Goal: Task Accomplishment & Management: Manage account settings

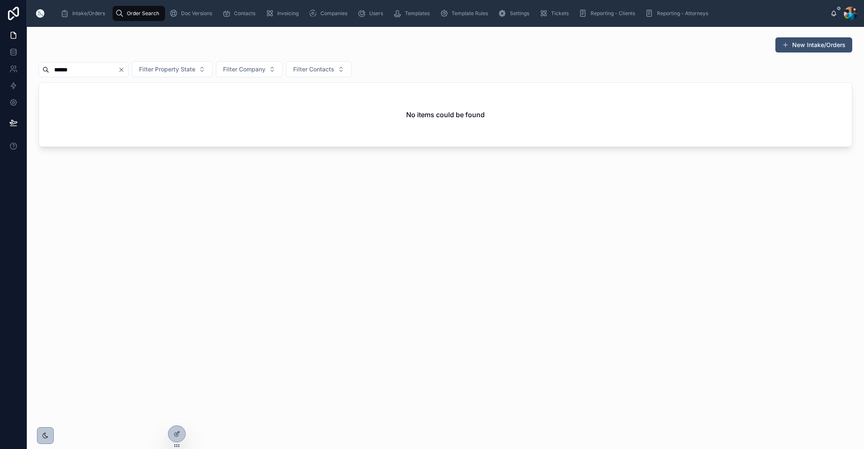
drag, startPoint x: 58, startPoint y: 69, endPoint x: 61, endPoint y: 74, distance: 5.1
click at [59, 71] on input "******" at bounding box center [83, 70] width 69 height 12
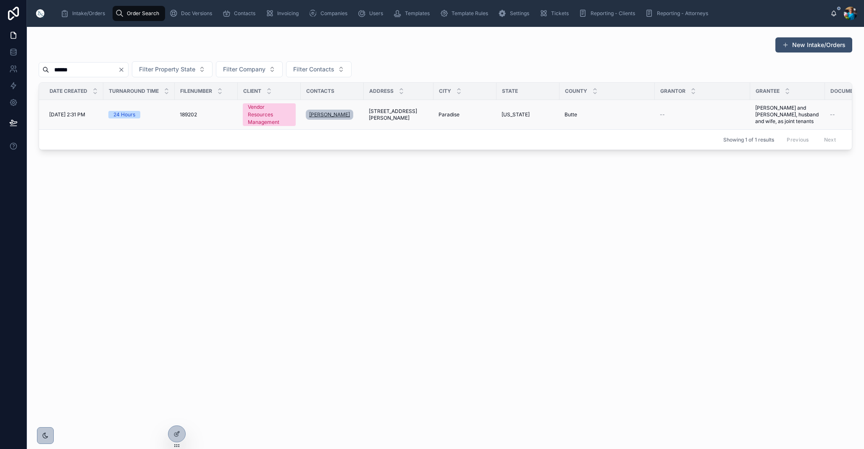
type input "******"
click at [336, 116] on span "[PERSON_NAME]" at bounding box center [329, 114] width 41 height 7
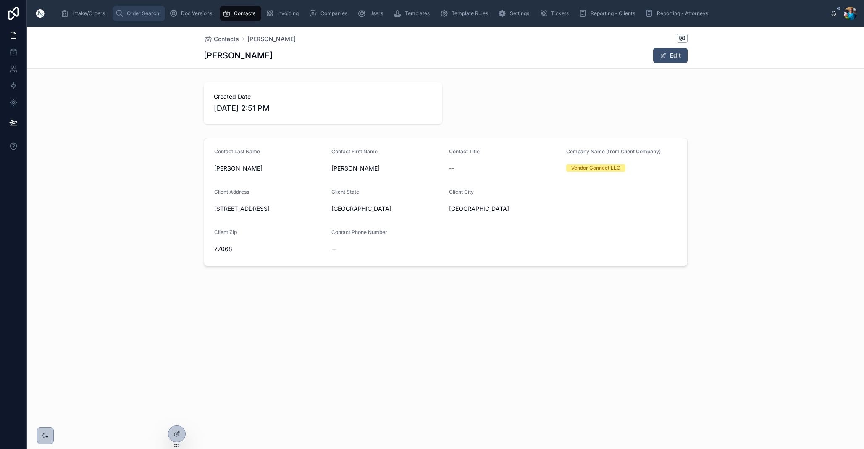
click at [138, 13] on span "Order Search" at bounding box center [143, 13] width 32 height 7
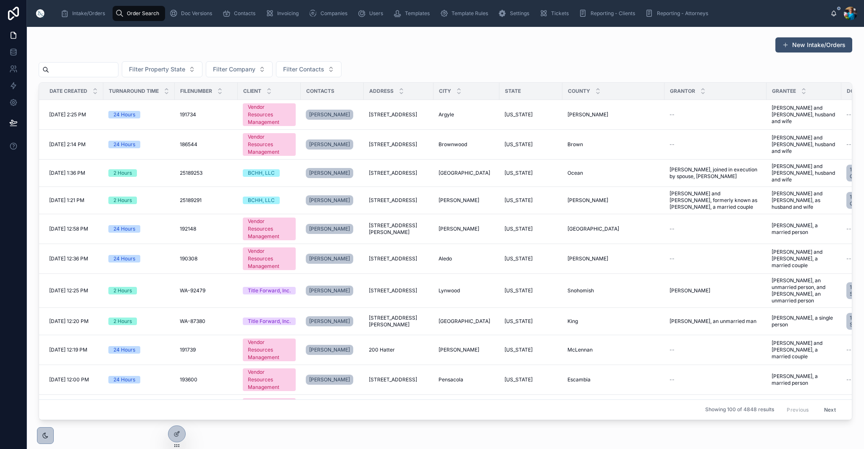
click at [116, 70] on input "text" at bounding box center [83, 70] width 69 height 12
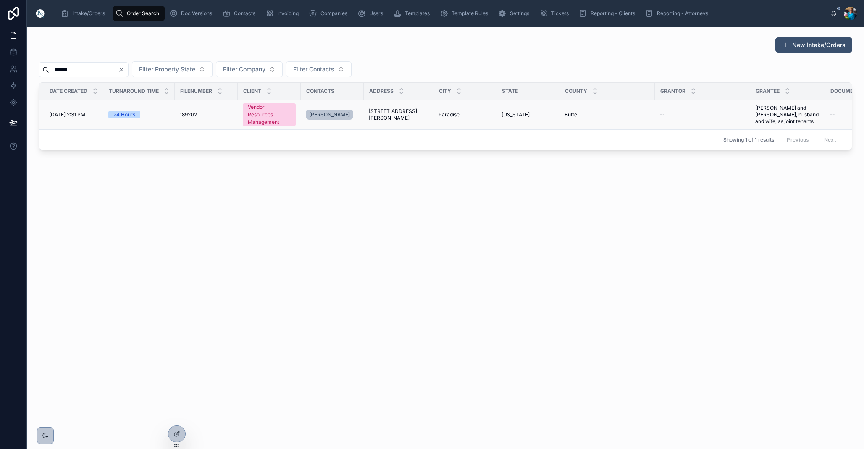
type input "******"
click at [400, 116] on span "[STREET_ADDRESS][PERSON_NAME]" at bounding box center [399, 114] width 60 height 13
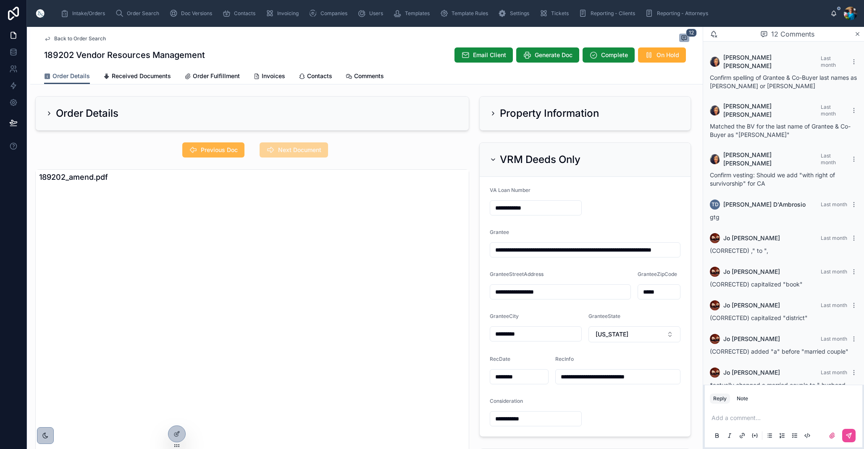
click at [212, 151] on span "Previous Doc" at bounding box center [219, 150] width 37 height 8
click at [493, 158] on icon at bounding box center [493, 159] width 7 height 7
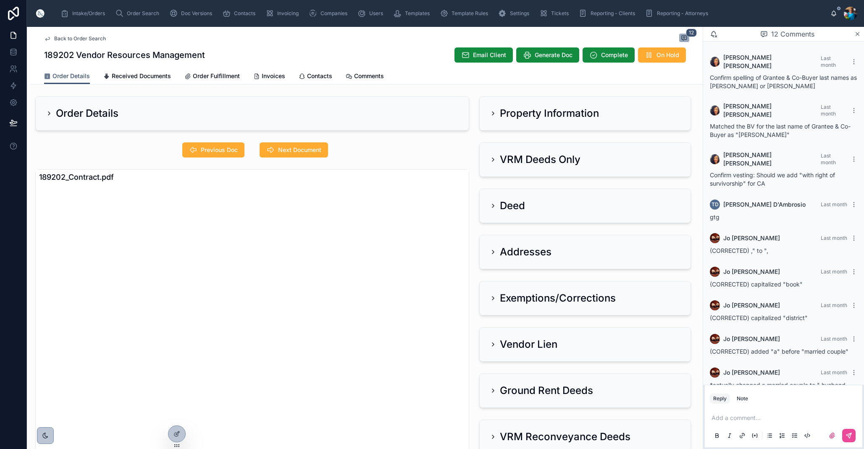
click at [495, 112] on icon at bounding box center [493, 113] width 7 height 7
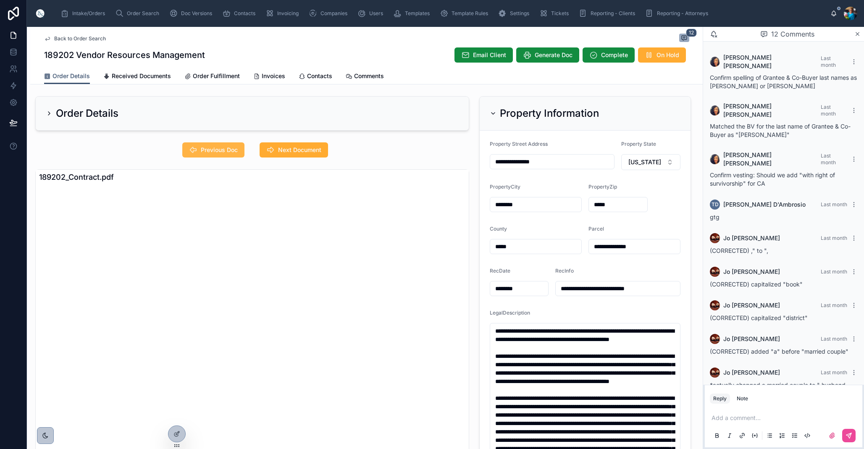
click at [217, 150] on span "Previous Doc" at bounding box center [219, 150] width 37 height 8
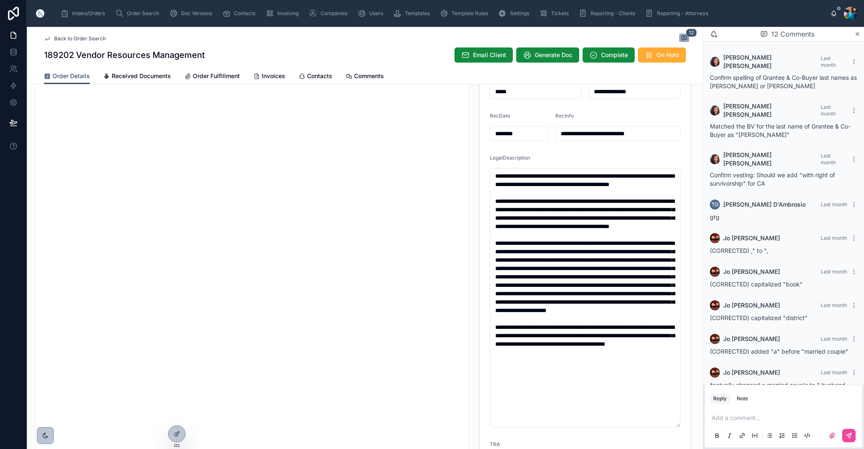
scroll to position [156, 0]
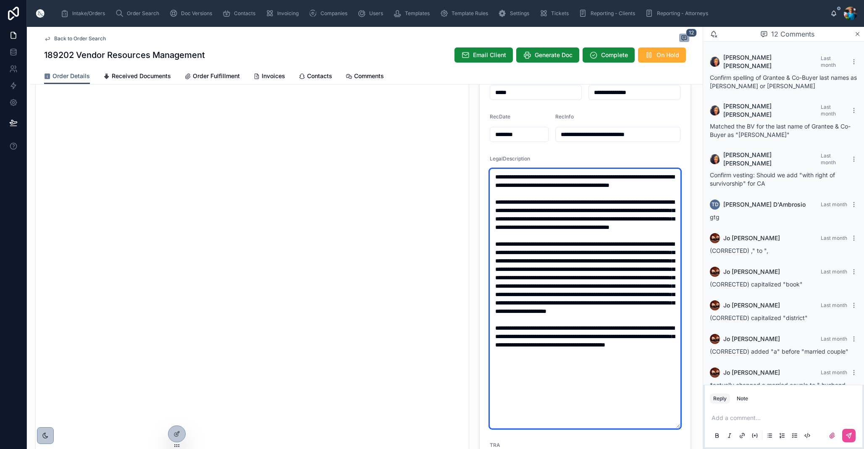
drag, startPoint x: 669, startPoint y: 248, endPoint x: 492, endPoint y: 176, distance: 190.9
click at [492, 176] on textarea at bounding box center [585, 299] width 191 height 260
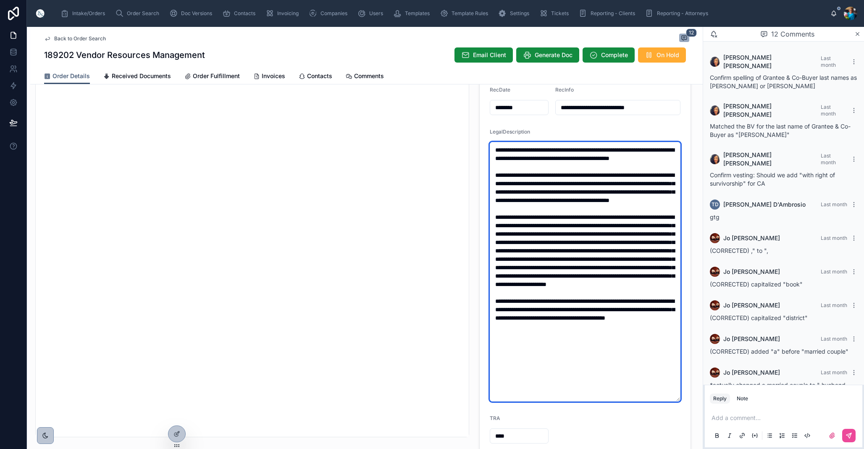
scroll to position [181, 0]
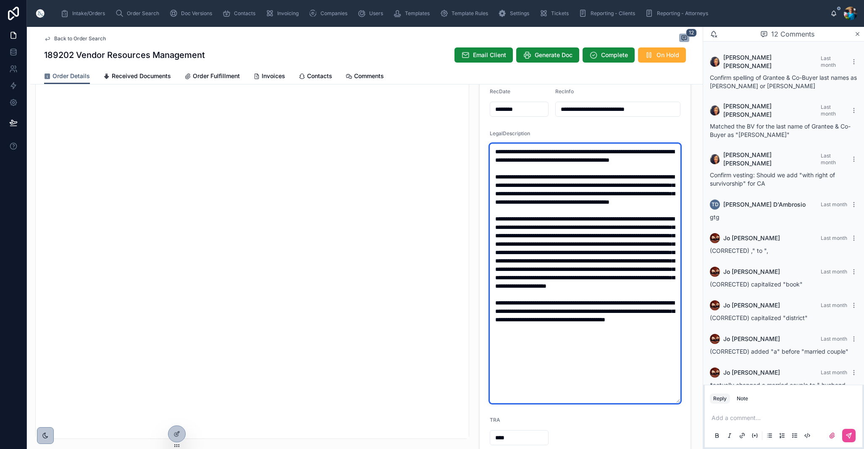
drag, startPoint x: 577, startPoint y: 332, endPoint x: 574, endPoint y: 227, distance: 105.1
click at [574, 227] on textarea at bounding box center [585, 274] width 191 height 260
drag, startPoint x: 623, startPoint y: 374, endPoint x: 572, endPoint y: 337, distance: 63.0
click at [572, 337] on textarea at bounding box center [585, 274] width 191 height 260
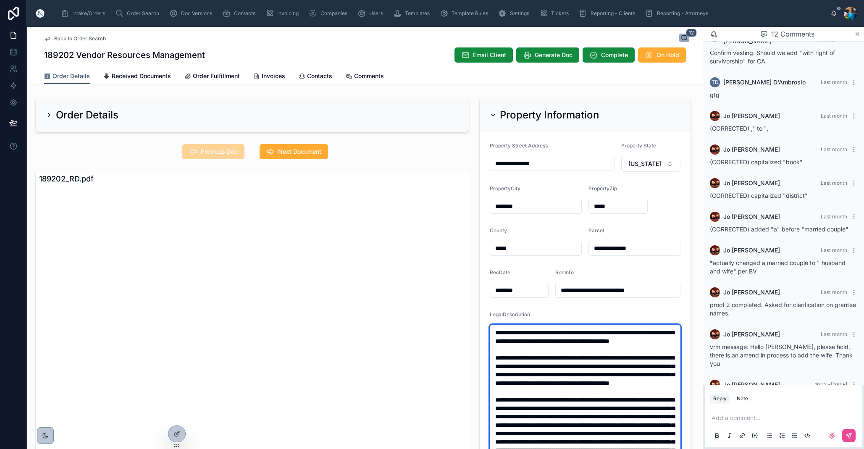
scroll to position [0, 0]
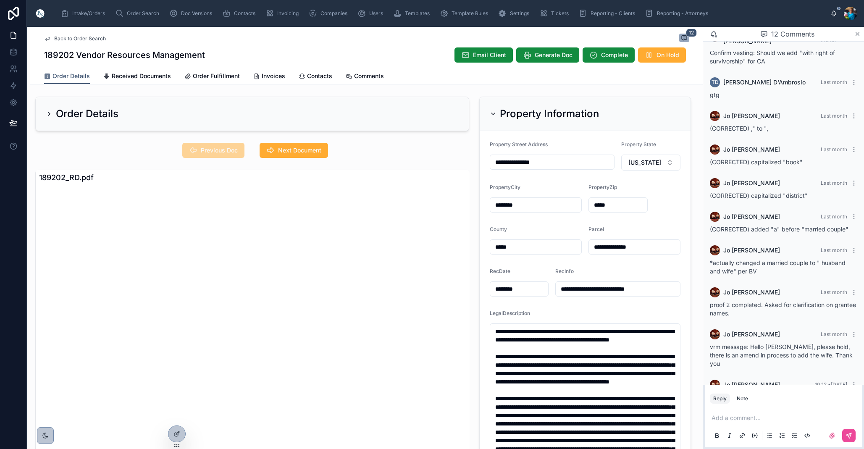
drag, startPoint x: 650, startPoint y: 246, endPoint x: 582, endPoint y: 249, distance: 67.7
click at [586, 248] on form "**********" at bounding box center [585, 383] width 211 height 504
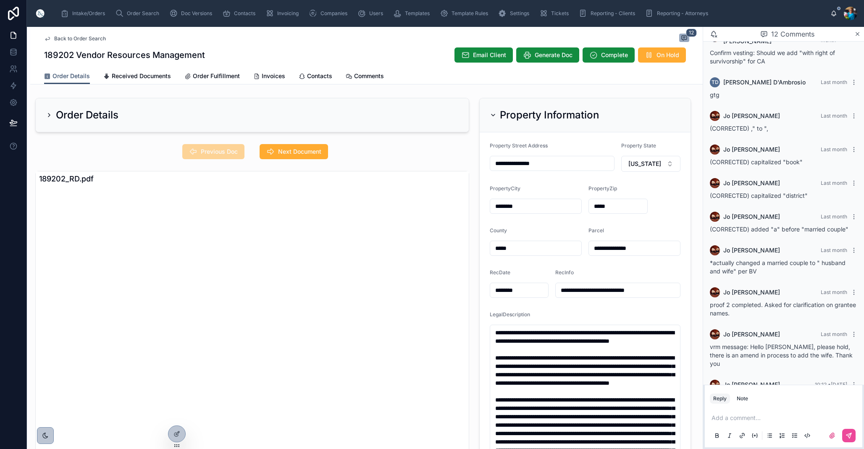
click at [495, 113] on icon at bounding box center [493, 115] width 7 height 7
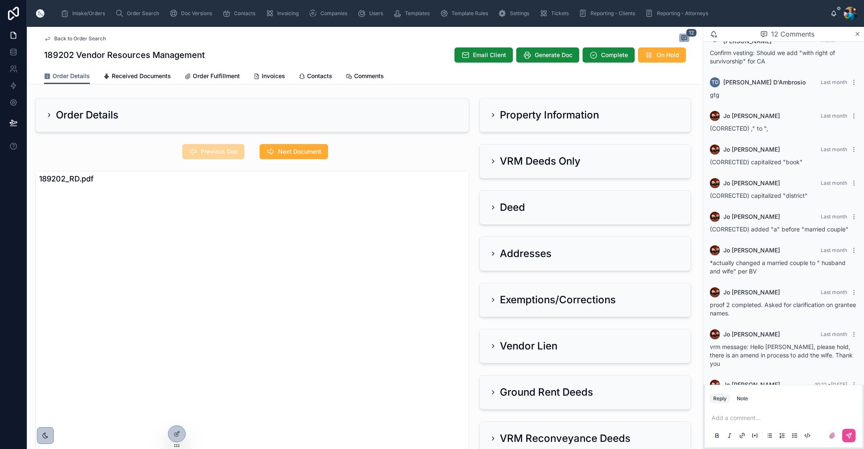
click at [491, 159] on icon at bounding box center [493, 161] width 7 height 7
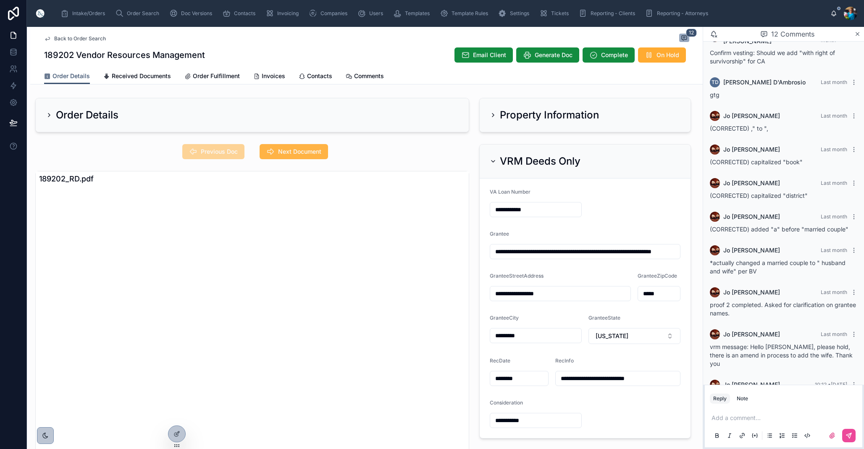
click at [301, 150] on span "Next Document" at bounding box center [299, 151] width 43 height 8
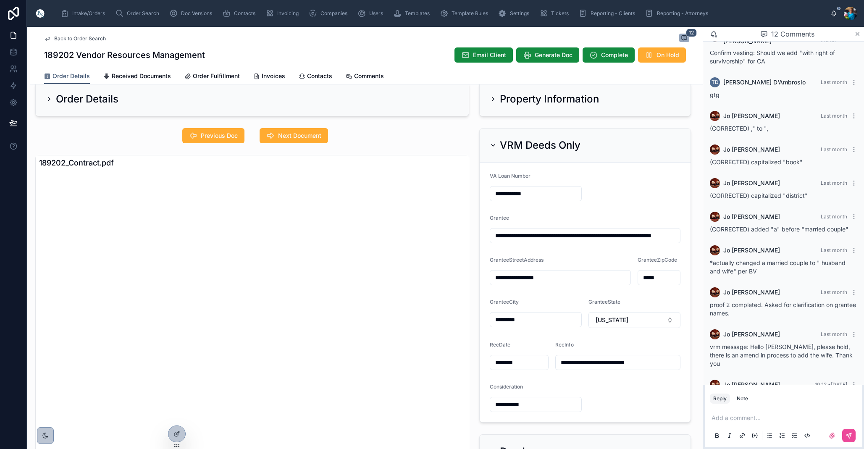
scroll to position [18, 0]
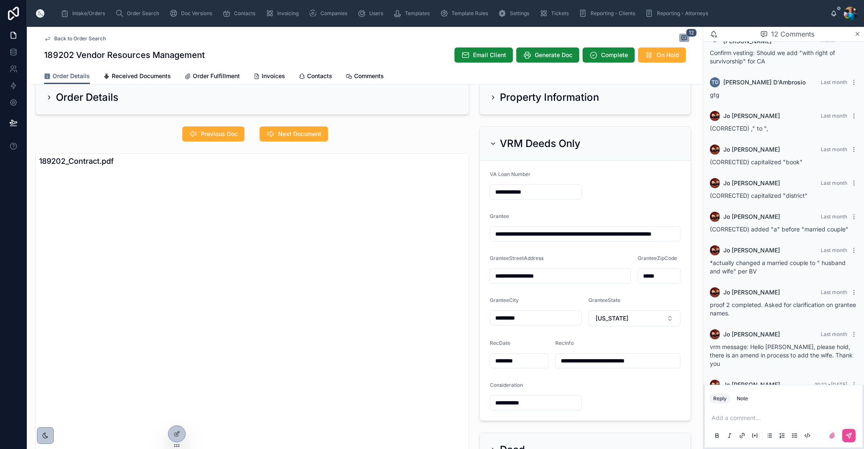
drag, startPoint x: 493, startPoint y: 141, endPoint x: 497, endPoint y: 154, distance: 13.3
click at [493, 142] on icon at bounding box center [493, 143] width 7 height 7
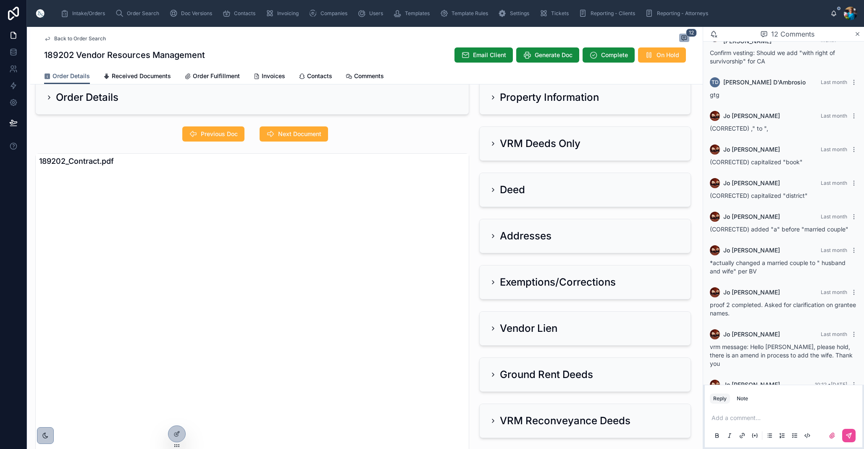
click at [492, 236] on icon at bounding box center [493, 236] width 7 height 7
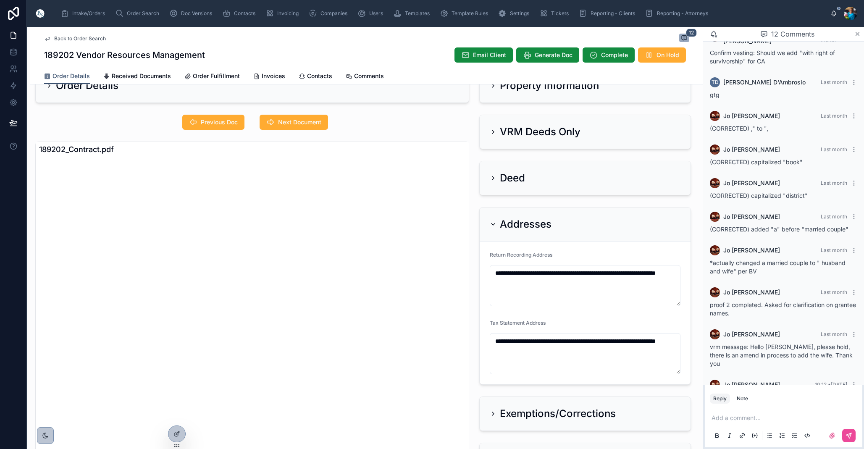
scroll to position [0, 0]
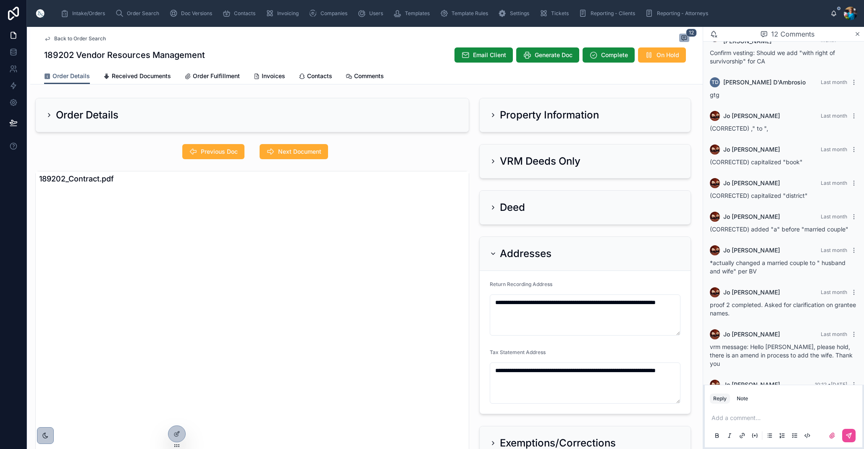
click at [492, 250] on div "Addresses" at bounding box center [521, 253] width 62 height 13
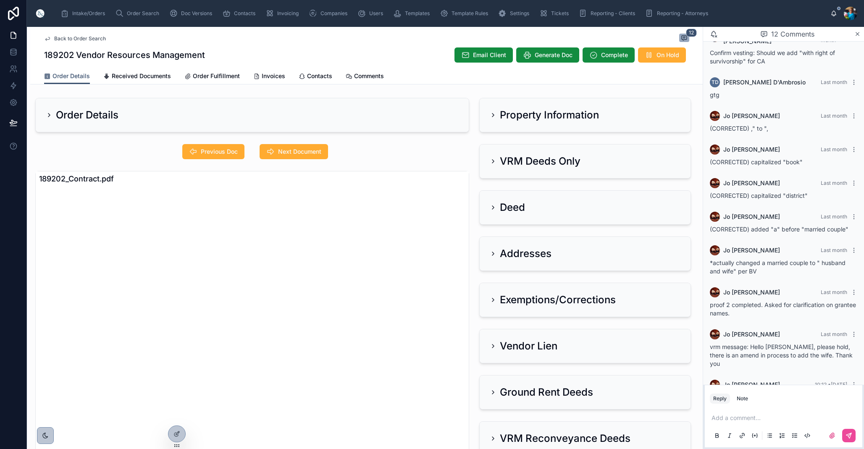
click at [492, 158] on icon at bounding box center [493, 161] width 7 height 7
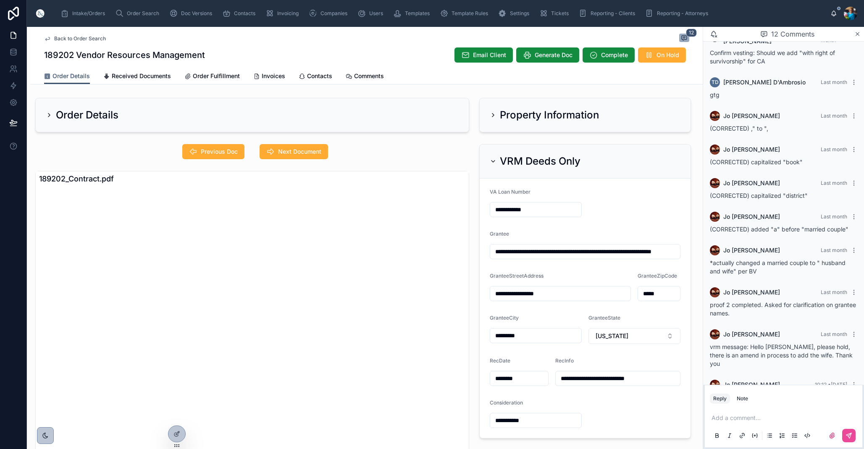
drag, startPoint x: 671, startPoint y: 253, endPoint x: 665, endPoint y: 272, distance: 20.3
click at [671, 255] on input "**********" at bounding box center [585, 252] width 190 height 12
click at [721, 418] on p at bounding box center [785, 418] width 147 height 8
click at [849, 434] on icon at bounding box center [849, 435] width 5 height 5
drag, startPoint x: 287, startPoint y: 153, endPoint x: 294, endPoint y: 185, distance: 33.2
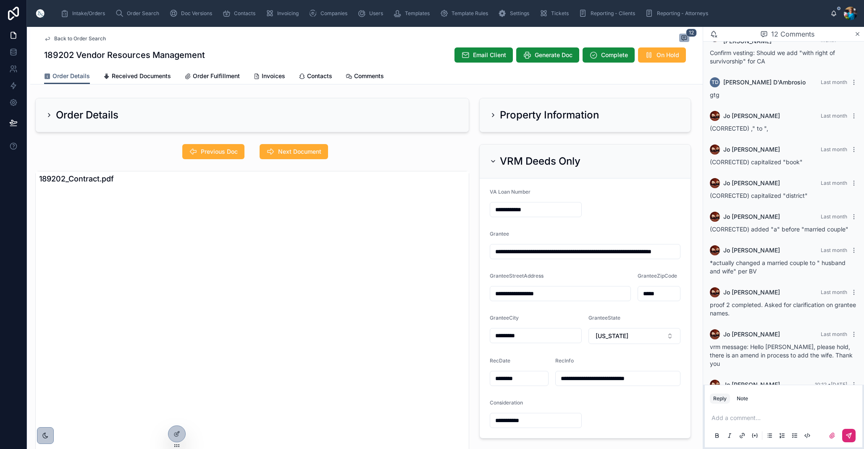
click at [287, 153] on span "Next Document" at bounding box center [299, 151] width 43 height 8
click at [123, 77] on span "Received Documents" at bounding box center [141, 76] width 59 height 8
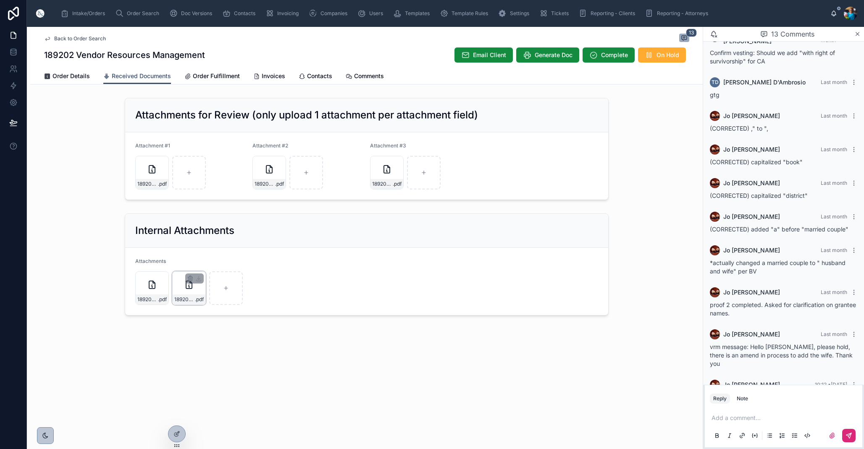
click at [176, 284] on div "189202_BV .pdf" at bounding box center [189, 288] width 34 height 34
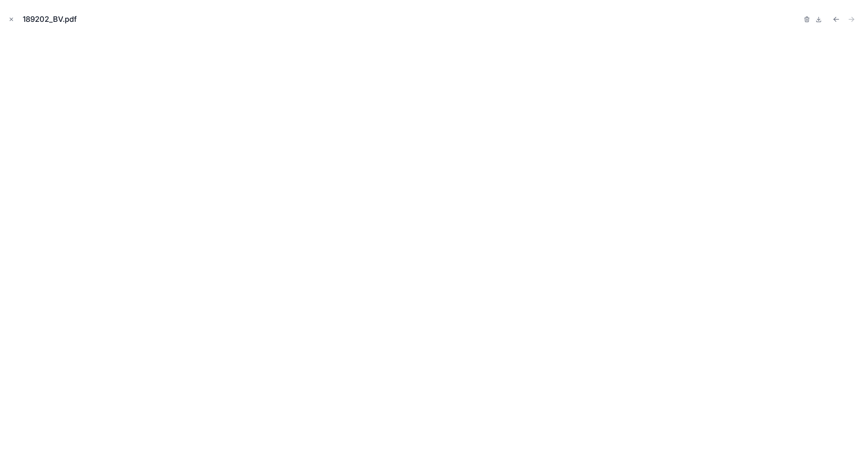
drag, startPoint x: 13, startPoint y: 20, endPoint x: 26, endPoint y: 39, distance: 23.4
click at [13, 21] on icon "Close modal" at bounding box center [11, 19] width 6 height 6
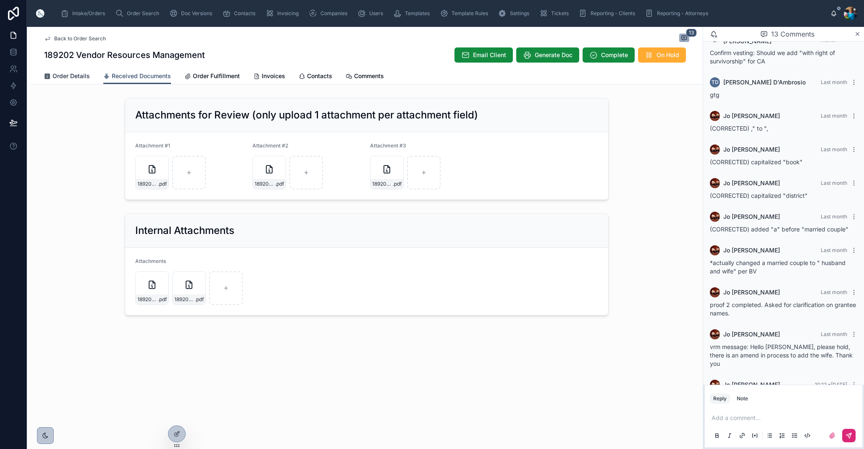
click at [72, 75] on span "Order Details" at bounding box center [71, 76] width 37 height 8
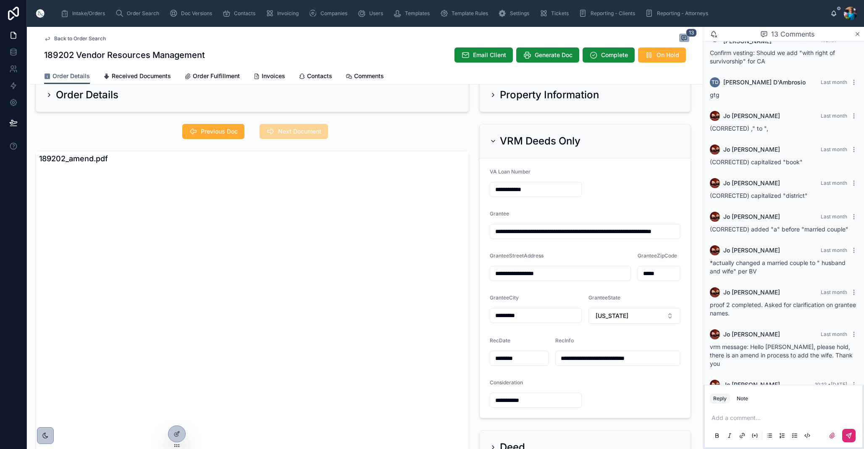
scroll to position [21, 0]
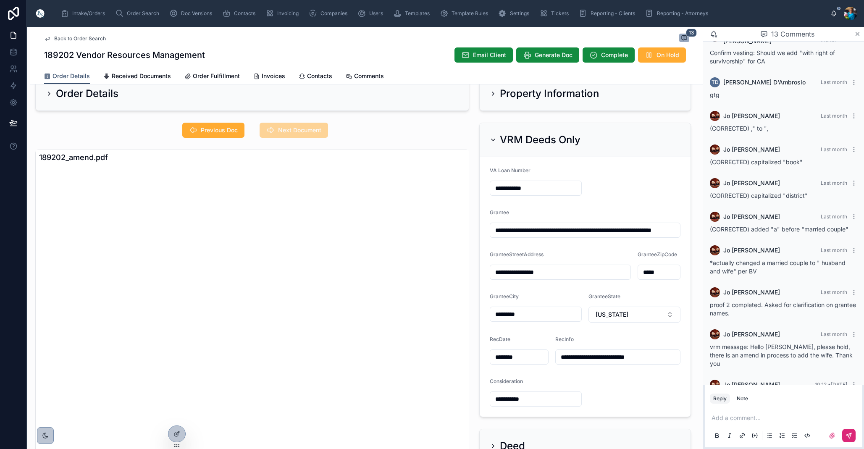
click at [494, 139] on icon at bounding box center [493, 140] width 7 height 7
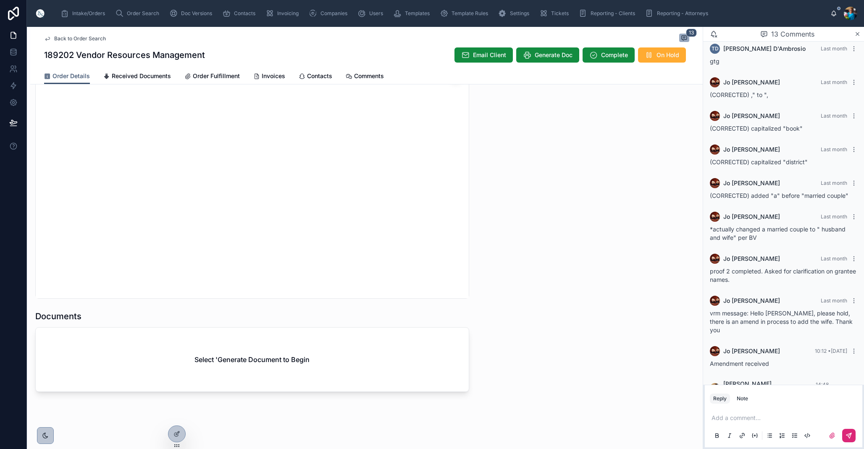
scroll to position [782, 0]
click at [551, 57] on span "Generate Doc" at bounding box center [554, 55] width 38 height 8
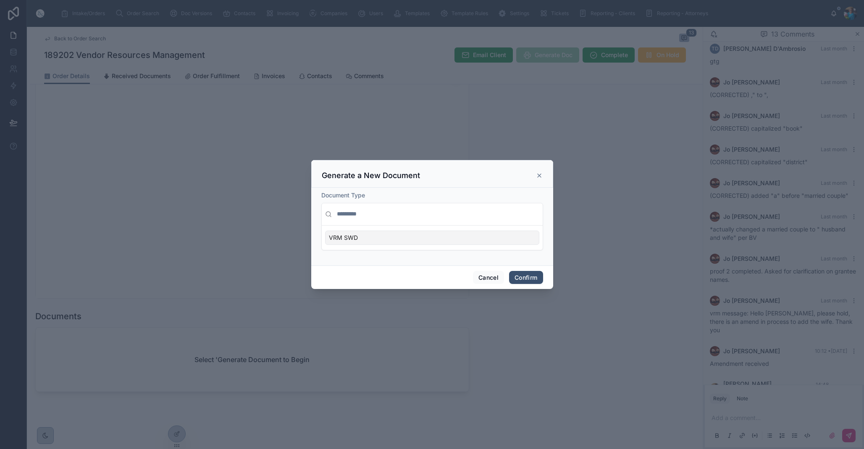
click at [515, 237] on div "VRM SWD" at bounding box center [432, 238] width 214 height 14
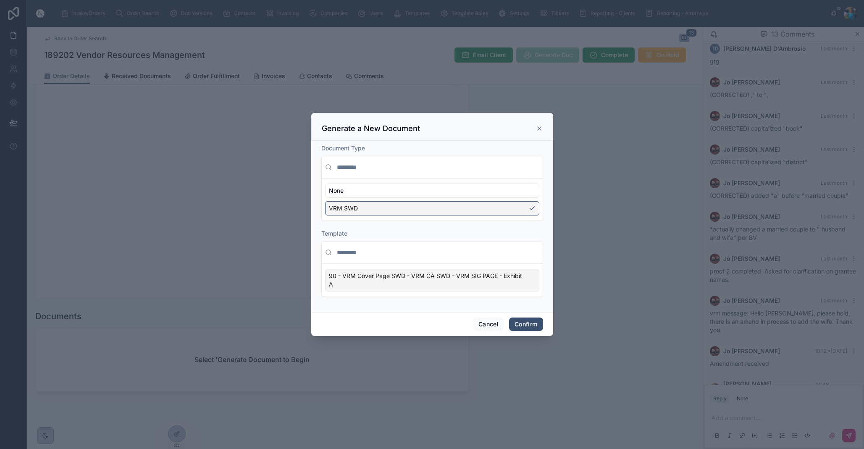
click at [533, 289] on div "90 - VRM Cover Page SWD - VRM CA SWD - VRM SIG PAGE - Exhibit A" at bounding box center [432, 280] width 214 height 23
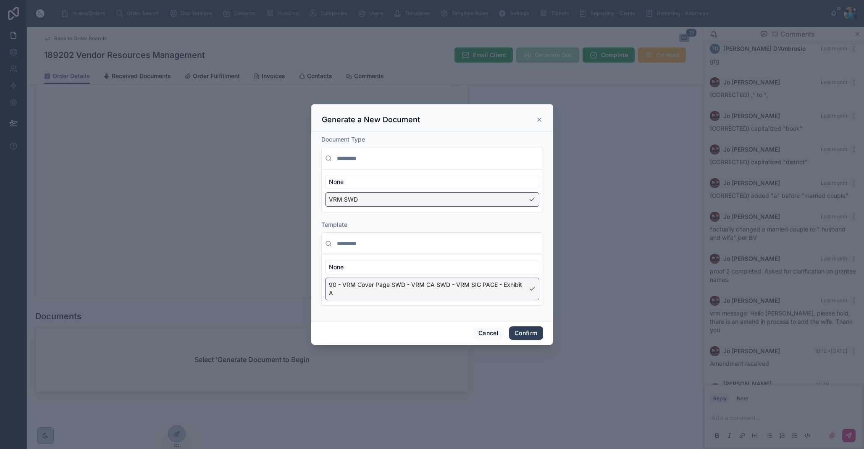
click at [526, 332] on button "Confirm" at bounding box center [526, 332] width 34 height 13
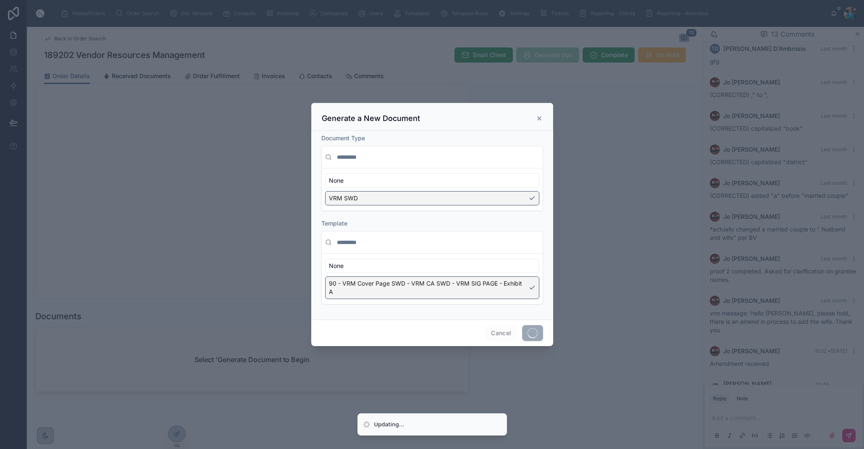
scroll to position [756, 0]
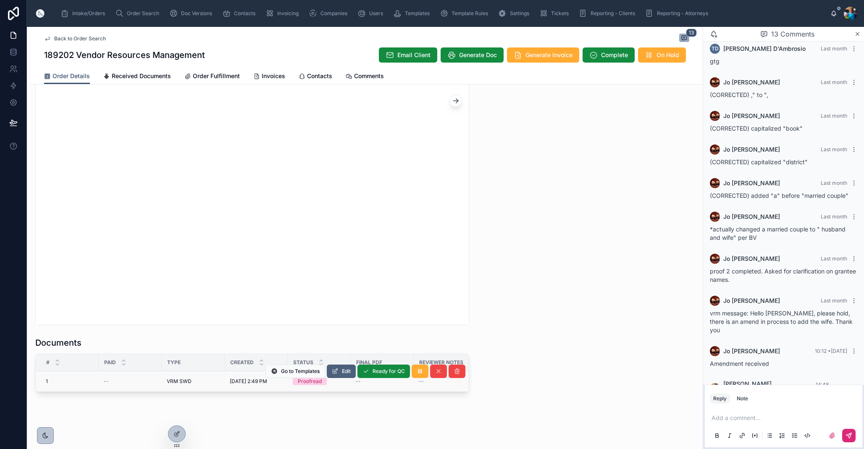
click at [348, 371] on span "Edit" at bounding box center [346, 371] width 9 height 7
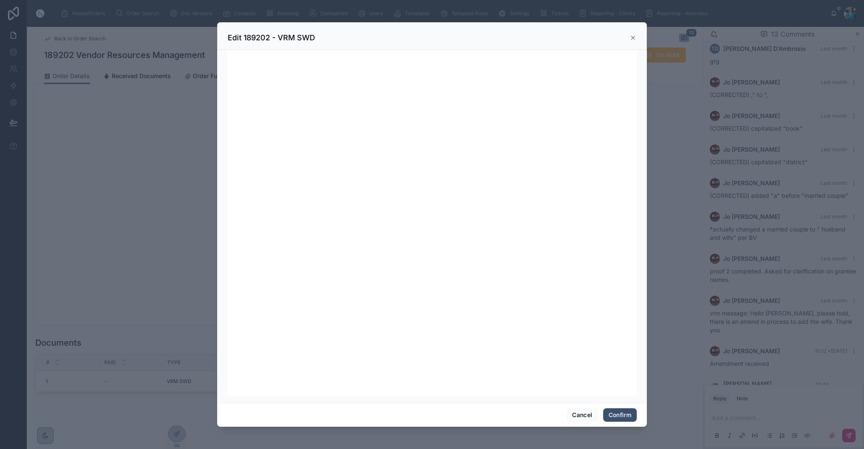
scroll to position [0, 0]
click at [622, 416] on button "Confirm" at bounding box center [620, 414] width 34 height 13
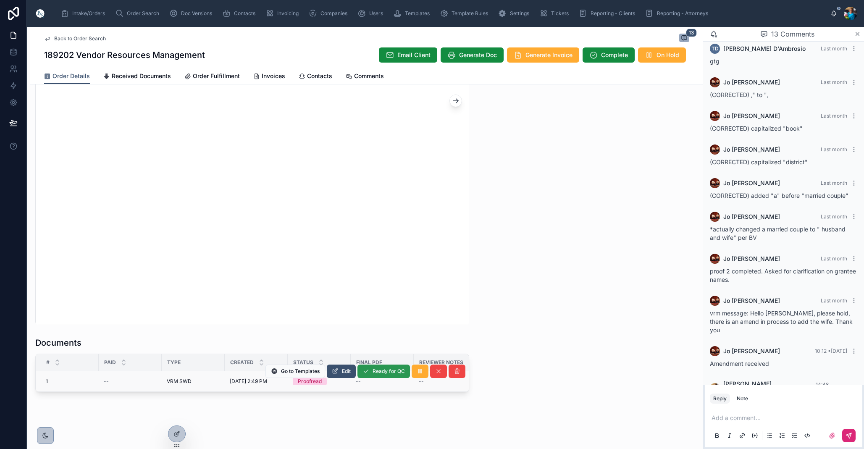
click at [379, 371] on span "Ready for QC" at bounding box center [389, 371] width 32 height 7
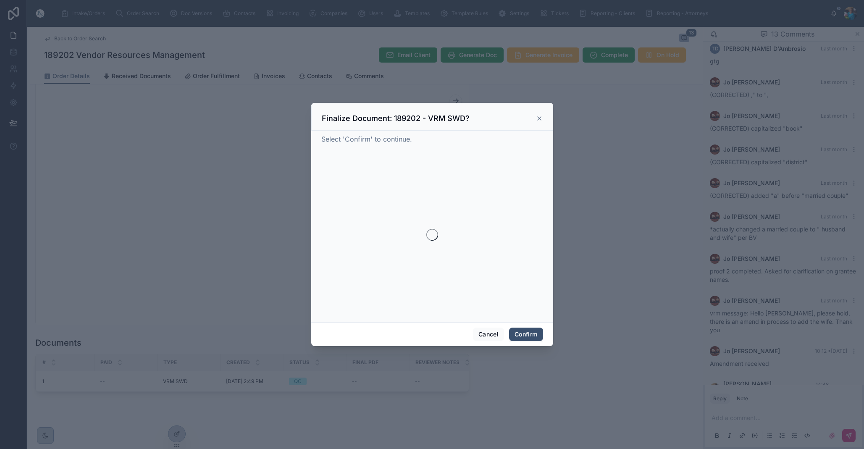
click at [381, 374] on div at bounding box center [432, 224] width 864 height 449
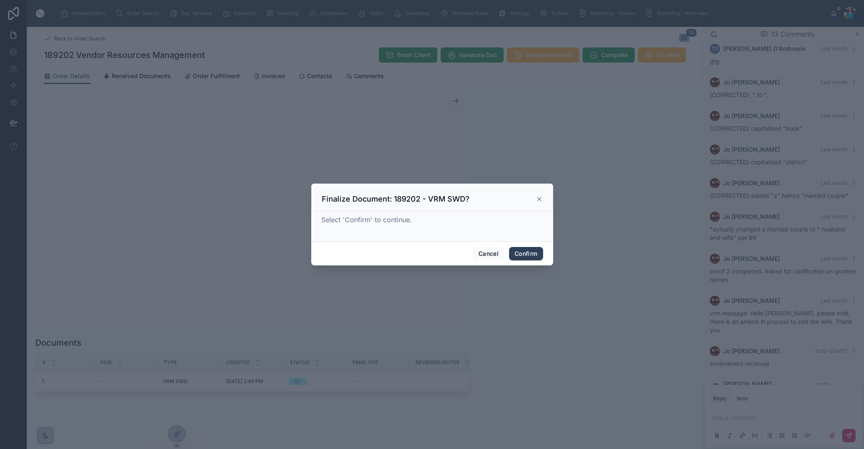
click at [526, 254] on button "Confirm" at bounding box center [526, 253] width 34 height 13
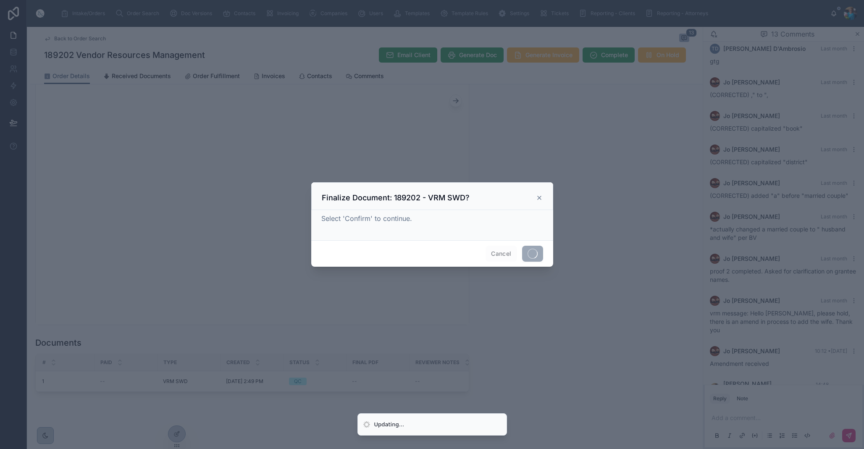
click at [526, 254] on span at bounding box center [532, 254] width 21 height 16
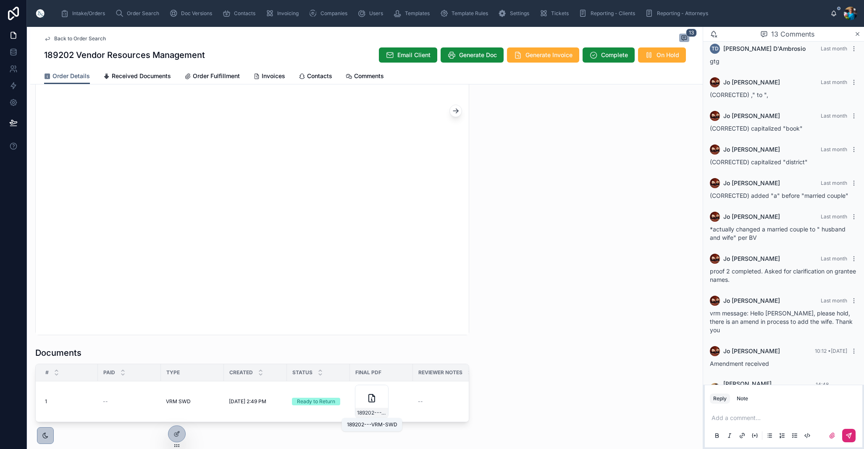
scroll to position [746, 0]
click at [382, 412] on span "189202---VRM-SWD" at bounding box center [371, 412] width 29 height 7
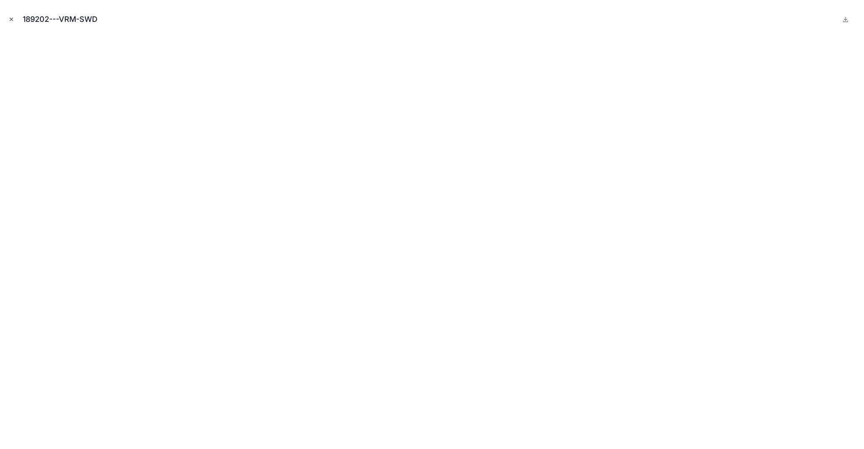
click at [7, 19] on button "Close modal" at bounding box center [11, 19] width 9 height 9
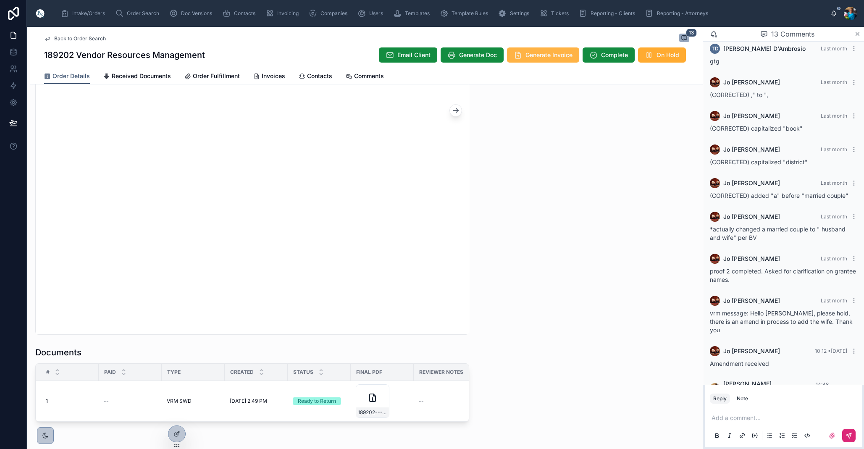
click at [549, 53] on span "Generate Invoice" at bounding box center [549, 55] width 47 height 8
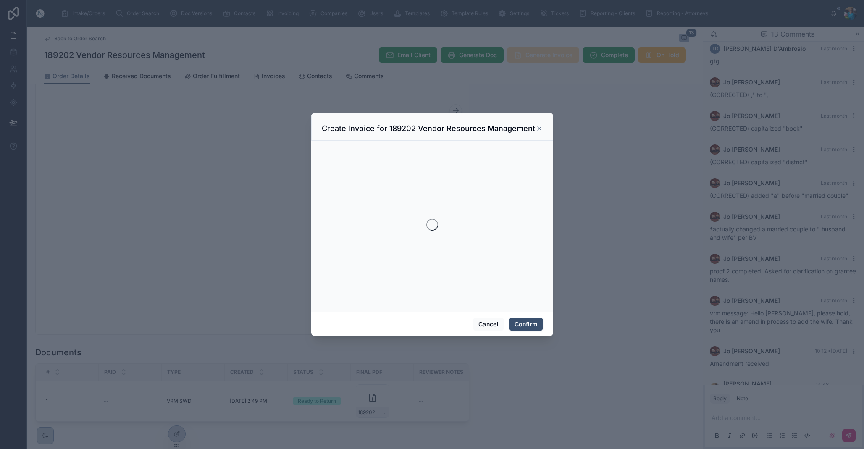
click at [549, 53] on div at bounding box center [432, 224] width 864 height 449
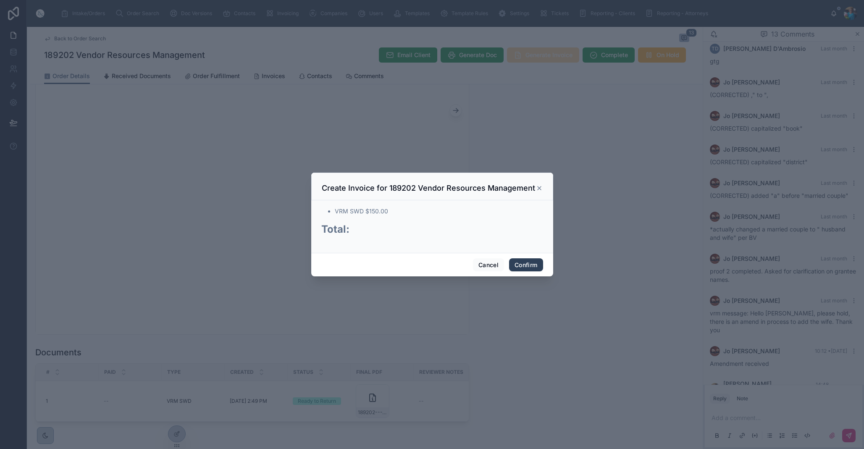
click at [522, 267] on button "Confirm" at bounding box center [526, 264] width 34 height 13
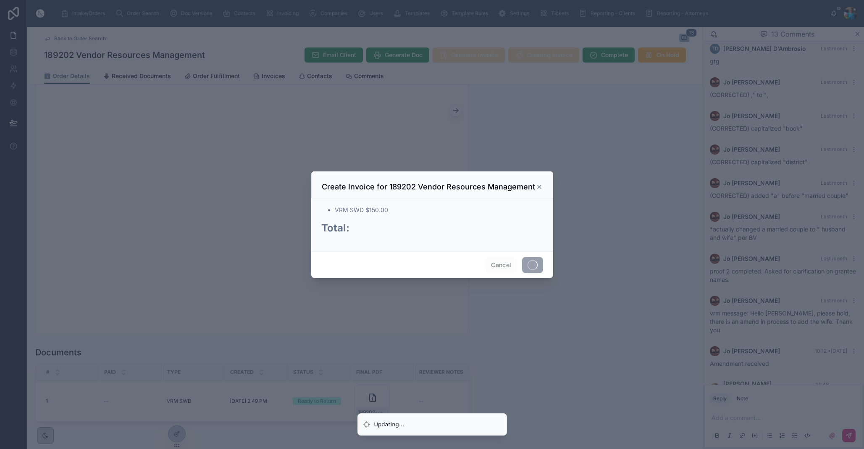
click at [522, 267] on span at bounding box center [532, 265] width 21 height 16
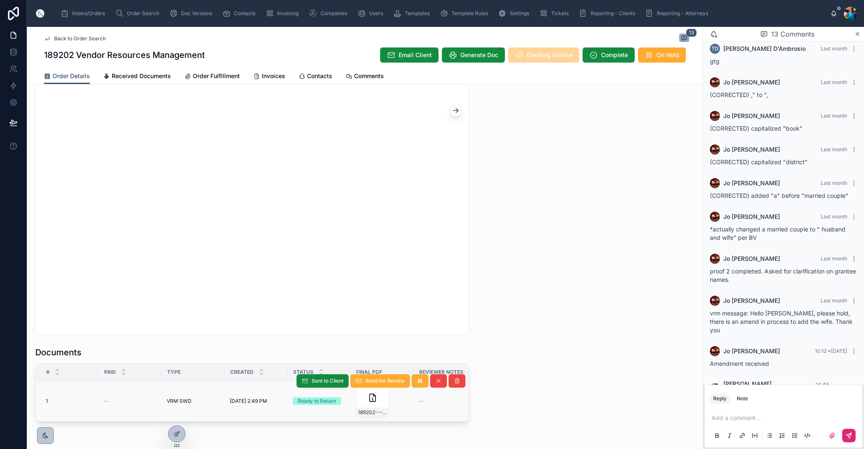
click at [303, 415] on td "Ready to Return" at bounding box center [319, 401] width 63 height 41
click at [324, 380] on span "Sent to Client" at bounding box center [328, 381] width 32 height 7
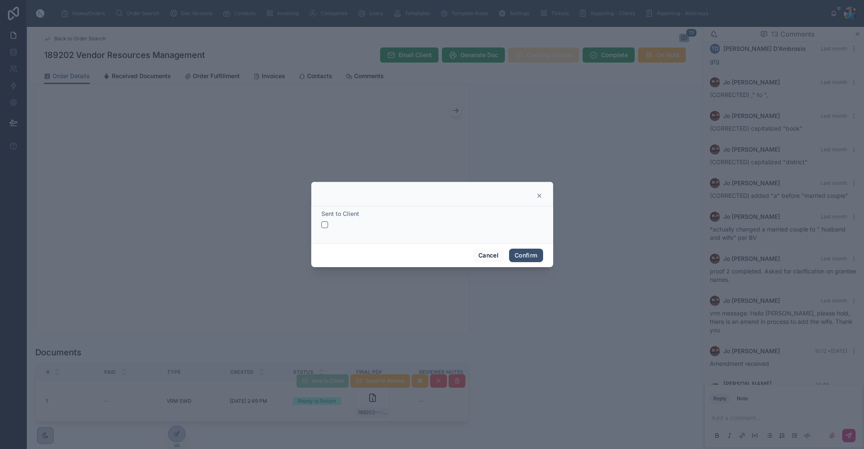
drag, startPoint x: 325, startPoint y: 224, endPoint x: 336, endPoint y: 230, distance: 12.4
click at [326, 225] on button "button" at bounding box center [324, 224] width 7 height 7
drag, startPoint x: 524, startPoint y: 252, endPoint x: 524, endPoint y: 287, distance: 35.7
click at [524, 252] on button "Confirm" at bounding box center [526, 255] width 34 height 13
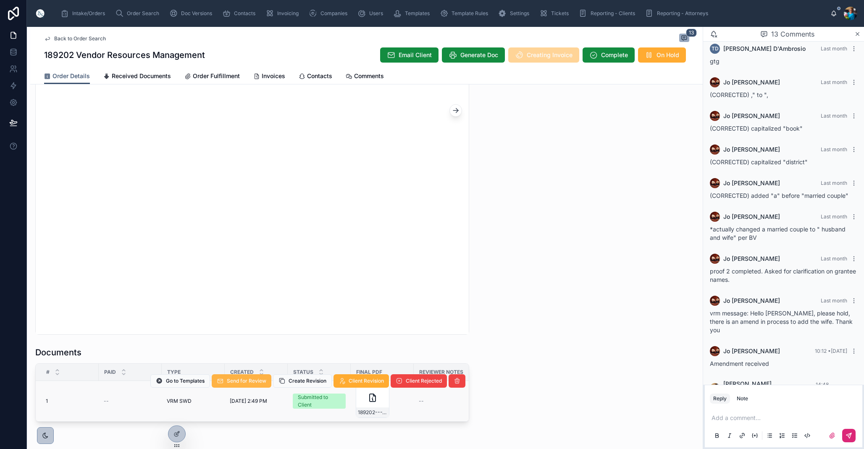
click at [251, 379] on span "Send for Review" at bounding box center [246, 381] width 39 height 7
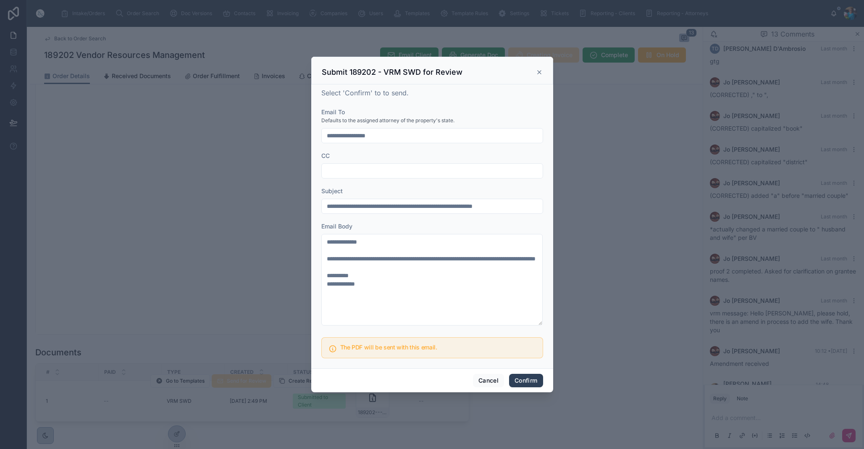
click at [522, 381] on button "Confirm" at bounding box center [526, 380] width 34 height 13
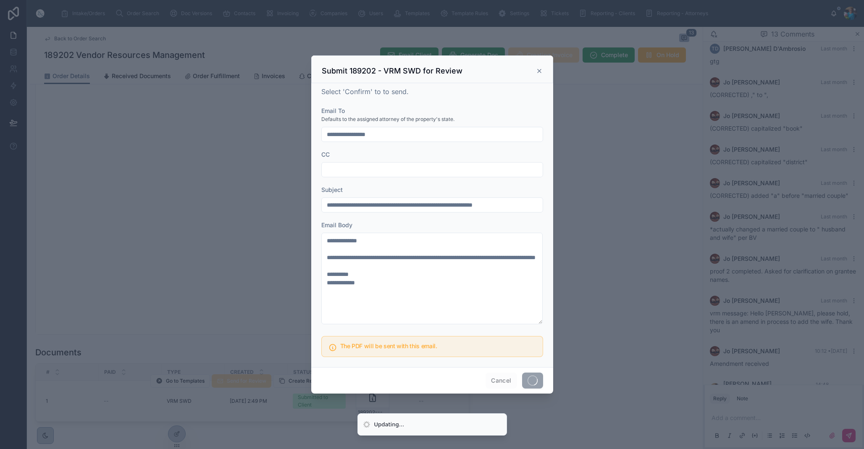
click at [522, 381] on span at bounding box center [532, 381] width 21 height 16
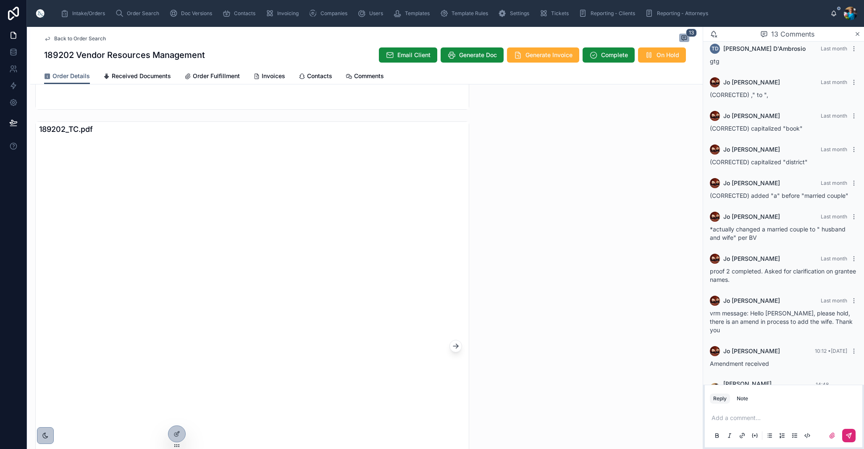
scroll to position [529, 0]
click at [269, 74] on span "Invoices" at bounding box center [274, 76] width 24 height 8
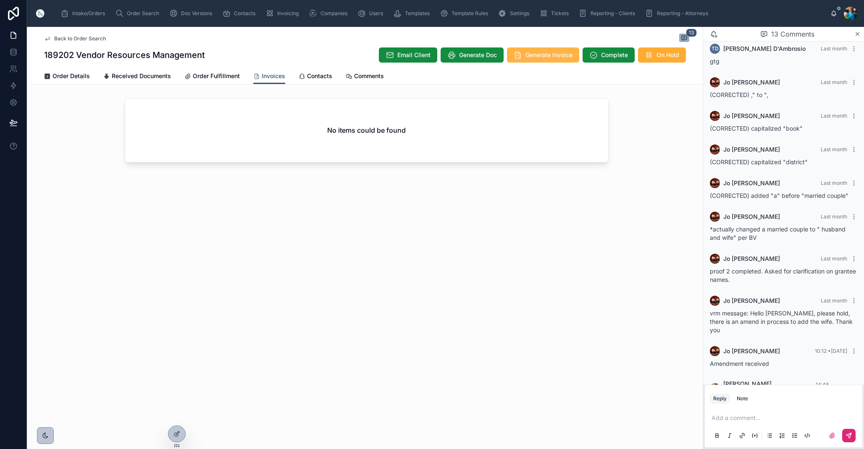
click at [551, 55] on span "Generate Invoice" at bounding box center [549, 55] width 47 height 8
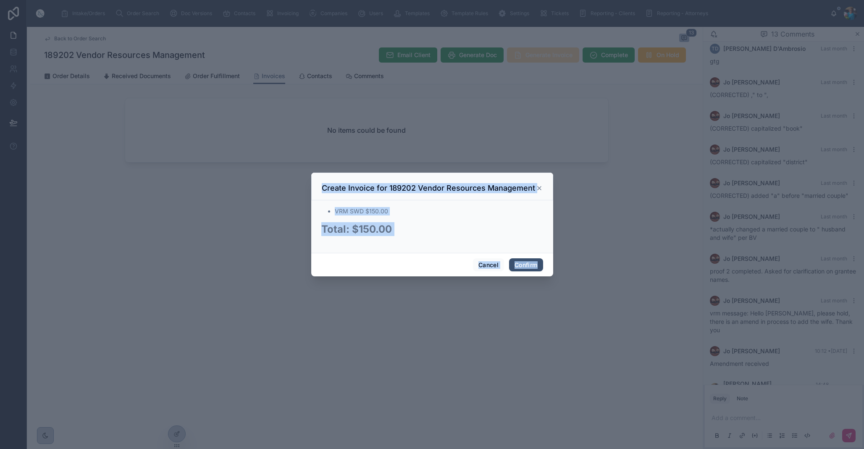
drag, startPoint x: 551, startPoint y: 55, endPoint x: 547, endPoint y: 61, distance: 6.4
click at [551, 55] on div at bounding box center [432, 224] width 864 height 449
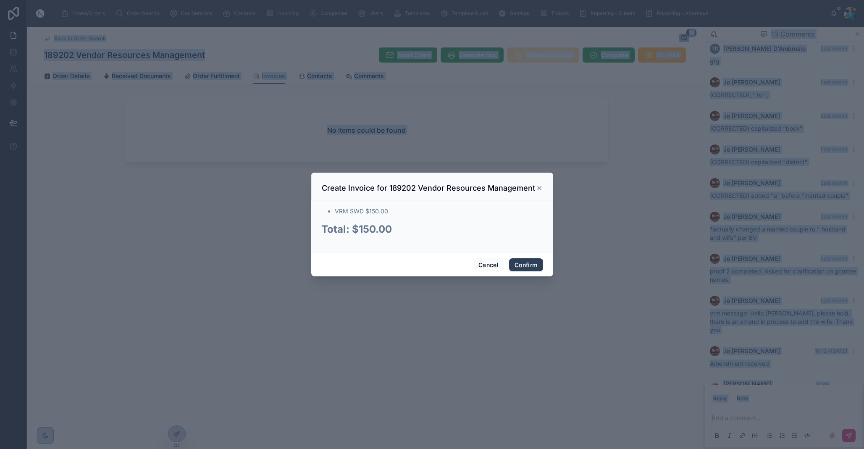
click at [525, 266] on button "Confirm" at bounding box center [526, 264] width 34 height 13
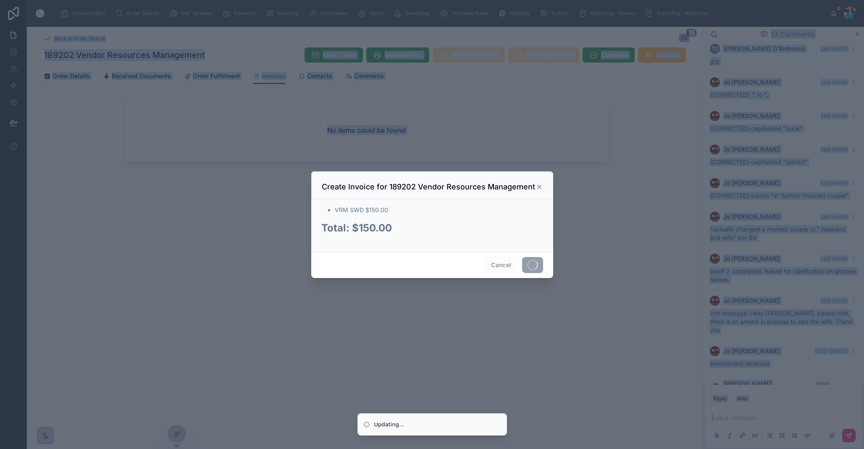
click at [525, 266] on span at bounding box center [532, 265] width 21 height 16
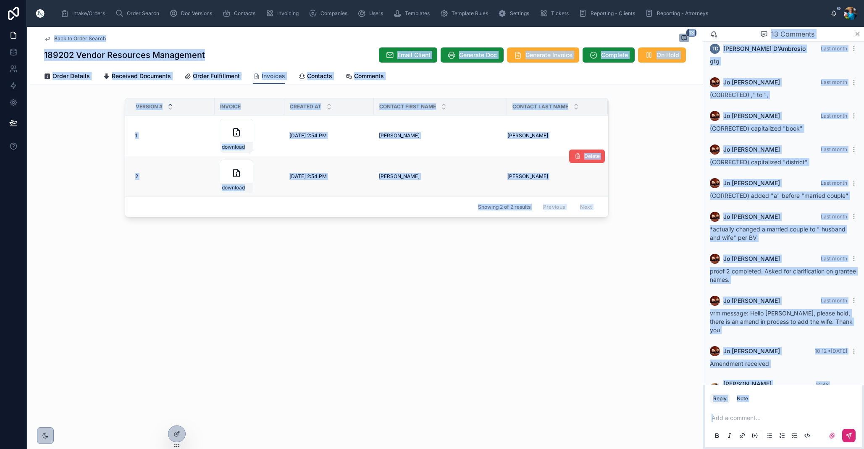
click at [587, 159] on span "Delete" at bounding box center [592, 156] width 16 height 7
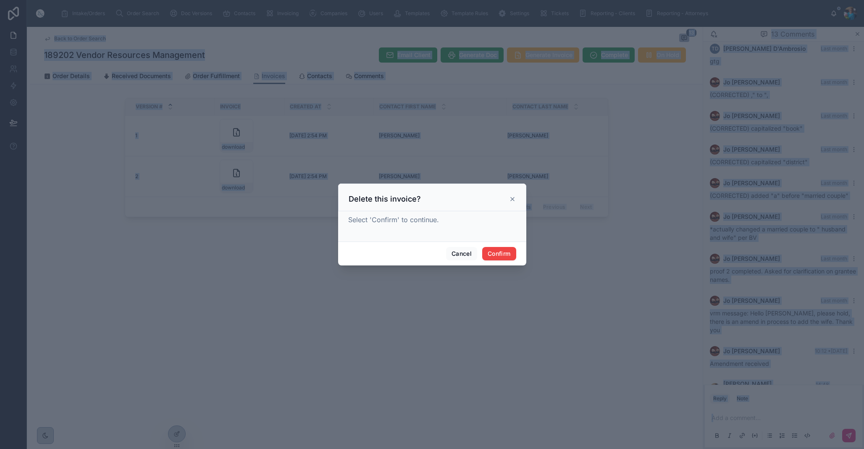
drag, startPoint x: 498, startPoint y: 255, endPoint x: 418, endPoint y: 221, distance: 87.2
click at [497, 254] on button "Confirm" at bounding box center [499, 253] width 34 height 13
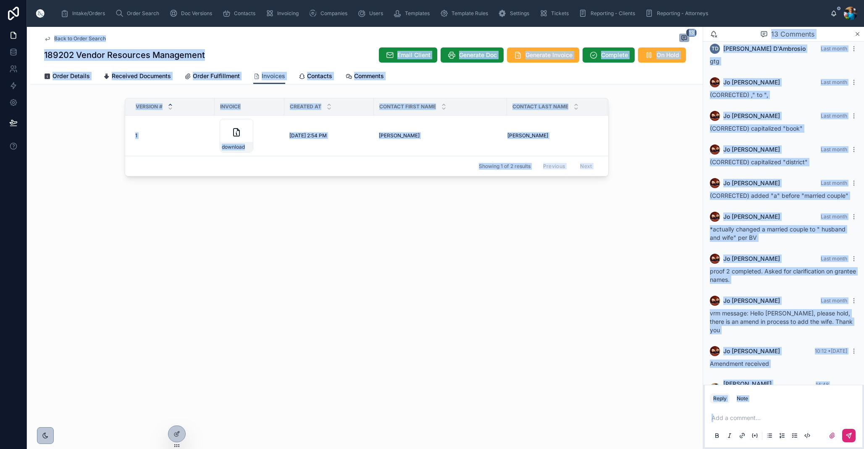
scroll to position [0, 0]
drag, startPoint x: 246, startPoint y: 124, endPoint x: 246, endPoint y: 136, distance: 11.3
click at [246, 125] on icon at bounding box center [246, 125] width 0 height 3
click at [139, 13] on span "Order Search" at bounding box center [143, 13] width 32 height 7
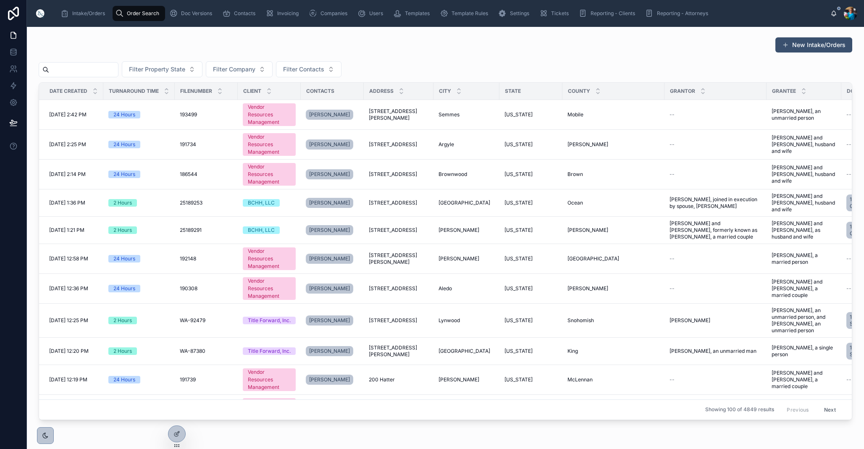
click at [118, 67] on input "text" at bounding box center [83, 70] width 69 height 12
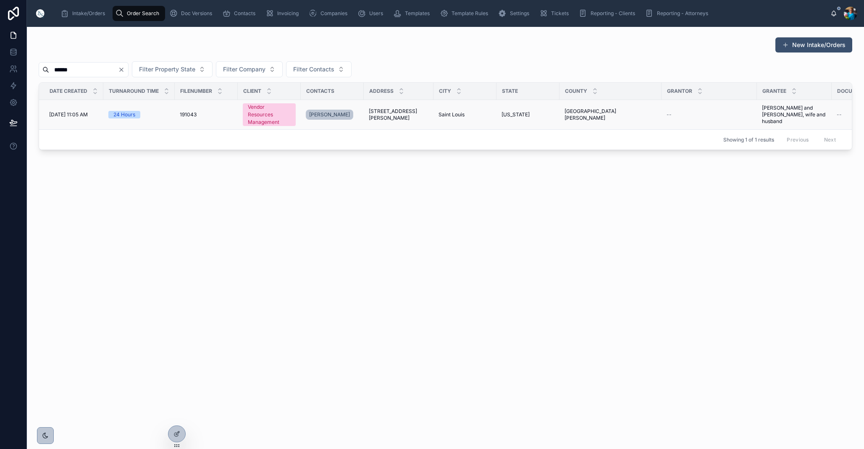
type input "******"
click at [396, 114] on span "[STREET_ADDRESS][PERSON_NAME]" at bounding box center [399, 114] width 60 height 13
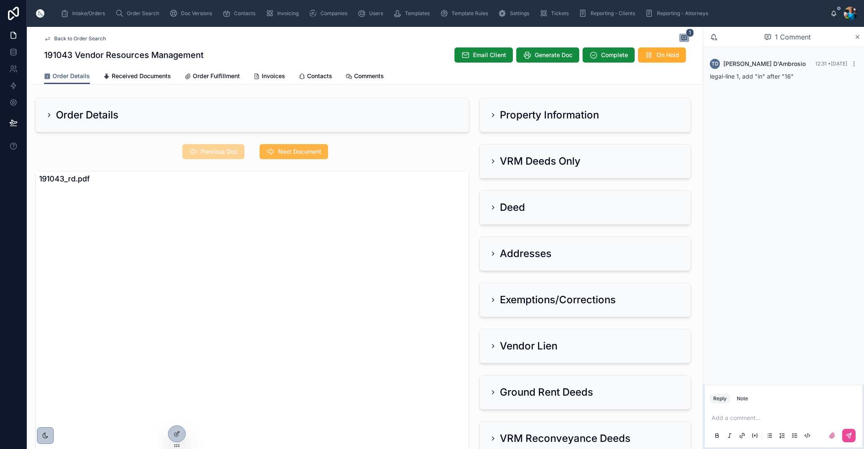
click at [306, 150] on span "Next Document" at bounding box center [299, 151] width 43 height 8
click at [493, 114] on icon at bounding box center [493, 114] width 2 height 3
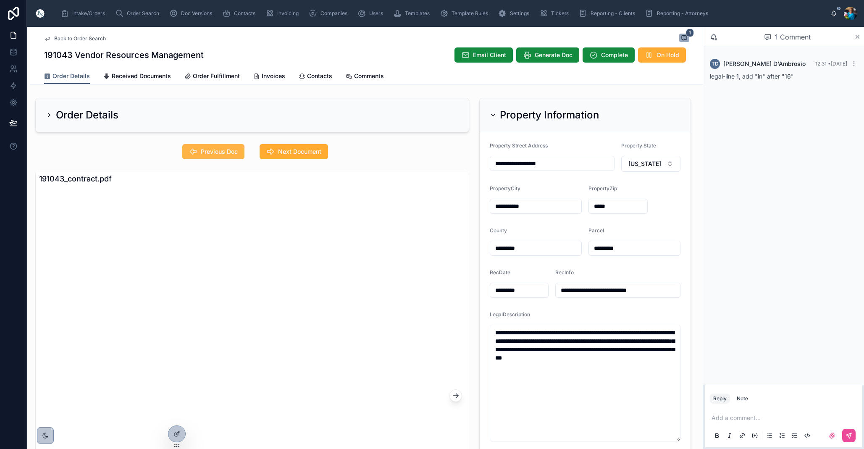
click at [223, 154] on span "Previous Doc" at bounding box center [219, 151] width 37 height 8
drag, startPoint x: 663, startPoint y: 290, endPoint x: 621, endPoint y: 289, distance: 41.6
click at [621, 289] on input "**********" at bounding box center [618, 290] width 124 height 12
click at [586, 318] on div "LegalDescription" at bounding box center [585, 316] width 191 height 10
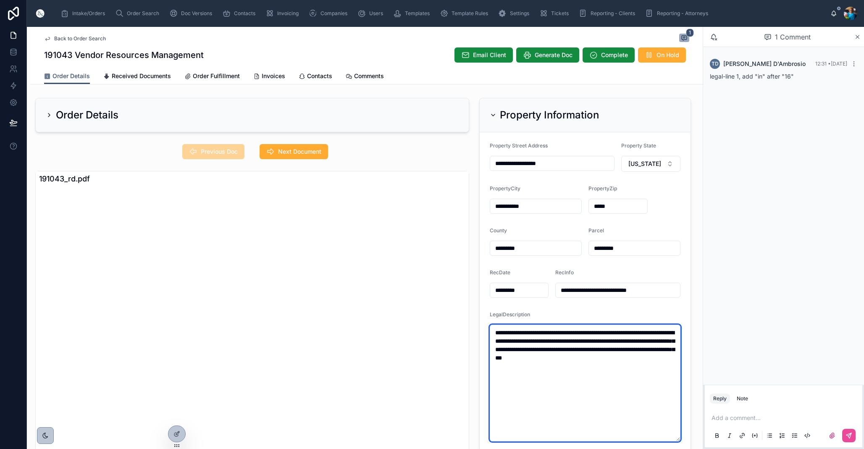
drag, startPoint x: 537, startPoint y: 371, endPoint x: 484, endPoint y: 327, distance: 68.5
click at [486, 328] on form "**********" at bounding box center [585, 291] width 211 height 319
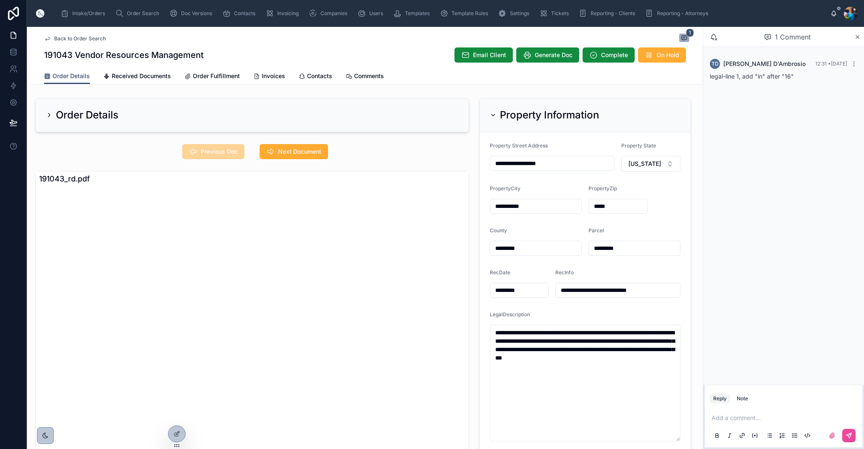
click at [493, 114] on icon at bounding box center [493, 115] width 7 height 7
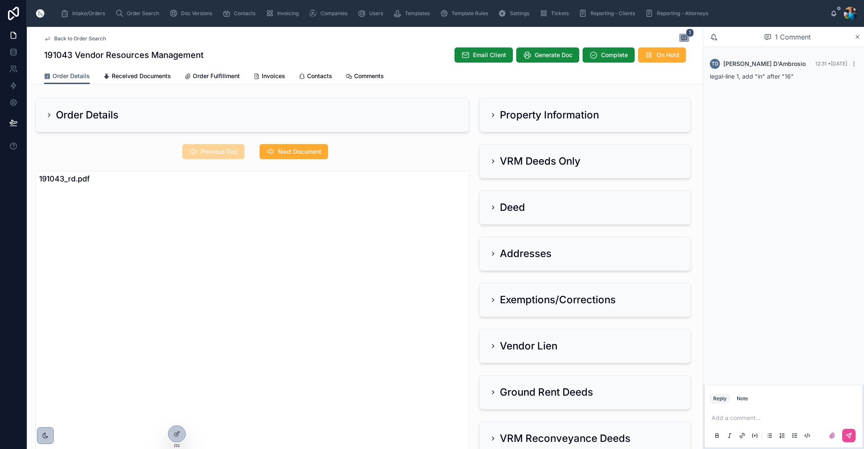
click at [493, 161] on icon at bounding box center [493, 161] width 7 height 7
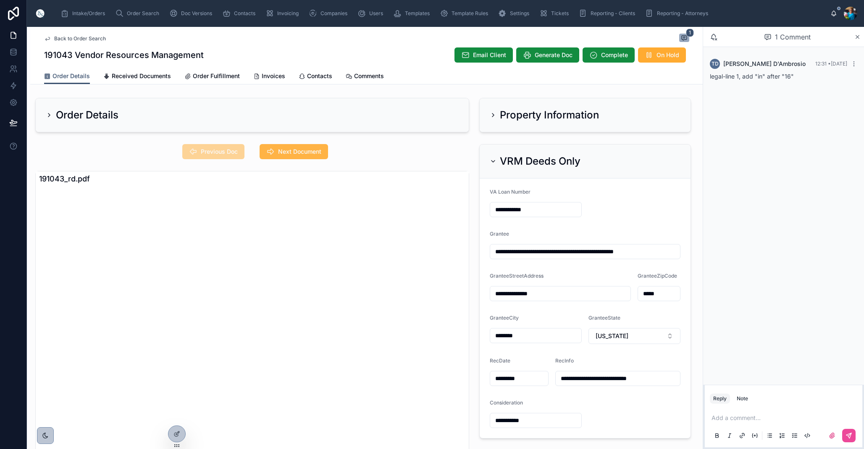
click at [296, 155] on span "Next Document" at bounding box center [299, 151] width 43 height 8
drag, startPoint x: 302, startPoint y: 150, endPoint x: 309, endPoint y: 174, distance: 25.8
click at [301, 150] on span "Next Document" at bounding box center [299, 151] width 43 height 8
click at [225, 151] on span "Previous Doc" at bounding box center [219, 151] width 37 height 8
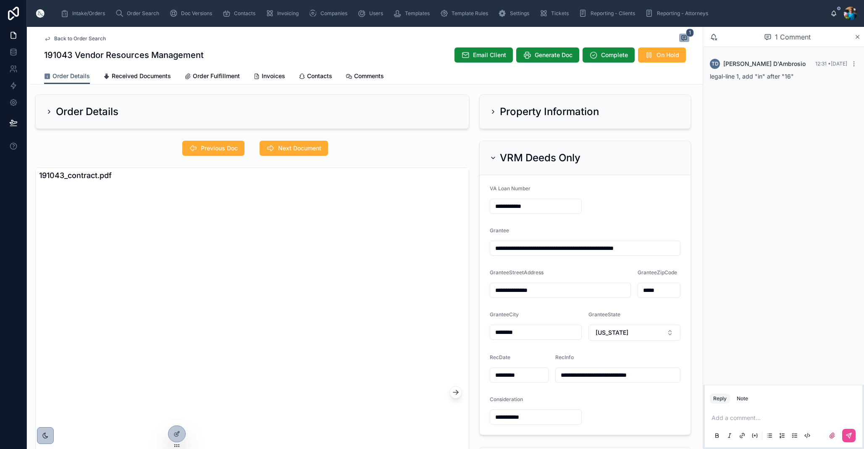
scroll to position [5, 0]
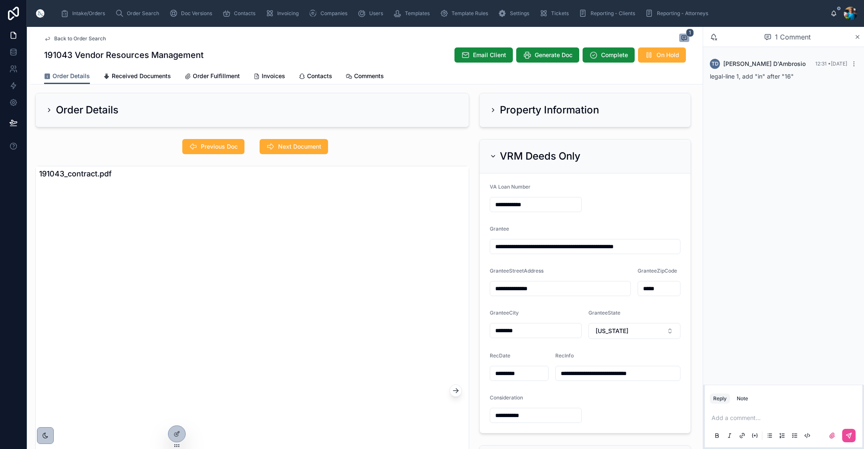
drag, startPoint x: 492, startPoint y: 153, endPoint x: 493, endPoint y: 170, distance: 16.5
click at [491, 154] on icon at bounding box center [493, 156] width 7 height 7
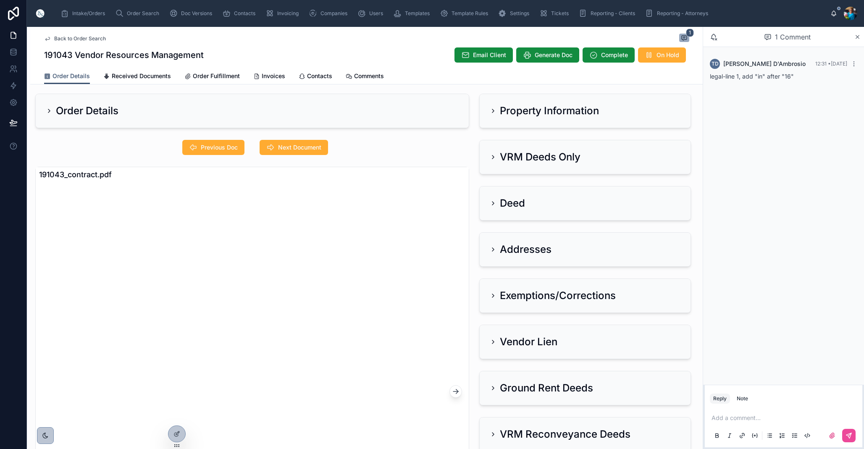
scroll to position [0, 0]
click at [492, 249] on icon at bounding box center [493, 249] width 7 height 7
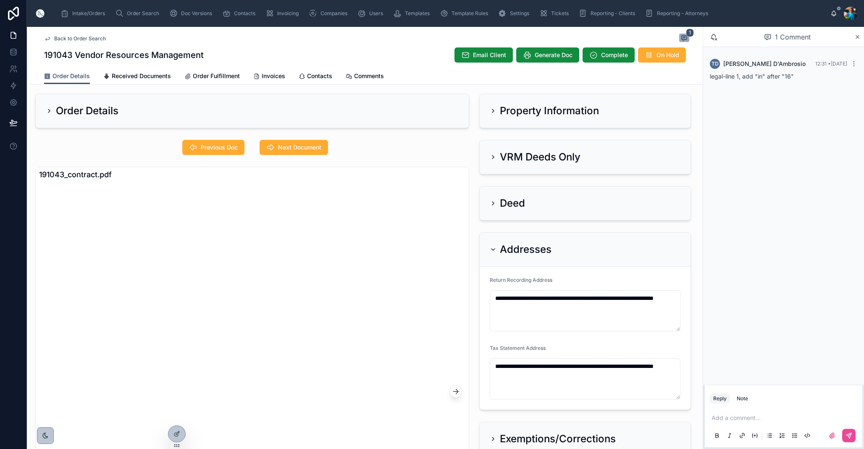
click at [491, 247] on icon at bounding box center [493, 249] width 7 height 7
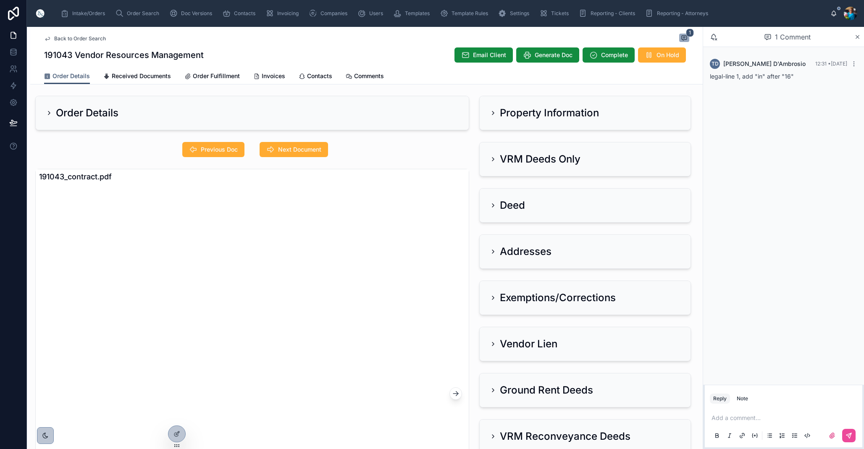
click at [494, 111] on icon at bounding box center [493, 113] width 7 height 7
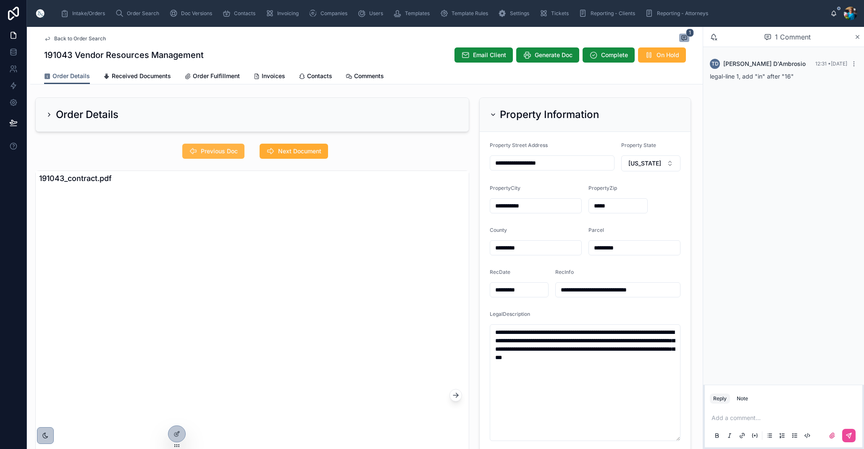
click at [218, 152] on span "Previous Doc" at bounding box center [219, 151] width 37 height 8
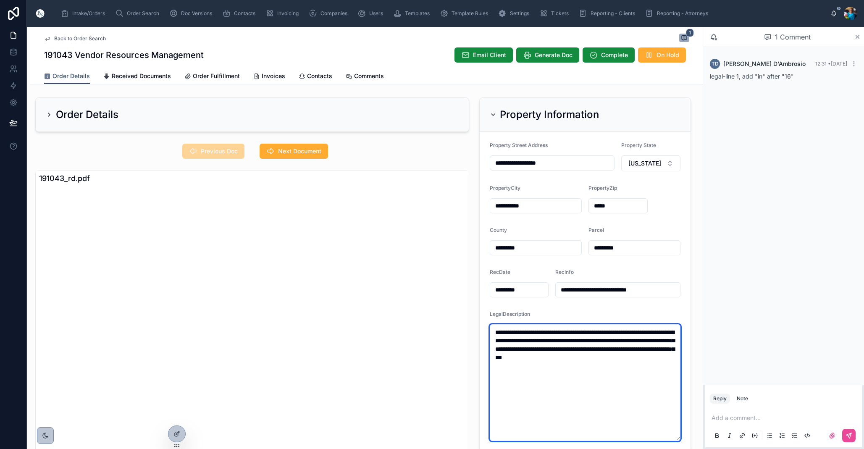
click at [513, 332] on textarea "**********" at bounding box center [585, 382] width 191 height 117
type textarea "**********"
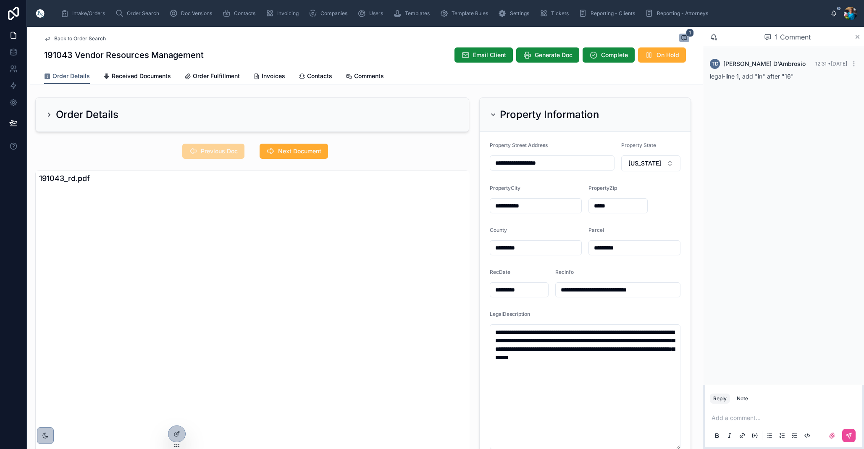
click at [714, 422] on div "Add a comment..." at bounding box center [783, 426] width 147 height 35
click at [714, 418] on p at bounding box center [785, 418] width 147 height 8
click at [848, 434] on icon at bounding box center [849, 435] width 7 height 7
click at [850, 435] on icon at bounding box center [850, 434] width 3 height 3
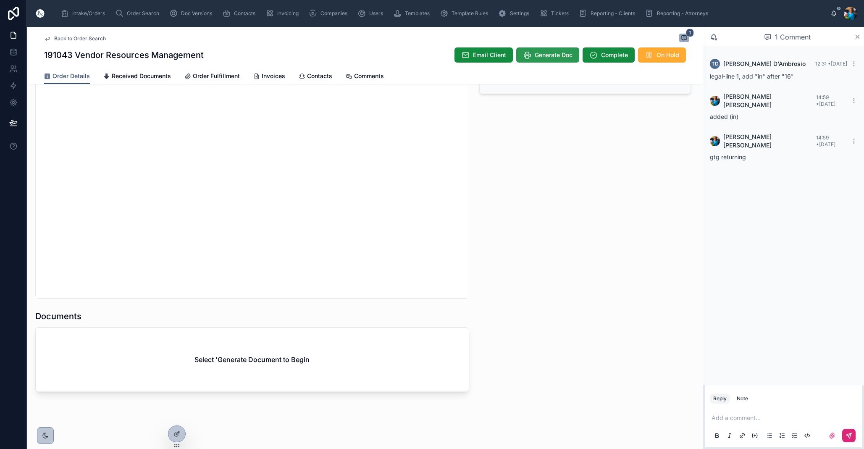
click at [547, 57] on span "Generate Doc" at bounding box center [554, 55] width 38 height 8
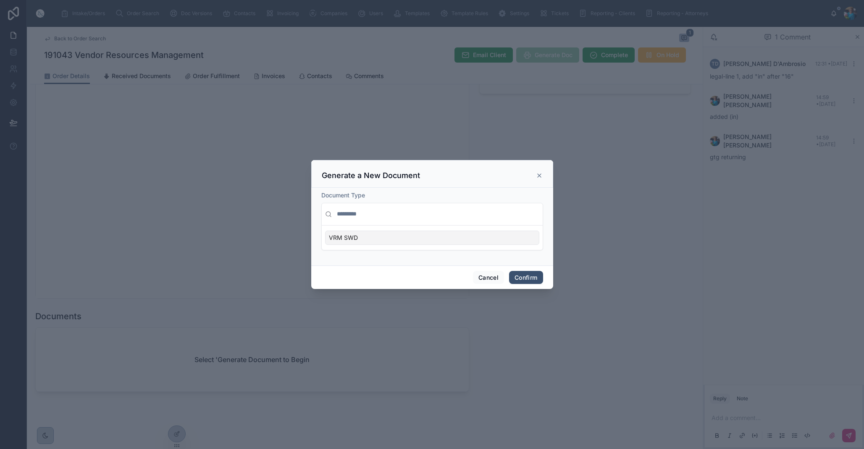
click at [508, 237] on div "VRM SWD" at bounding box center [432, 238] width 214 height 14
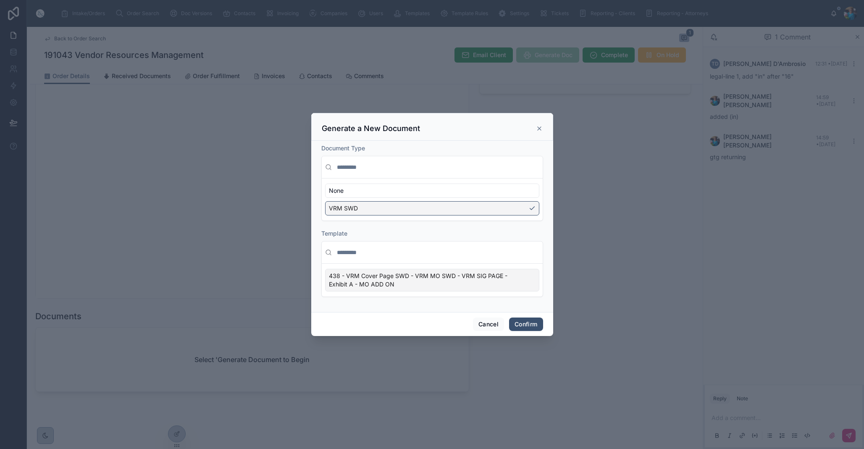
scroll to position [0, 0]
click at [529, 287] on div "438 - VRM Cover Page SWD - VRM MO SWD - VRM SIG PAGE - Exhibit A - MO ADD ON" at bounding box center [432, 280] width 214 height 23
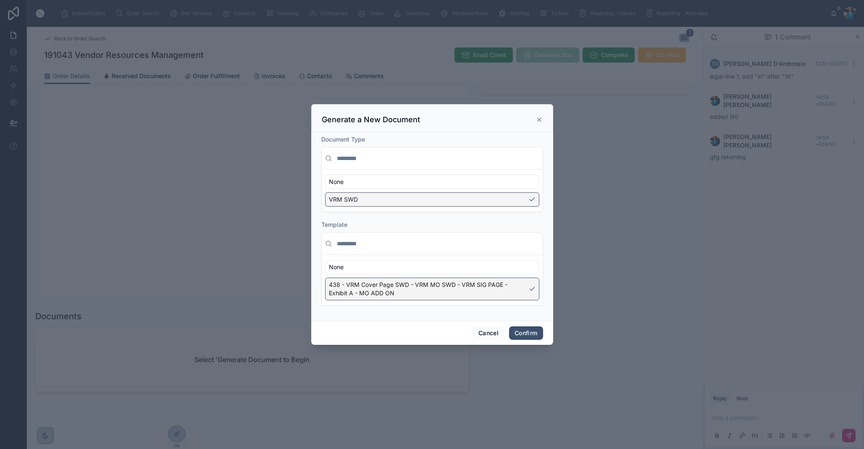
scroll to position [0, 0]
click at [527, 334] on button "Confirm" at bounding box center [526, 332] width 34 height 13
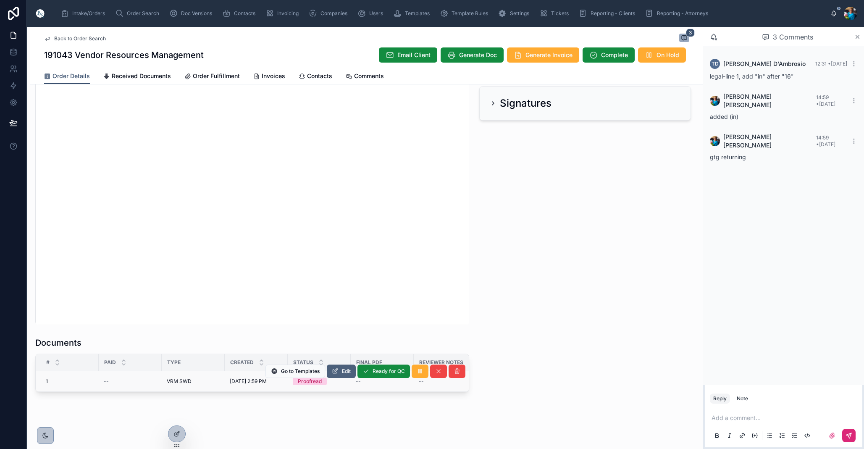
click at [346, 368] on span "Edit" at bounding box center [346, 371] width 9 height 7
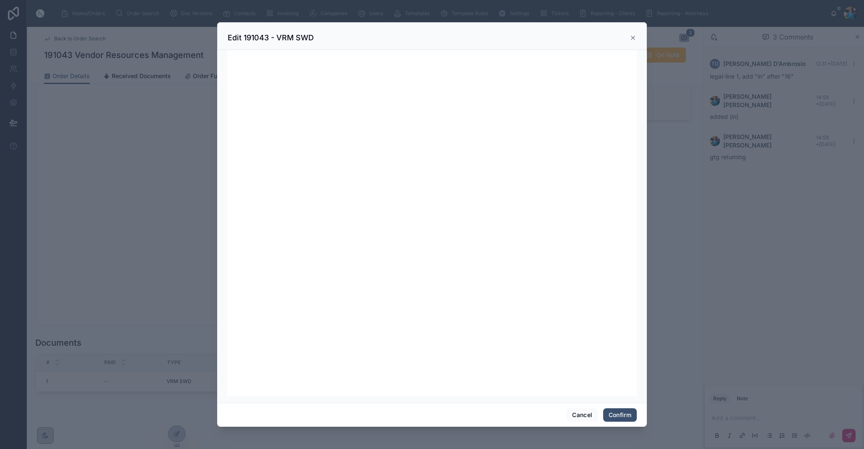
click at [579, 412] on button "Cancel" at bounding box center [582, 414] width 31 height 13
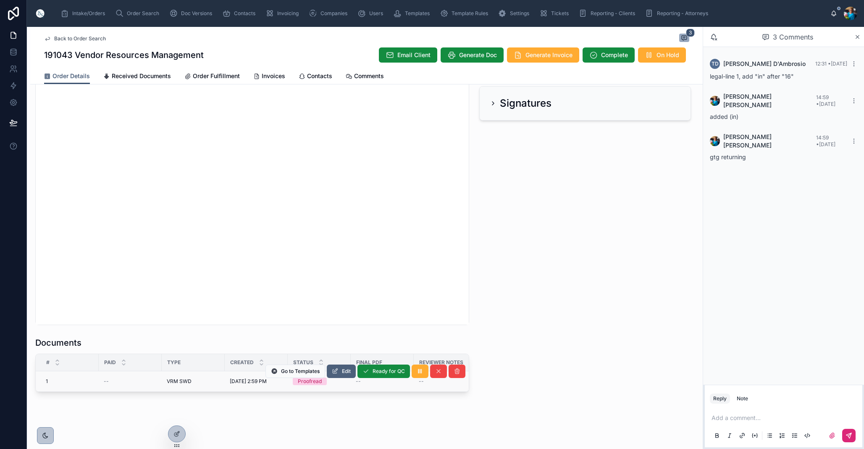
click at [346, 368] on span "Edit" at bounding box center [346, 371] width 9 height 7
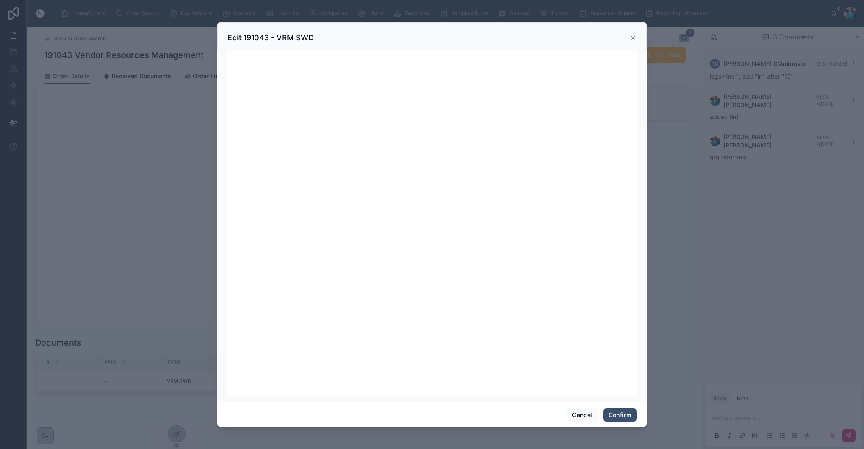
drag, startPoint x: 584, startPoint y: 414, endPoint x: 579, endPoint y: 407, distance: 8.7
click at [584, 414] on button "Cancel" at bounding box center [582, 414] width 31 height 13
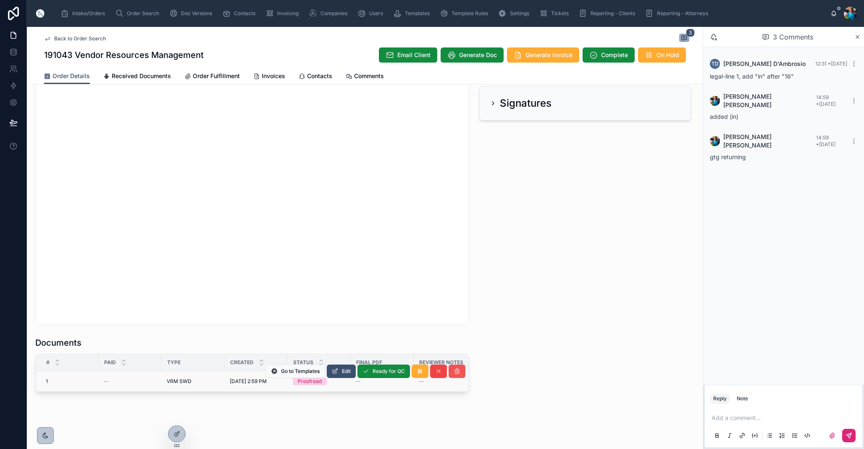
click at [454, 368] on icon at bounding box center [457, 371] width 7 height 7
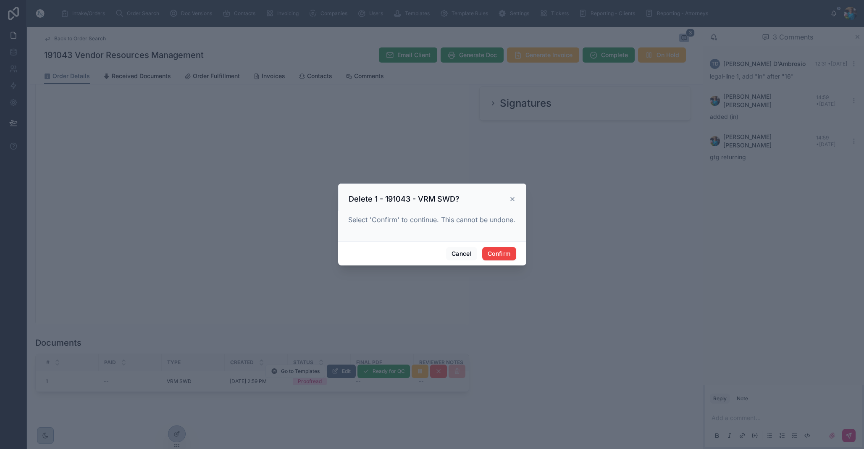
drag, startPoint x: 508, startPoint y: 251, endPoint x: 505, endPoint y: 264, distance: 12.9
click at [507, 252] on button "Confirm" at bounding box center [499, 253] width 34 height 13
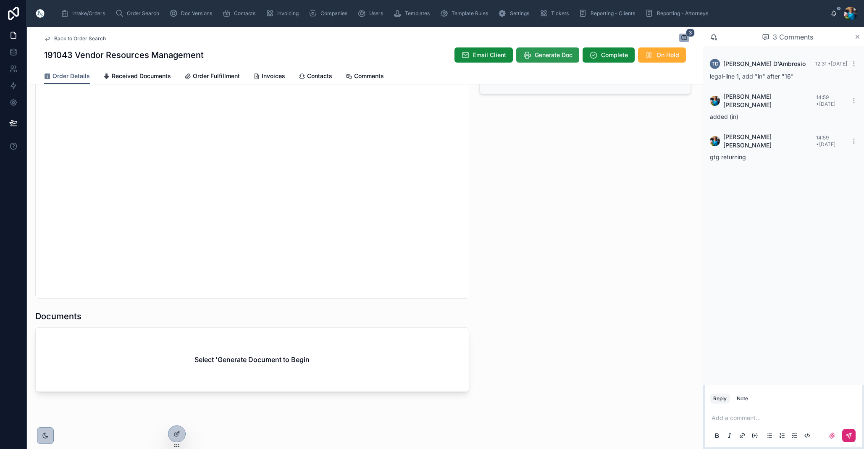
click at [552, 56] on span "Generate Doc" at bounding box center [554, 55] width 38 height 8
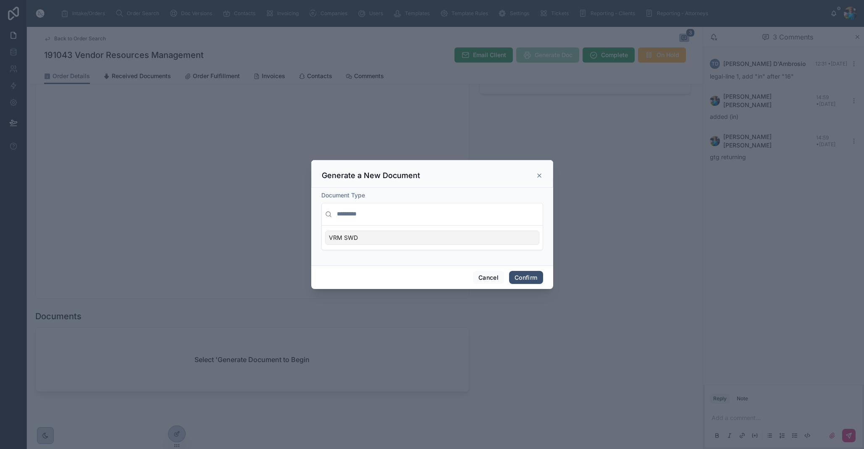
click at [526, 237] on div "VRM SWD" at bounding box center [432, 238] width 214 height 14
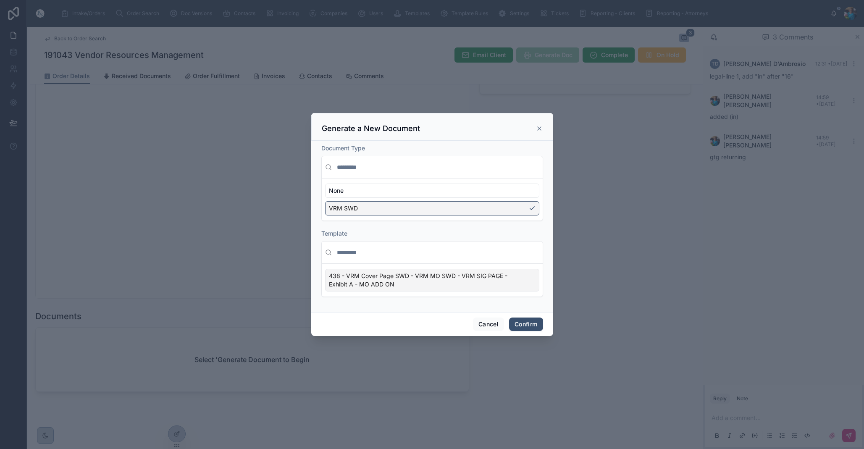
drag, startPoint x: 530, startPoint y: 278, endPoint x: 535, endPoint y: 292, distance: 14.8
click at [530, 279] on div "438 - VRM Cover Page SWD - VRM MO SWD - VRM SIG PAGE - Exhibit A - MO ADD ON" at bounding box center [432, 280] width 214 height 23
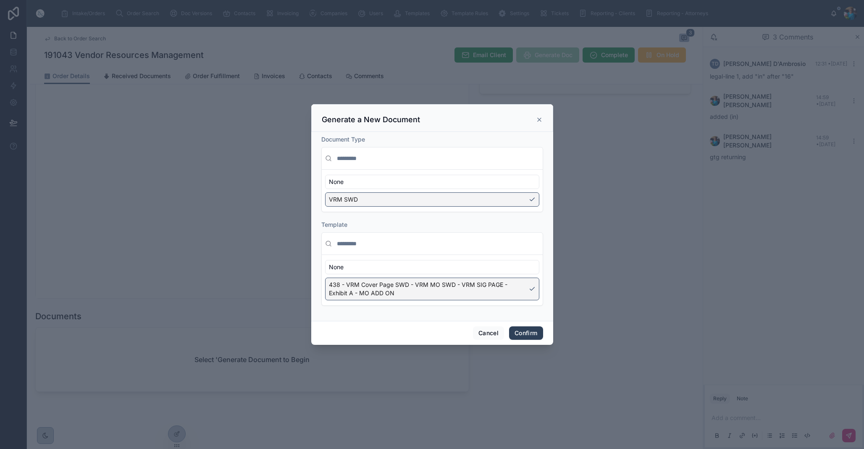
click at [528, 330] on button "Confirm" at bounding box center [526, 332] width 34 height 13
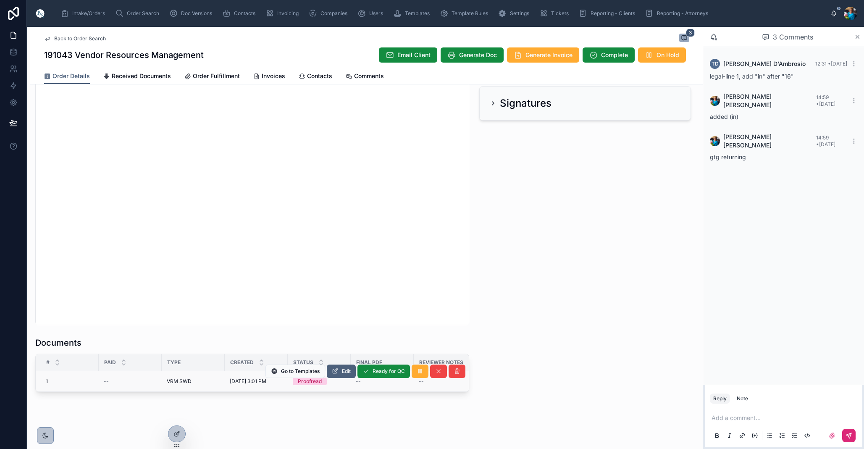
click at [345, 375] on button "Edit" at bounding box center [341, 371] width 29 height 13
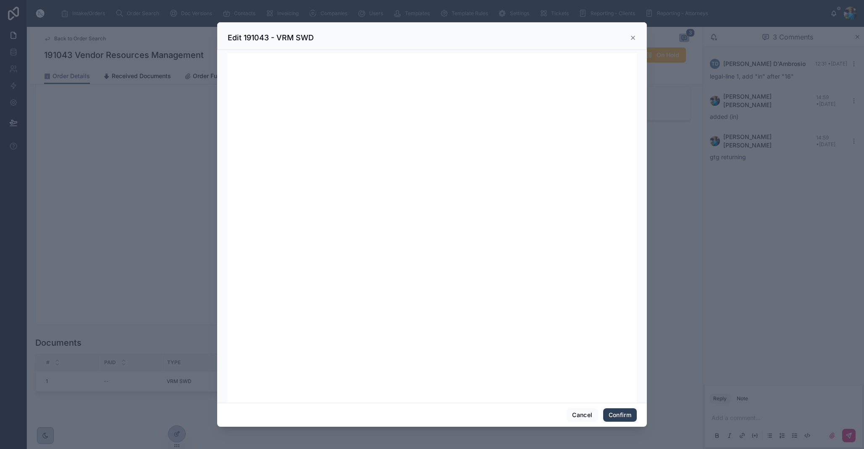
click at [622, 414] on button "Confirm" at bounding box center [620, 414] width 34 height 13
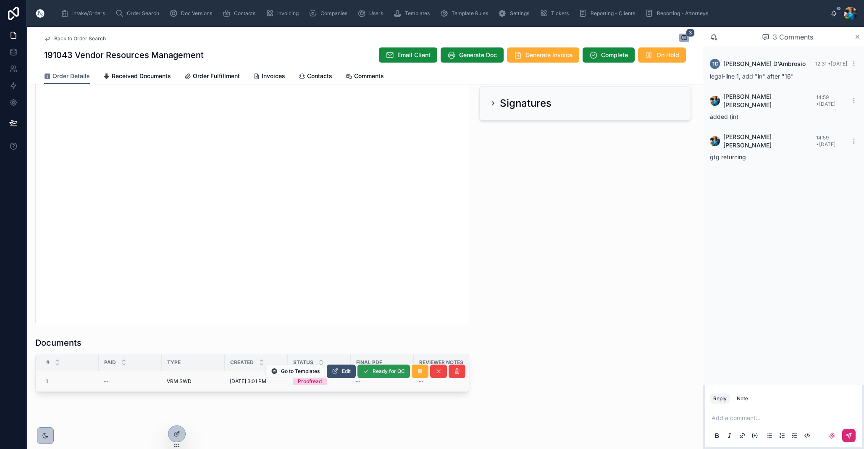
scroll to position [755, 0]
click at [343, 372] on span "Edit" at bounding box center [346, 371] width 9 height 7
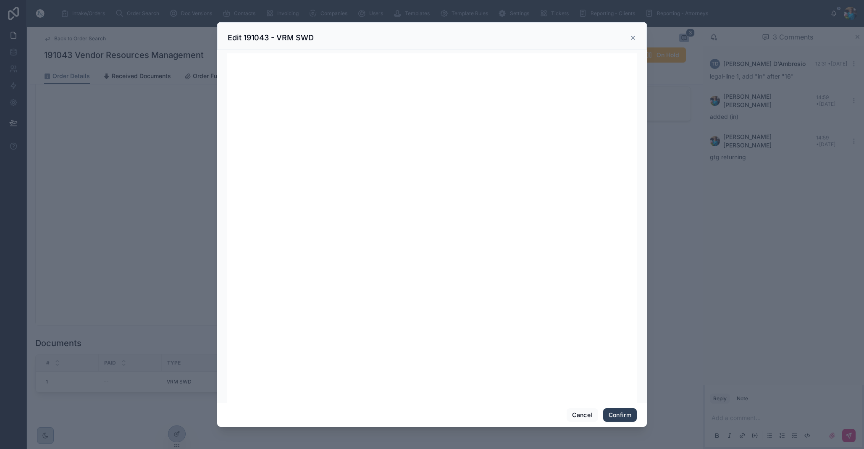
click at [610, 414] on button "Confirm" at bounding box center [620, 414] width 34 height 13
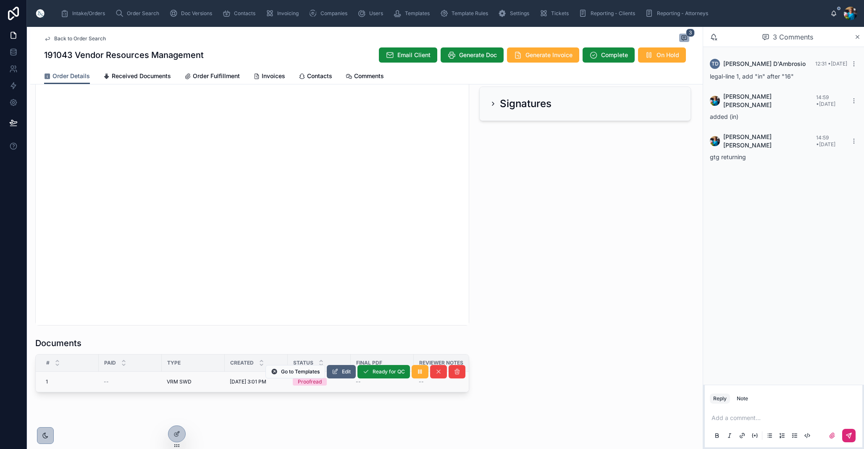
click at [340, 373] on button "Edit" at bounding box center [341, 371] width 29 height 13
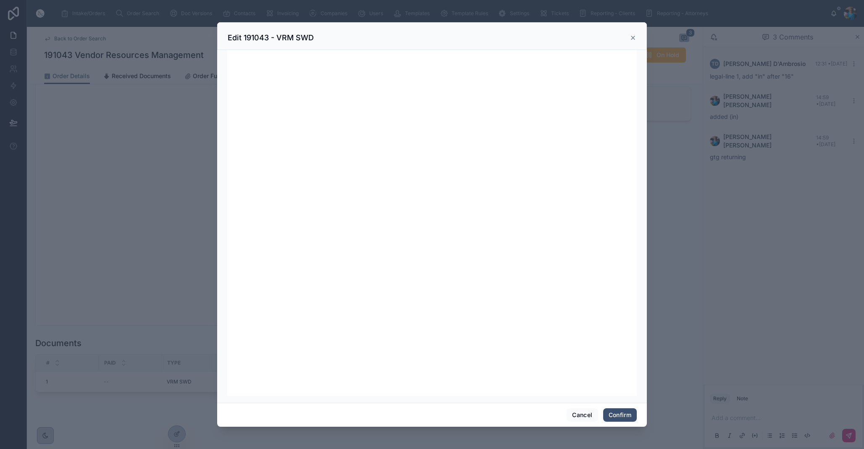
scroll to position [0, 0]
click at [572, 415] on button "Cancel" at bounding box center [582, 414] width 31 height 13
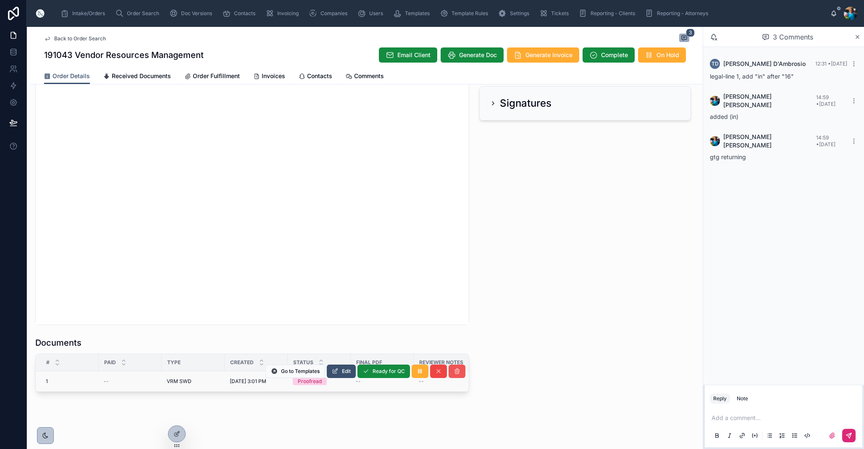
click at [457, 374] on icon at bounding box center [457, 371] width 7 height 7
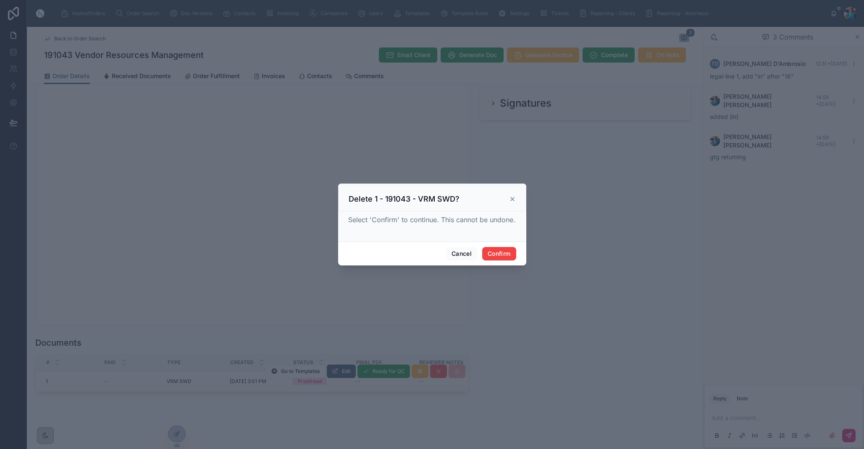
drag, startPoint x: 500, startPoint y: 250, endPoint x: 513, endPoint y: 282, distance: 34.1
click at [500, 251] on button "Confirm" at bounding box center [499, 253] width 34 height 13
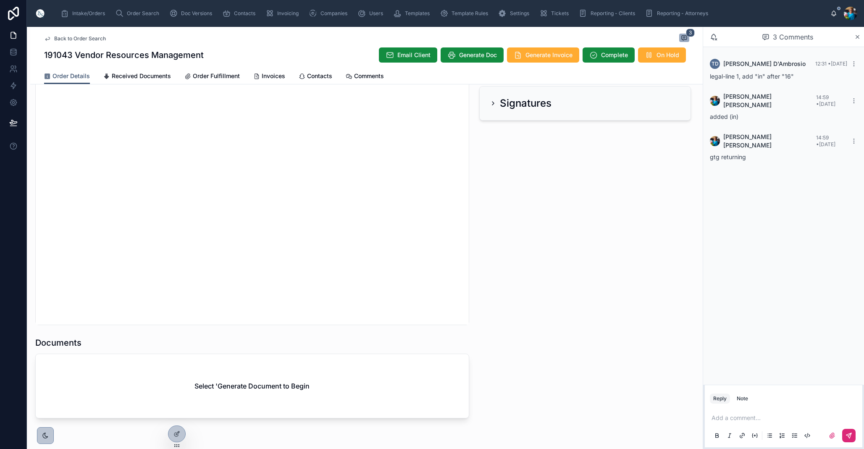
scroll to position [756, 0]
click at [555, 55] on span "Generate Doc" at bounding box center [554, 55] width 38 height 8
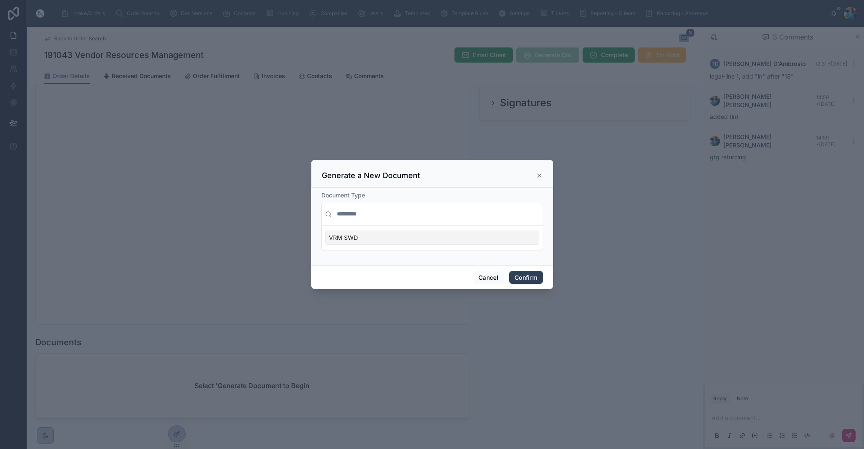
click at [523, 278] on button "Confirm" at bounding box center [526, 277] width 34 height 13
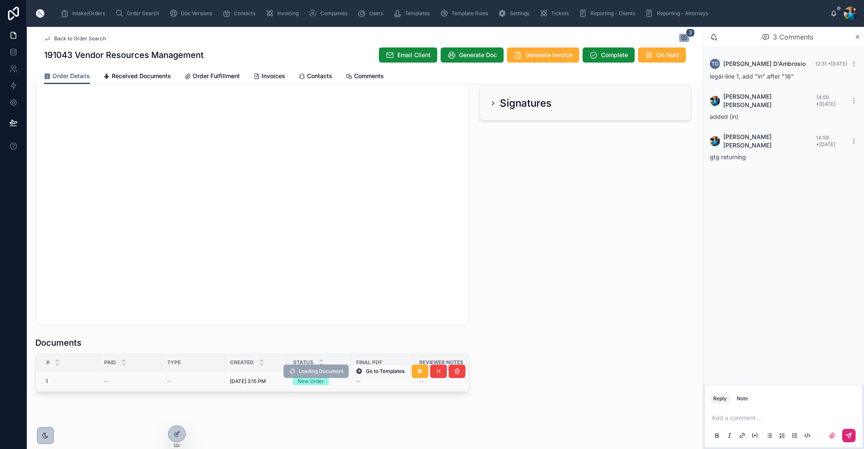
scroll to position [756, 0]
click at [457, 373] on icon at bounding box center [457, 371] width 7 height 7
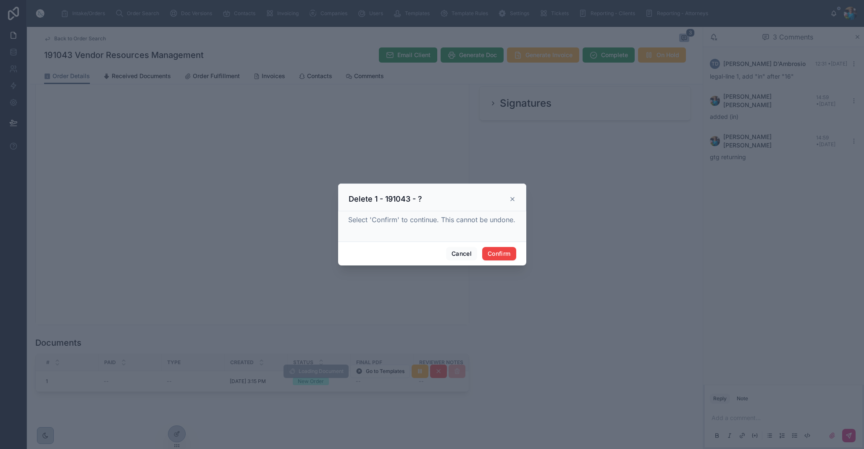
drag, startPoint x: 502, startPoint y: 255, endPoint x: 503, endPoint y: 287, distance: 32.0
click at [502, 256] on button "Confirm" at bounding box center [499, 253] width 34 height 13
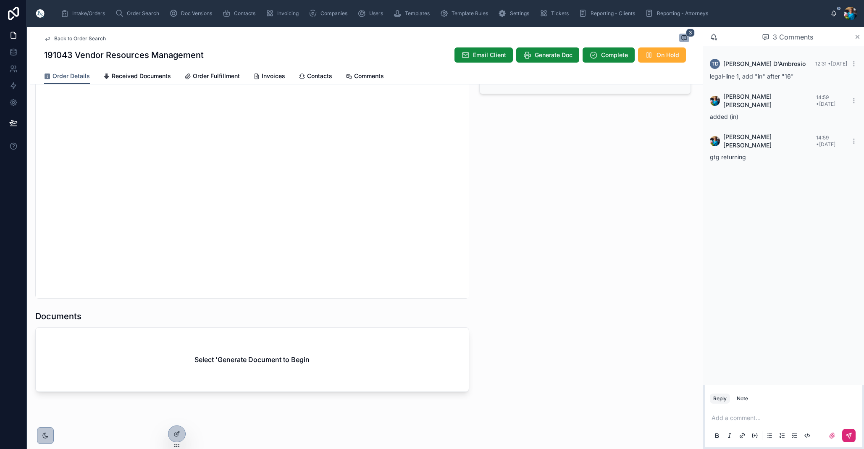
scroll to position [782, 0]
click at [548, 54] on span "Generate Doc" at bounding box center [554, 55] width 38 height 8
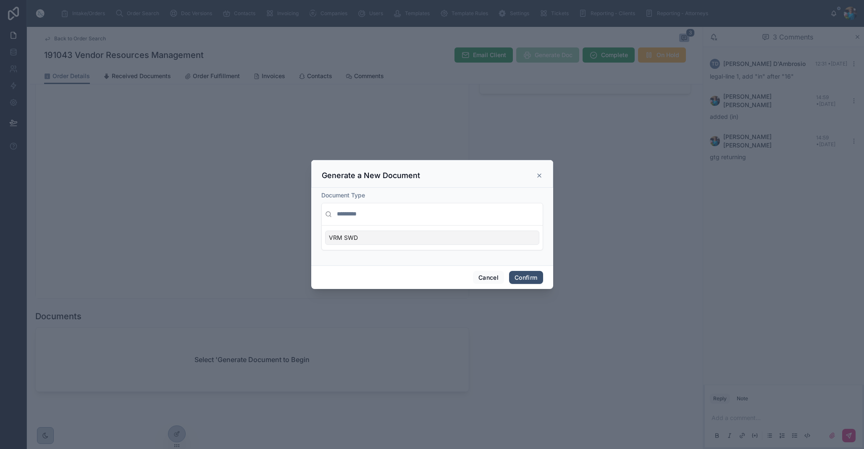
click at [528, 237] on div "VRM SWD" at bounding box center [432, 238] width 214 height 14
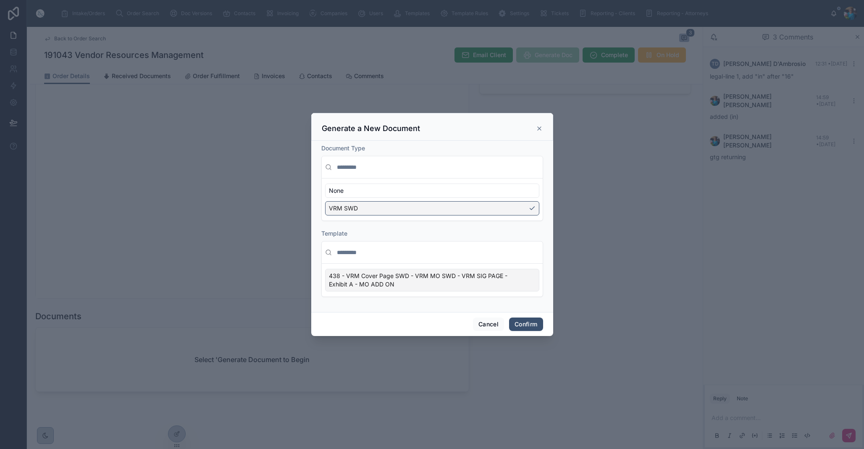
click at [531, 277] on div "438 - VRM Cover Page SWD - VRM MO SWD - VRM SIG PAGE - Exhibit A - MO ADD ON" at bounding box center [432, 280] width 214 height 23
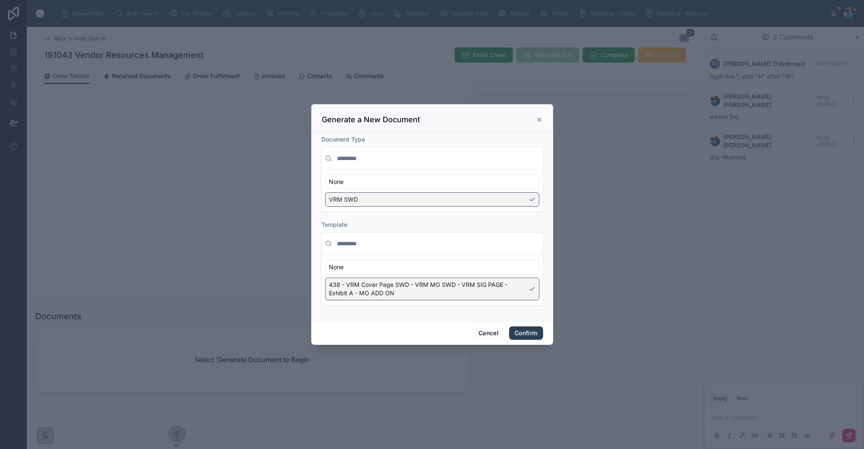
click at [526, 334] on button "Confirm" at bounding box center [526, 332] width 34 height 13
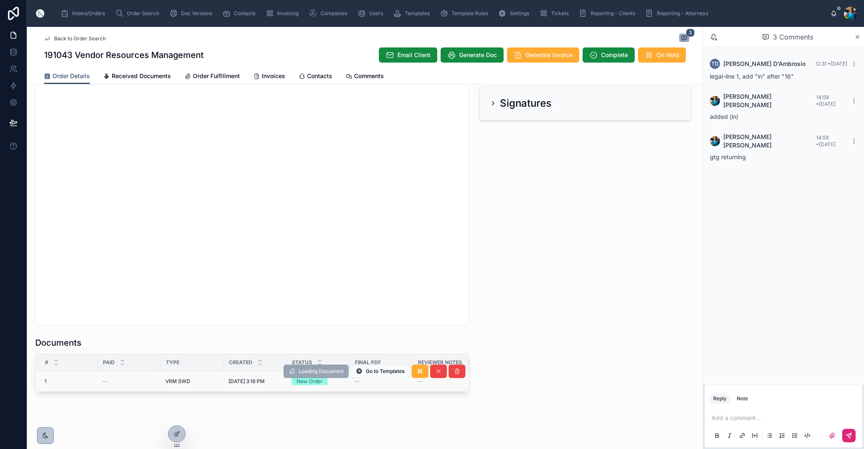
scroll to position [0, 0]
click at [345, 374] on span "Edit" at bounding box center [346, 371] width 9 height 7
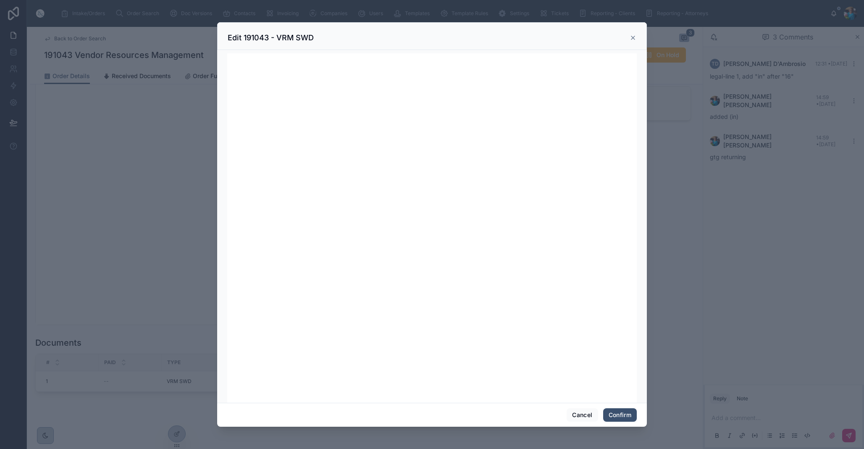
click at [145, 326] on div at bounding box center [432, 224] width 864 height 449
click at [587, 414] on button "Cancel" at bounding box center [582, 414] width 31 height 13
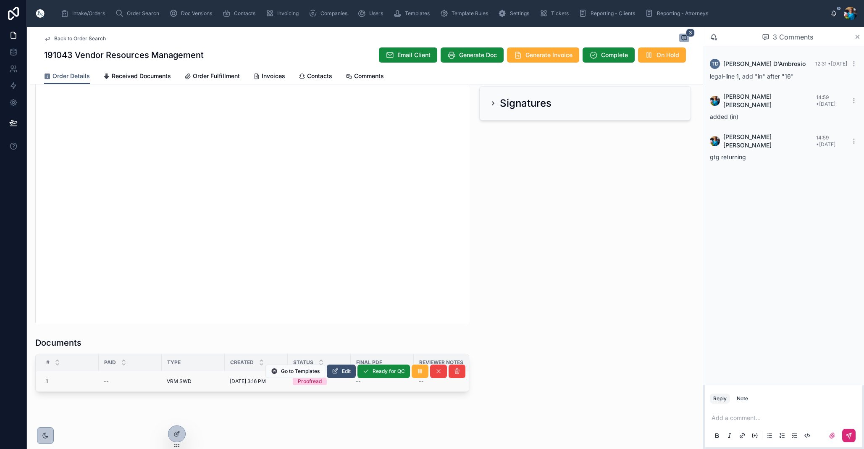
scroll to position [756, 0]
click at [339, 373] on button "Edit" at bounding box center [341, 371] width 29 height 13
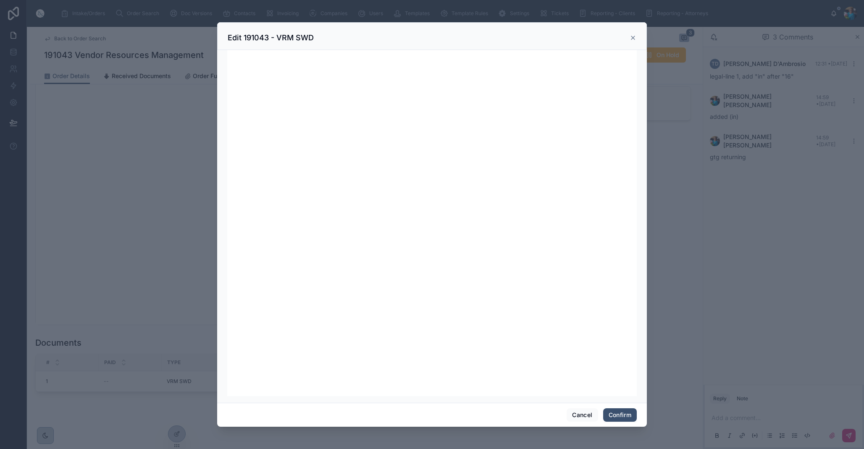
scroll to position [0, 0]
click at [617, 418] on button "Confirm" at bounding box center [620, 414] width 34 height 13
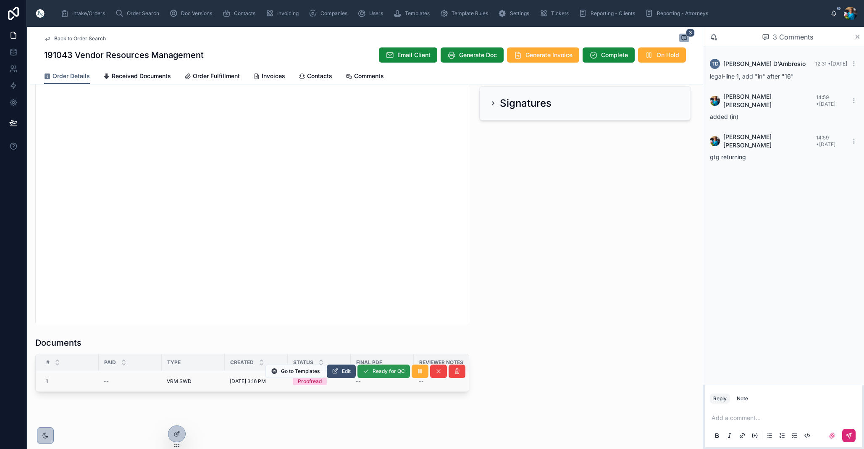
click at [385, 370] on span "Ready for QC" at bounding box center [389, 371] width 32 height 7
click at [381, 373] on span "Finalize Document" at bounding box center [382, 371] width 45 height 7
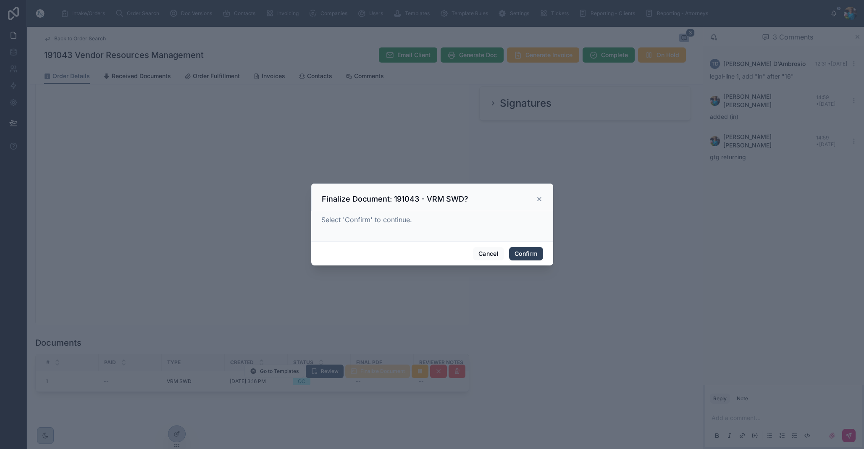
click at [526, 337] on div at bounding box center [432, 224] width 864 height 449
click at [528, 256] on button "Confirm" at bounding box center [526, 253] width 34 height 13
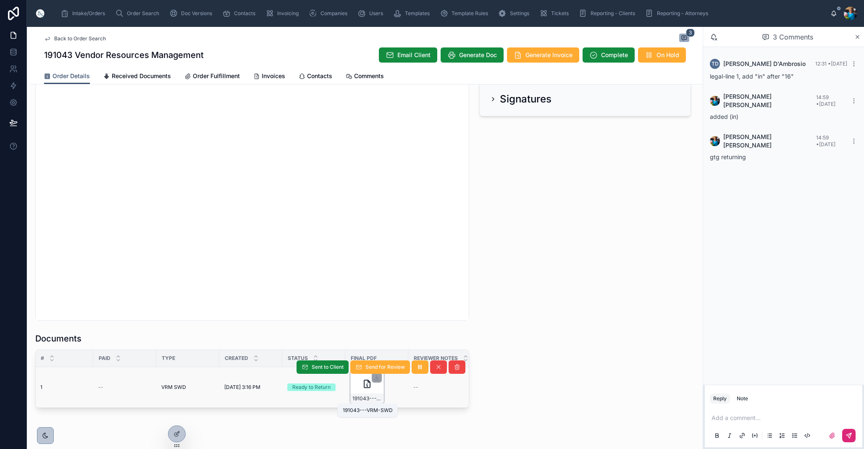
click at [375, 399] on span "191043---VRM-SWD" at bounding box center [367, 398] width 29 height 7
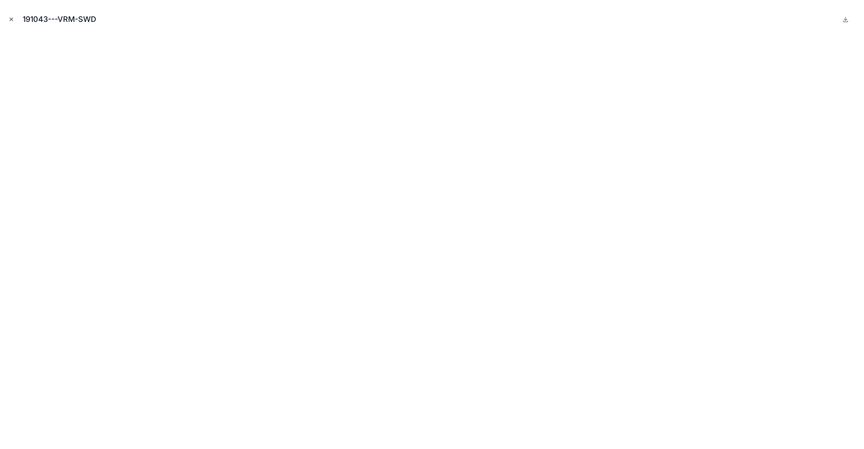
click at [9, 17] on icon "Close modal" at bounding box center [11, 19] width 6 height 6
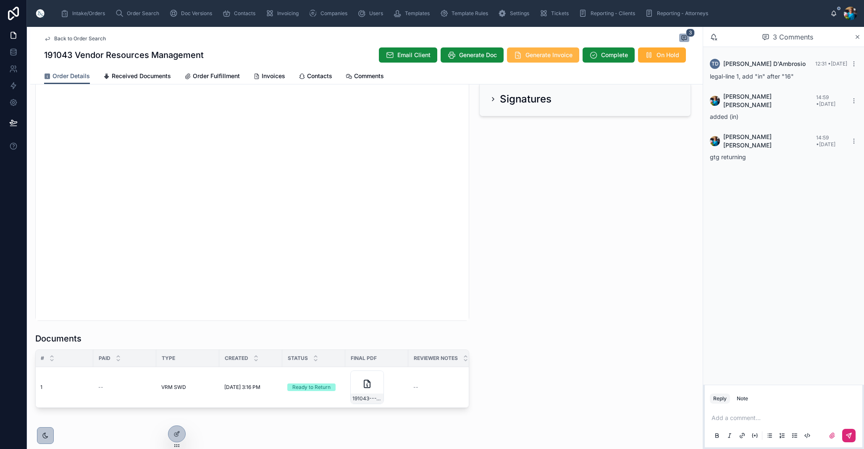
click at [543, 55] on span "Generate Invoice" at bounding box center [549, 55] width 47 height 8
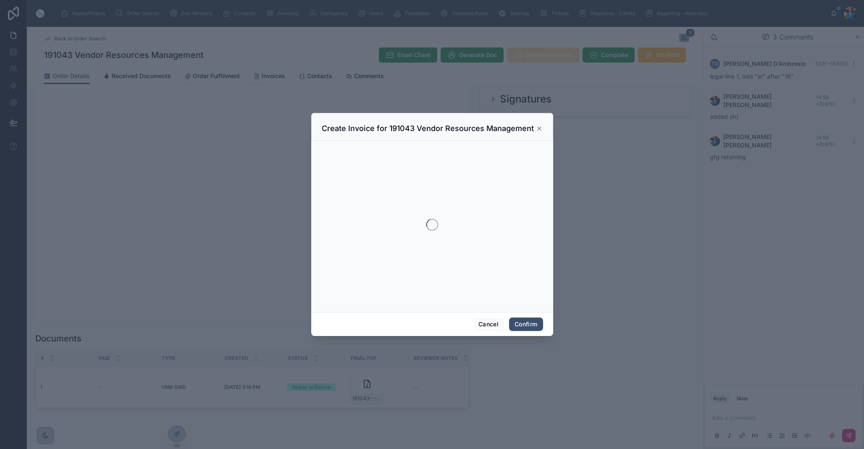
click at [543, 55] on div at bounding box center [432, 224] width 864 height 449
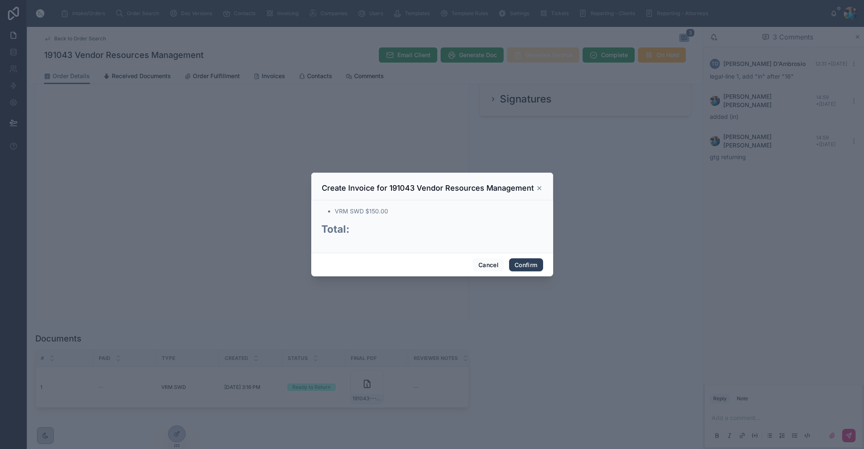
click at [529, 264] on button "Confirm" at bounding box center [526, 264] width 34 height 13
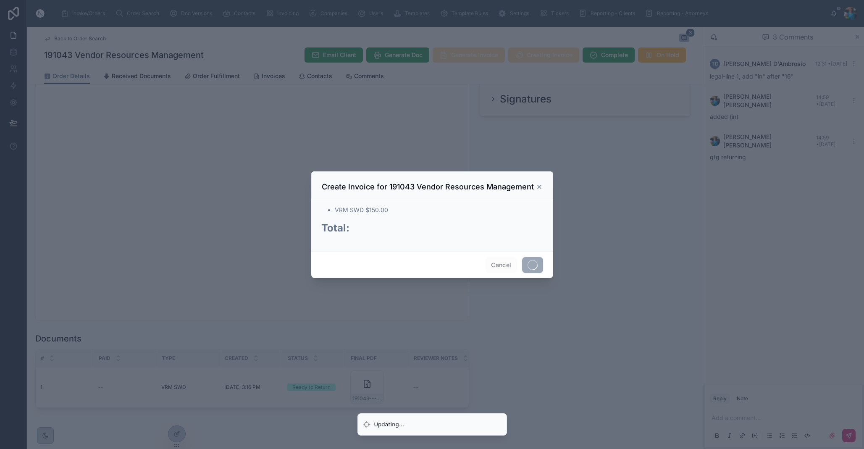
drag, startPoint x: 529, startPoint y: 264, endPoint x: 513, endPoint y: 299, distance: 37.8
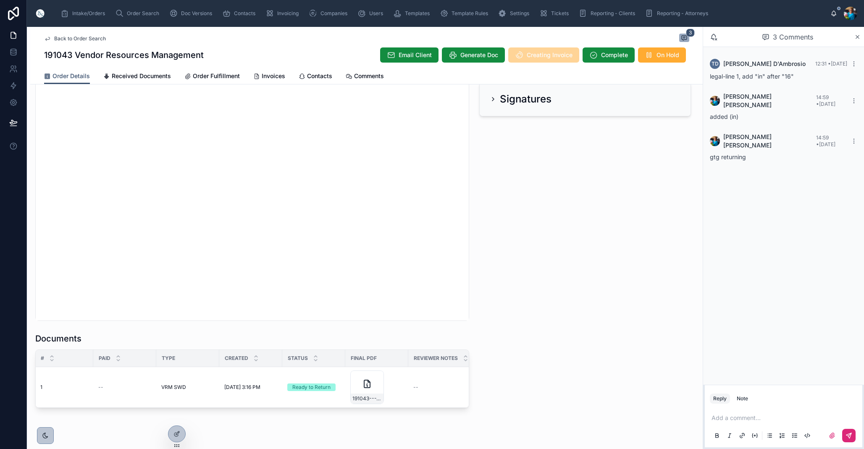
click at [315, 400] on td "Ready to Return" at bounding box center [313, 387] width 63 height 41
click at [308, 367] on icon at bounding box center [305, 367] width 7 height 7
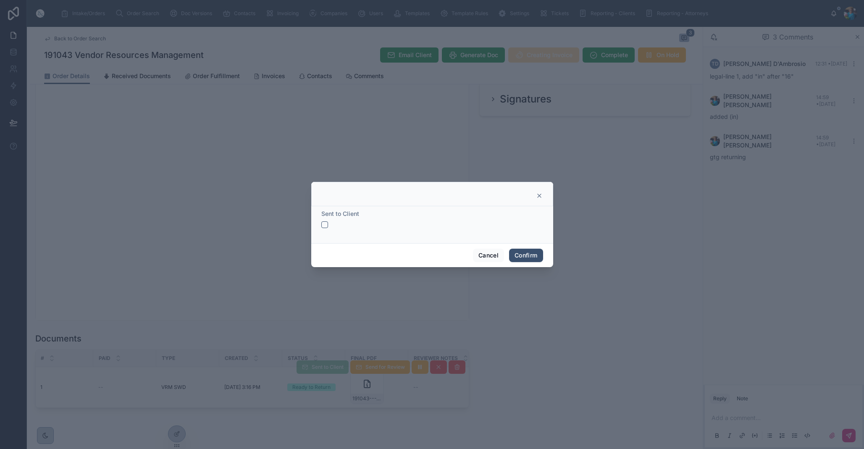
drag, startPoint x: 323, startPoint y: 223, endPoint x: 369, endPoint y: 239, distance: 49.4
click at [324, 224] on button "button" at bounding box center [324, 224] width 7 height 7
drag, startPoint x: 519, startPoint y: 255, endPoint x: 501, endPoint y: 269, distance: 23.6
click at [518, 257] on button "Confirm" at bounding box center [526, 255] width 34 height 13
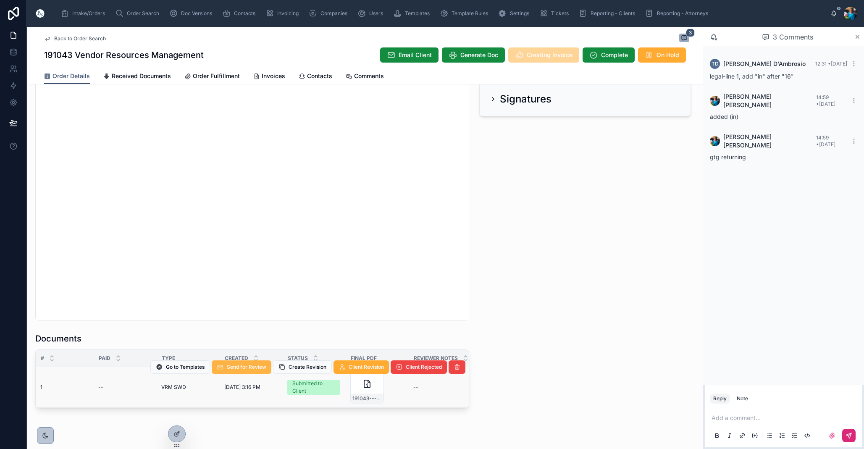
click at [249, 370] on span "Send for Review" at bounding box center [246, 367] width 39 height 7
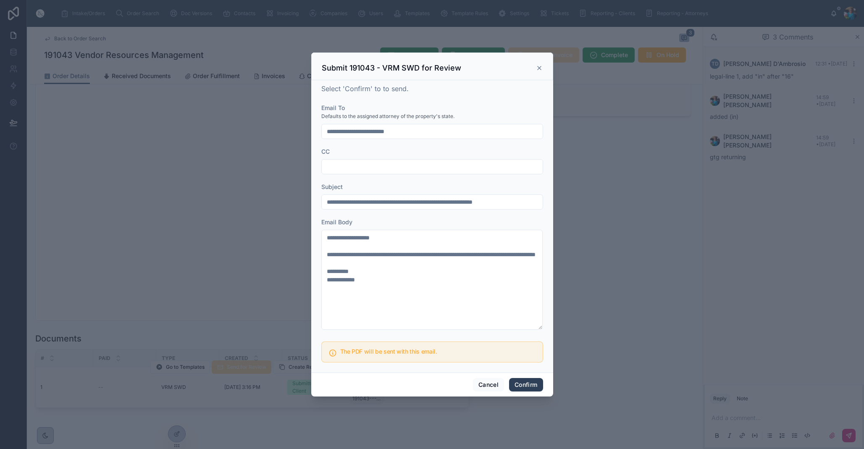
click at [523, 382] on button "Confirm" at bounding box center [526, 384] width 34 height 13
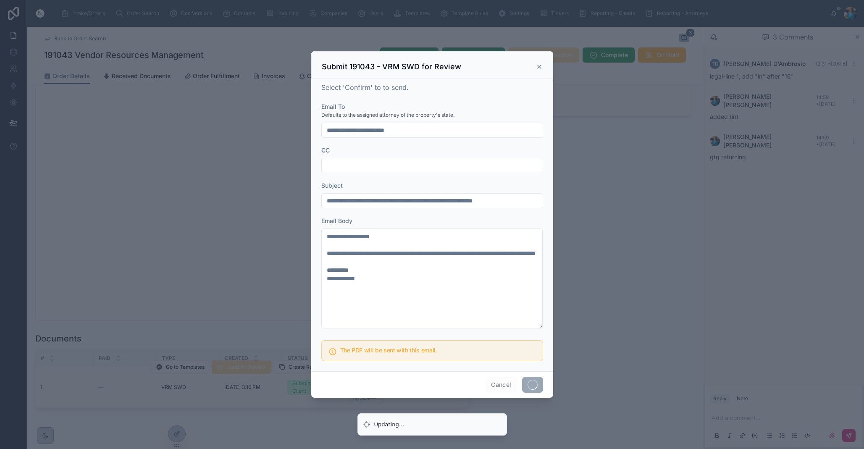
drag, startPoint x: 523, startPoint y: 382, endPoint x: 496, endPoint y: 380, distance: 26.5
click at [523, 382] on span at bounding box center [532, 385] width 21 height 16
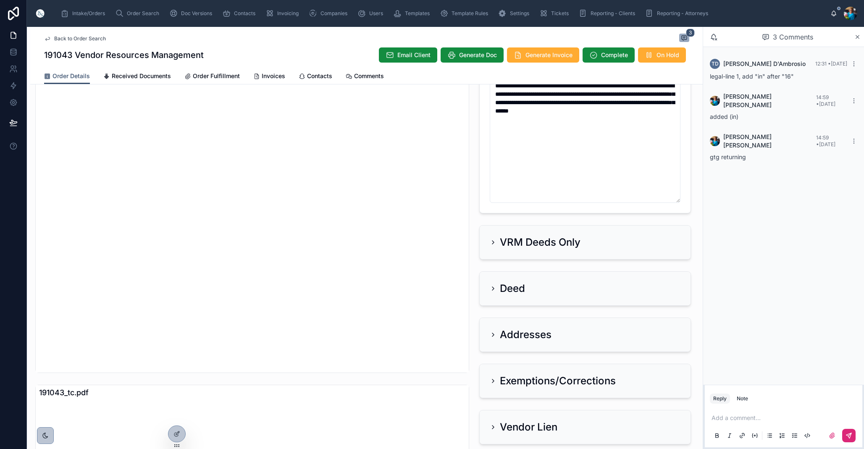
scroll to position [257, 0]
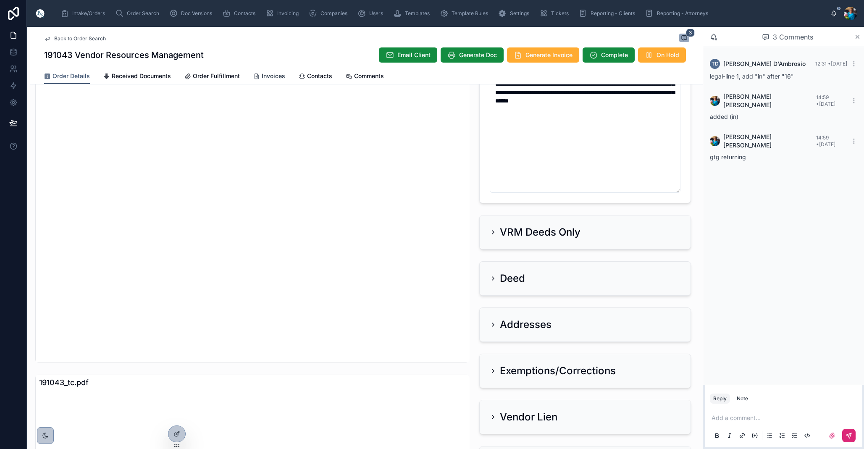
click at [266, 76] on span "Invoices" at bounding box center [274, 76] width 24 height 8
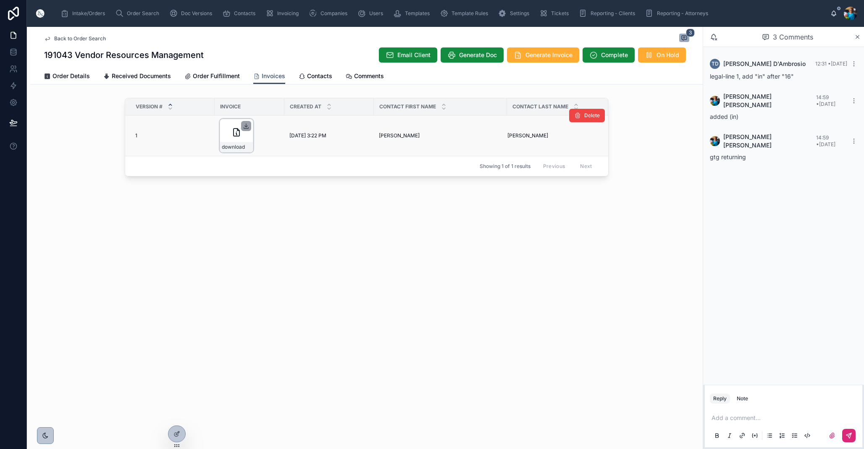
click at [245, 126] on icon at bounding box center [246, 126] width 7 height 7
click at [146, 14] on span "Order Search" at bounding box center [143, 13] width 32 height 7
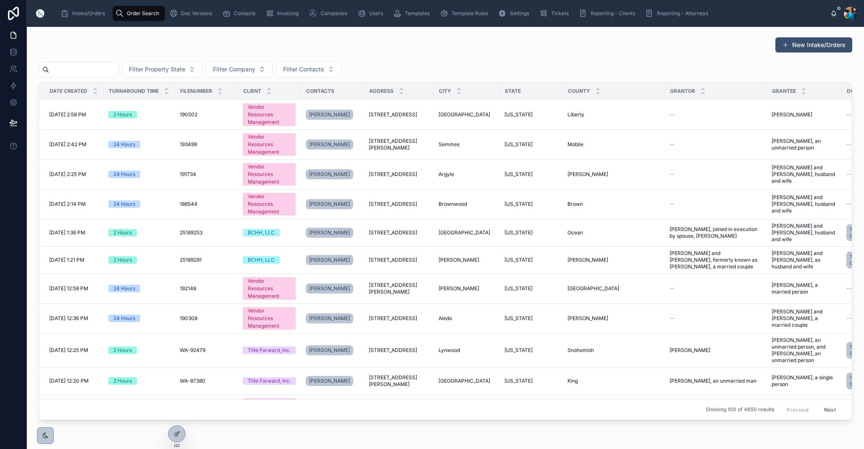
click at [118, 68] on input "text" at bounding box center [83, 70] width 69 height 12
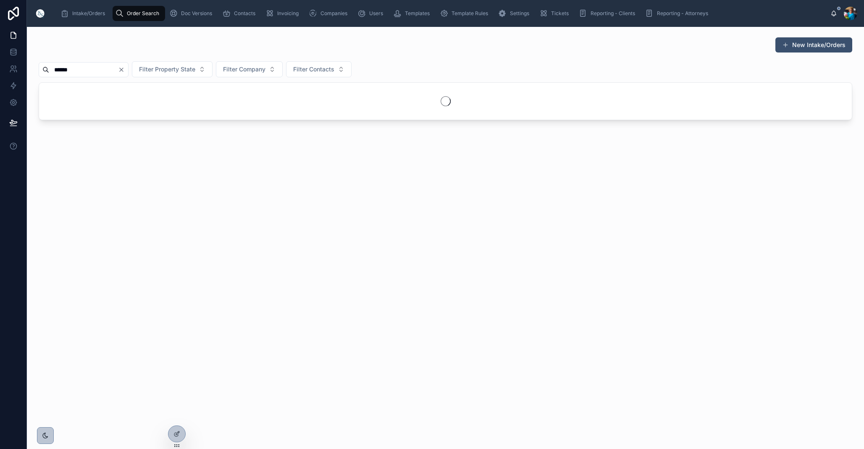
type input "******"
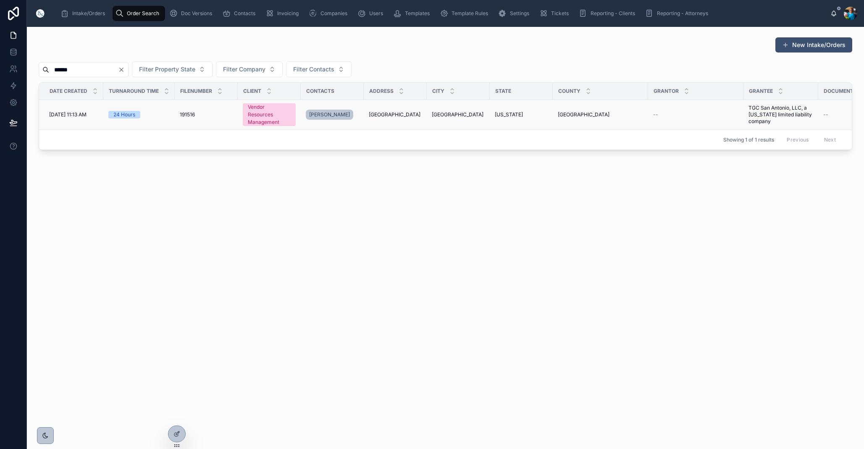
click at [403, 113] on span "[GEOGRAPHIC_DATA]" at bounding box center [395, 114] width 52 height 7
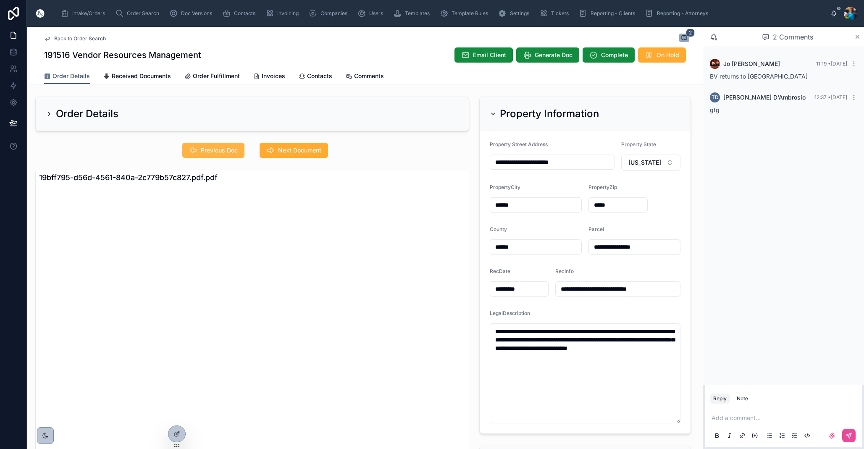
click at [230, 149] on span "Previous Doc" at bounding box center [219, 150] width 37 height 8
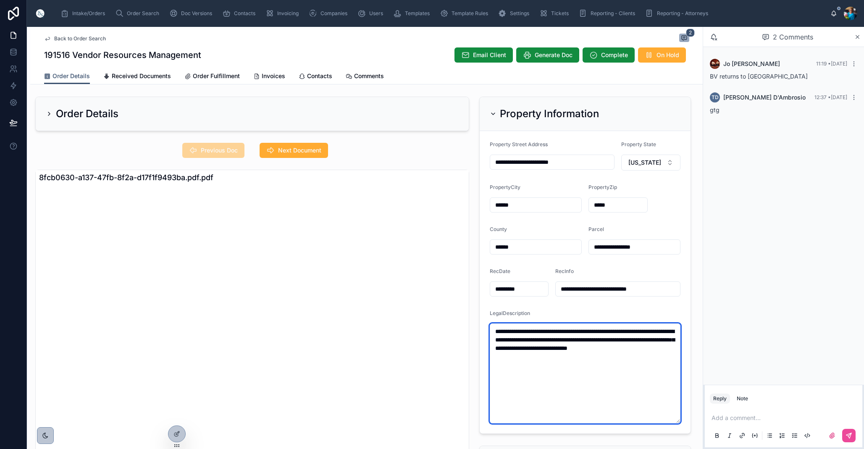
drag, startPoint x: 559, startPoint y: 358, endPoint x: 490, endPoint y: 330, distance: 73.9
click at [490, 330] on textarea "**********" at bounding box center [585, 374] width 191 height 100
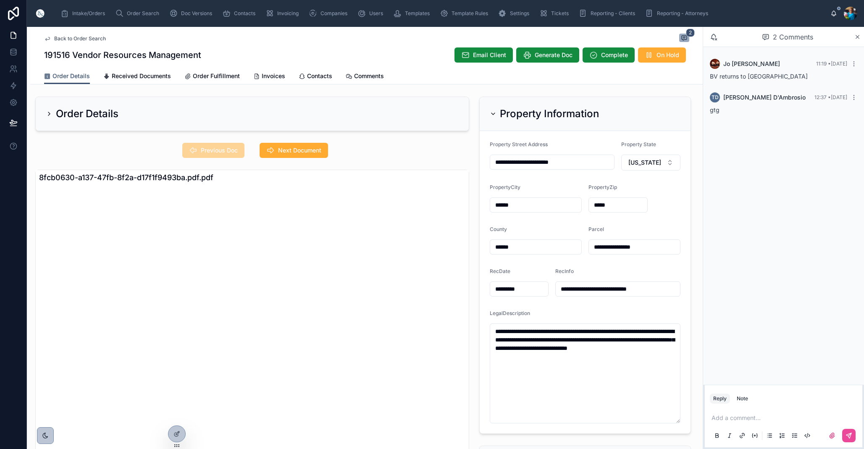
drag, startPoint x: 646, startPoint y: 247, endPoint x: 594, endPoint y: 246, distance: 52.1
click at [594, 246] on input "**********" at bounding box center [634, 247] width 91 height 12
click at [305, 147] on span "Next Document" at bounding box center [299, 150] width 43 height 8
click at [491, 111] on icon at bounding box center [493, 113] width 7 height 7
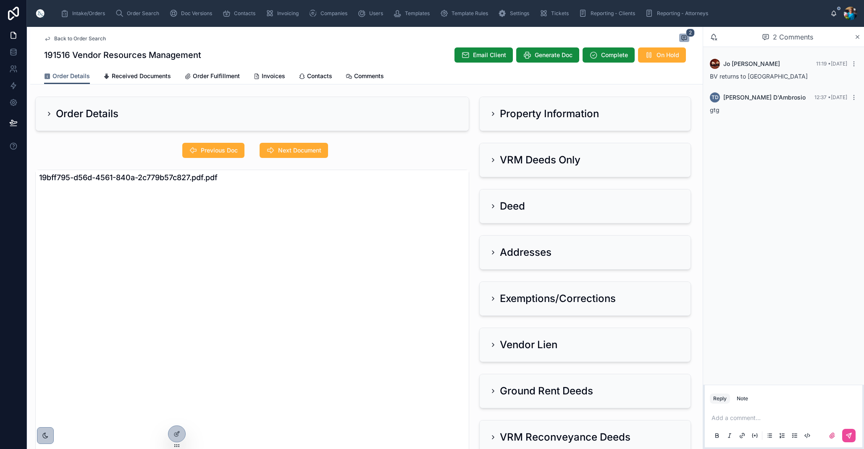
click at [490, 162] on icon at bounding box center [493, 160] width 7 height 7
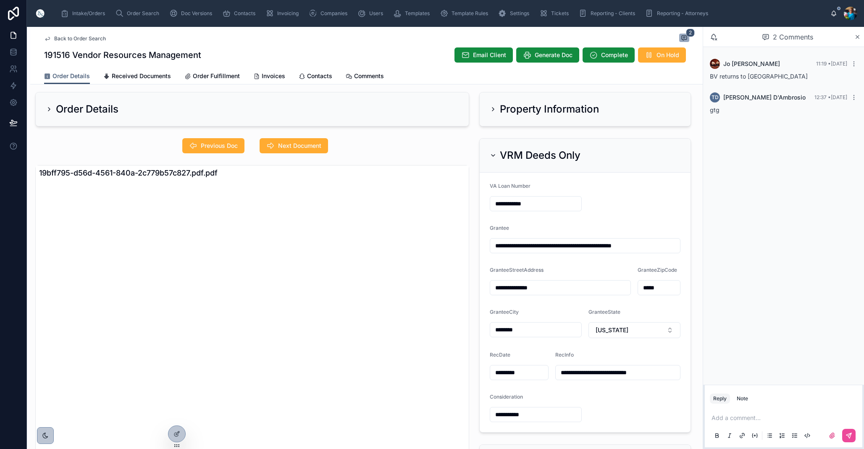
scroll to position [6, 0]
drag, startPoint x: 494, startPoint y: 154, endPoint x: 497, endPoint y: 167, distance: 12.9
click at [494, 155] on icon at bounding box center [493, 155] width 7 height 7
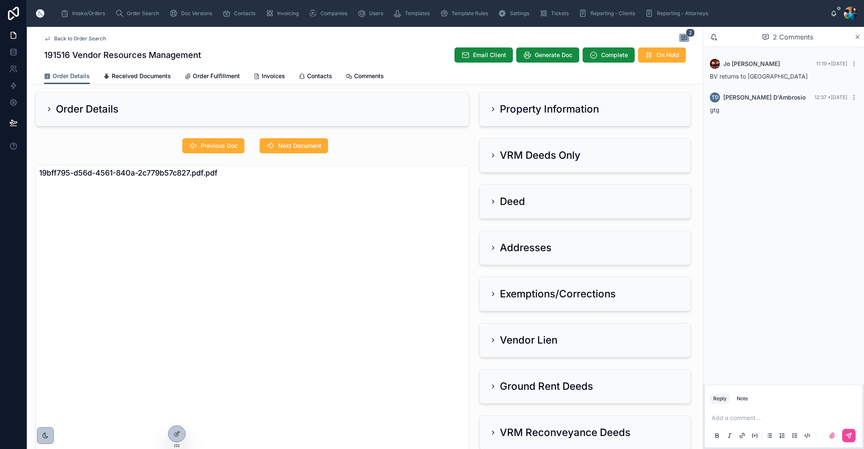
click at [492, 248] on icon at bounding box center [493, 248] width 7 height 7
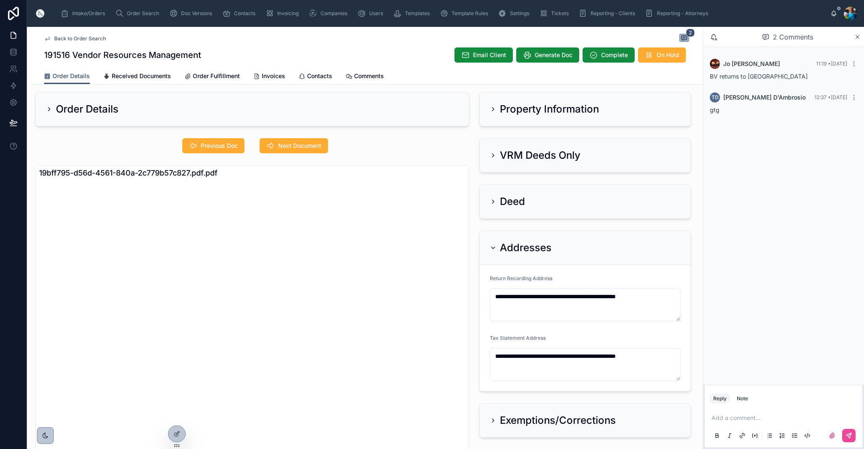
drag, startPoint x: 494, startPoint y: 248, endPoint x: 500, endPoint y: 229, distance: 19.9
click at [495, 244] on div "Addresses" at bounding box center [521, 247] width 62 height 13
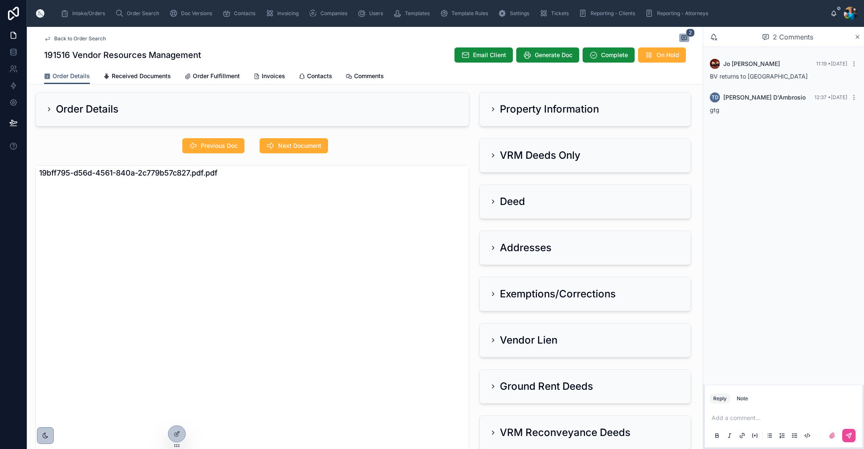
click at [493, 155] on icon at bounding box center [493, 155] width 7 height 7
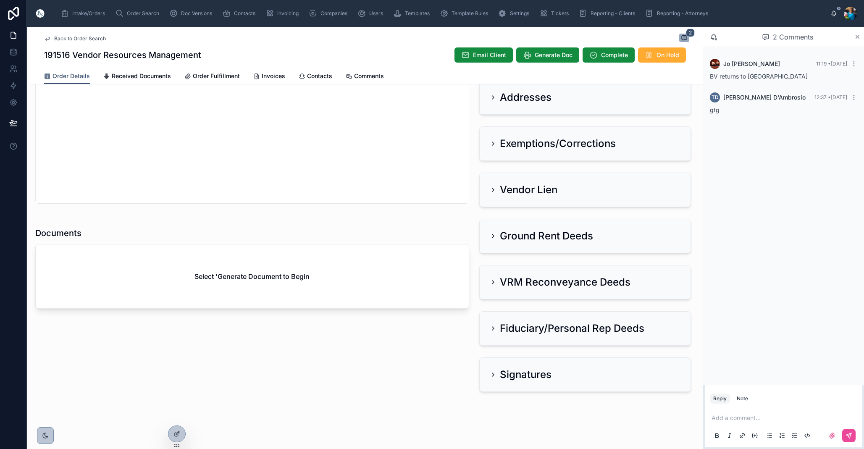
scroll to position [416, 0]
click at [548, 57] on span "Generate Doc" at bounding box center [554, 55] width 38 height 8
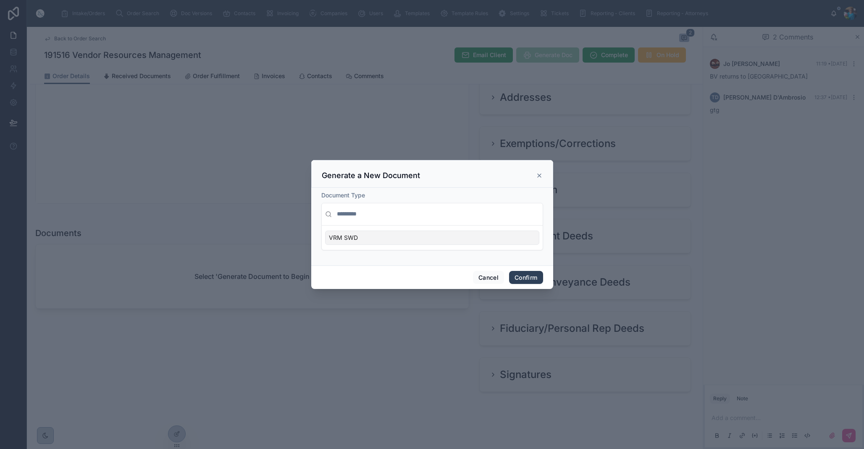
scroll to position [0, 0]
drag, startPoint x: 519, startPoint y: 275, endPoint x: 529, endPoint y: 291, distance: 18.9
click at [519, 276] on button "Confirm" at bounding box center [526, 277] width 34 height 13
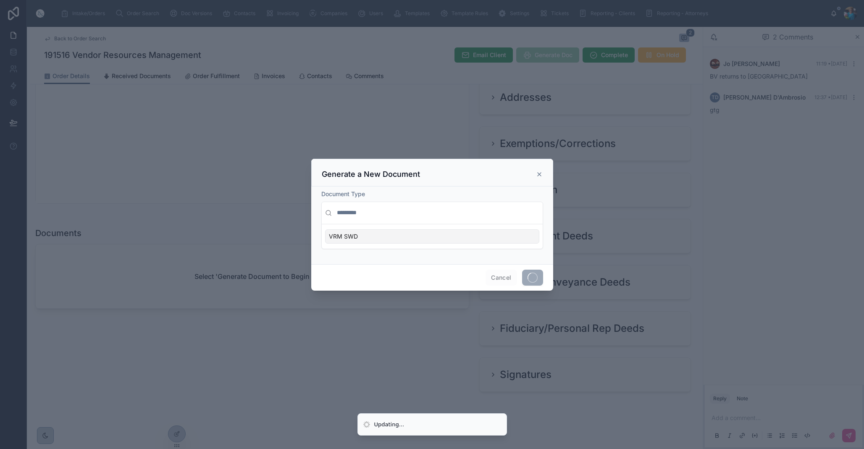
scroll to position [0, 0]
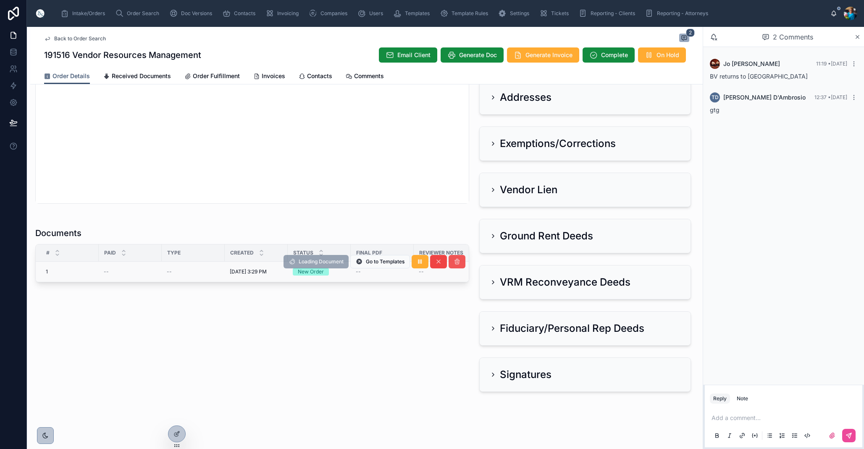
click at [455, 263] on icon at bounding box center [457, 261] width 7 height 7
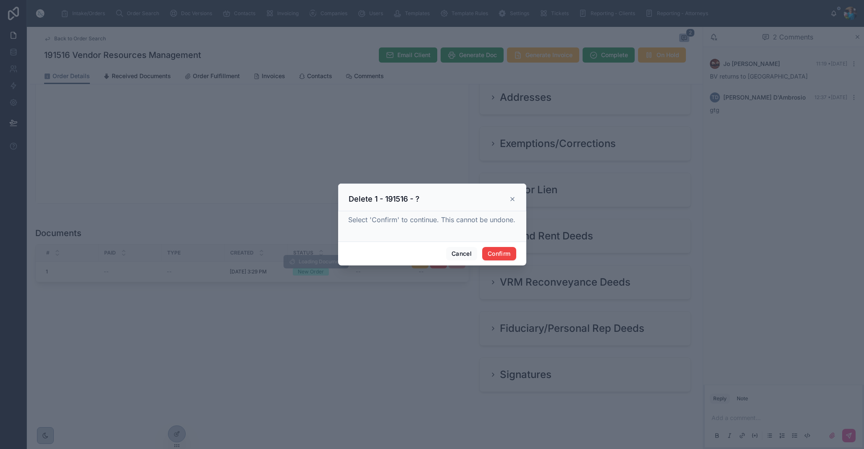
click at [493, 252] on button "Confirm" at bounding box center [499, 253] width 34 height 13
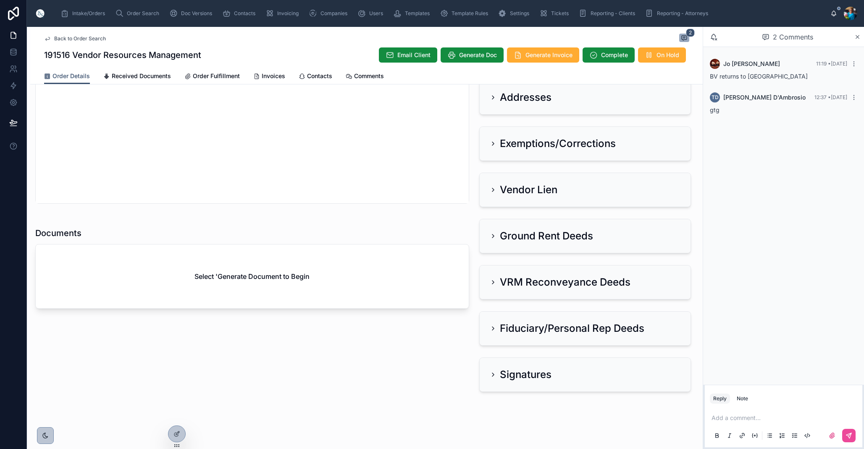
click at [728, 417] on p at bounding box center [785, 418] width 147 height 8
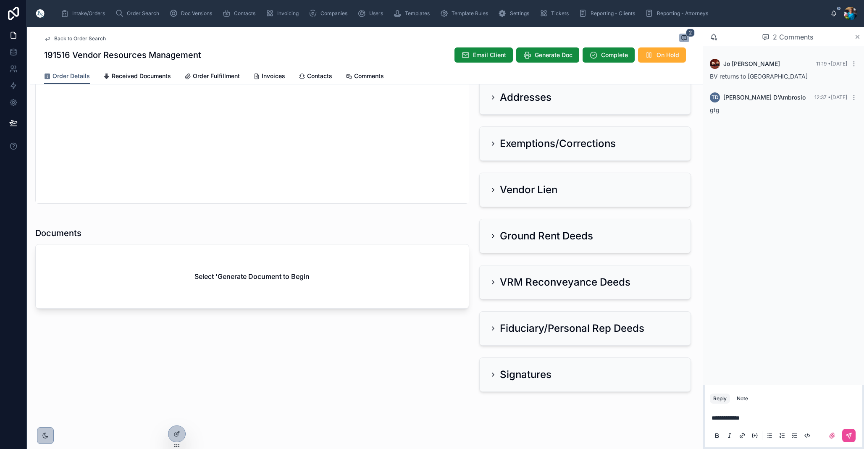
drag, startPoint x: 852, startPoint y: 436, endPoint x: 823, endPoint y: 439, distance: 28.8
click at [852, 436] on icon at bounding box center [849, 435] width 7 height 7
click at [552, 54] on span "Generate Doc" at bounding box center [554, 55] width 38 height 8
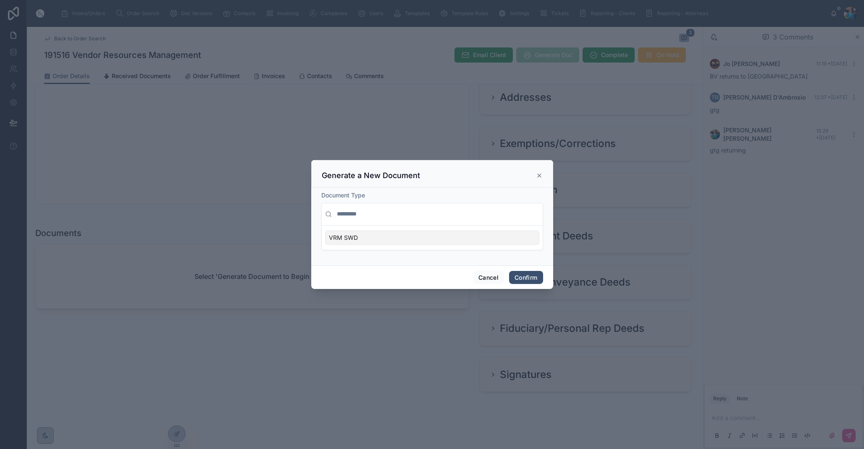
click at [525, 239] on div "VRM SWD" at bounding box center [432, 238] width 214 height 14
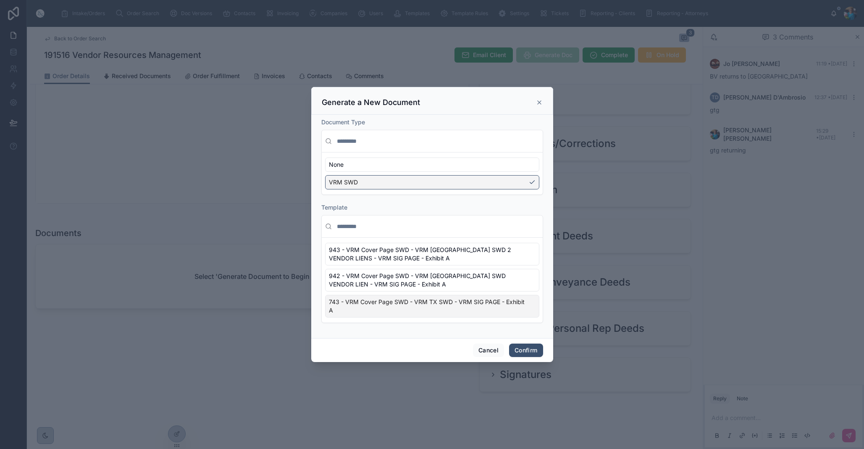
click at [529, 309] on div "743 - VRM Cover Page SWD - VRM TX SWD - VRM SIG PAGE - Exhibit A" at bounding box center [432, 306] width 214 height 23
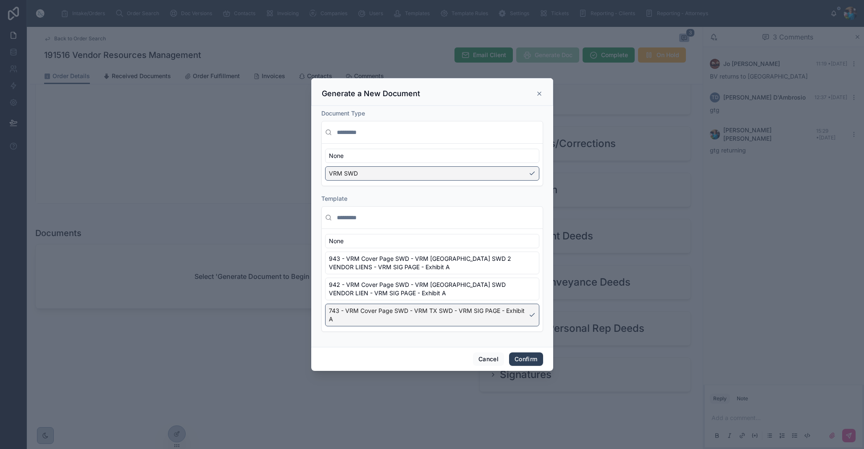
click at [525, 358] on button "Confirm" at bounding box center [526, 359] width 34 height 13
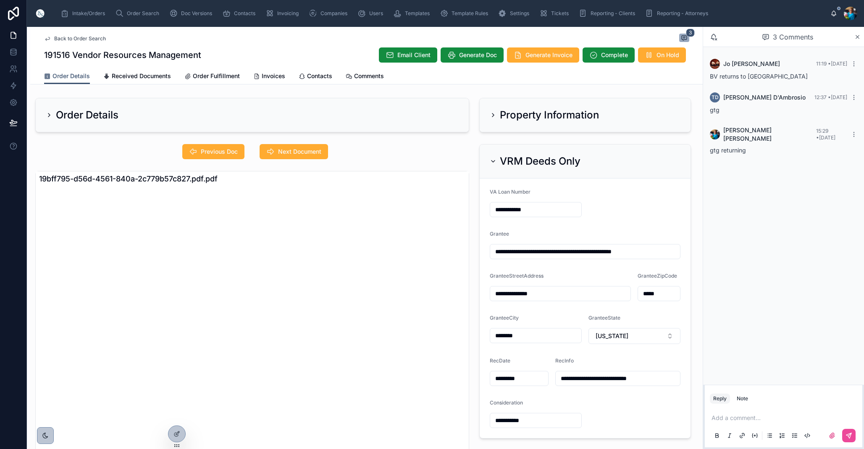
click at [494, 156] on div "VRM Deeds Only" at bounding box center [535, 161] width 91 height 13
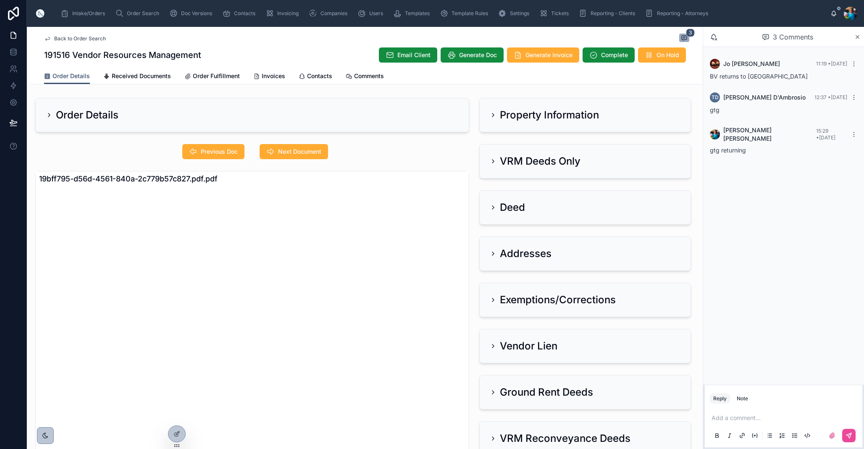
click at [493, 114] on icon at bounding box center [493, 114] width 2 height 3
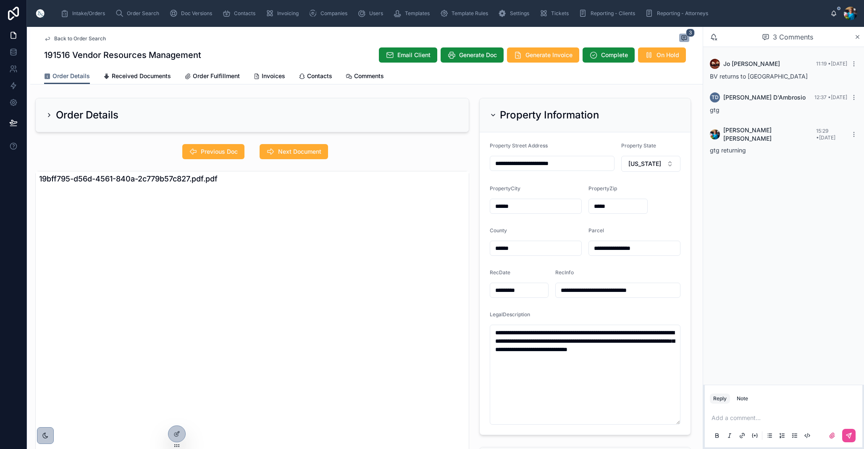
click at [493, 114] on icon at bounding box center [493, 115] width 7 height 7
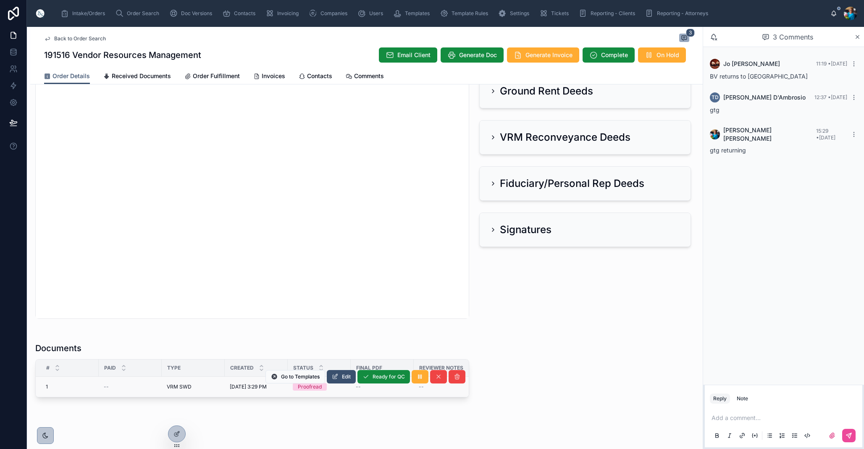
scroll to position [0, 5]
click at [342, 376] on span "Edit" at bounding box center [346, 377] width 9 height 7
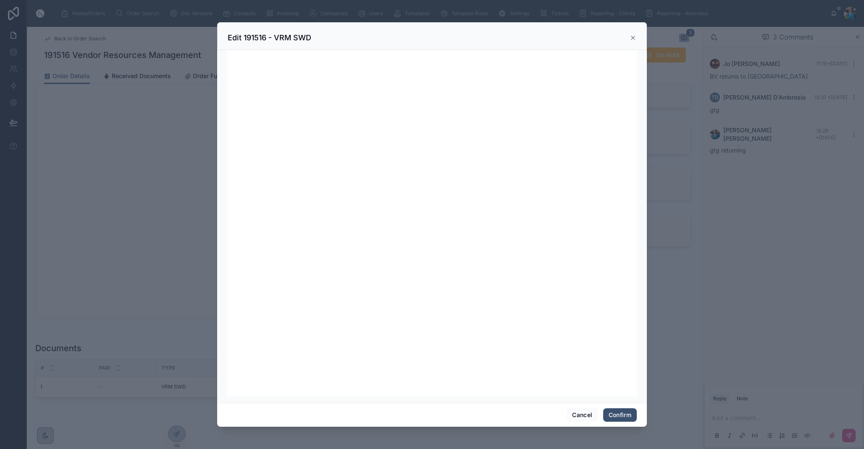
scroll to position [0, 0]
click at [611, 412] on button "Confirm" at bounding box center [620, 414] width 34 height 13
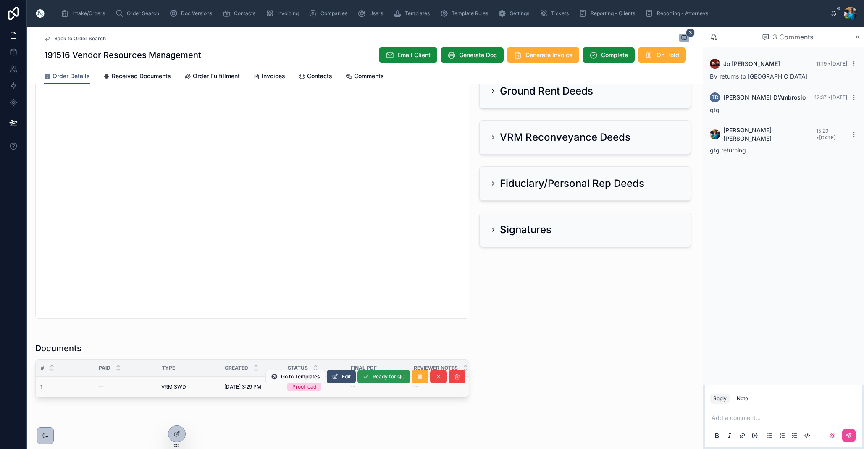
click at [397, 376] on span "Ready for QC" at bounding box center [389, 377] width 32 height 7
click at [384, 380] on span "Finalize Document" at bounding box center [382, 377] width 45 height 7
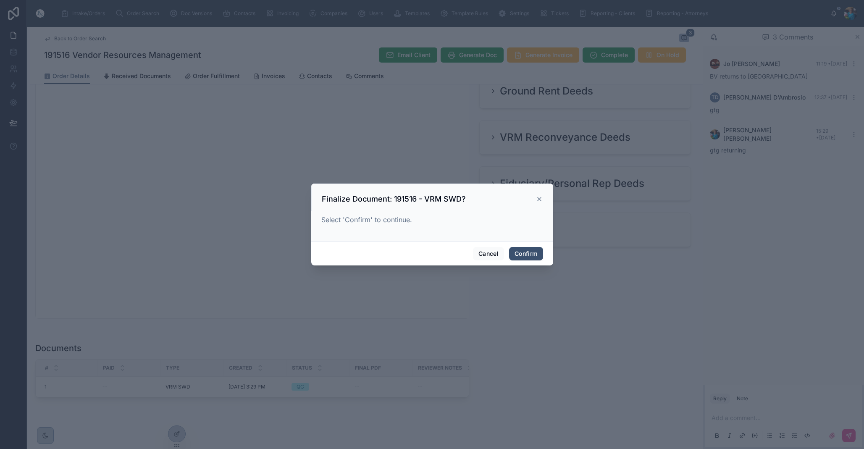
drag, startPoint x: 528, startPoint y: 254, endPoint x: 518, endPoint y: 263, distance: 13.1
click at [528, 254] on button "Confirm" at bounding box center [526, 253] width 34 height 13
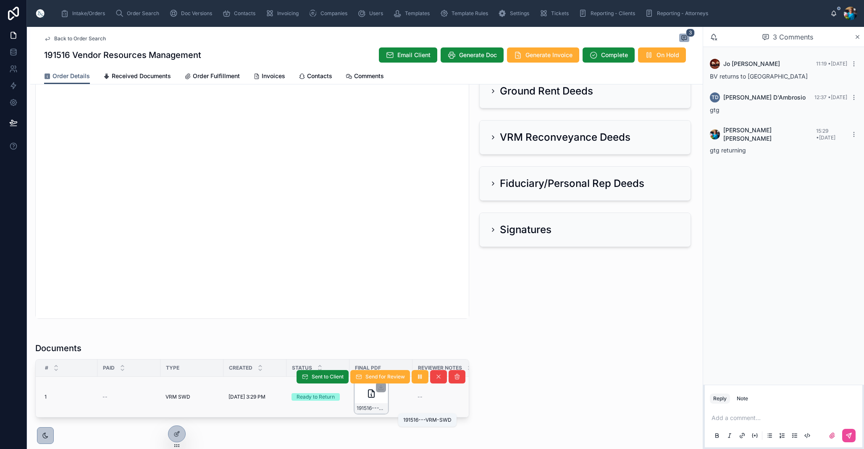
click at [380, 408] on span "191516---VRM-SWD" at bounding box center [371, 408] width 29 height 7
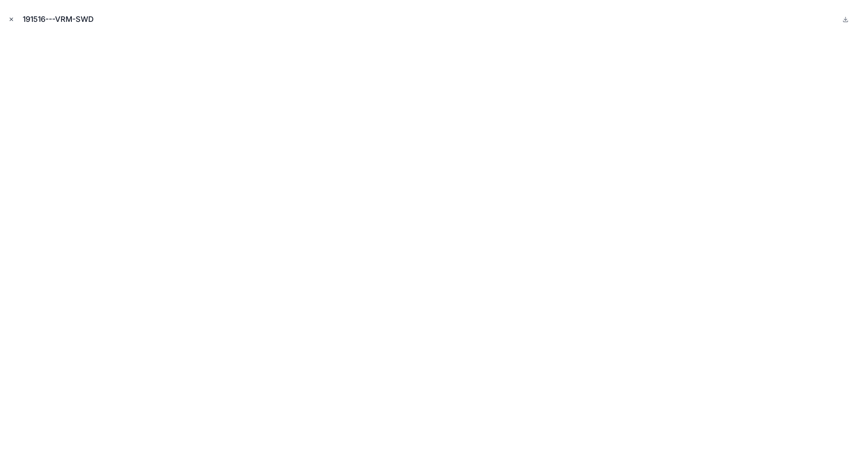
click at [10, 16] on button "Close modal" at bounding box center [11, 19] width 9 height 9
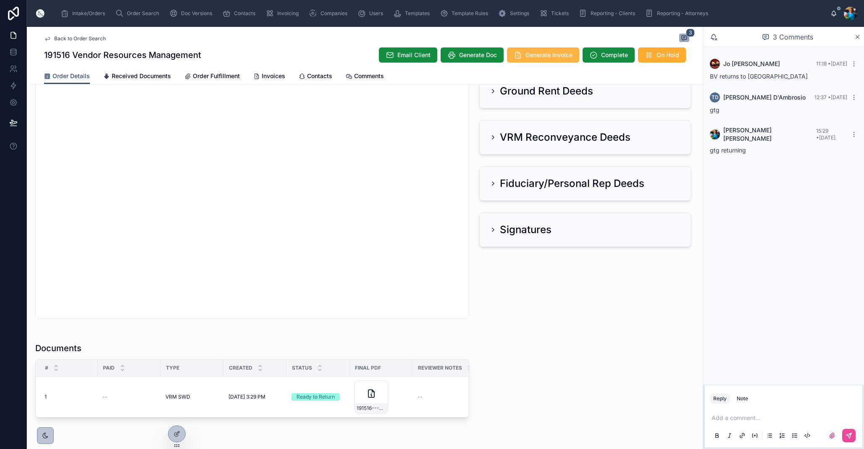
click at [547, 53] on span "Generate Invoice" at bounding box center [549, 55] width 47 height 8
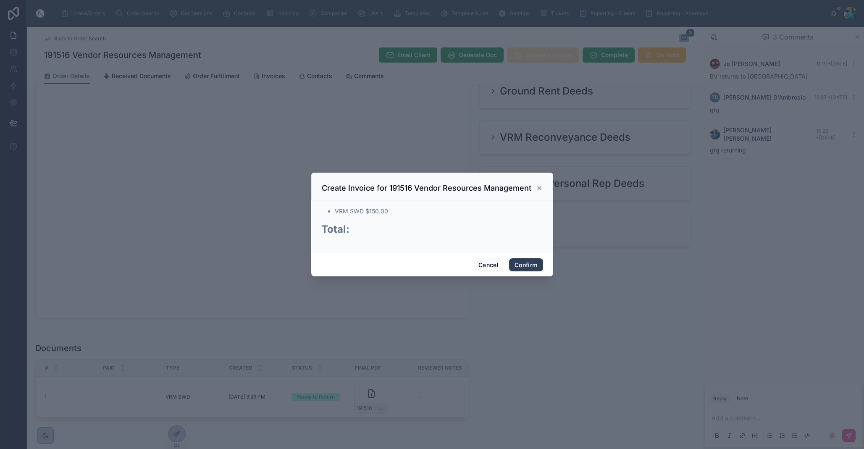
click at [523, 265] on button "Confirm" at bounding box center [526, 264] width 34 height 13
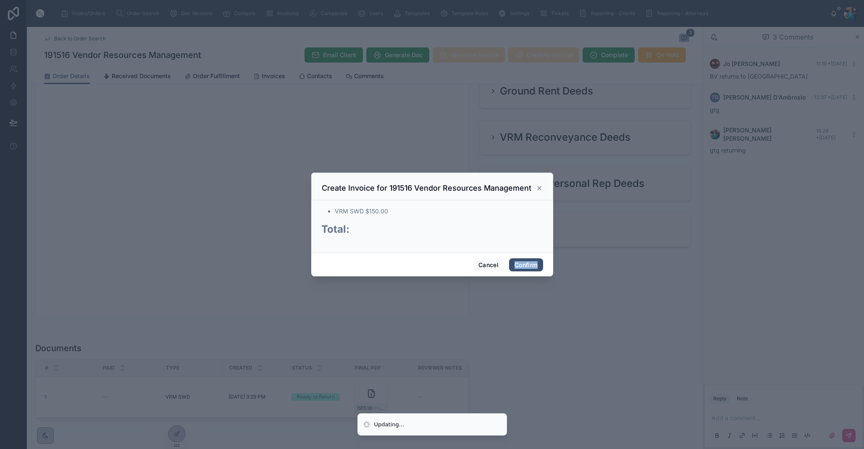
click at [523, 265] on span "Confirm" at bounding box center [526, 264] width 34 height 13
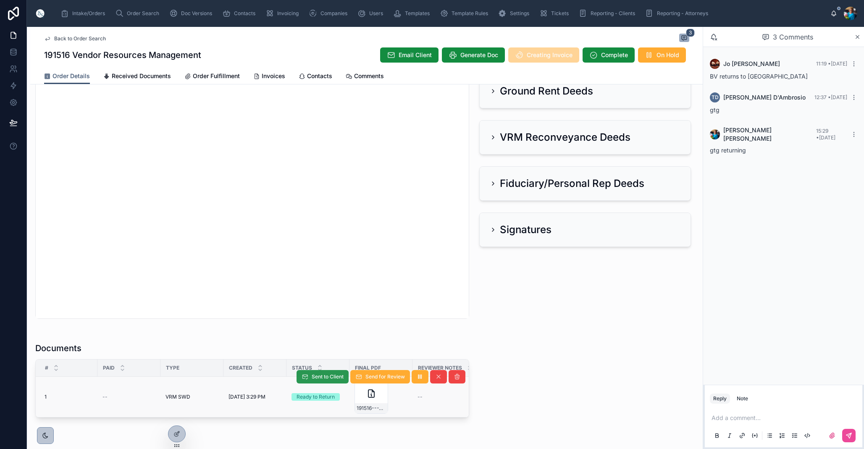
click at [323, 375] on span "Sent to Client" at bounding box center [328, 377] width 32 height 7
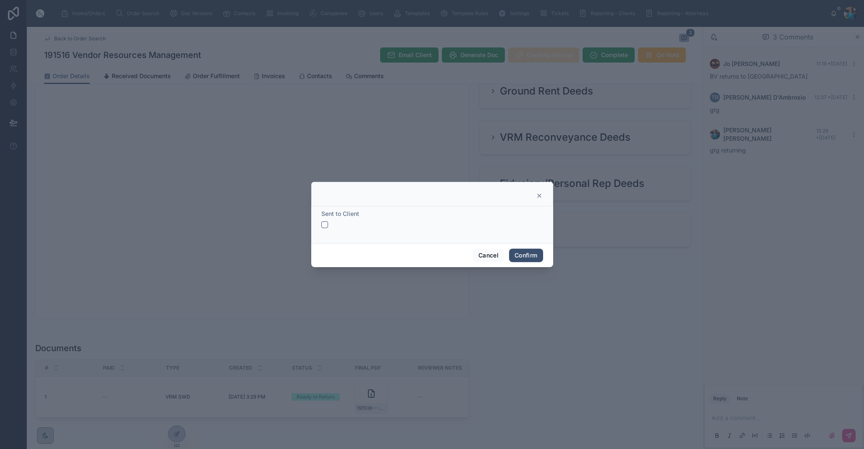
drag, startPoint x: 323, startPoint y: 221, endPoint x: 330, endPoint y: 229, distance: 10.1
click at [324, 222] on div "Sent to Client" at bounding box center [432, 219] width 222 height 18
click at [322, 225] on button "button" at bounding box center [324, 224] width 7 height 7
drag, startPoint x: 526, startPoint y: 257, endPoint x: 522, endPoint y: 266, distance: 10.2
click at [526, 258] on button "Confirm" at bounding box center [526, 255] width 34 height 13
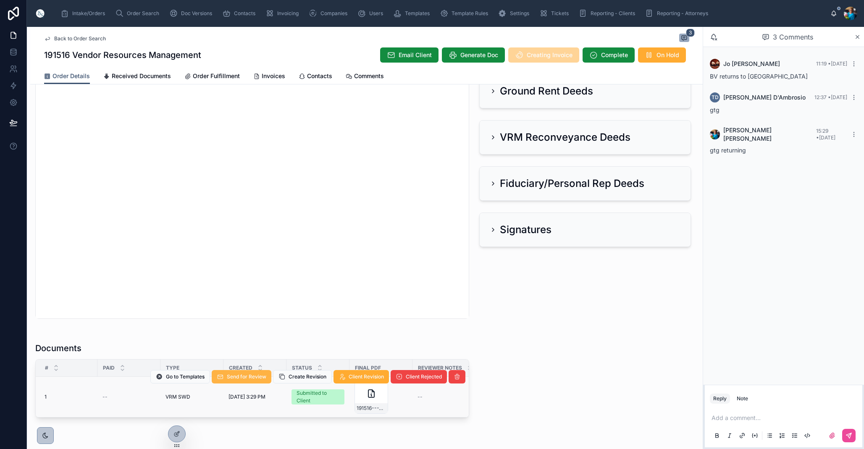
click at [244, 377] on span "Send for Review" at bounding box center [246, 377] width 39 height 7
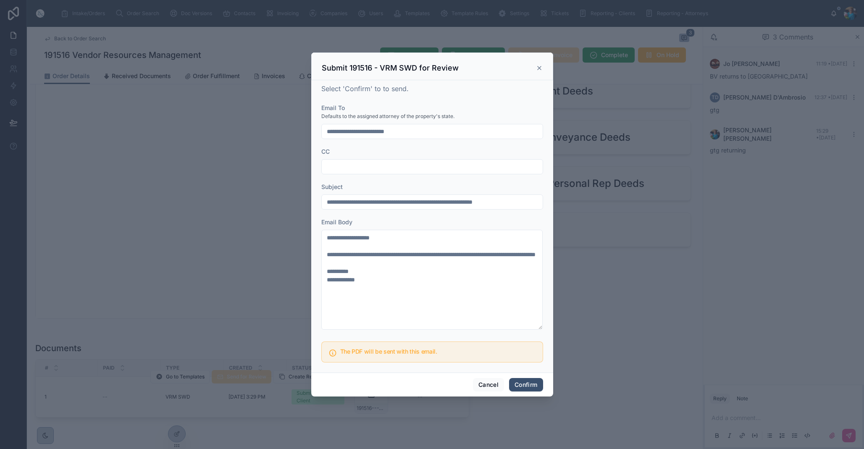
click at [525, 384] on button "Confirm" at bounding box center [526, 384] width 34 height 13
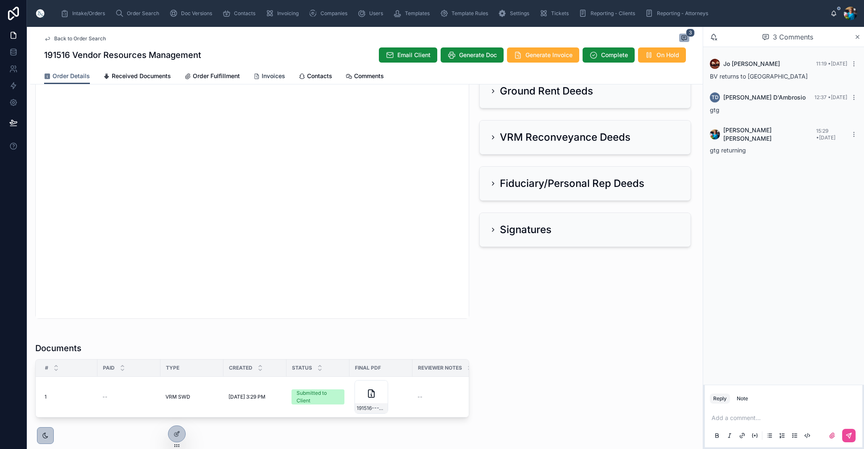
click at [270, 77] on span "Invoices" at bounding box center [274, 76] width 24 height 8
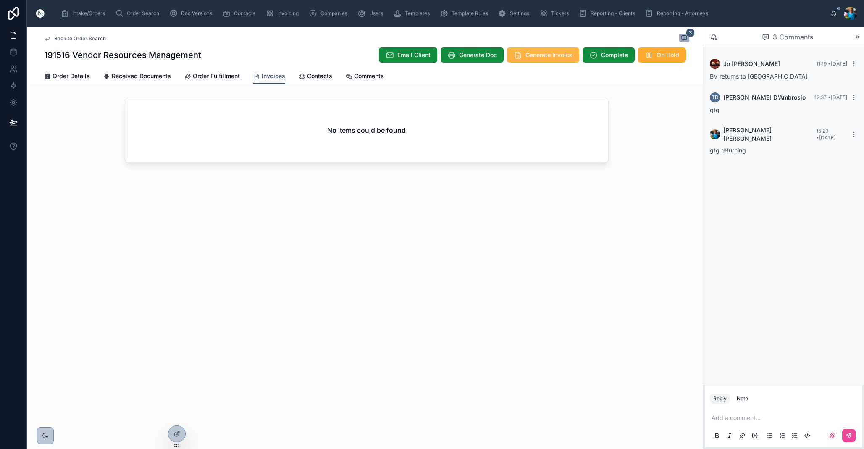
click at [555, 54] on span "Generate Invoice" at bounding box center [549, 55] width 47 height 8
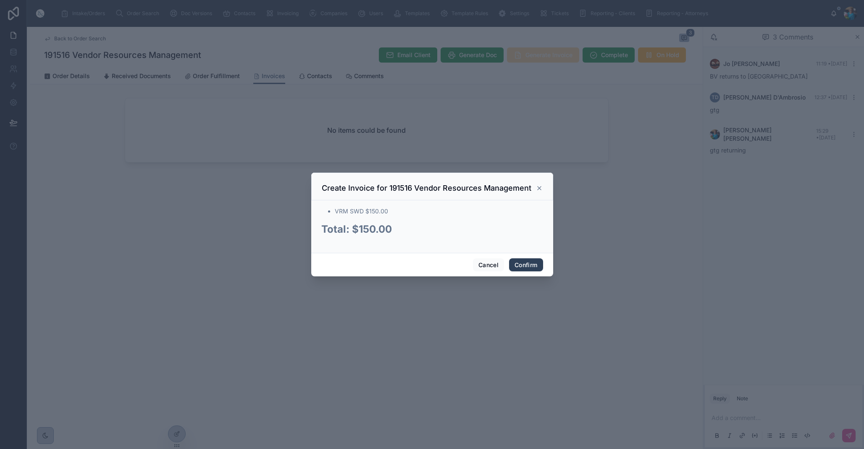
click at [521, 265] on button "Confirm" at bounding box center [526, 264] width 34 height 13
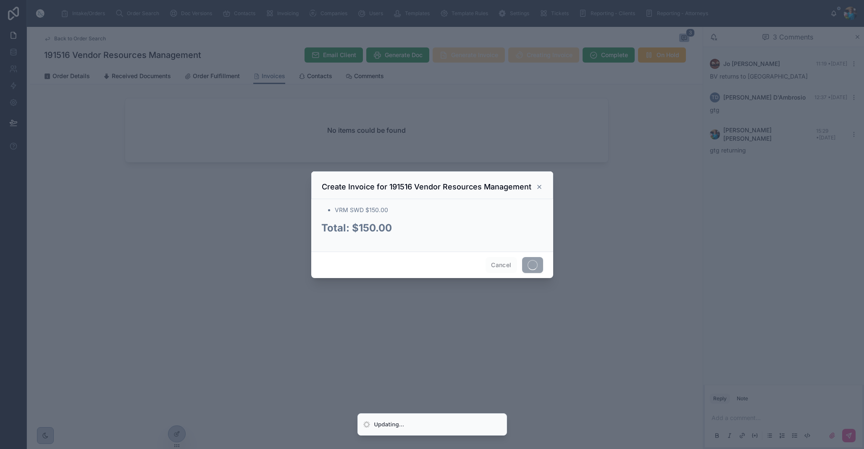
click at [521, 265] on div "Cancel" at bounding box center [432, 265] width 242 height 26
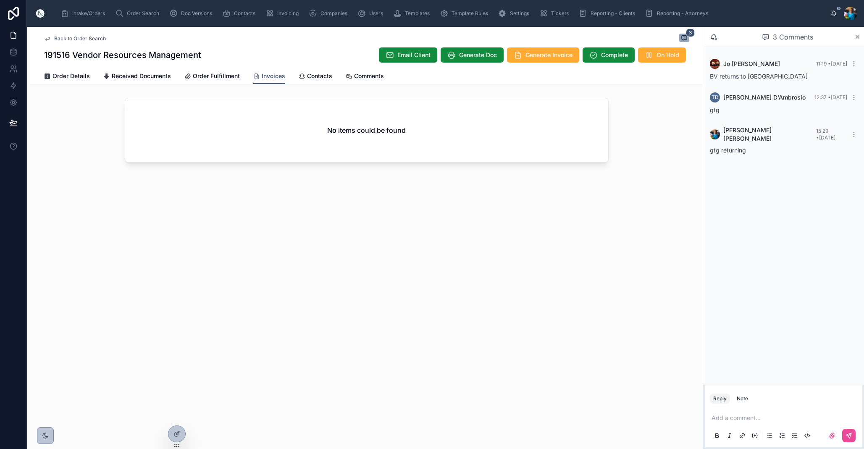
click at [292, 114] on div "No items could be found" at bounding box center [366, 130] width 483 height 64
click at [274, 75] on span "Invoices" at bounding box center [274, 76] width 24 height 8
drag, startPoint x: 274, startPoint y: 75, endPoint x: 273, endPoint y: 85, distance: 9.7
click at [274, 75] on span "Invoices" at bounding box center [274, 76] width 24 height 8
click at [79, 76] on span "Order Details" at bounding box center [71, 76] width 37 height 8
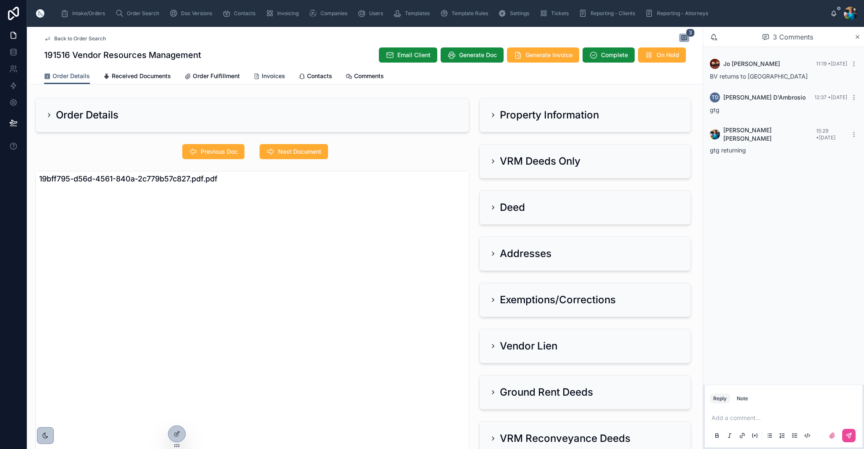
click at [272, 74] on span "Invoices" at bounding box center [274, 76] width 24 height 8
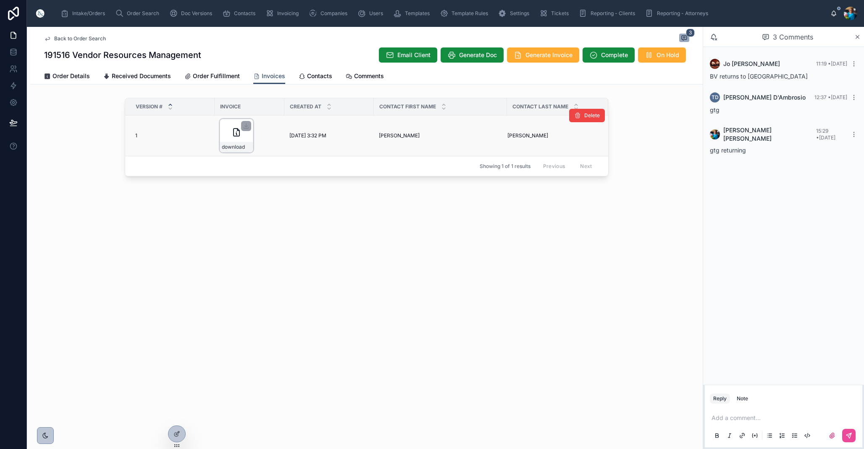
drag, startPoint x: 246, startPoint y: 127, endPoint x: 243, endPoint y: 132, distance: 5.5
click at [246, 128] on icon at bounding box center [246, 126] width 7 height 7
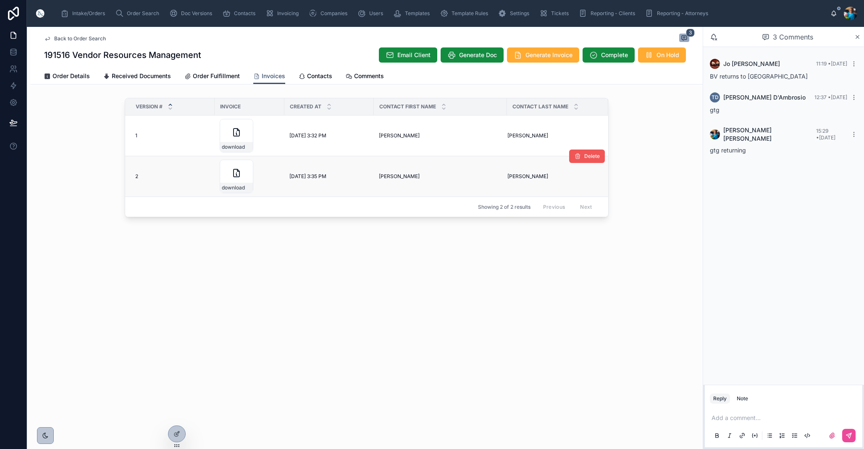
click at [588, 158] on span "Delete" at bounding box center [592, 156] width 16 height 7
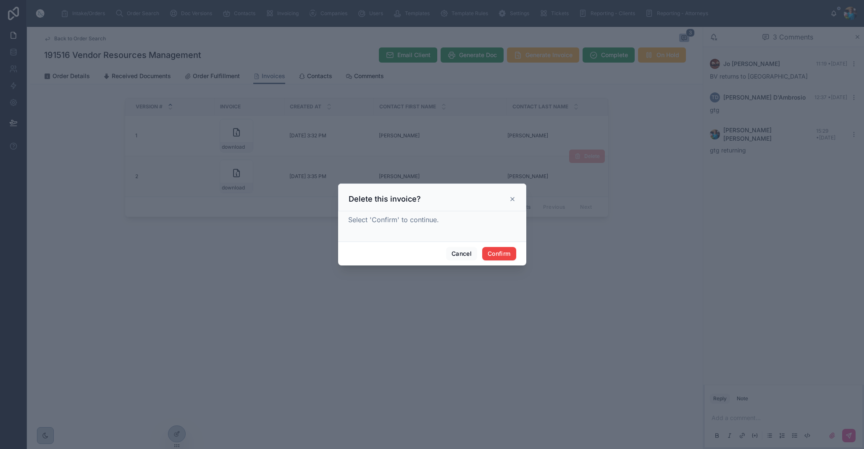
click at [500, 250] on button "Confirm" at bounding box center [499, 253] width 34 height 13
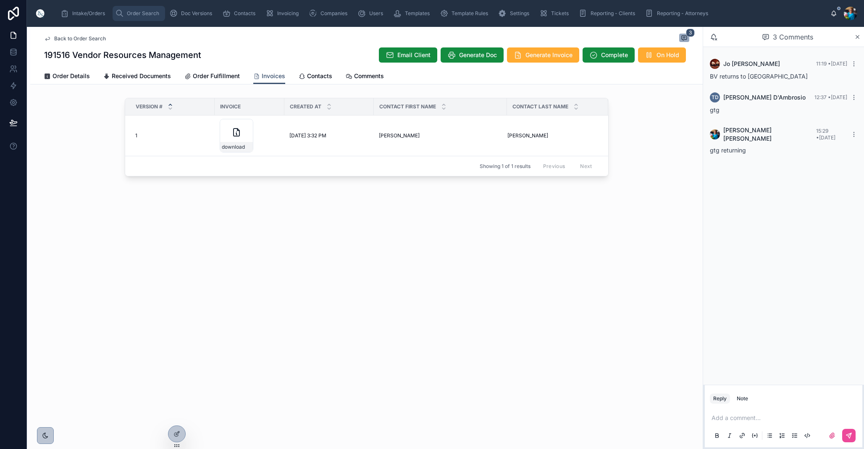
click at [160, 18] on div "Order Search" at bounding box center [138, 13] width 47 height 13
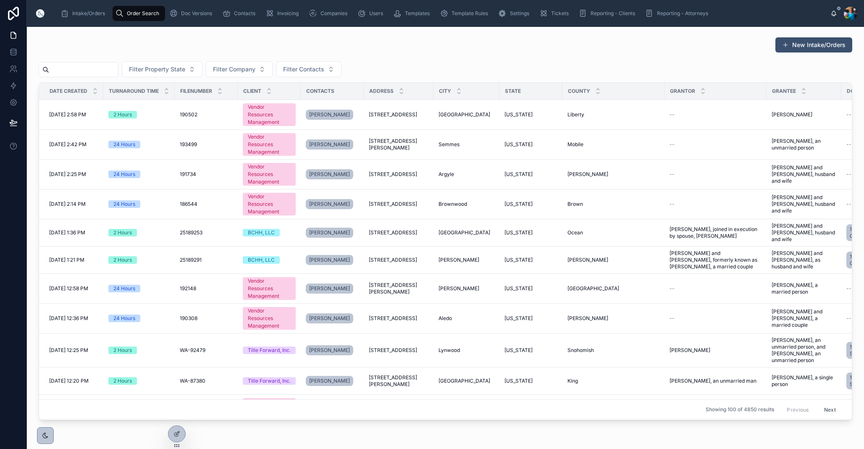
click at [117, 67] on input "text" at bounding box center [83, 70] width 69 height 12
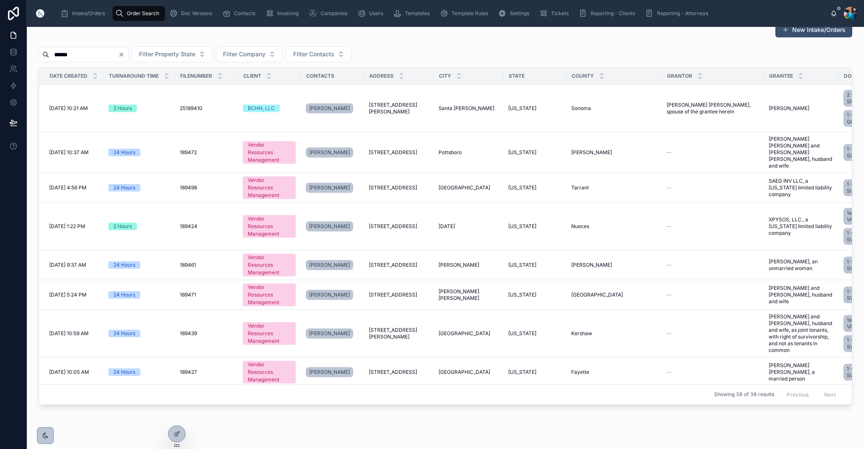
scroll to position [17, 0]
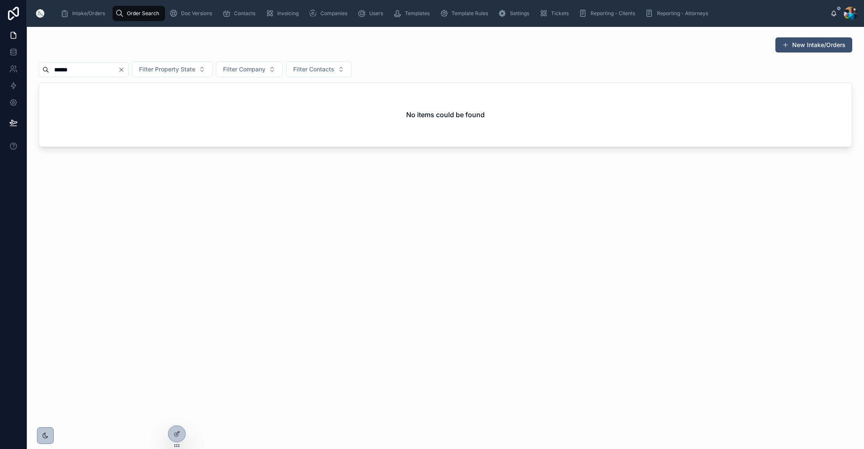
type input "******"
drag, startPoint x: 152, startPoint y: 68, endPoint x: 147, endPoint y: 70, distance: 5.6
click at [125, 69] on icon "Clear" at bounding box center [121, 69] width 7 height 7
click at [118, 71] on input "text" at bounding box center [83, 70] width 69 height 12
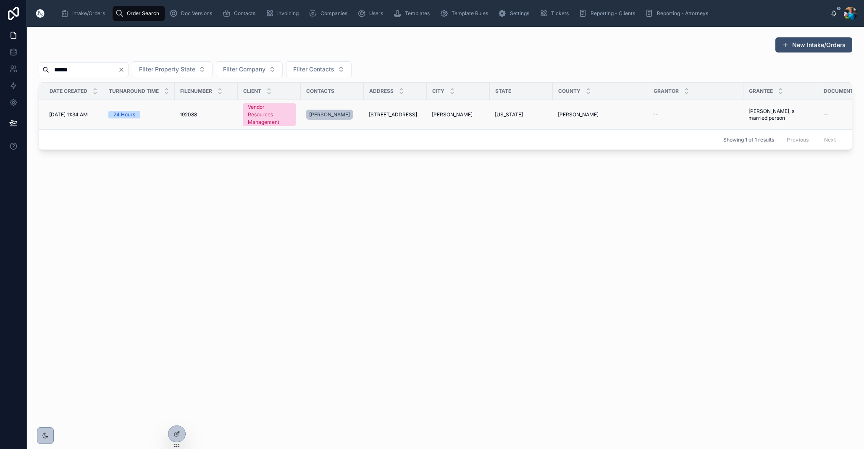
type input "******"
click at [403, 115] on span "[STREET_ADDRESS]" at bounding box center [393, 114] width 48 height 7
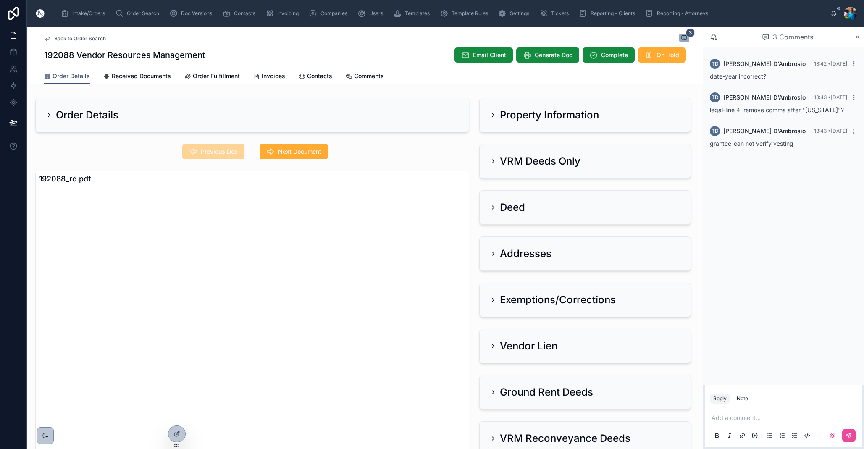
click at [492, 116] on icon at bounding box center [493, 115] width 7 height 7
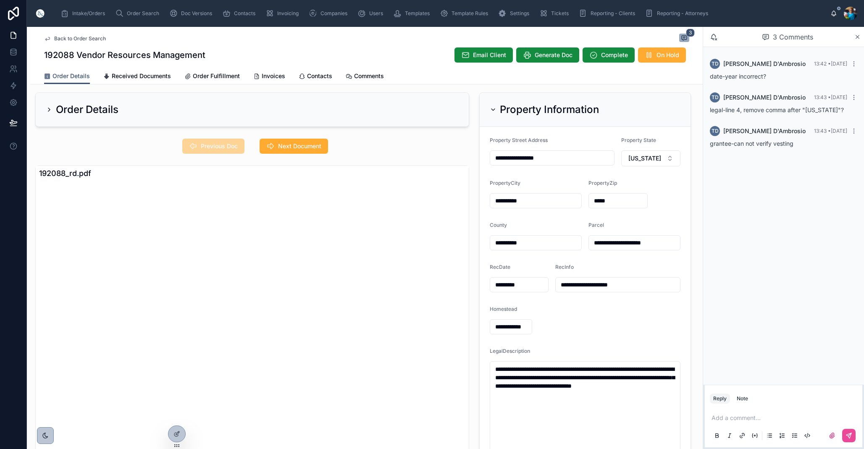
scroll to position [6, 0]
click at [296, 146] on span "Next Document" at bounding box center [299, 146] width 43 height 8
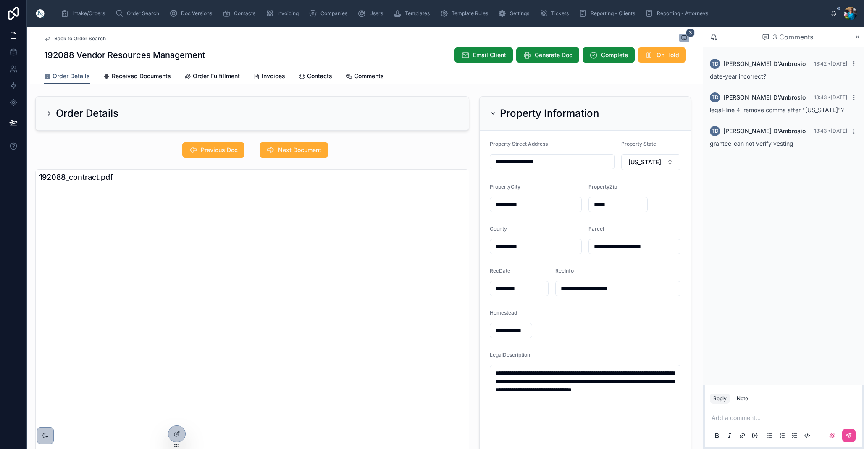
scroll to position [0, 0]
click at [218, 150] on span "Previous Doc" at bounding box center [219, 150] width 37 height 8
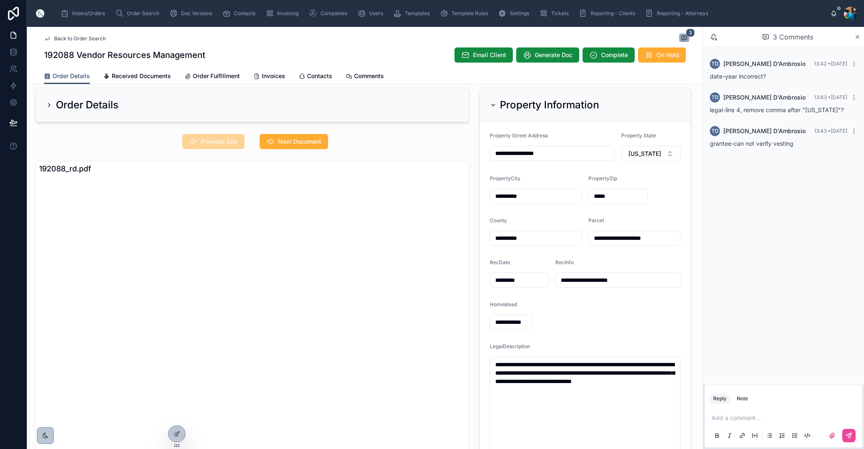
scroll to position [11, 0]
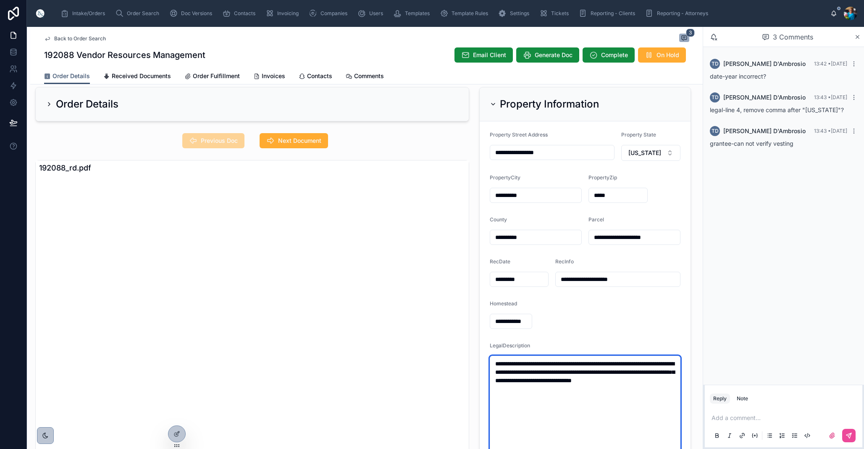
click at [650, 382] on textarea "**********" at bounding box center [585, 406] width 191 height 100
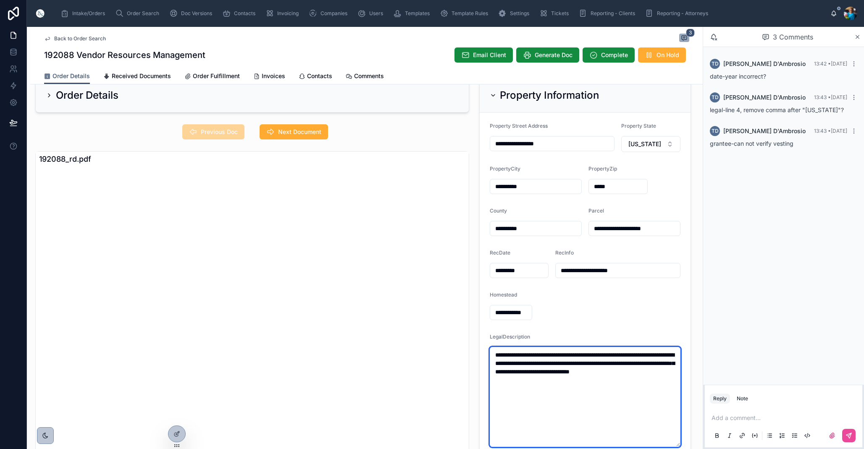
scroll to position [0, 0]
type textarea "**********"
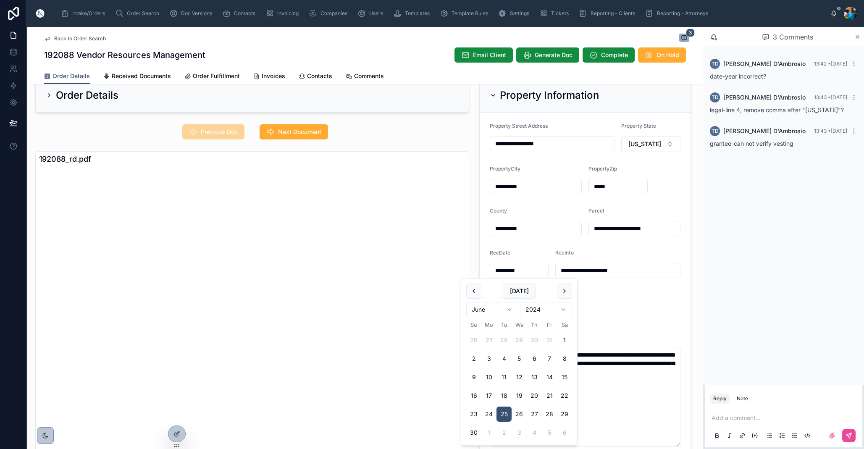
drag, startPoint x: 523, startPoint y: 271, endPoint x: 529, endPoint y: 281, distance: 12.1
click at [523, 272] on input "*********" at bounding box center [519, 271] width 58 height 12
click at [528, 272] on input "*********" at bounding box center [519, 271] width 58 height 12
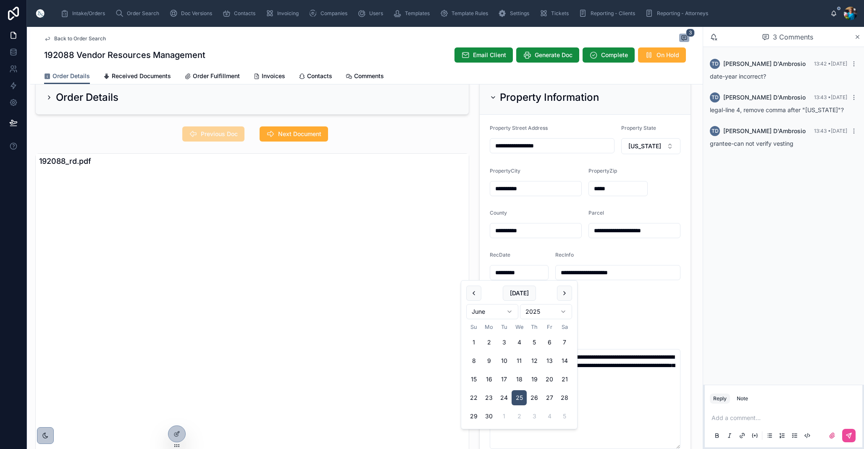
type input "*********"
click at [600, 305] on form "**********" at bounding box center [585, 287] width 211 height 345
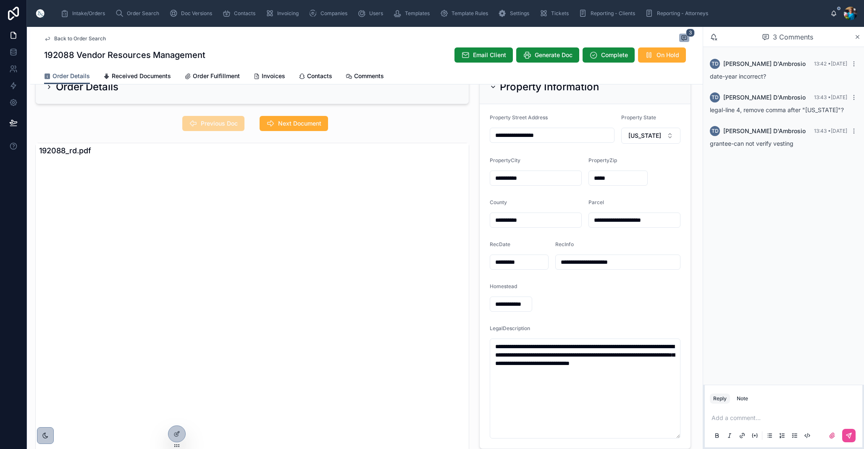
click at [723, 418] on p at bounding box center [785, 418] width 147 height 8
click at [847, 435] on icon at bounding box center [849, 435] width 5 height 5
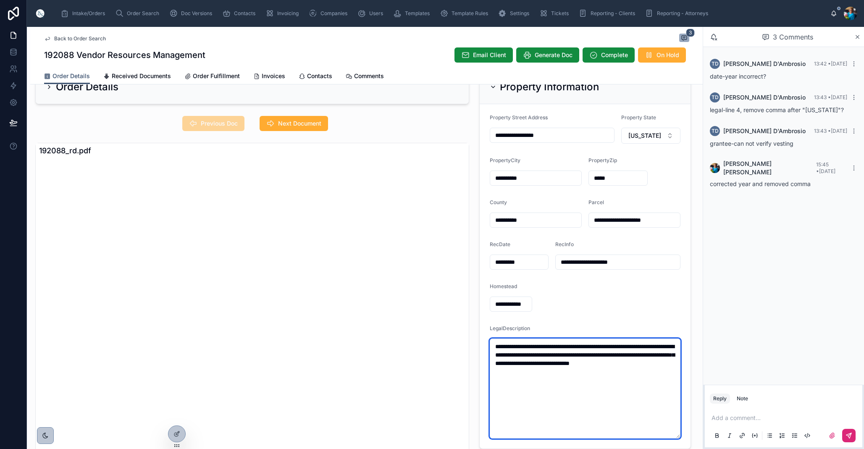
drag, startPoint x: 553, startPoint y: 377, endPoint x: 489, endPoint y: 347, distance: 70.7
click at [490, 347] on textarea "**********" at bounding box center [585, 389] width 191 height 100
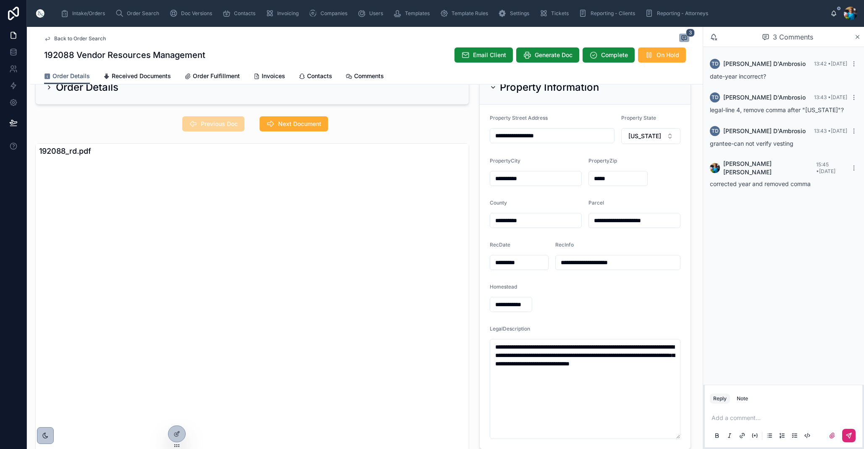
click at [493, 87] on icon at bounding box center [493, 87] width 7 height 7
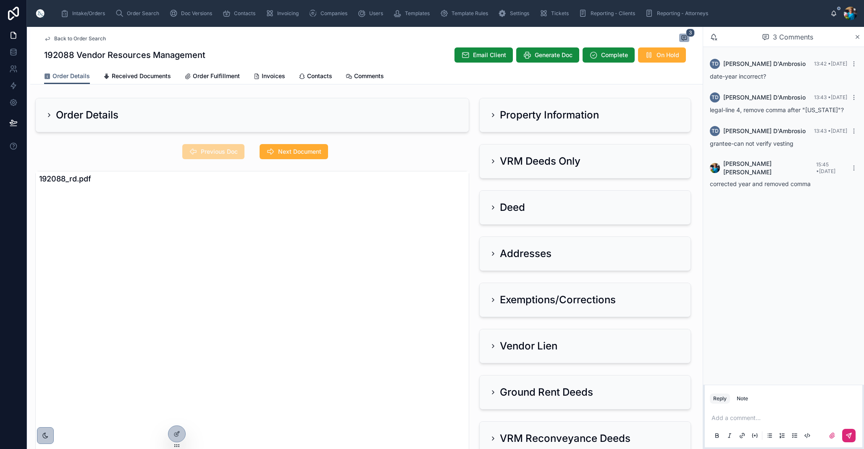
scroll to position [0, 0]
click at [490, 113] on icon at bounding box center [493, 115] width 7 height 7
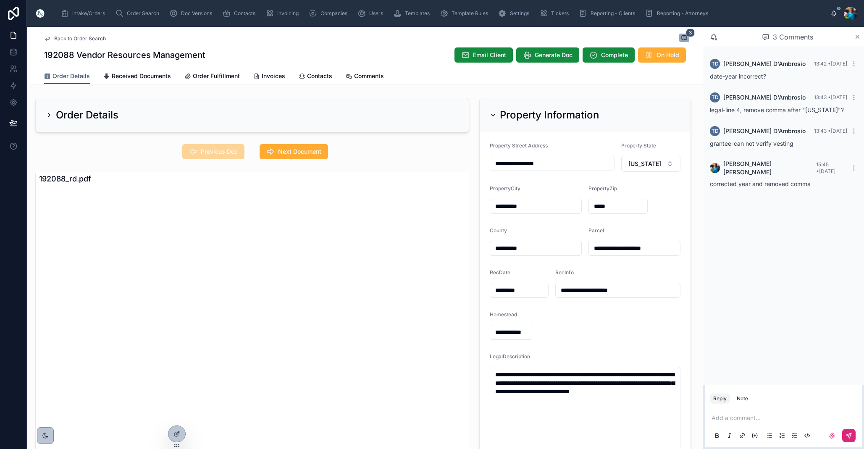
drag, startPoint x: 669, startPoint y: 249, endPoint x: 544, endPoint y: 276, distance: 128.6
click at [588, 248] on form "**********" at bounding box center [585, 304] width 211 height 345
drag, startPoint x: 492, startPoint y: 112, endPoint x: 502, endPoint y: 126, distance: 17.6
click at [492, 113] on icon at bounding box center [493, 115] width 7 height 7
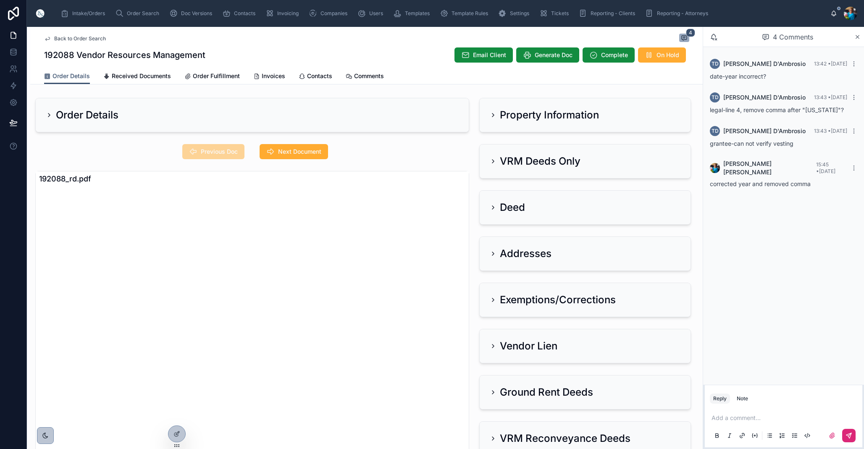
click at [494, 161] on icon at bounding box center [493, 161] width 2 height 3
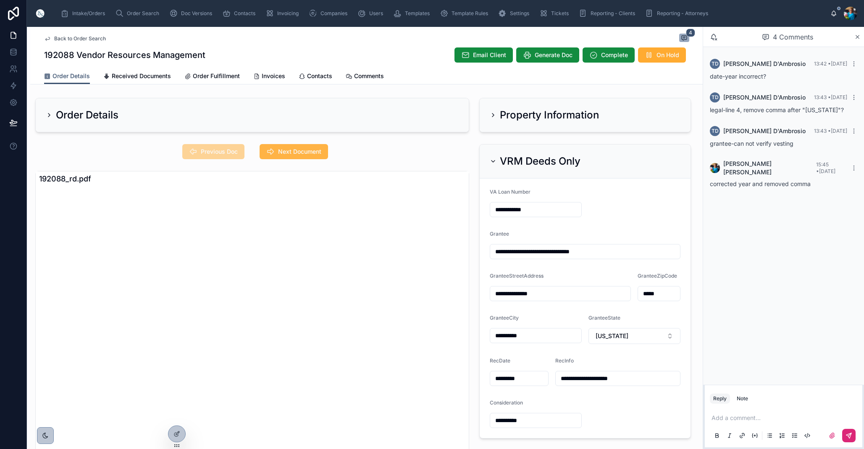
click at [310, 153] on span "Next Document" at bounding box center [299, 151] width 43 height 8
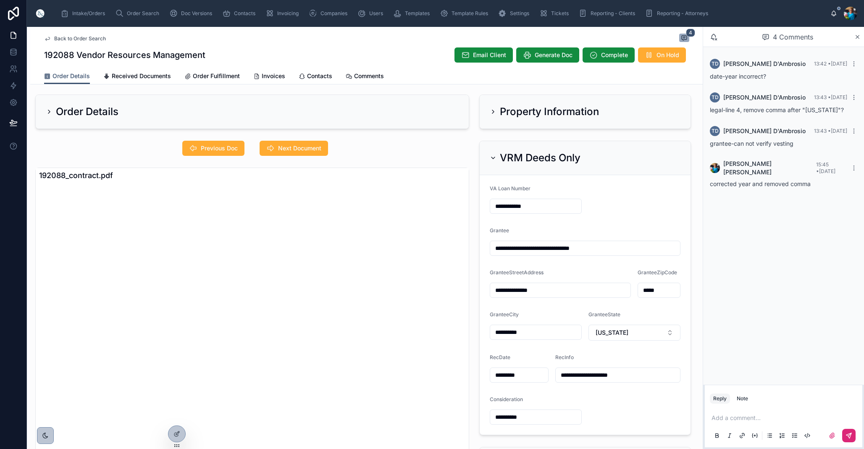
click at [492, 155] on icon at bounding box center [493, 158] width 7 height 7
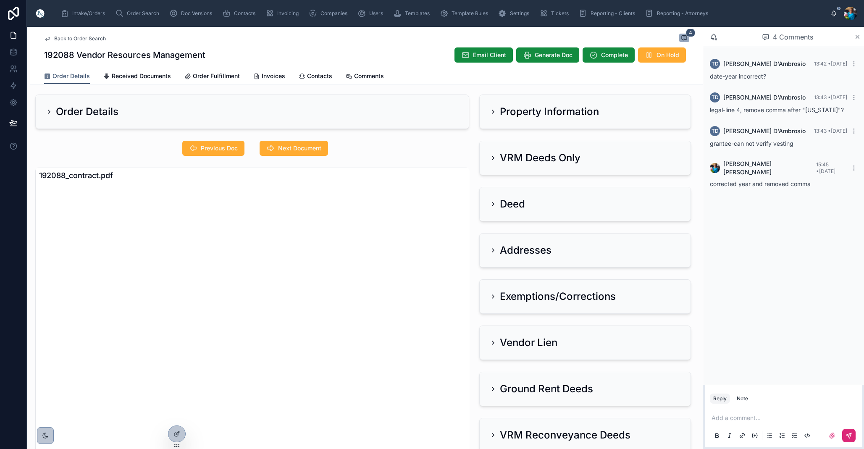
click at [495, 249] on icon at bounding box center [493, 250] width 7 height 7
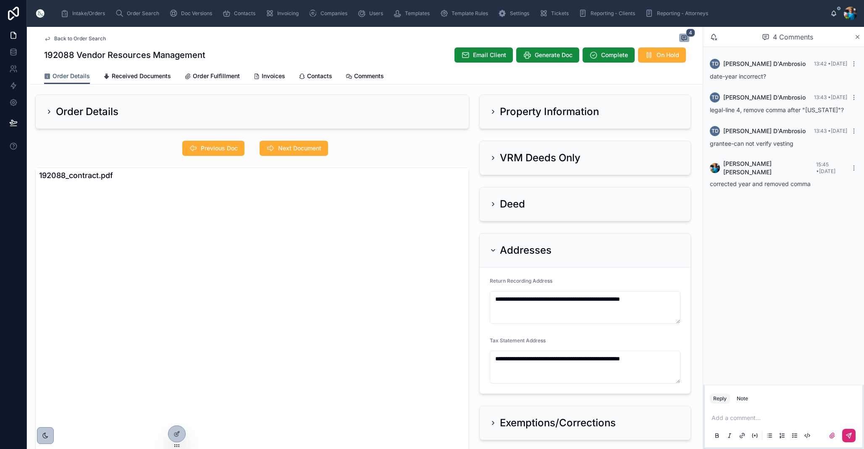
drag, startPoint x: 300, startPoint y: 149, endPoint x: 301, endPoint y: 180, distance: 31.5
click at [300, 150] on span "Next Document" at bounding box center [299, 148] width 43 height 8
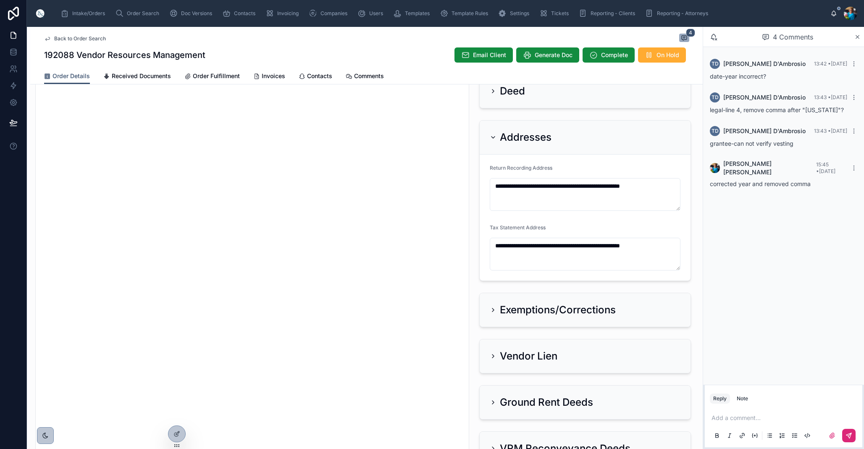
scroll to position [115, 0]
click at [493, 139] on icon at bounding box center [493, 138] width 7 height 7
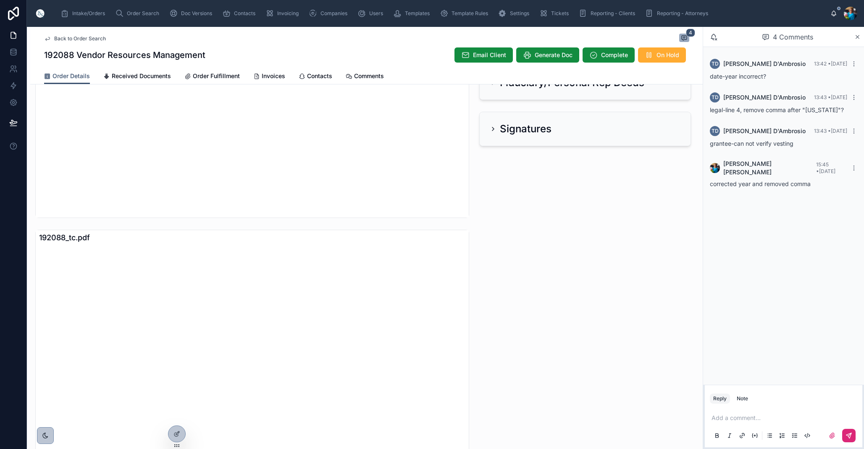
scroll to position [400, 0]
click at [723, 420] on p at bounding box center [785, 418] width 147 height 8
click at [855, 434] on button at bounding box center [848, 435] width 13 height 13
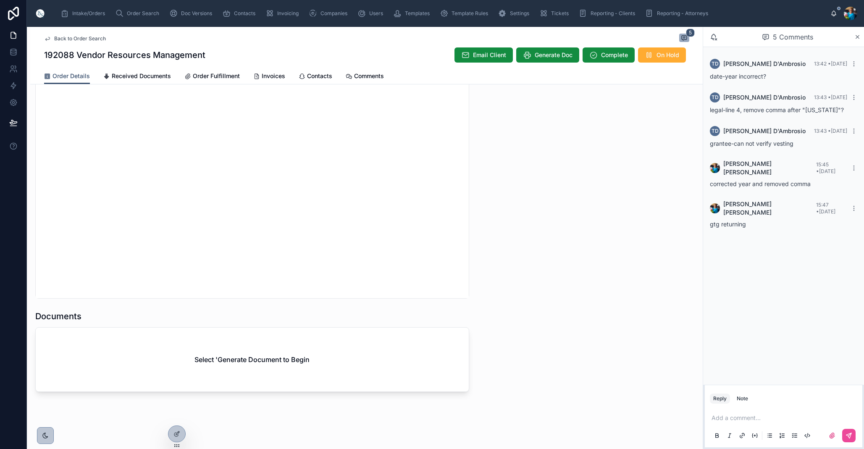
scroll to position [0, 0]
click at [547, 58] on span "Generate Doc" at bounding box center [554, 55] width 38 height 8
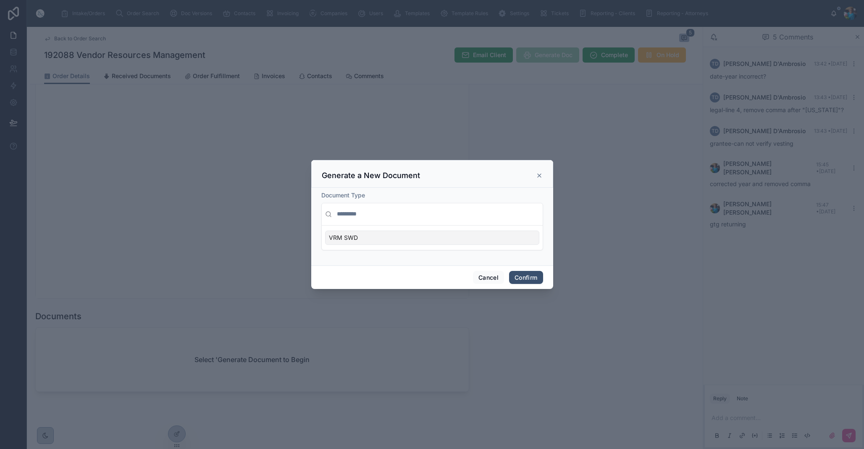
click at [530, 237] on div "VRM SWD" at bounding box center [432, 238] width 214 height 14
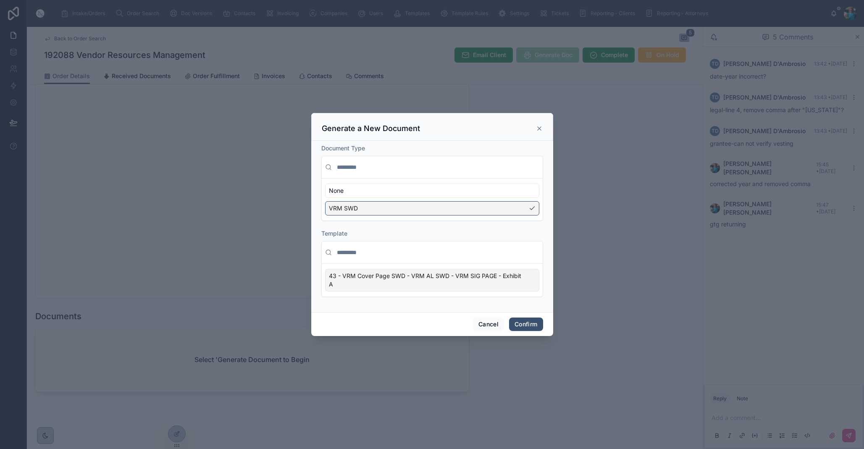
click at [534, 283] on div "43 - VRM Cover Page SWD - VRM AL SWD - VRM SIG PAGE - Exhibit A" at bounding box center [432, 280] width 214 height 23
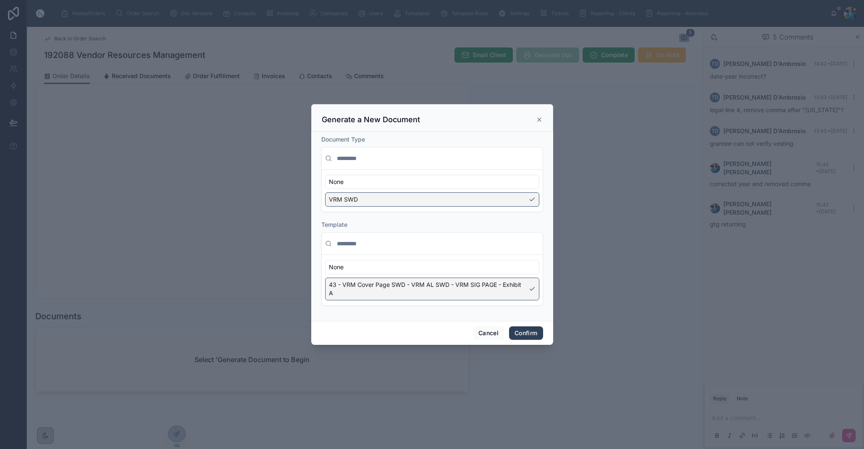
click at [526, 330] on button "Confirm" at bounding box center [526, 332] width 34 height 13
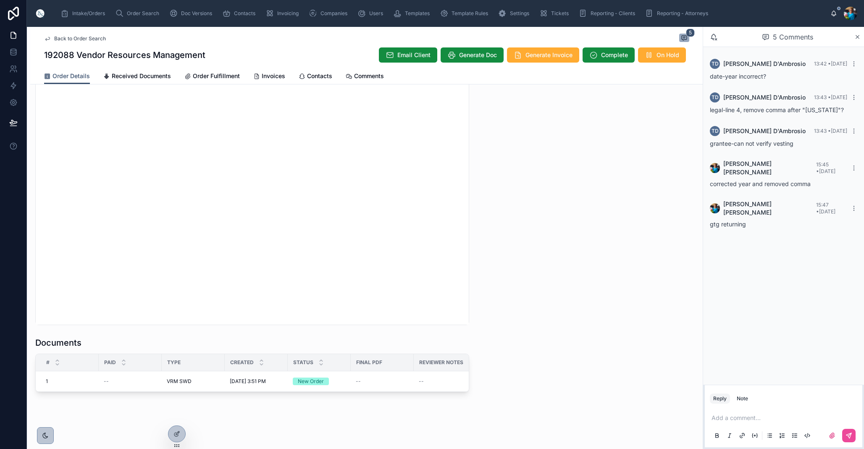
click at [344, 368] on span "Edit" at bounding box center [346, 371] width 9 height 7
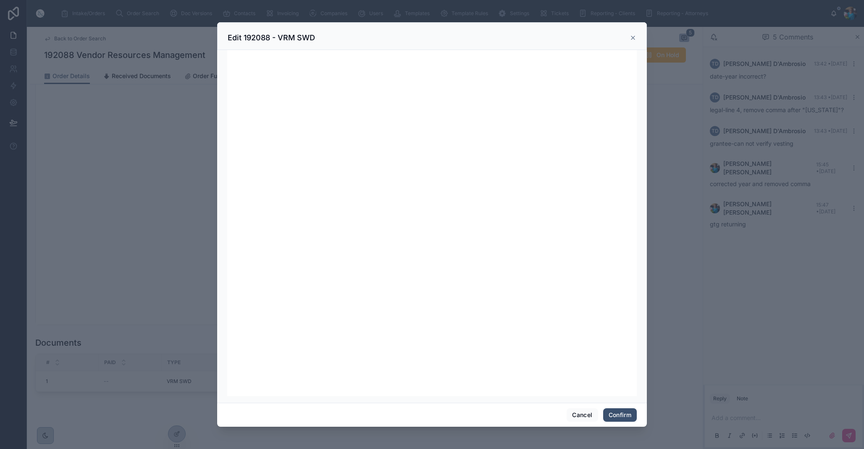
scroll to position [106, 0]
click at [614, 416] on button "Confirm" at bounding box center [620, 414] width 34 height 13
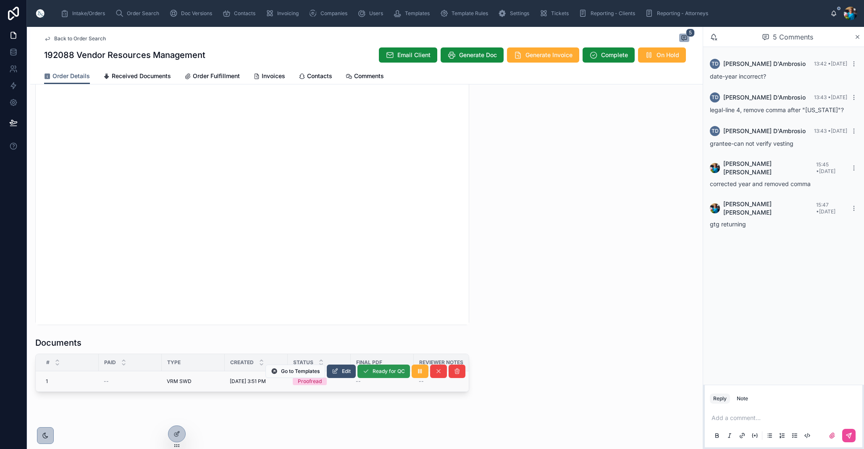
scroll to position [0, 0]
click at [379, 368] on span "Ready for QC" at bounding box center [389, 371] width 32 height 7
click at [378, 368] on span "Finalize Document" at bounding box center [382, 371] width 45 height 7
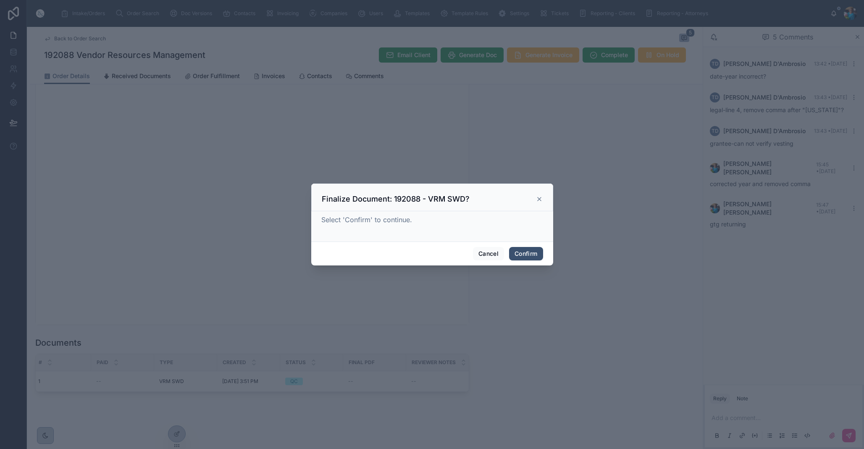
scroll to position [0, 0]
click at [529, 255] on button "Confirm" at bounding box center [526, 253] width 34 height 13
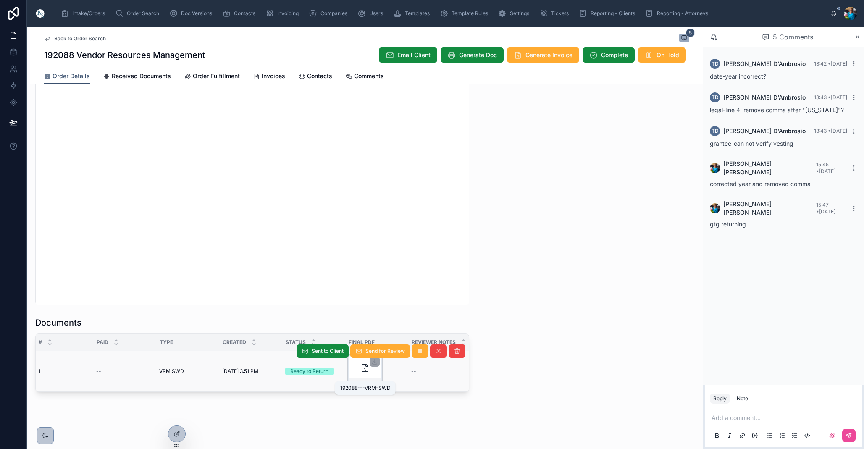
click at [374, 379] on span "192088---VRM-SWD" at bounding box center [364, 382] width 29 height 7
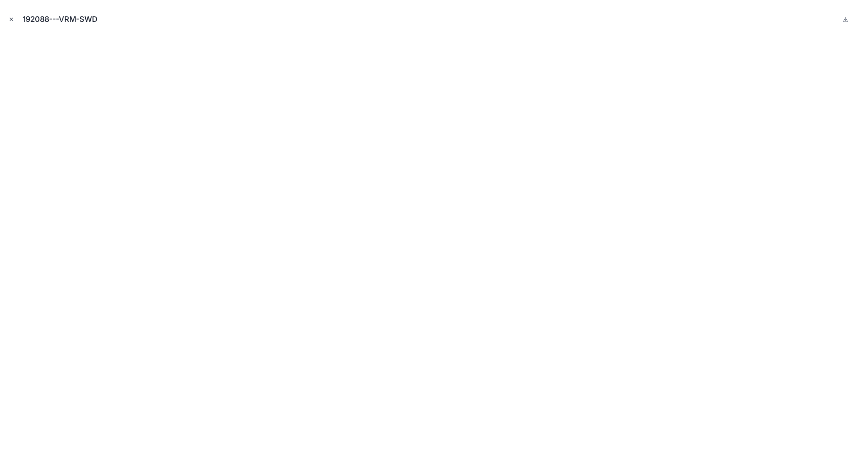
click at [11, 18] on icon "Close modal" at bounding box center [11, 19] width 6 height 6
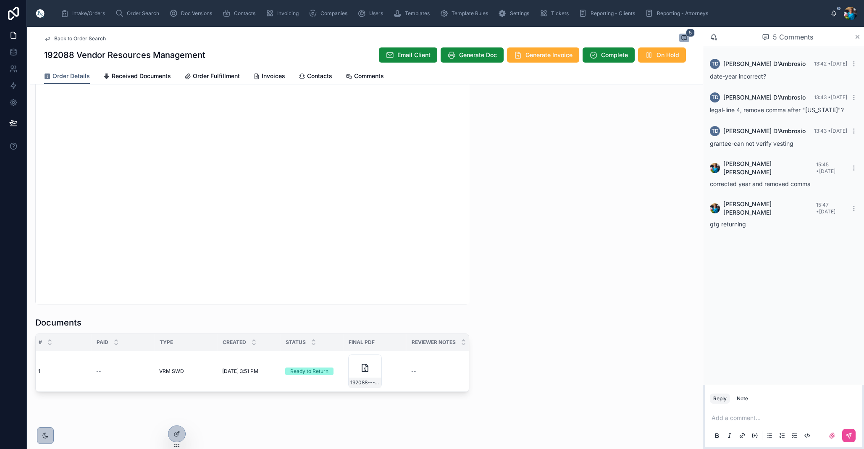
scroll to position [776, 0]
click at [534, 54] on span "Generate Invoice" at bounding box center [549, 55] width 47 height 8
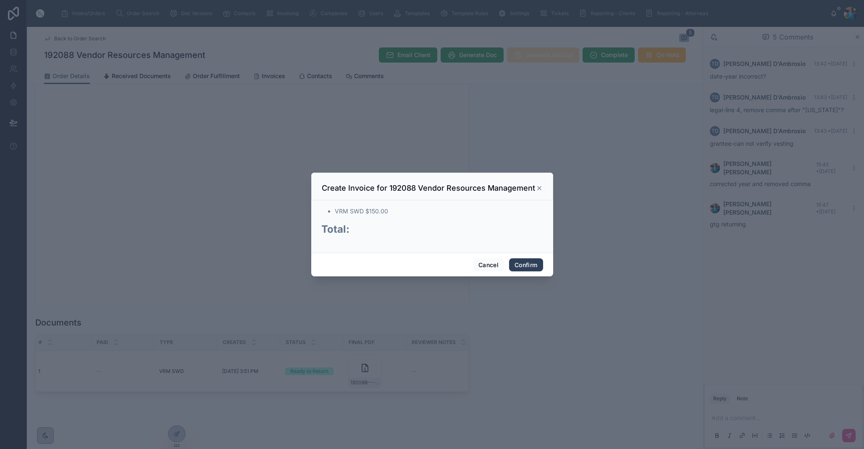
click at [523, 264] on button "Confirm" at bounding box center [526, 264] width 34 height 13
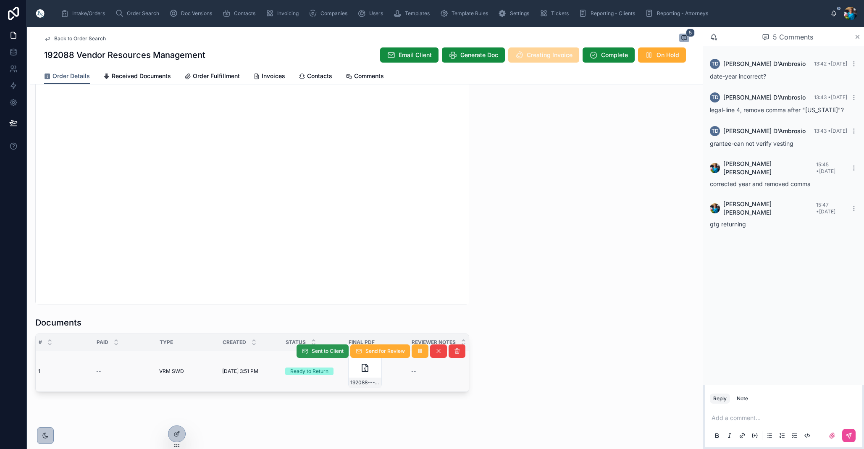
click at [327, 352] on span "Sent to Client" at bounding box center [328, 351] width 32 height 7
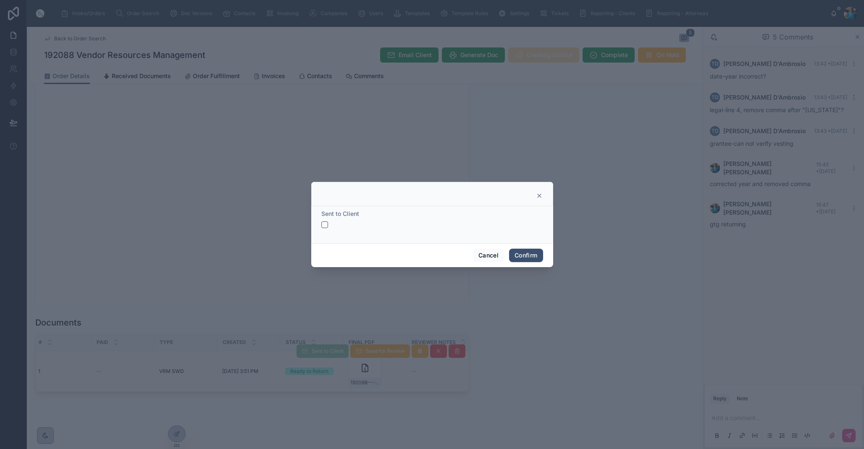
drag, startPoint x: 325, startPoint y: 224, endPoint x: 362, endPoint y: 237, distance: 38.8
click at [326, 225] on button "button" at bounding box center [324, 224] width 7 height 7
drag, startPoint x: 530, startPoint y: 253, endPoint x: 529, endPoint y: 274, distance: 21.4
click at [531, 255] on button "Confirm" at bounding box center [526, 255] width 34 height 13
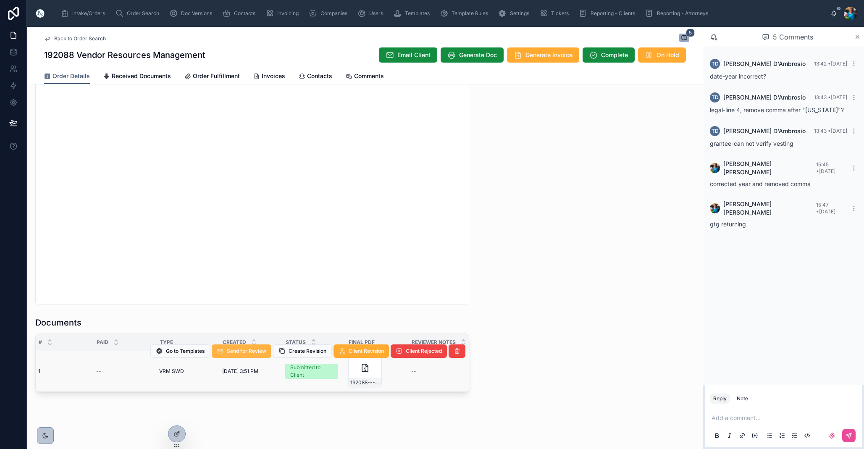
click at [253, 351] on span "Send for Review" at bounding box center [246, 351] width 39 height 7
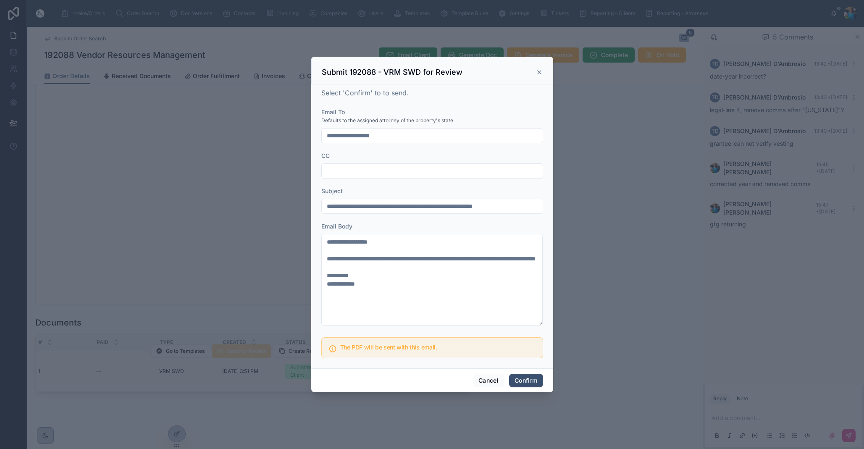
drag, startPoint x: 522, startPoint y: 380, endPoint x: 518, endPoint y: 384, distance: 5.1
click at [522, 380] on button "Confirm" at bounding box center [526, 380] width 34 height 13
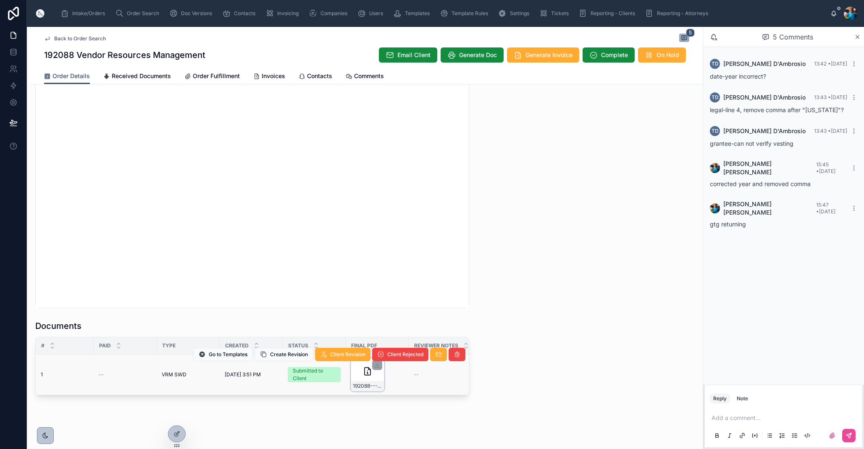
scroll to position [772, 0]
click at [268, 75] on span "Invoices" at bounding box center [274, 76] width 24 height 8
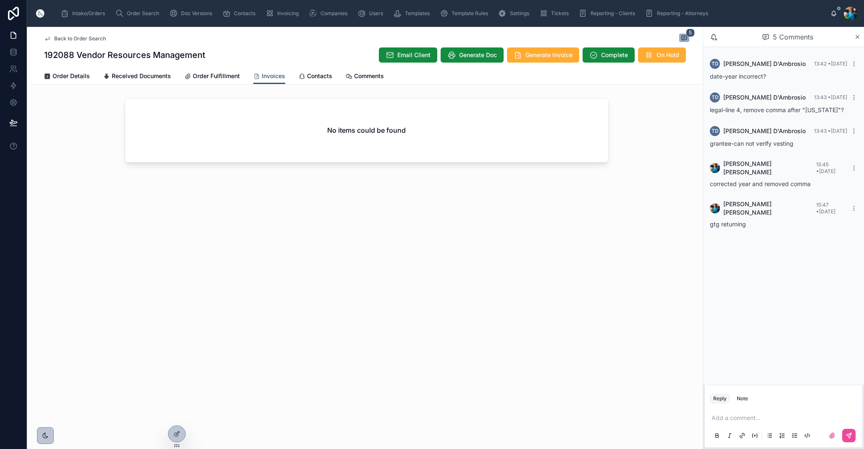
scroll to position [0, 0]
click at [308, 121] on div "No items could be found" at bounding box center [366, 130] width 483 height 64
click at [552, 60] on button "Generate Invoice" at bounding box center [543, 54] width 72 height 15
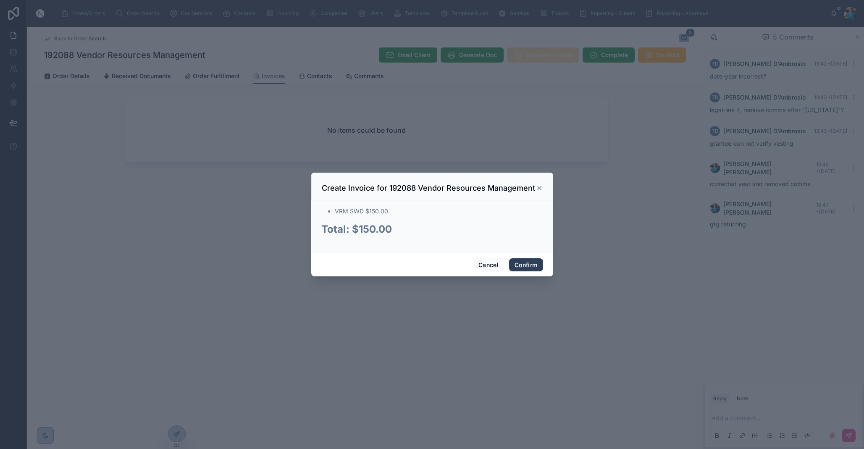
click at [522, 266] on button "Confirm" at bounding box center [526, 264] width 34 height 13
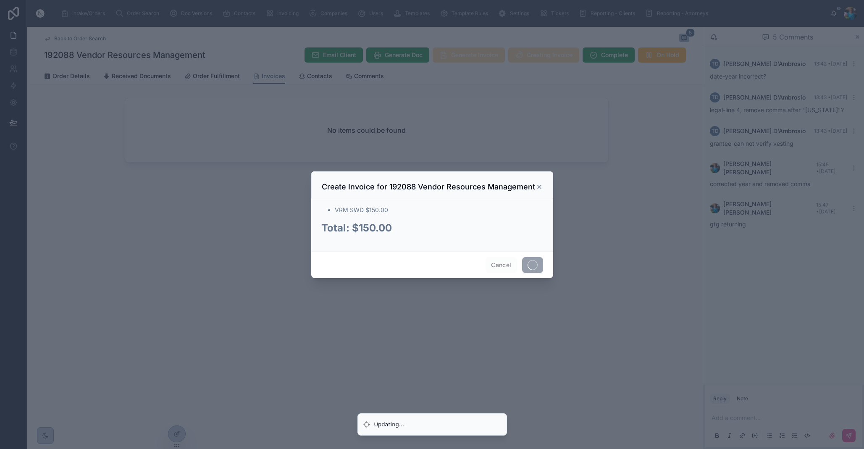
click at [522, 266] on div "Cancel" at bounding box center [432, 265] width 242 height 26
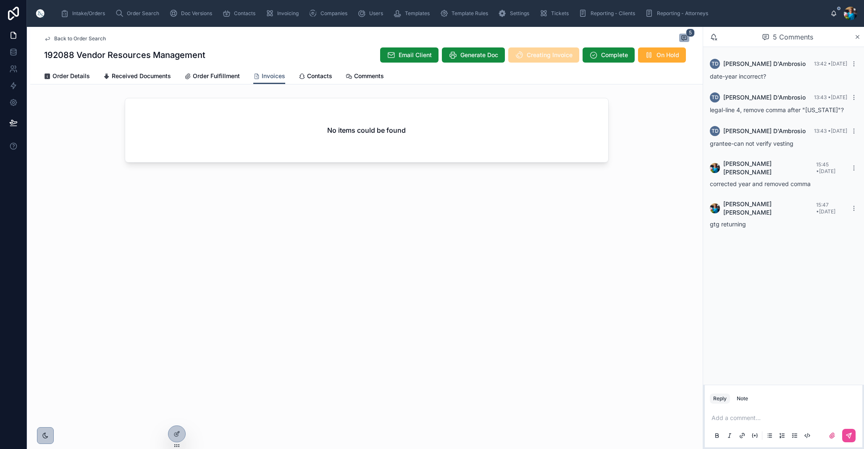
click at [376, 146] on div "No items could be found" at bounding box center [366, 130] width 483 height 64
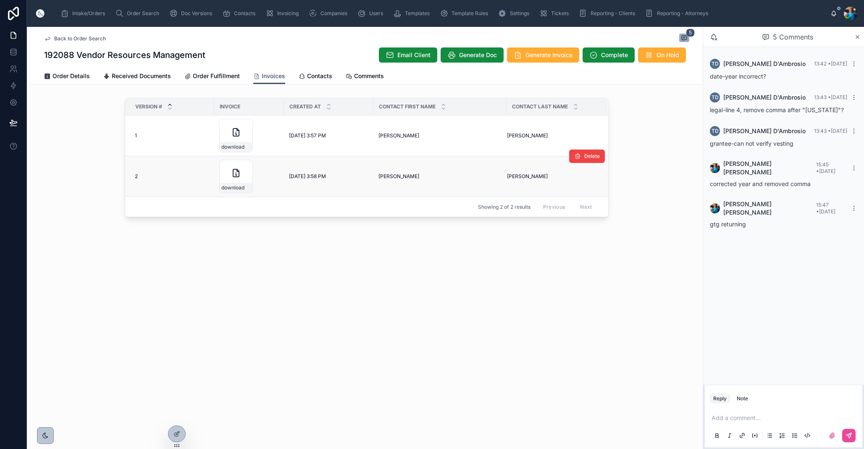
scroll to position [0, 0]
click at [592, 154] on span "Delete" at bounding box center [592, 156] width 16 height 7
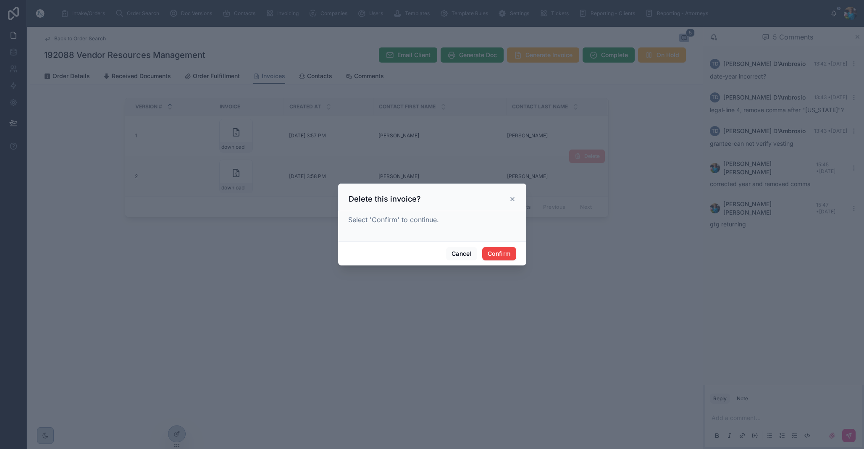
click at [498, 247] on div "Cancel Confirm" at bounding box center [432, 254] width 188 height 24
click at [498, 253] on button "Confirm" at bounding box center [499, 253] width 34 height 13
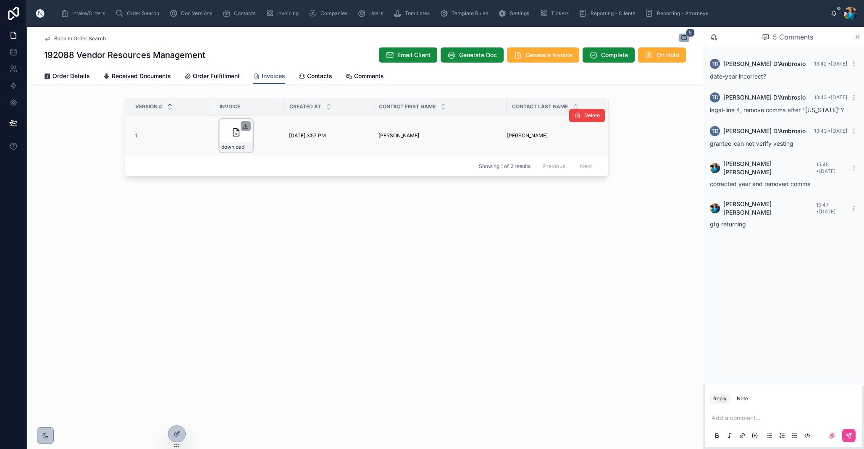
click at [247, 125] on icon at bounding box center [245, 126] width 7 height 7
click at [134, 12] on span "Order Search" at bounding box center [143, 13] width 32 height 7
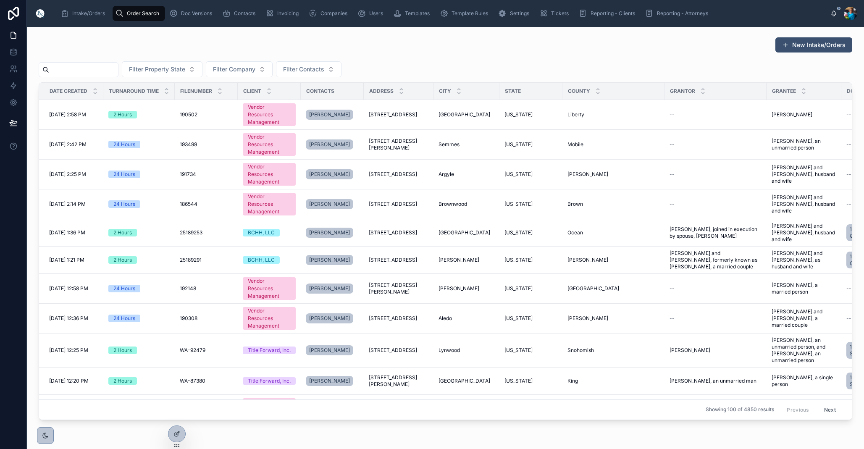
click at [118, 66] on input "text" at bounding box center [83, 70] width 69 height 12
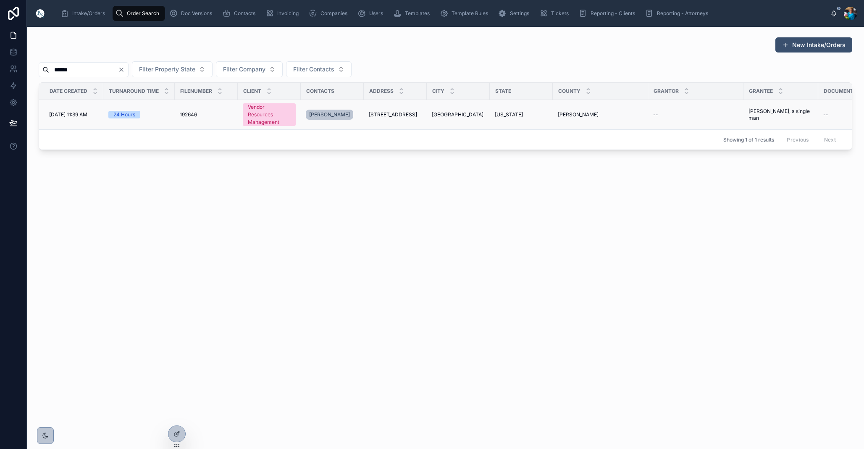
type input "******"
click at [505, 113] on span "[US_STATE]" at bounding box center [509, 114] width 28 height 7
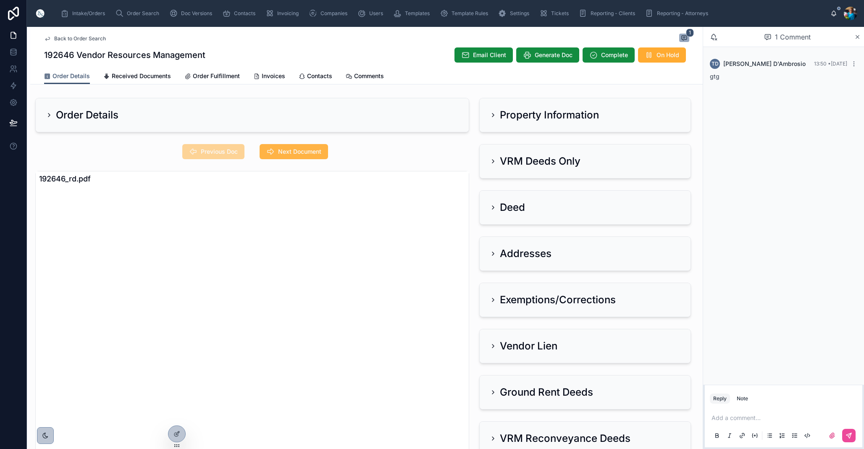
scroll to position [10, 0]
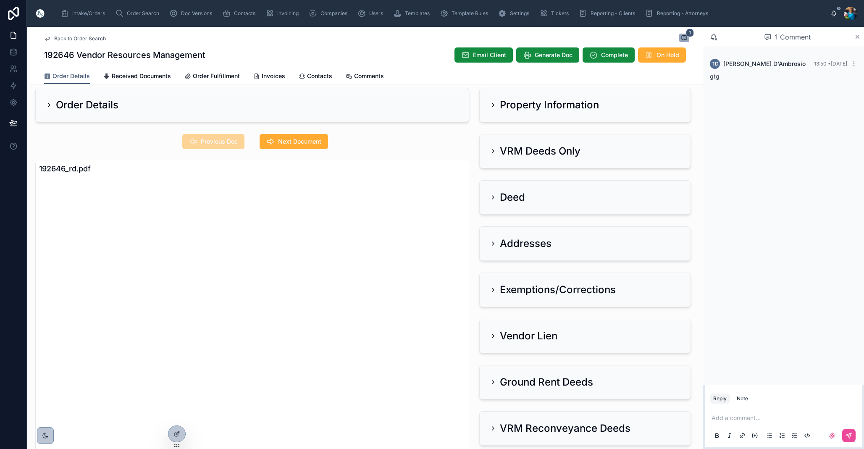
click at [494, 103] on icon at bounding box center [493, 105] width 7 height 7
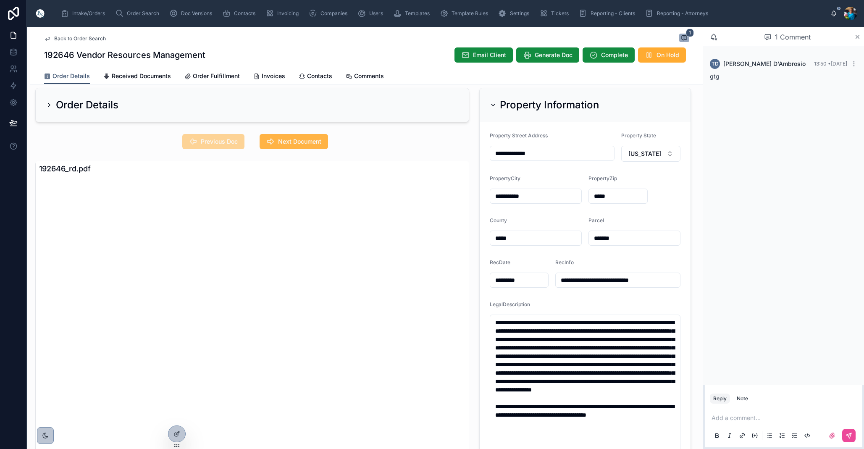
click at [293, 138] on span "Next Document" at bounding box center [299, 141] width 43 height 8
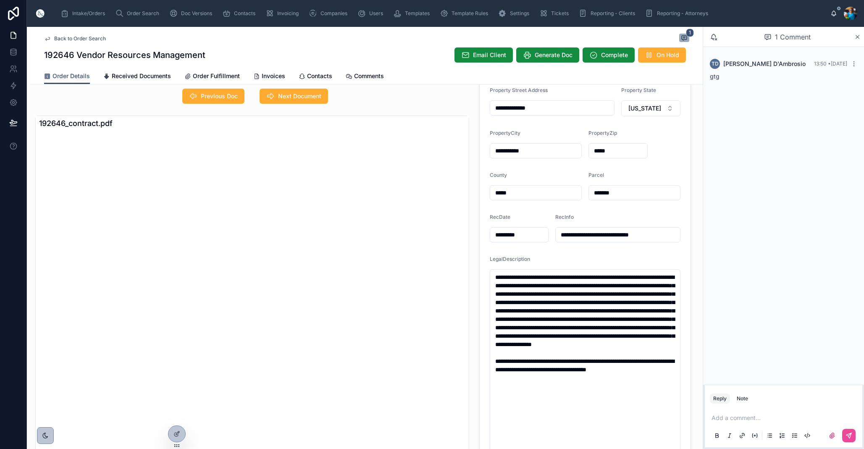
scroll to position [53, 0]
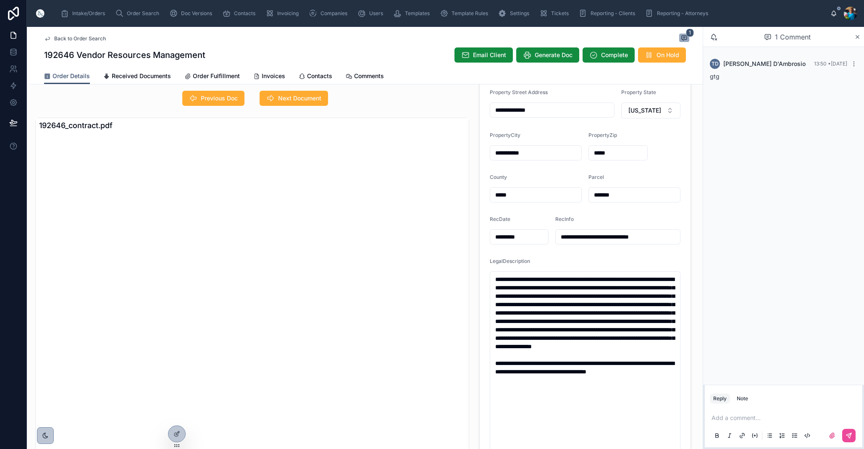
drag, startPoint x: 217, startPoint y: 98, endPoint x: 221, endPoint y: 106, distance: 8.7
click at [218, 99] on span "Previous Doc" at bounding box center [219, 98] width 37 height 8
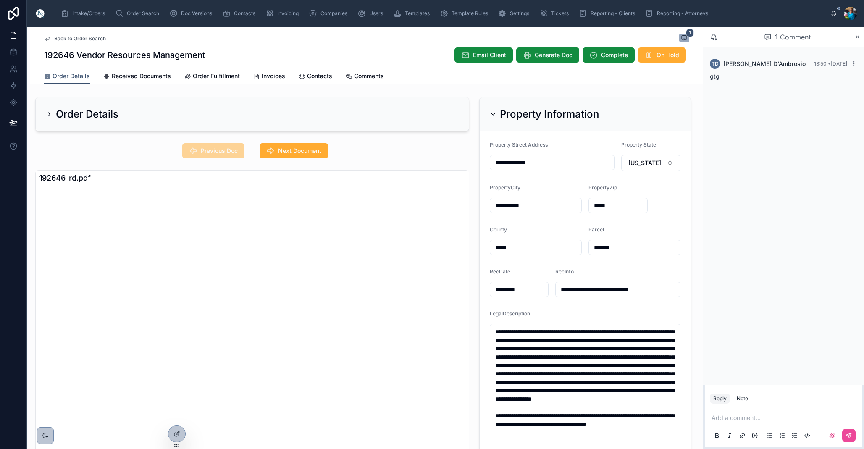
scroll to position [0, 0]
click at [140, 15] on span "Order Search" at bounding box center [143, 13] width 32 height 7
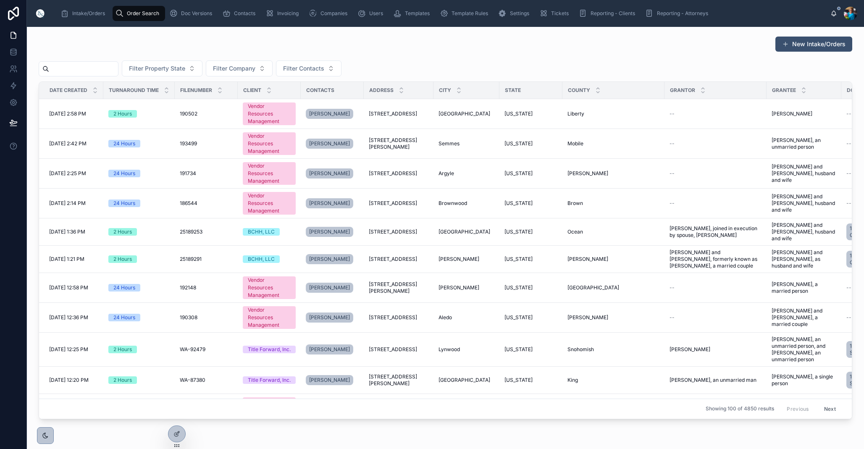
click at [118, 72] on input "text" at bounding box center [83, 69] width 69 height 12
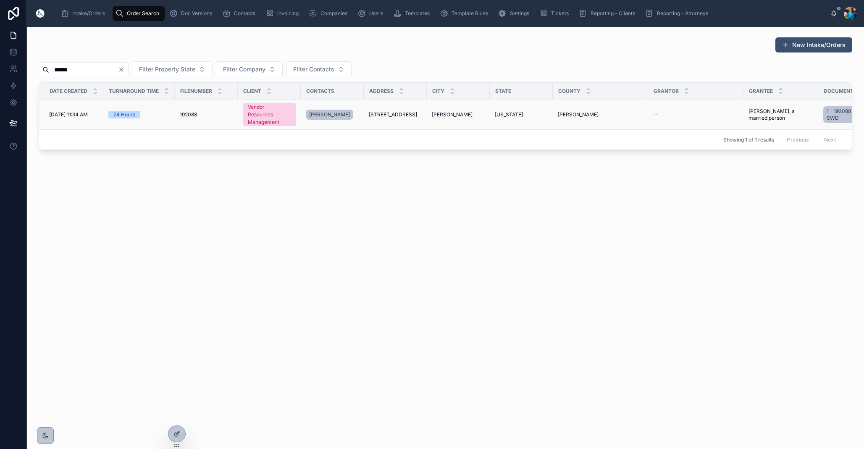
type input "******"
click at [415, 113] on div "[STREET_ADDRESS][GEOGRAPHIC_DATA][STREET_ADDRESS]" at bounding box center [395, 114] width 53 height 7
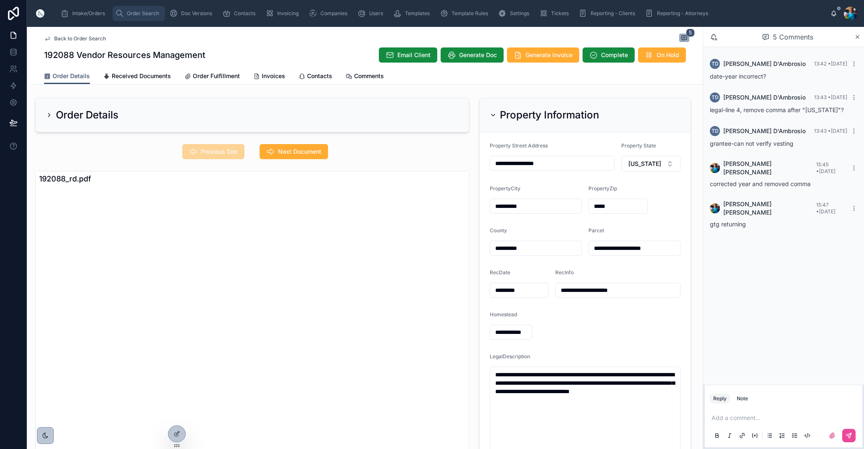
click at [135, 14] on span "Order Search" at bounding box center [143, 13] width 32 height 7
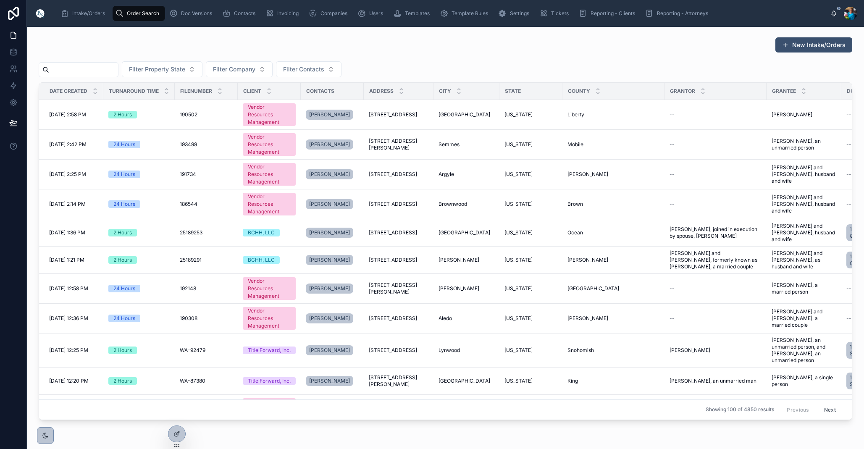
click at [118, 70] on input "text" at bounding box center [83, 70] width 69 height 12
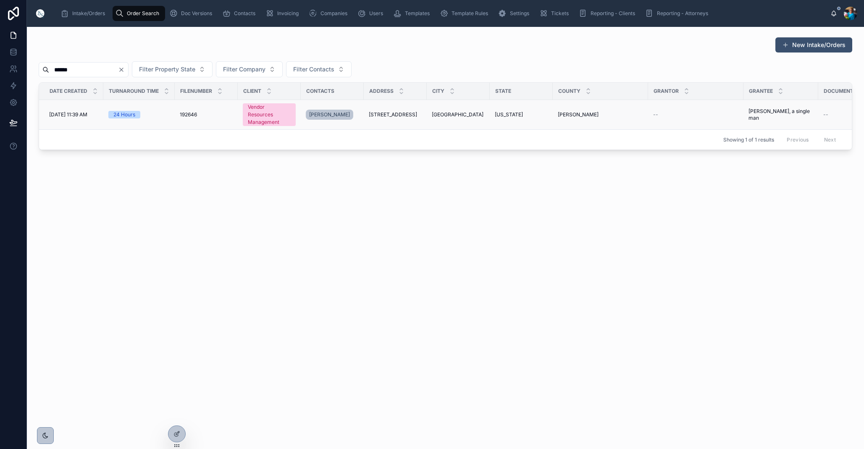
type input "******"
click at [398, 111] on span "[STREET_ADDRESS]" at bounding box center [393, 114] width 48 height 7
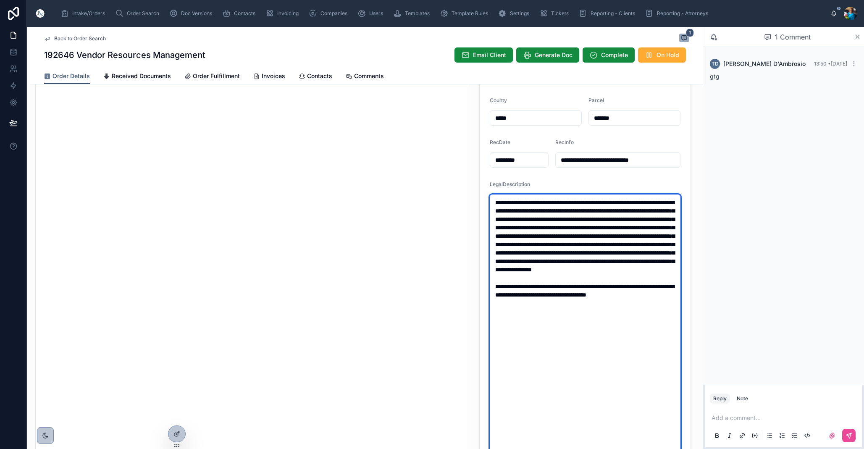
drag, startPoint x: 540, startPoint y: 327, endPoint x: 490, endPoint y: 198, distance: 138.3
click at [490, 198] on textarea "**********" at bounding box center [585, 325] width 191 height 260
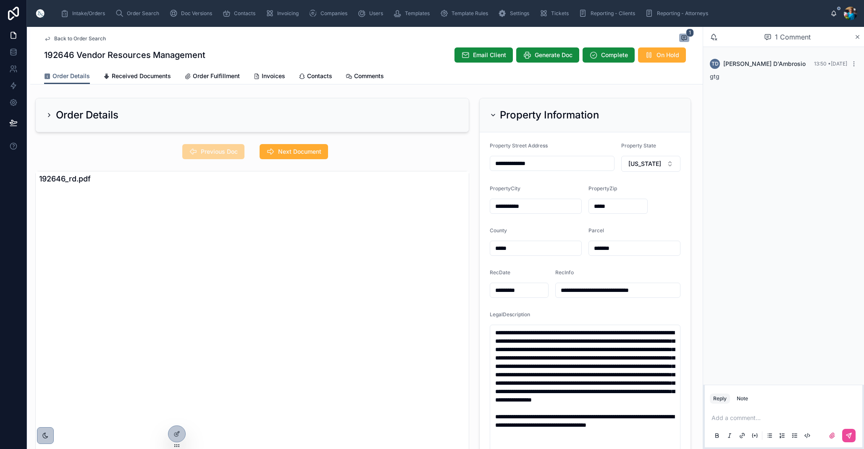
click at [494, 114] on icon at bounding box center [493, 115] width 7 height 7
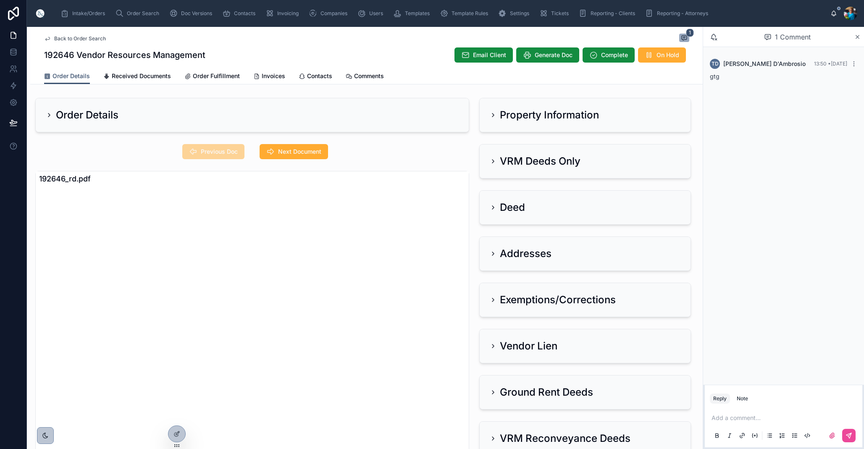
click at [492, 159] on icon at bounding box center [493, 161] width 7 height 7
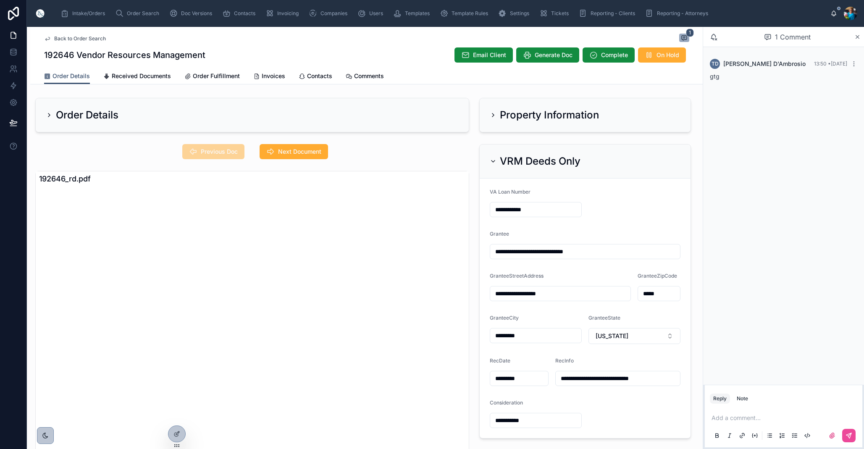
drag, startPoint x: 300, startPoint y: 153, endPoint x: 297, endPoint y: 160, distance: 8.0
click at [300, 153] on span "Next Document" at bounding box center [299, 151] width 43 height 8
click at [495, 161] on icon at bounding box center [493, 161] width 7 height 7
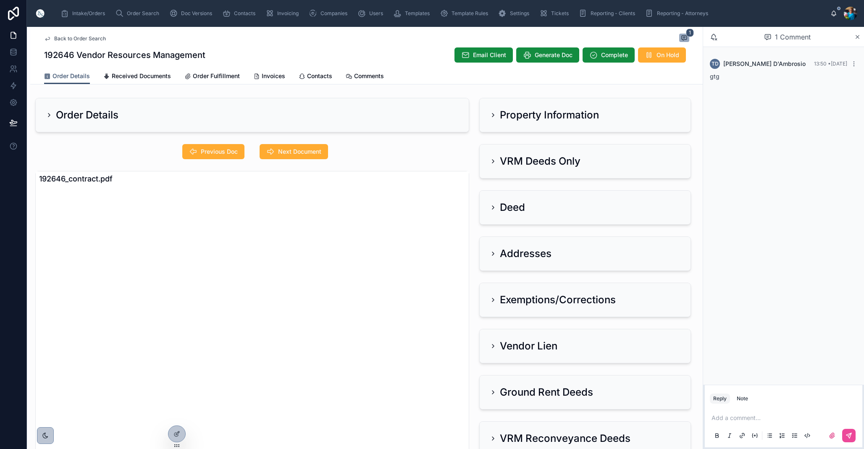
click at [490, 250] on div "Addresses" at bounding box center [521, 253] width 62 height 13
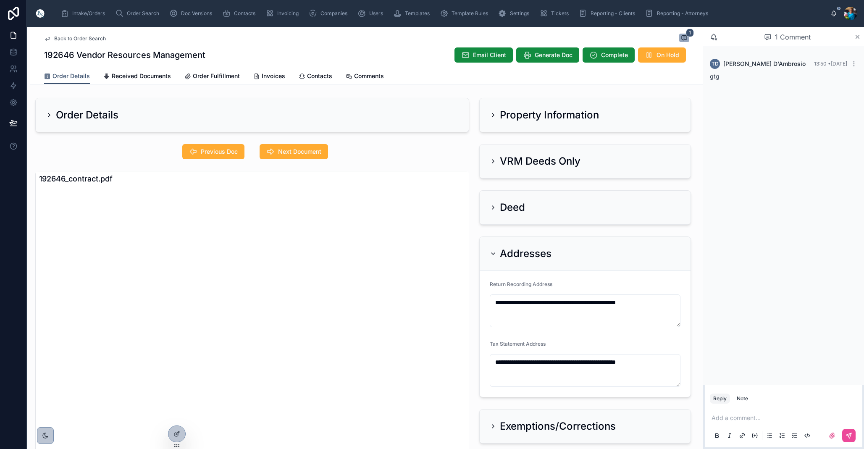
drag, startPoint x: 292, startPoint y: 151, endPoint x: 293, endPoint y: 171, distance: 19.4
click at [292, 152] on span "Next Document" at bounding box center [299, 151] width 43 height 8
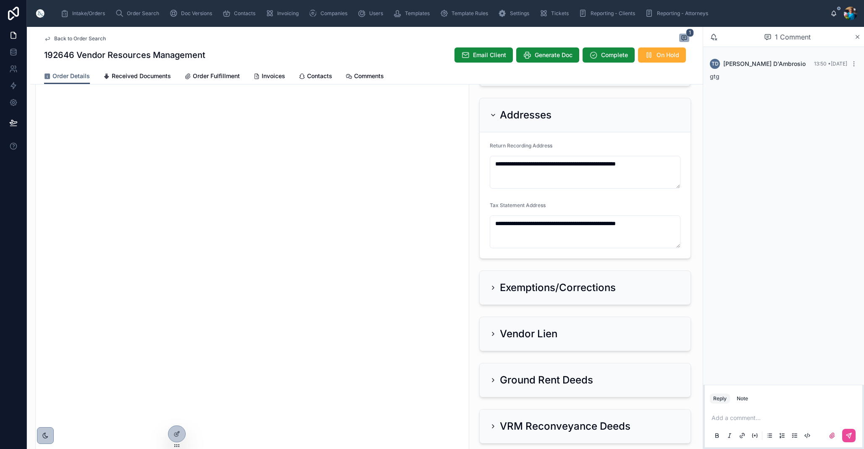
scroll to position [139, 0]
drag, startPoint x: 491, startPoint y: 113, endPoint x: 492, endPoint y: 139, distance: 26.5
click at [491, 113] on icon at bounding box center [493, 114] width 7 height 7
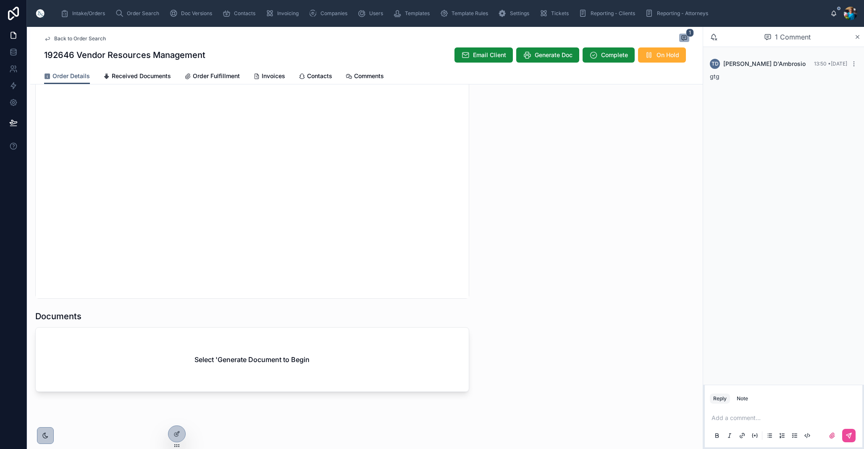
scroll to position [782, 0]
click at [546, 56] on span "Generate Doc" at bounding box center [554, 55] width 38 height 8
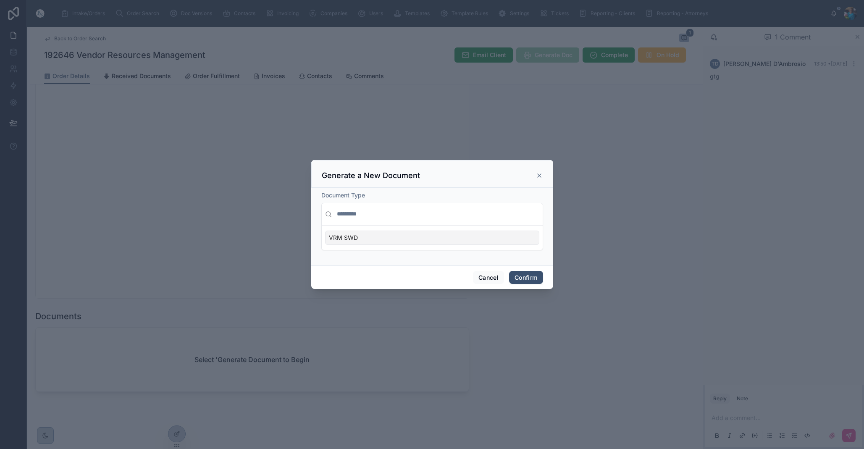
click at [515, 237] on div "VRM SWD" at bounding box center [432, 238] width 214 height 14
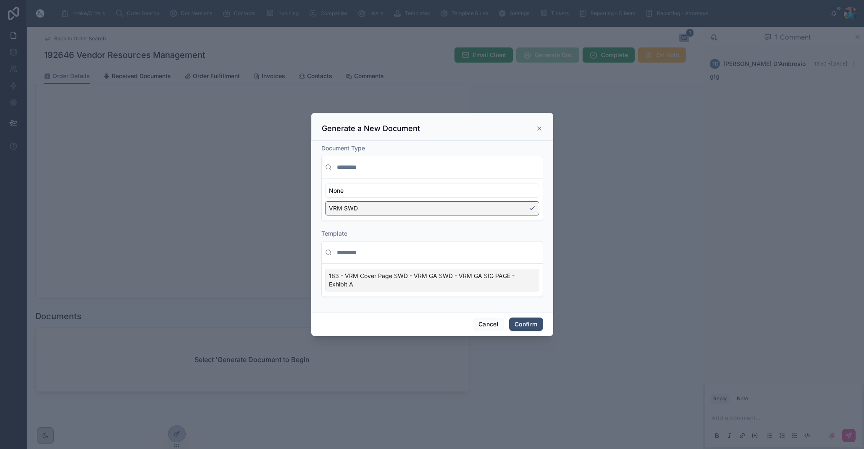
click at [529, 280] on div "183 - VRM Cover Page SWD - VRM GA SWD - VRM GA SIG PAGE - Exhibit A" at bounding box center [432, 280] width 214 height 23
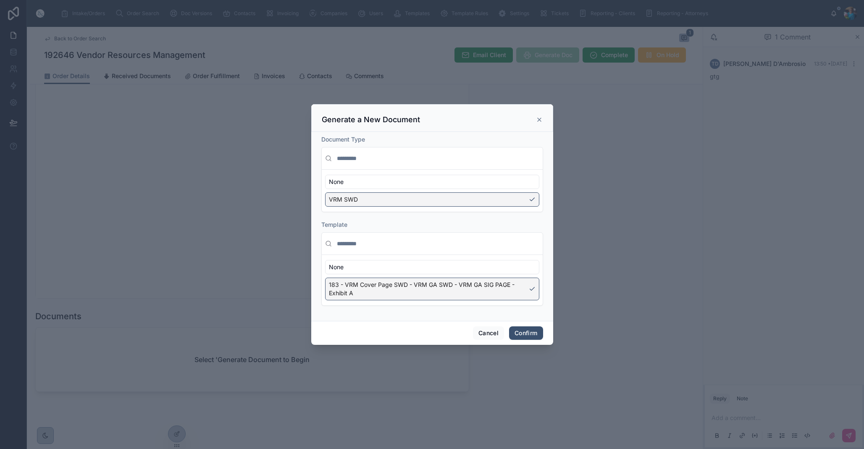
drag, startPoint x: 524, startPoint y: 333, endPoint x: 518, endPoint y: 331, distance: 6.2
click at [524, 333] on button "Confirm" at bounding box center [526, 332] width 34 height 13
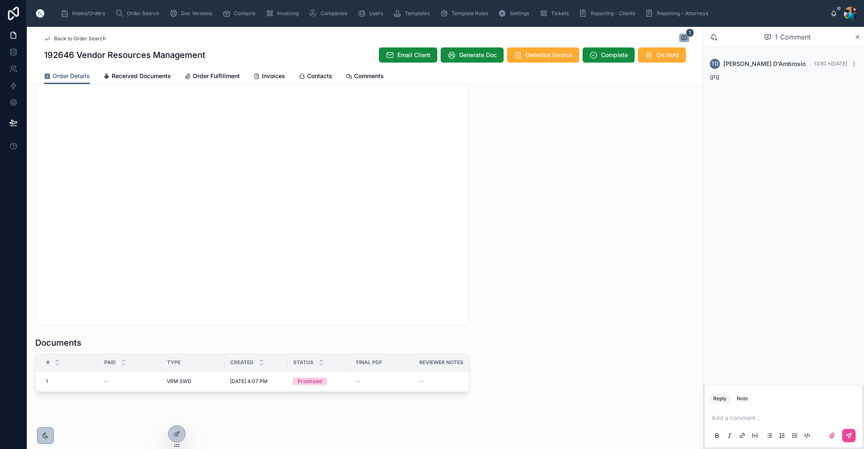
scroll to position [0, 0]
click at [342, 371] on span "Edit" at bounding box center [346, 371] width 9 height 7
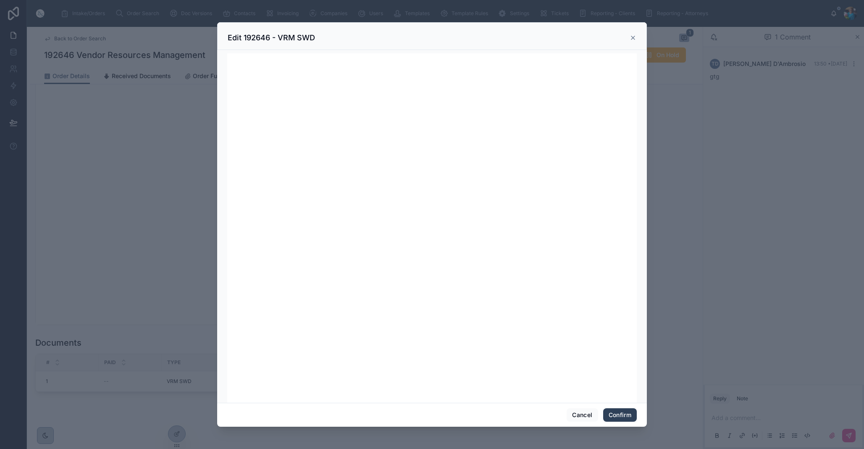
click at [617, 415] on button "Confirm" at bounding box center [620, 414] width 34 height 13
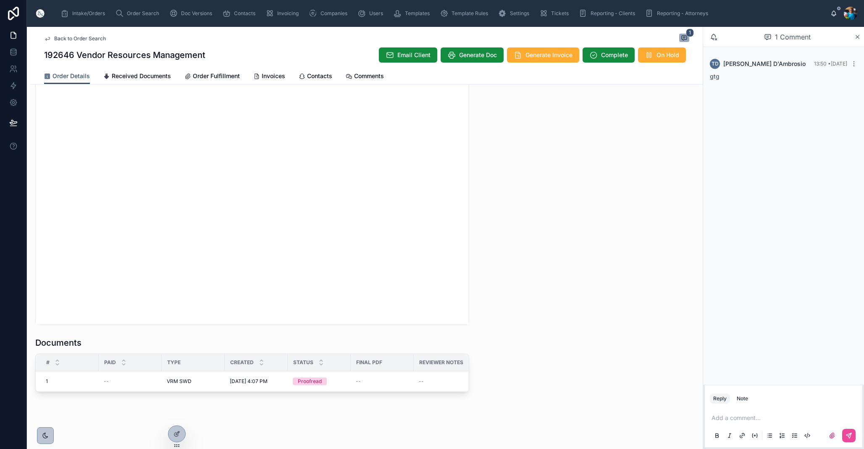
scroll to position [0, 0]
click at [381, 370] on span "Ready for QC" at bounding box center [389, 371] width 32 height 7
click at [381, 372] on span "Finalize Document" at bounding box center [382, 371] width 45 height 7
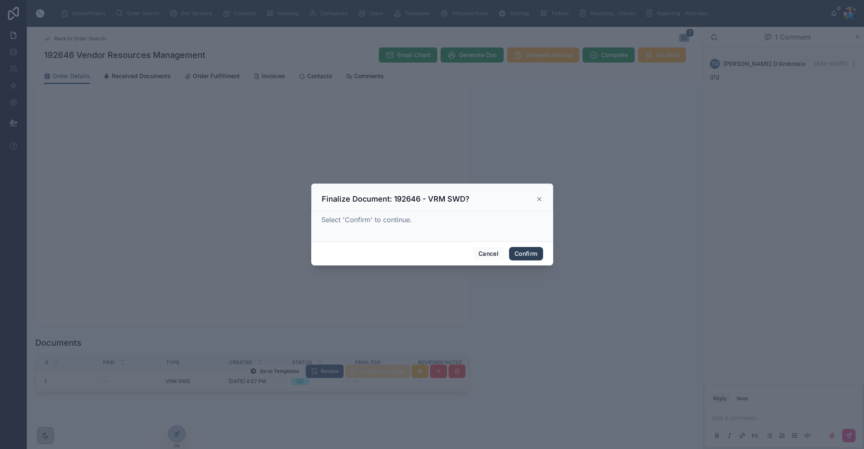
click at [527, 252] on button "Confirm" at bounding box center [526, 253] width 34 height 13
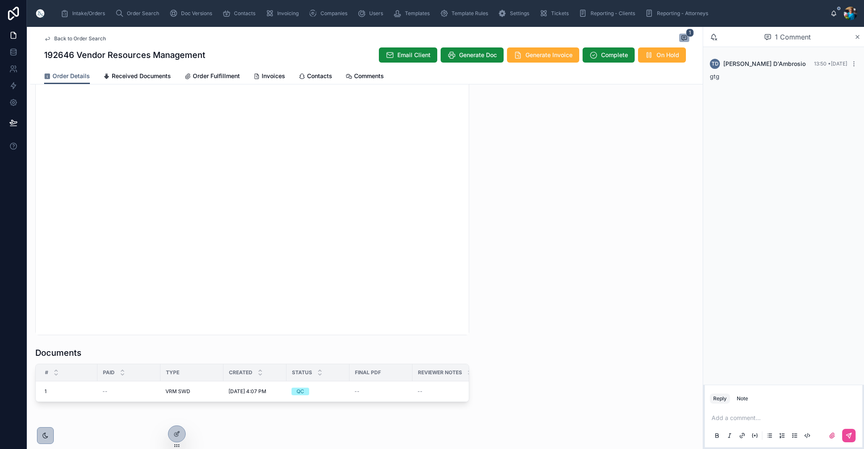
scroll to position [752, 0]
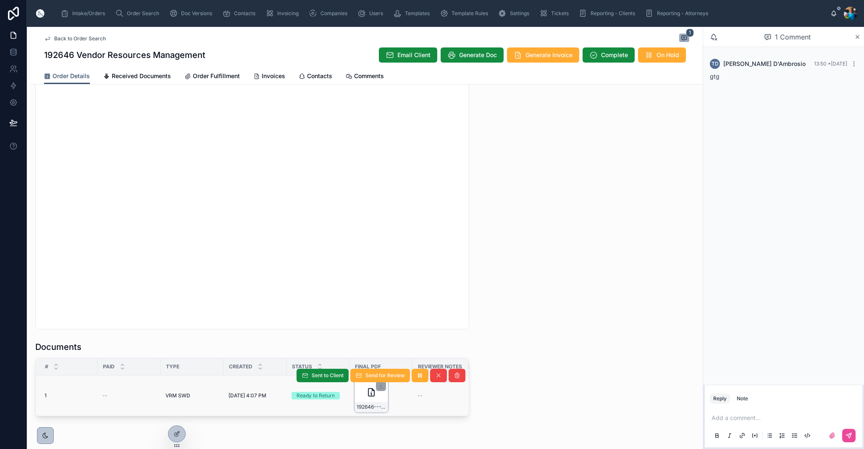
click at [381, 403] on div "192646---VRM-SWD" at bounding box center [371, 407] width 33 height 10
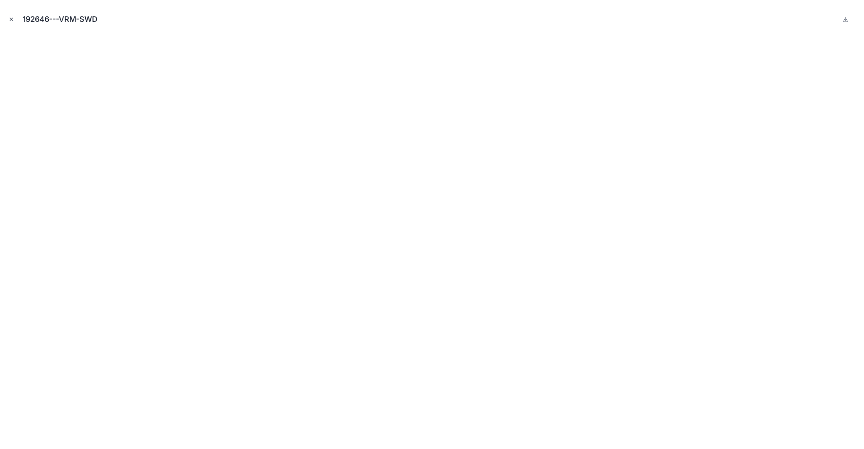
click at [11, 18] on icon "Close modal" at bounding box center [11, 19] width 3 height 3
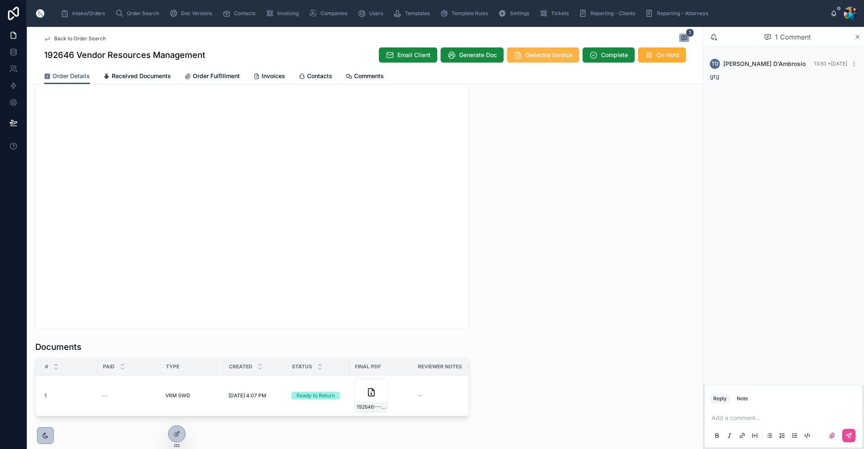
click at [545, 55] on span "Generate Invoice" at bounding box center [549, 55] width 47 height 8
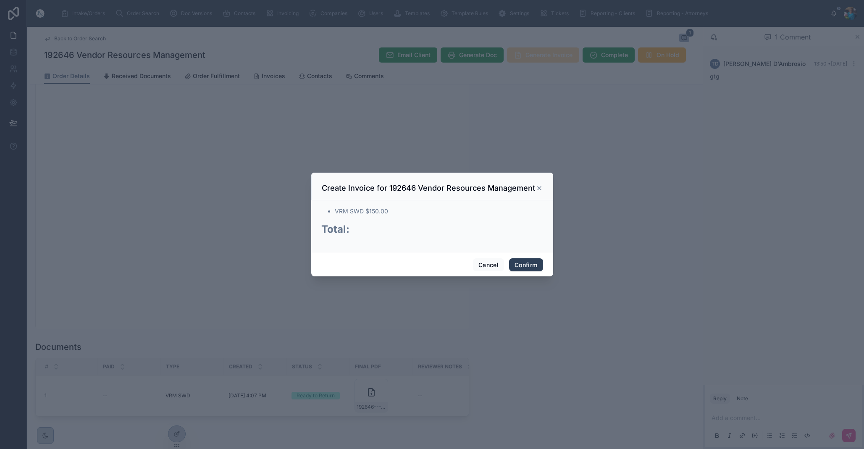
click at [524, 265] on button "Confirm" at bounding box center [526, 264] width 34 height 13
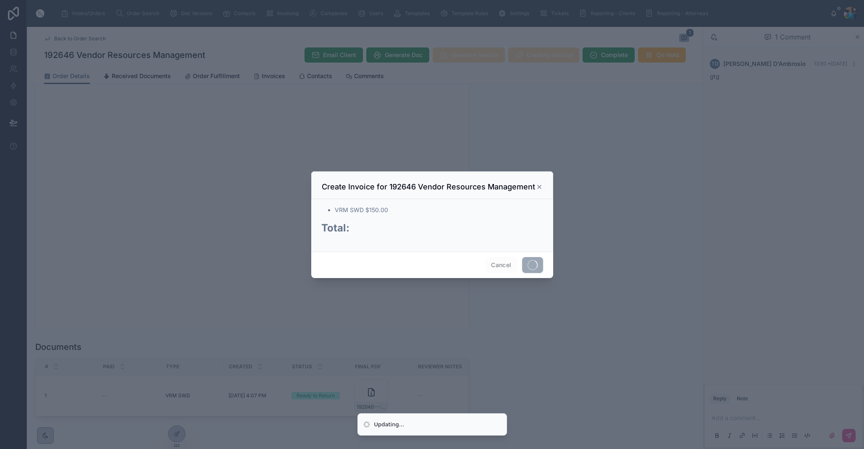
drag, startPoint x: 524, startPoint y: 265, endPoint x: 516, endPoint y: 293, distance: 29.1
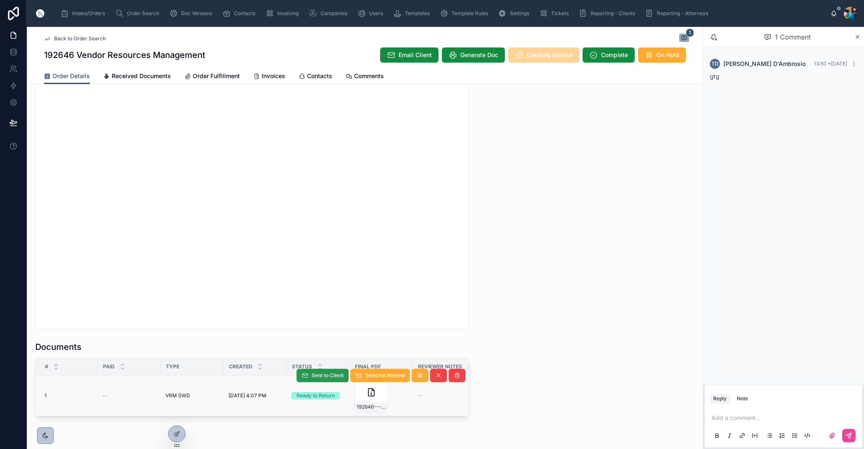
click at [323, 374] on span "Sent to Client" at bounding box center [328, 375] width 32 height 7
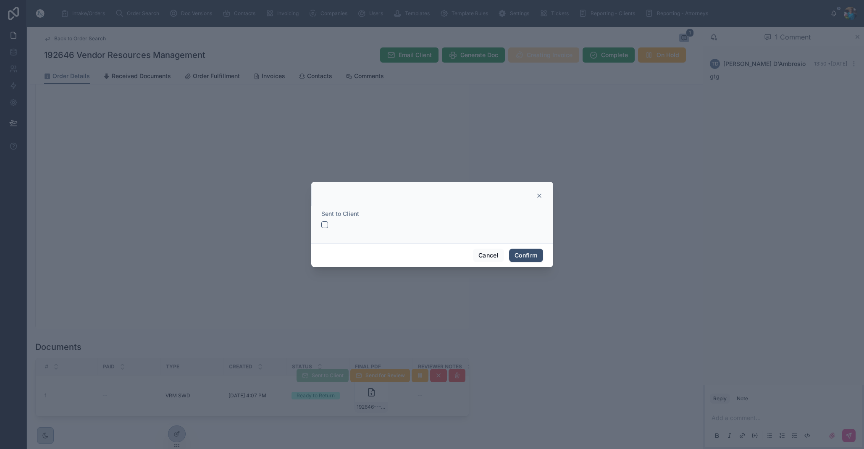
click at [323, 374] on div at bounding box center [432, 224] width 864 height 449
drag, startPoint x: 324, startPoint y: 224, endPoint x: 330, endPoint y: 229, distance: 7.8
click at [324, 225] on button "button" at bounding box center [324, 224] width 7 height 7
click at [527, 256] on button "Confirm" at bounding box center [526, 255] width 34 height 13
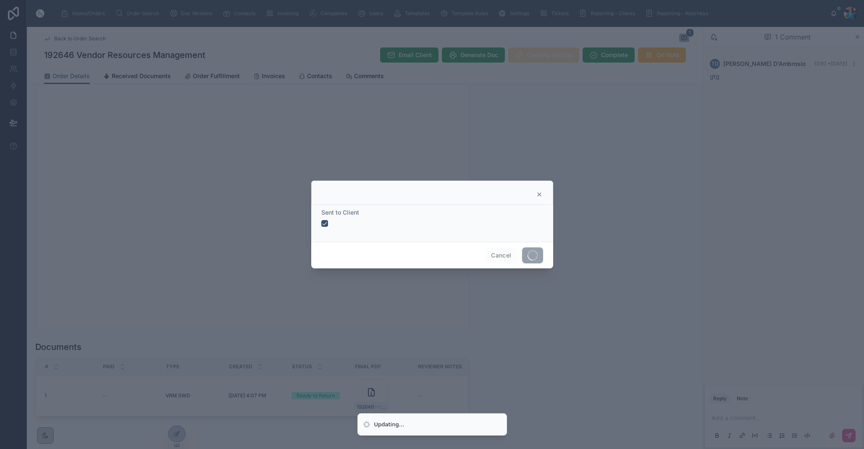
click at [527, 256] on span at bounding box center [532, 255] width 21 height 16
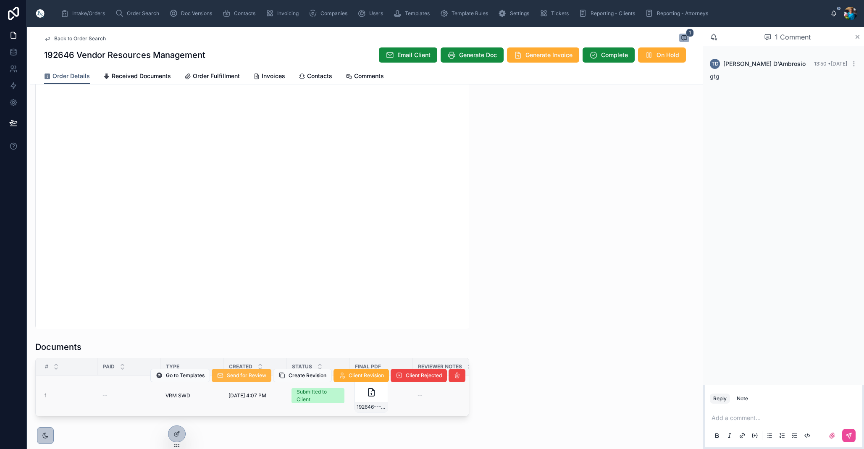
scroll to position [0, 5]
click at [259, 376] on span "Send for Review" at bounding box center [246, 375] width 39 height 7
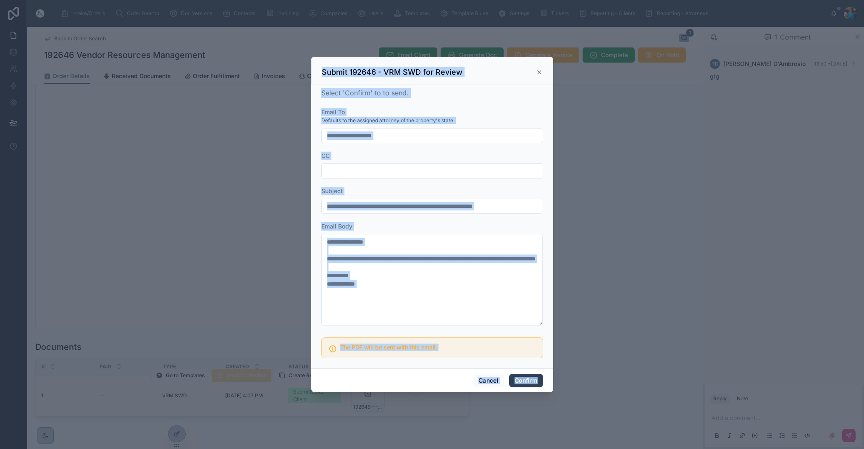
click at [525, 382] on button "Confirm" at bounding box center [526, 380] width 34 height 13
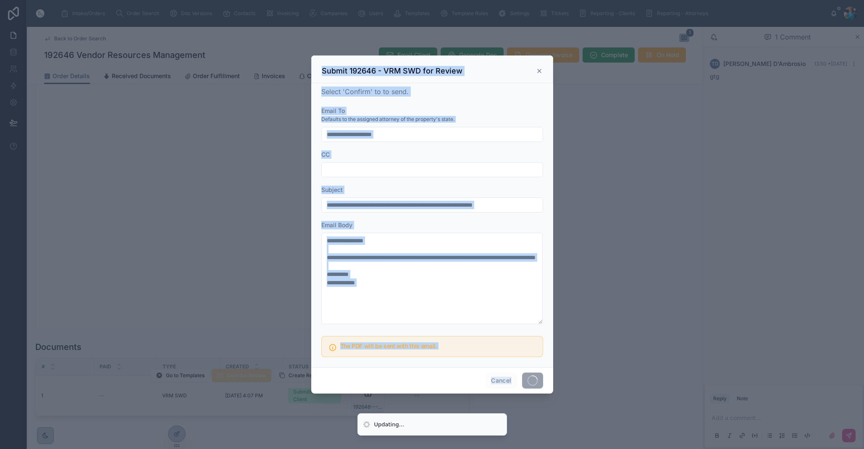
click at [525, 382] on span at bounding box center [532, 381] width 21 height 16
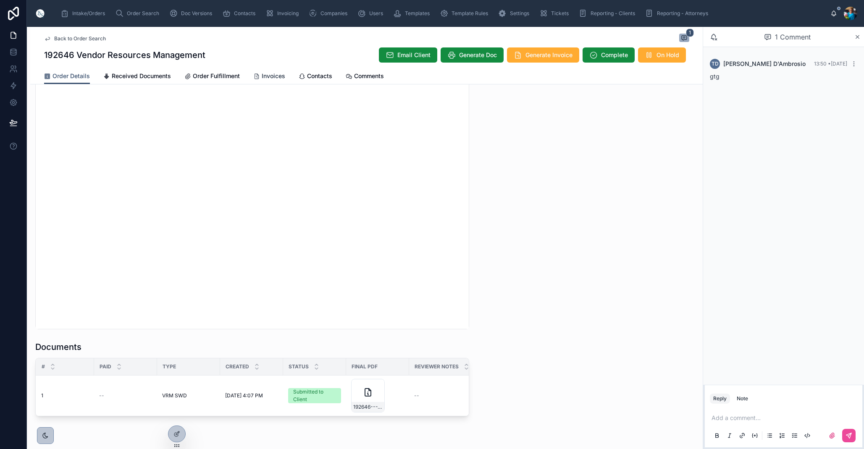
click at [264, 75] on span "Invoices" at bounding box center [274, 76] width 24 height 8
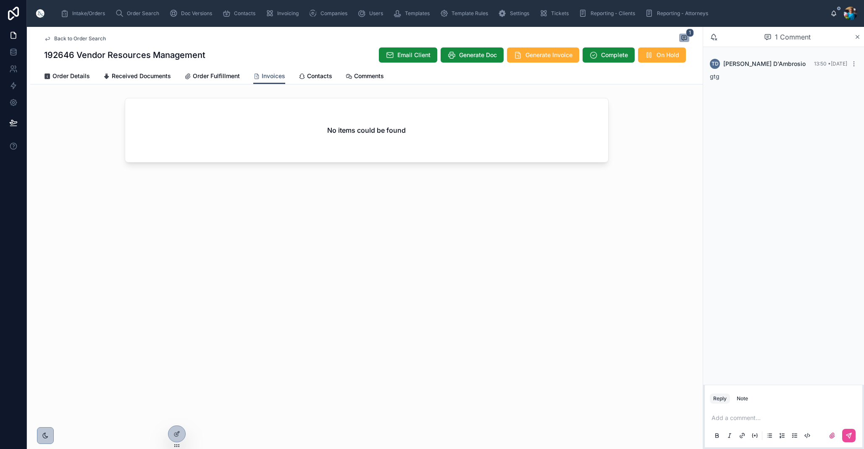
scroll to position [0, 0]
click at [529, 53] on span "Generate Invoice" at bounding box center [549, 55] width 47 height 8
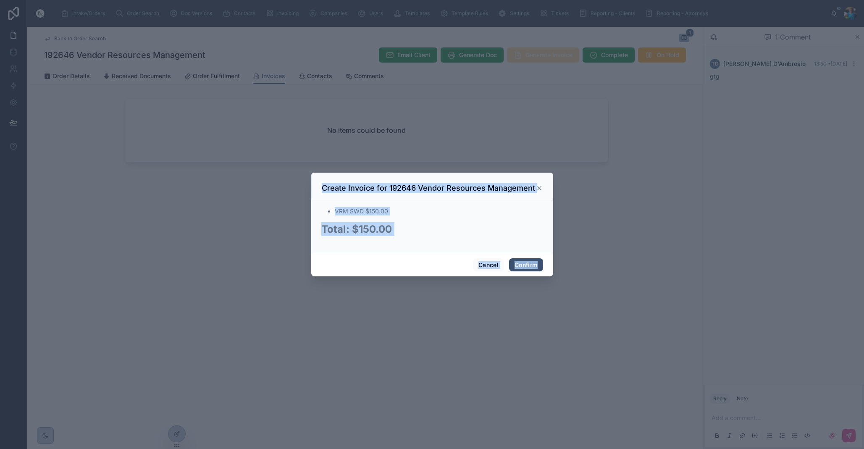
scroll to position [0, 0]
click at [529, 53] on div at bounding box center [432, 224] width 864 height 449
click at [524, 265] on button "Confirm" at bounding box center [526, 264] width 34 height 13
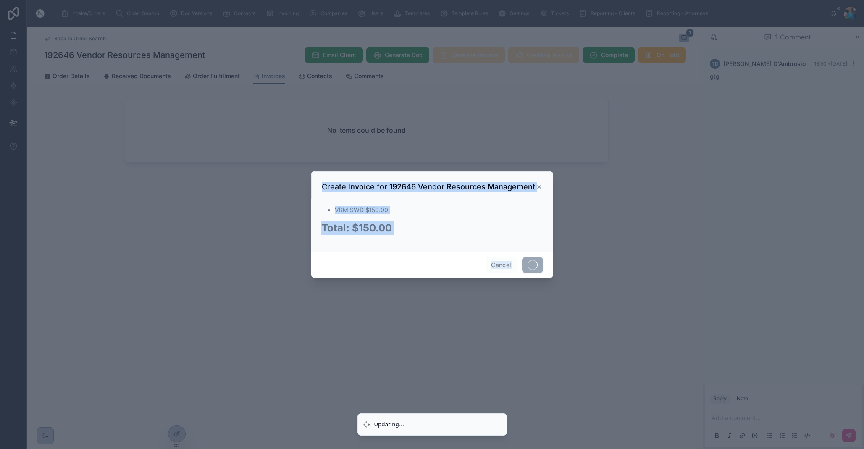
drag, startPoint x: 523, startPoint y: 265, endPoint x: 450, endPoint y: 257, distance: 73.1
click at [523, 264] on span at bounding box center [532, 265] width 21 height 16
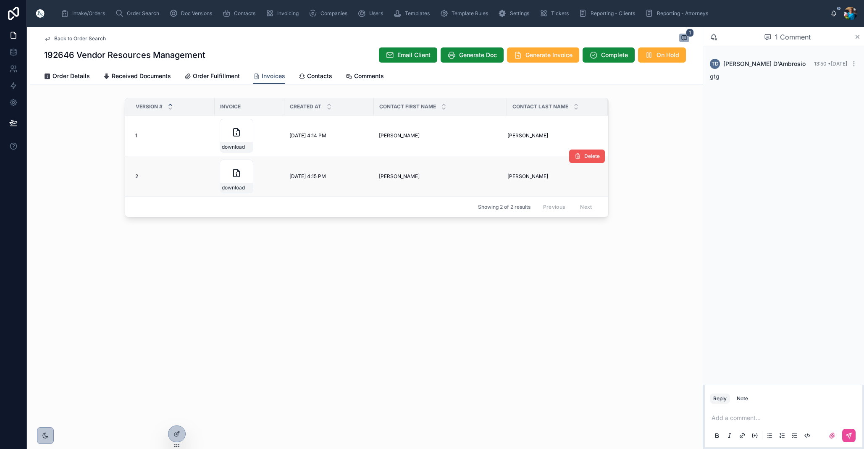
click at [585, 155] on span "Delete" at bounding box center [592, 156] width 16 height 7
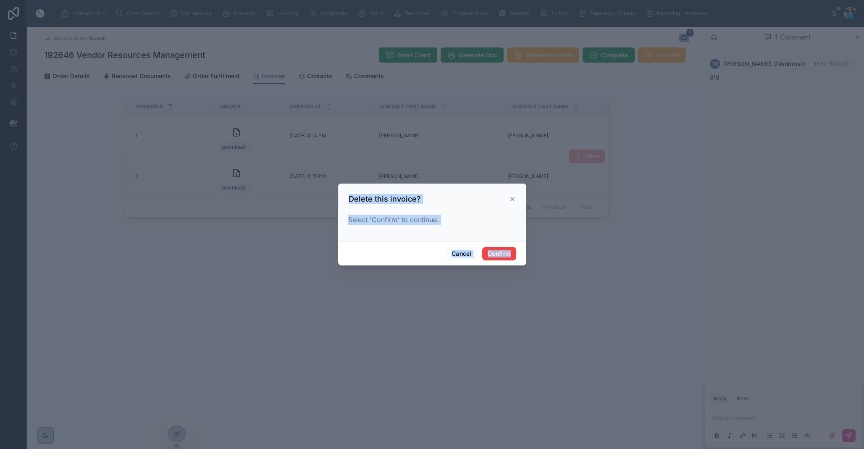
drag, startPoint x: 495, startPoint y: 254, endPoint x: 498, endPoint y: 250, distance: 4.5
click at [496, 253] on button "Confirm" at bounding box center [499, 253] width 34 height 13
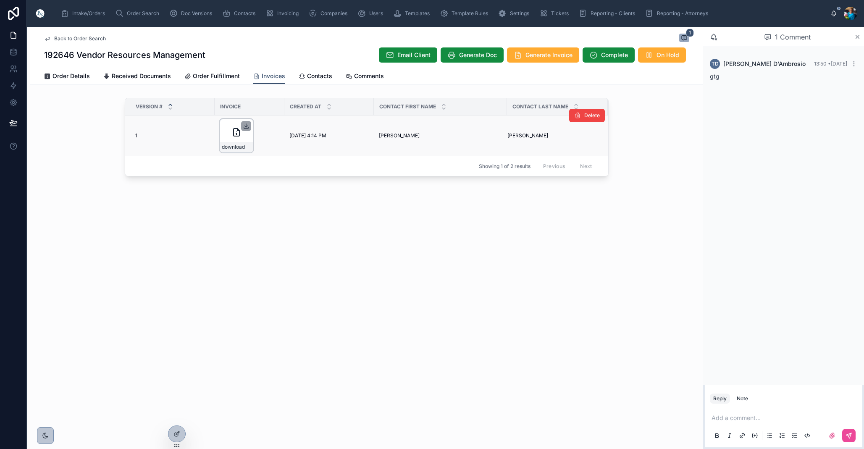
click at [247, 126] on icon at bounding box center [246, 126] width 7 height 7
click at [145, 13] on span "Order Search" at bounding box center [143, 13] width 32 height 7
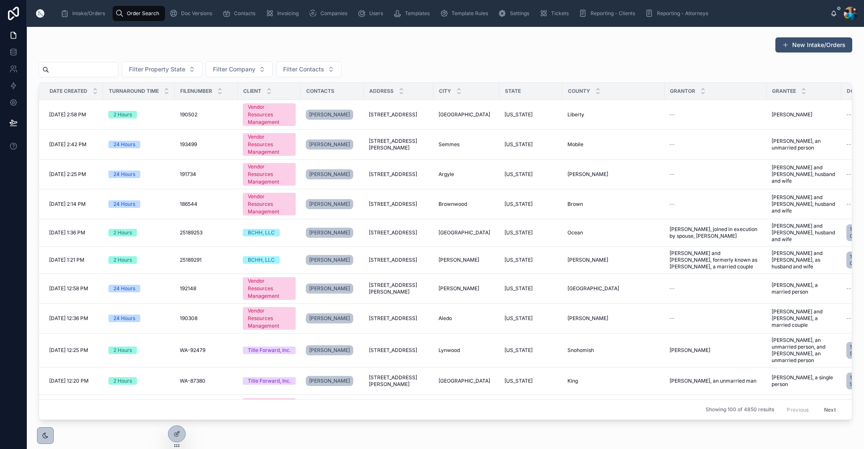
scroll to position [10, 0]
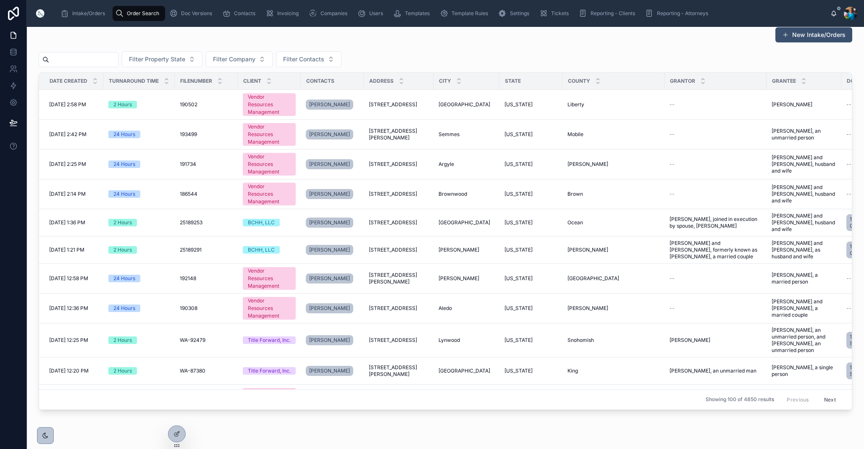
click at [118, 59] on input "text" at bounding box center [83, 60] width 69 height 12
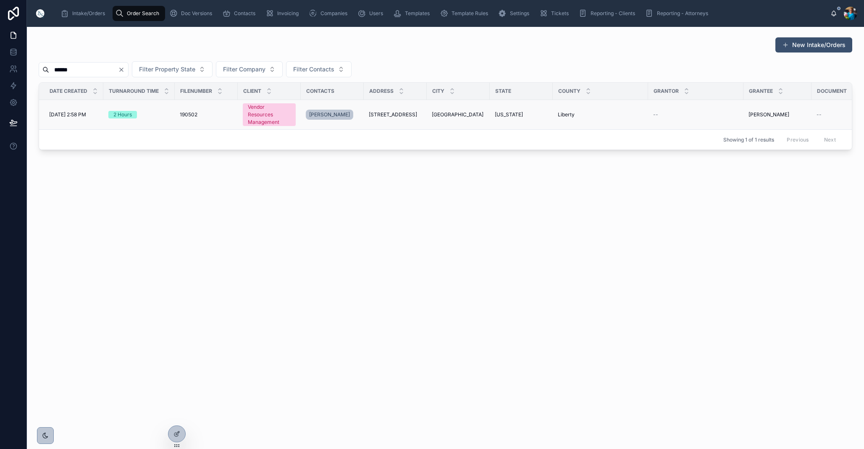
type input "******"
click at [405, 115] on span "[STREET_ADDRESS]" at bounding box center [393, 114] width 48 height 7
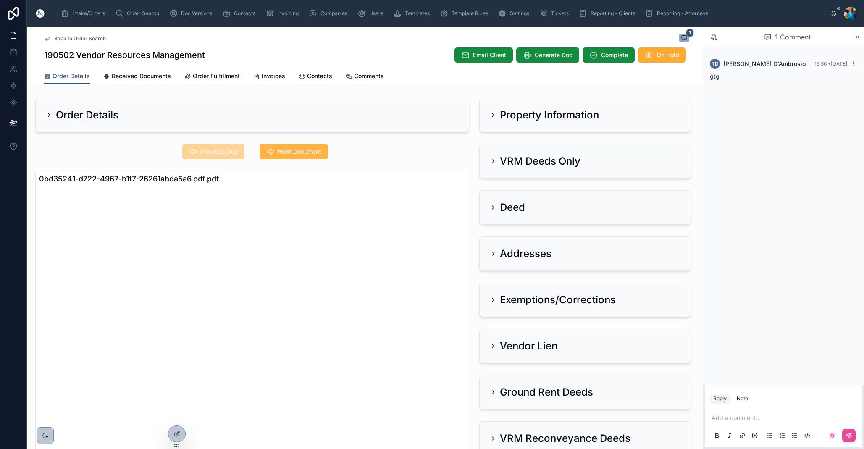
click at [300, 146] on button "Next Document" at bounding box center [294, 151] width 68 height 15
drag, startPoint x: 494, startPoint y: 114, endPoint x: 488, endPoint y: 124, distance: 10.7
click at [493, 115] on icon at bounding box center [493, 115] width 7 height 7
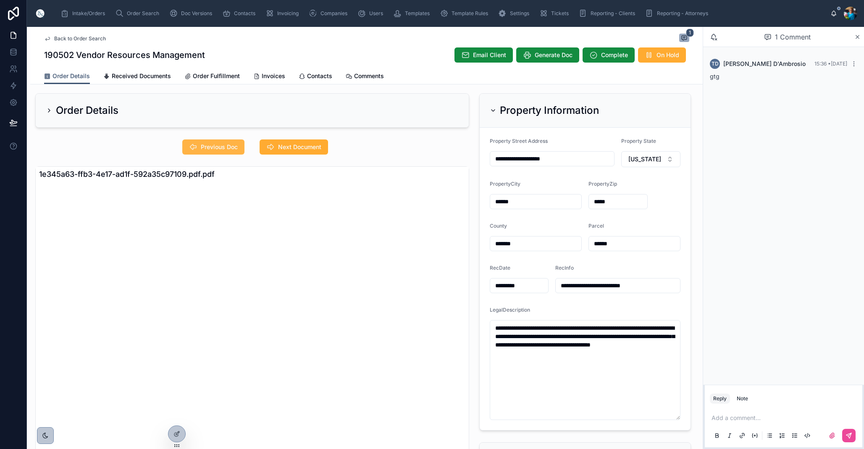
click at [219, 146] on span "Previous Doc" at bounding box center [219, 147] width 37 height 8
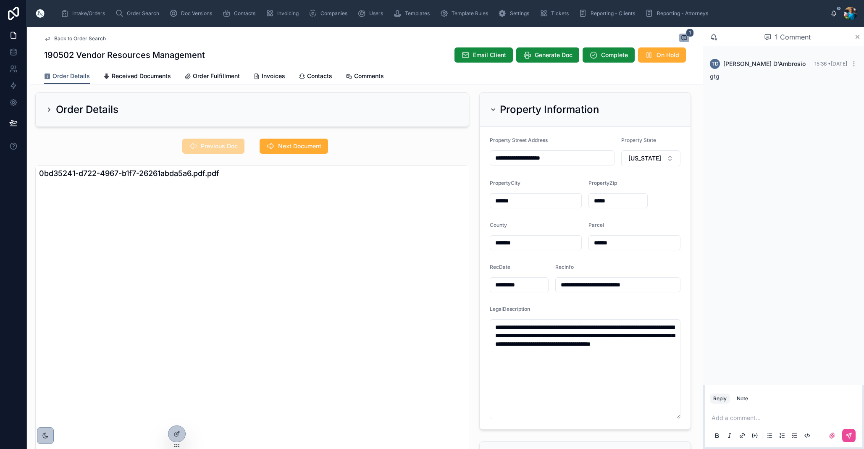
scroll to position [5, 0]
drag, startPoint x: 493, startPoint y: 110, endPoint x: 496, endPoint y: 140, distance: 30.4
click at [492, 110] on icon at bounding box center [493, 110] width 7 height 7
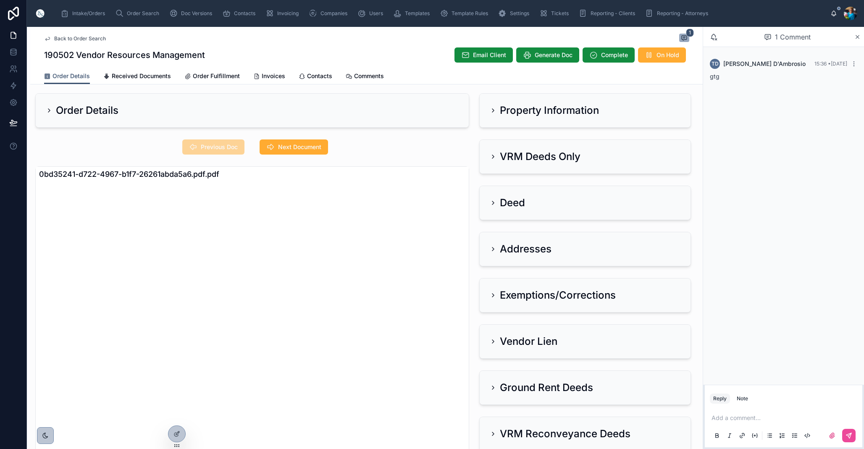
click at [494, 343] on icon at bounding box center [493, 341] width 7 height 7
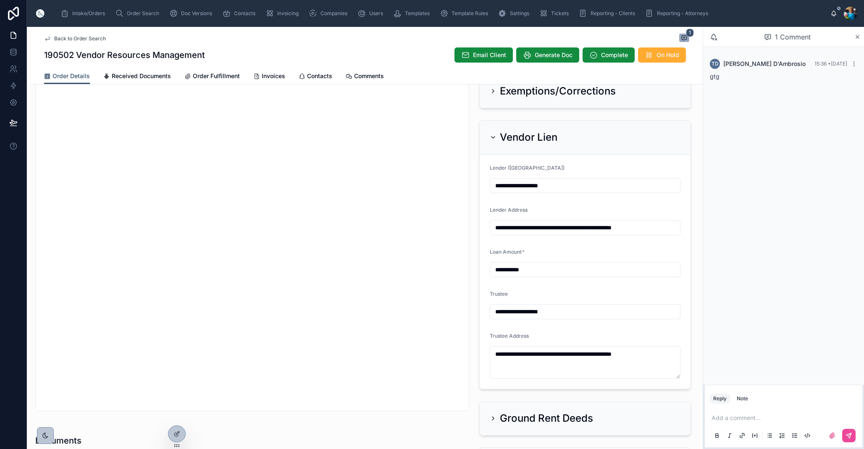
scroll to position [208, 0]
click at [492, 138] on icon at bounding box center [493, 138] width 7 height 7
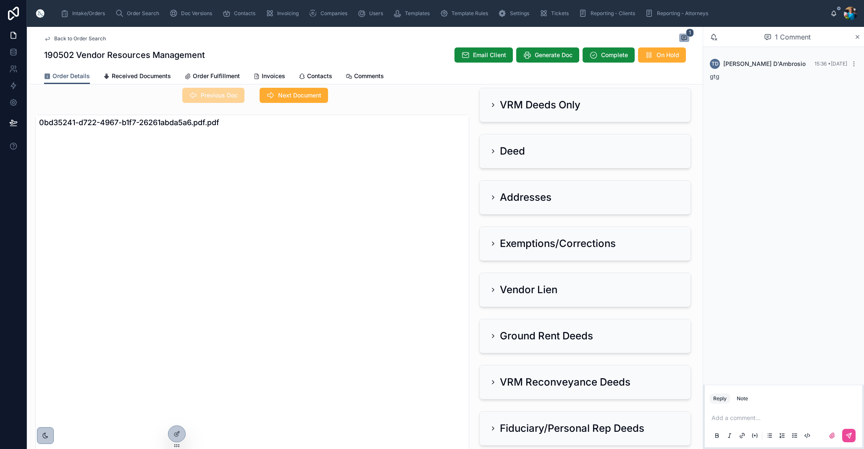
scroll to position [19, 0]
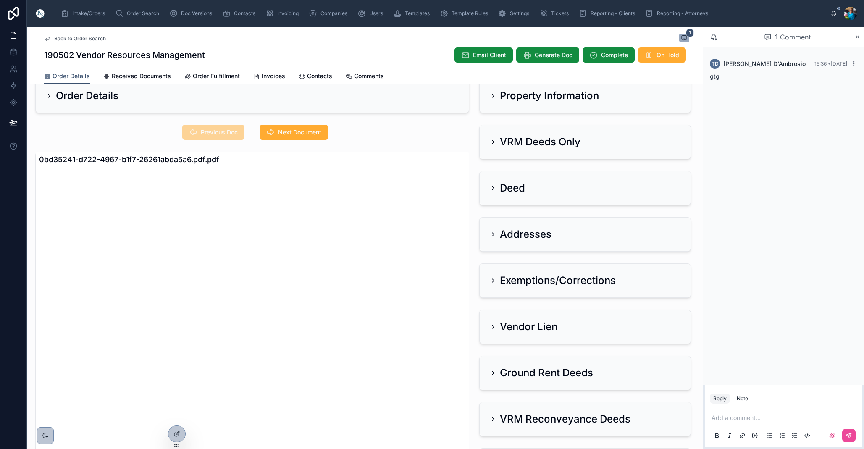
click at [494, 138] on div "VRM Deeds Only" at bounding box center [535, 141] width 91 height 13
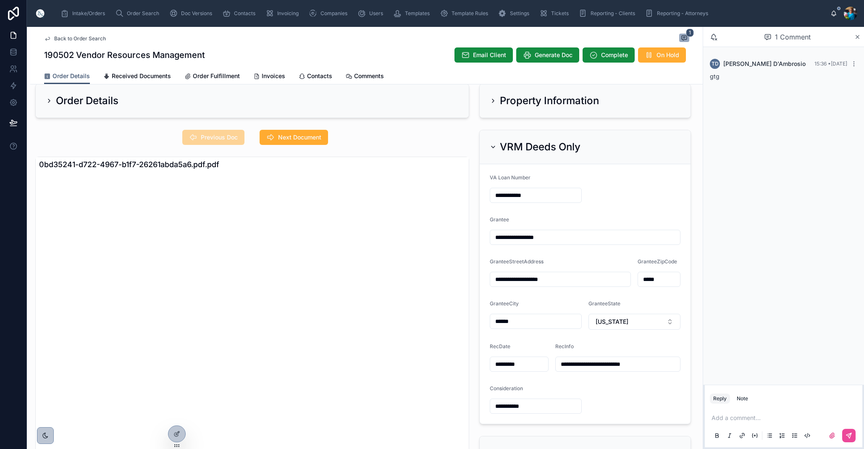
scroll to position [16, 0]
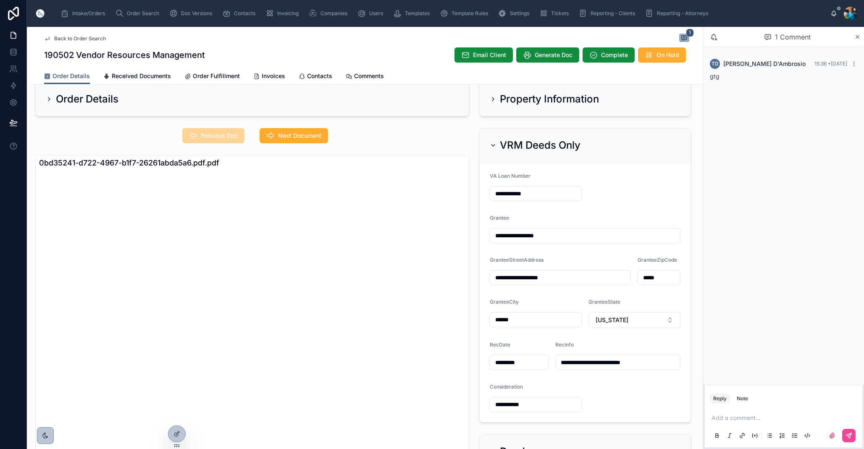
drag, startPoint x: 492, startPoint y: 145, endPoint x: 497, endPoint y: 122, distance: 23.9
click at [492, 145] on icon at bounding box center [493, 146] width 3 height 2
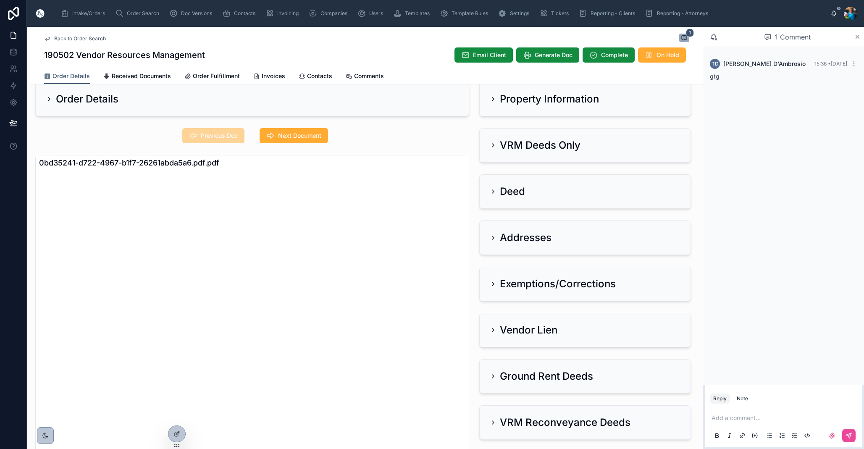
click at [495, 97] on icon at bounding box center [493, 99] width 7 height 7
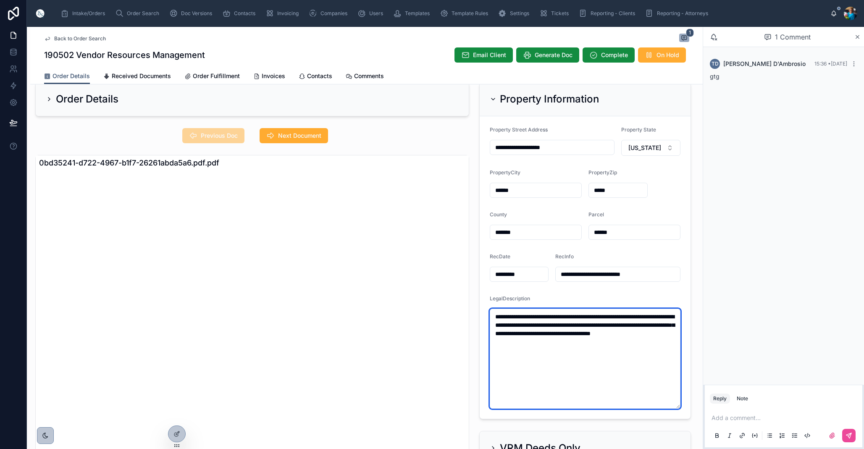
drag, startPoint x: 597, startPoint y: 342, endPoint x: 482, endPoint y: 316, distance: 118.0
click at [482, 316] on form "**********" at bounding box center [585, 267] width 211 height 303
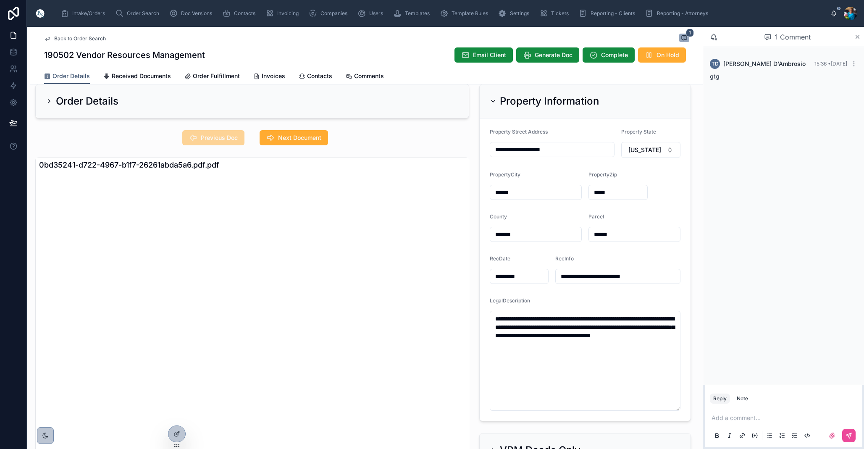
drag, startPoint x: 283, startPoint y: 130, endPoint x: 313, endPoint y: 163, distance: 44.6
click at [283, 131] on button "Next Document" at bounding box center [294, 137] width 68 height 15
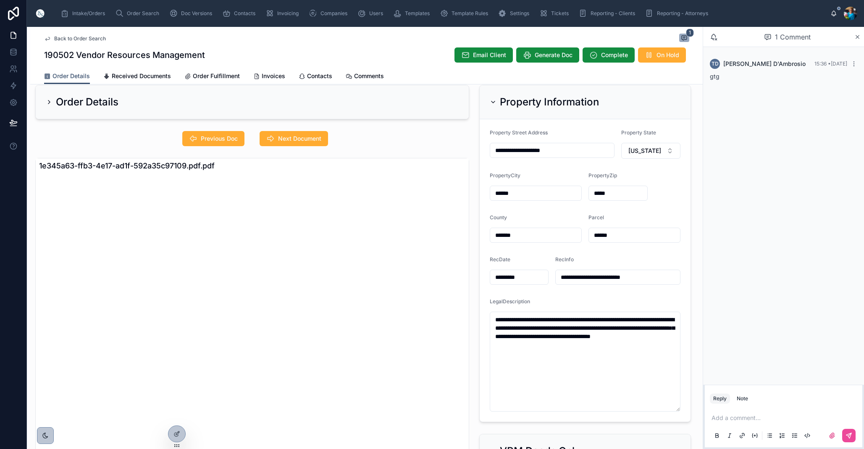
drag, startPoint x: 494, startPoint y: 101, endPoint x: 494, endPoint y: 123, distance: 21.9
click at [494, 101] on icon at bounding box center [493, 102] width 7 height 7
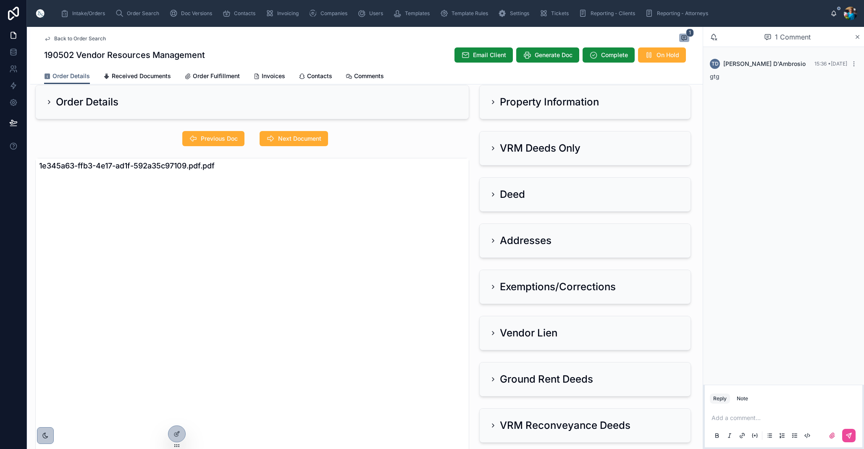
click at [492, 145] on div "VRM Deeds Only" at bounding box center [535, 148] width 91 height 13
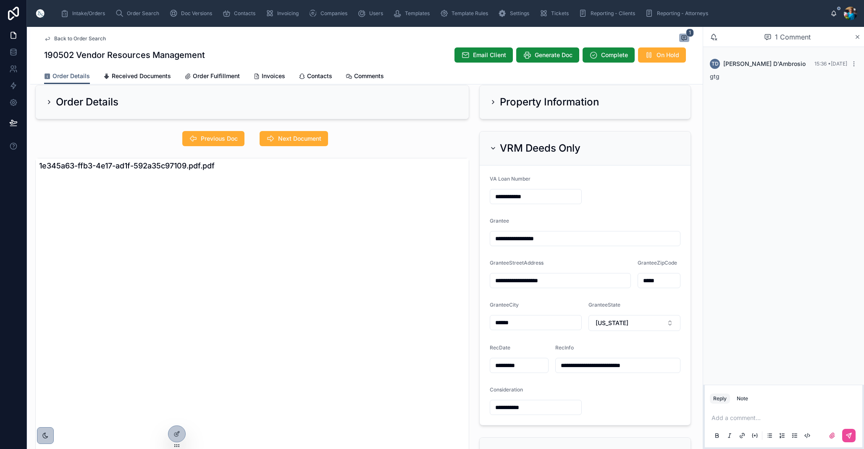
scroll to position [13, 0]
click at [492, 147] on icon at bounding box center [493, 148] width 7 height 7
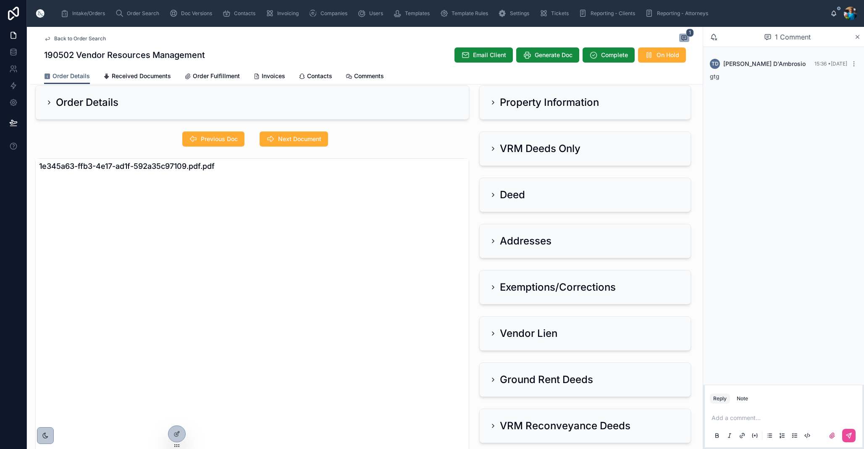
drag, startPoint x: 492, startPoint y: 239, endPoint x: 489, endPoint y: 251, distance: 12.8
click at [492, 239] on icon at bounding box center [493, 241] width 7 height 7
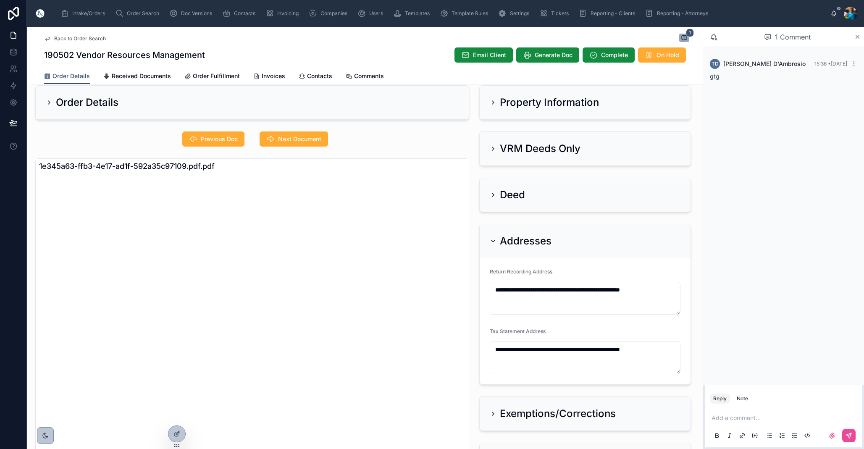
scroll to position [11, 0]
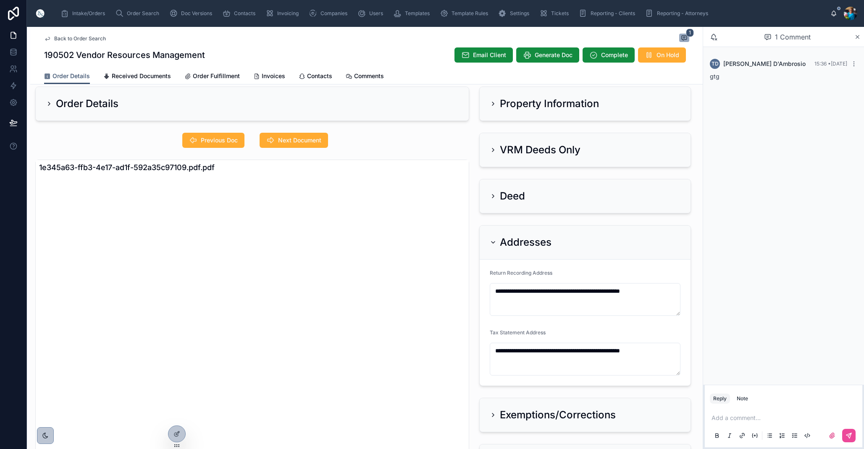
drag, startPoint x: 495, startPoint y: 240, endPoint x: 478, endPoint y: 245, distance: 18.1
click at [494, 240] on icon at bounding box center [493, 242] width 7 height 7
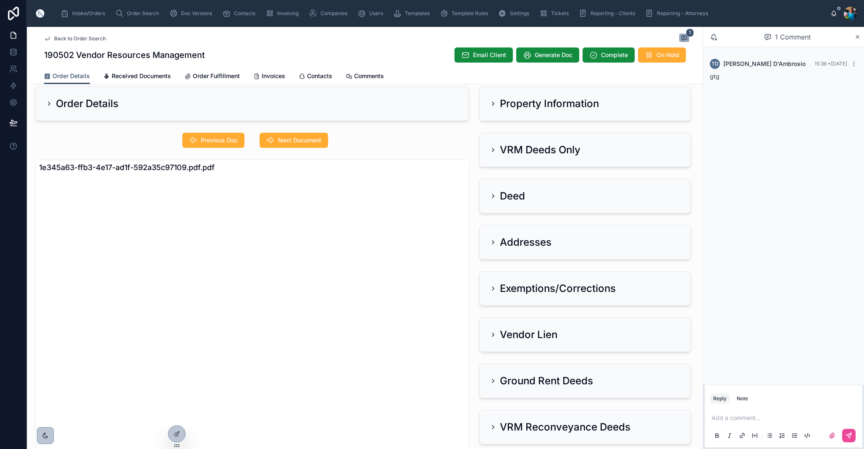
scroll to position [0, 0]
drag, startPoint x: 304, startPoint y: 142, endPoint x: 300, endPoint y: 153, distance: 11.8
click at [304, 141] on span "Next Document" at bounding box center [299, 140] width 43 height 8
click at [492, 105] on icon at bounding box center [493, 103] width 7 height 7
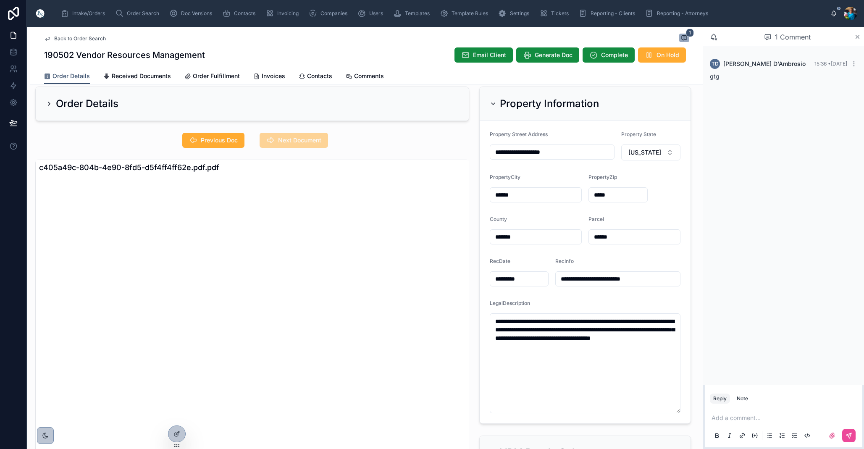
click at [493, 103] on icon at bounding box center [493, 103] width 7 height 7
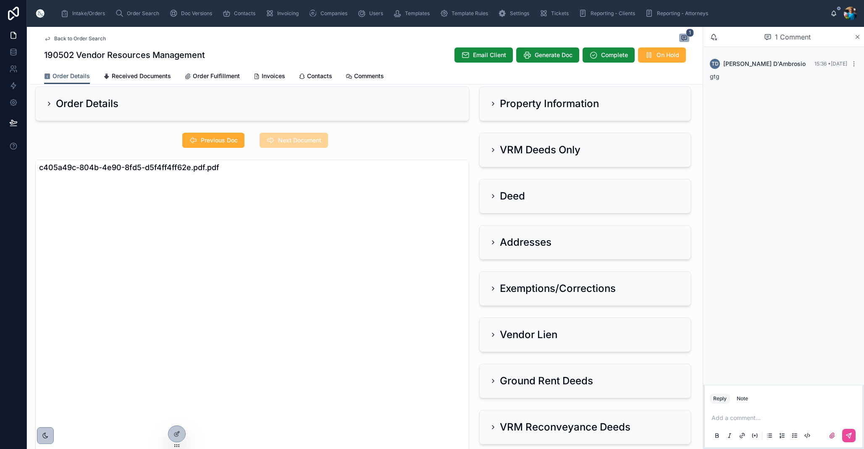
click at [494, 148] on icon at bounding box center [493, 150] width 7 height 7
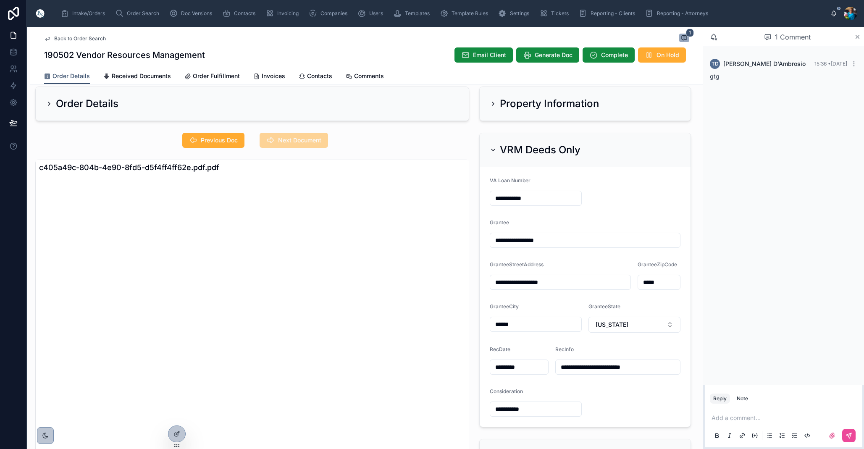
click at [494, 149] on icon at bounding box center [493, 150] width 7 height 7
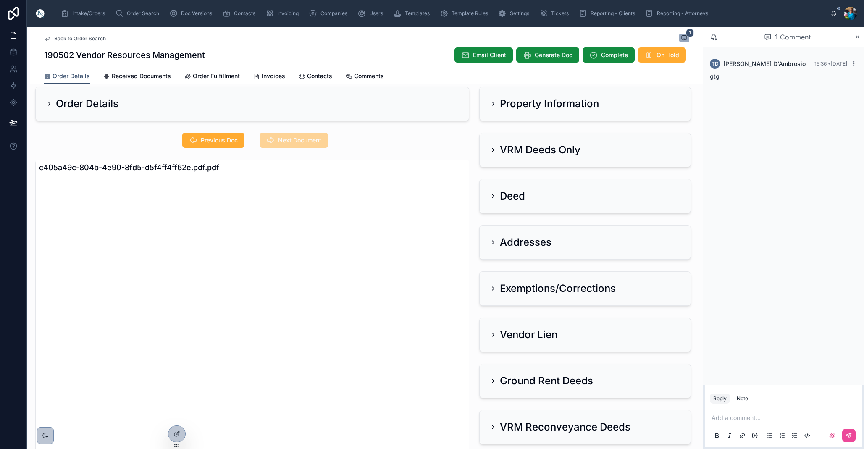
scroll to position [13, 0]
click at [494, 147] on icon at bounding box center [493, 148] width 7 height 7
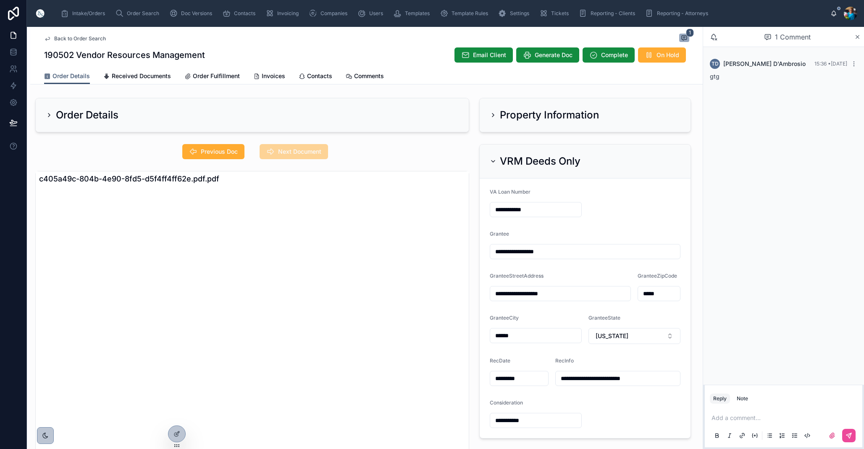
scroll to position [0, 0]
click at [221, 149] on span "Previous Doc" at bounding box center [219, 151] width 37 height 8
drag, startPoint x: 218, startPoint y: 151, endPoint x: 220, endPoint y: 167, distance: 16.1
click at [218, 152] on span "Previous Doc" at bounding box center [219, 151] width 37 height 8
drag, startPoint x: 492, startPoint y: 160, endPoint x: 452, endPoint y: 185, distance: 46.4
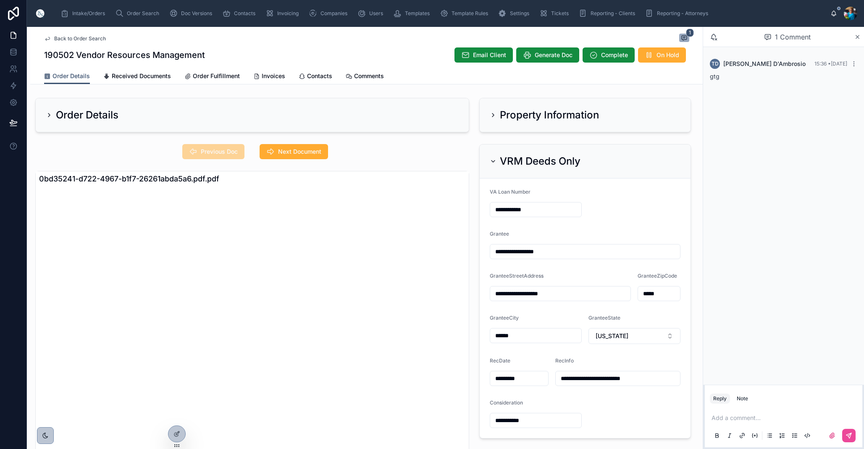
click at [491, 162] on icon at bounding box center [493, 161] width 7 height 7
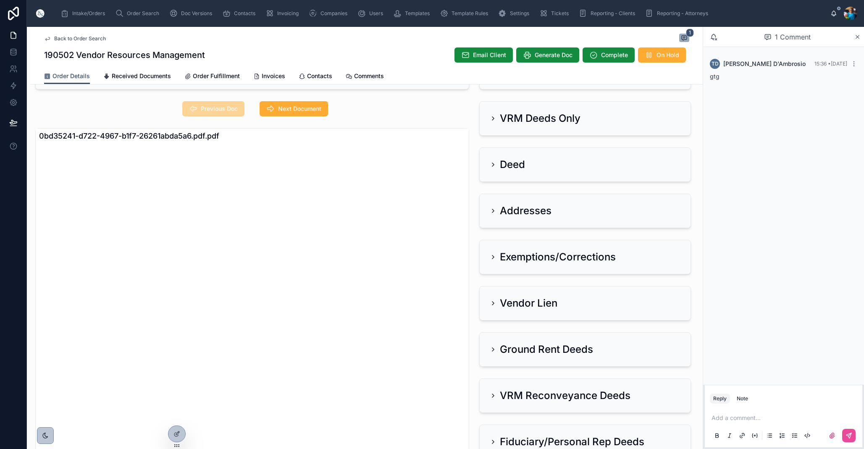
scroll to position [45, 0]
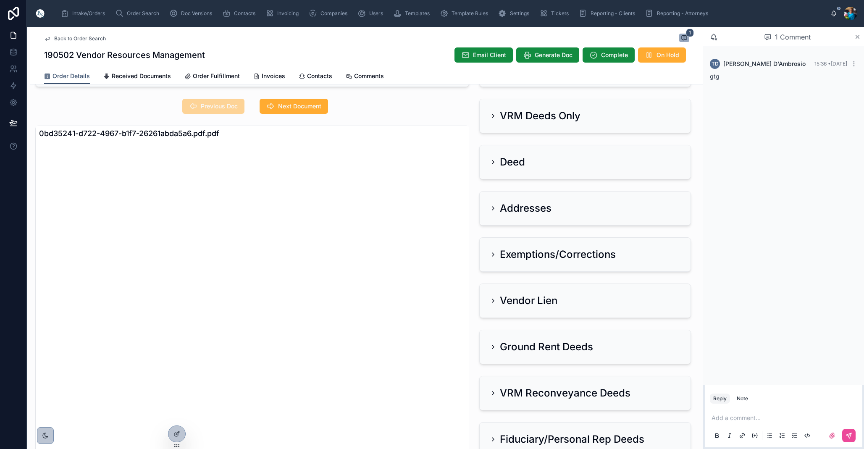
click at [495, 300] on icon at bounding box center [493, 300] width 7 height 7
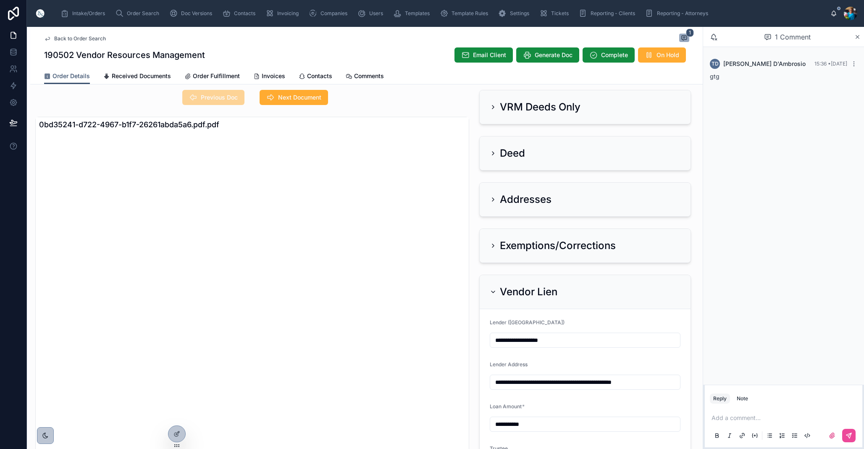
scroll to position [0, 0]
click at [293, 97] on span "Next Document" at bounding box center [299, 97] width 43 height 8
click at [293, 97] on span "Next Document" at bounding box center [293, 98] width 67 height 8
click at [292, 99] on span "Next Document" at bounding box center [299, 97] width 43 height 8
click at [300, 99] on span "Next Document" at bounding box center [299, 97] width 43 height 8
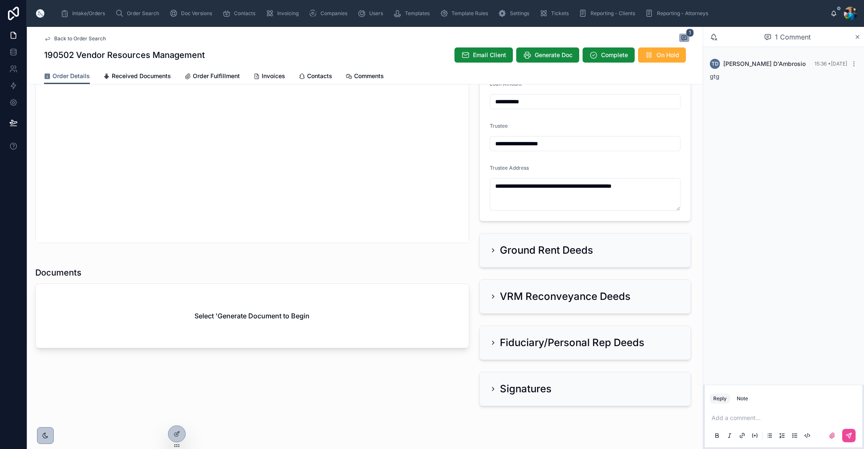
scroll to position [384, 0]
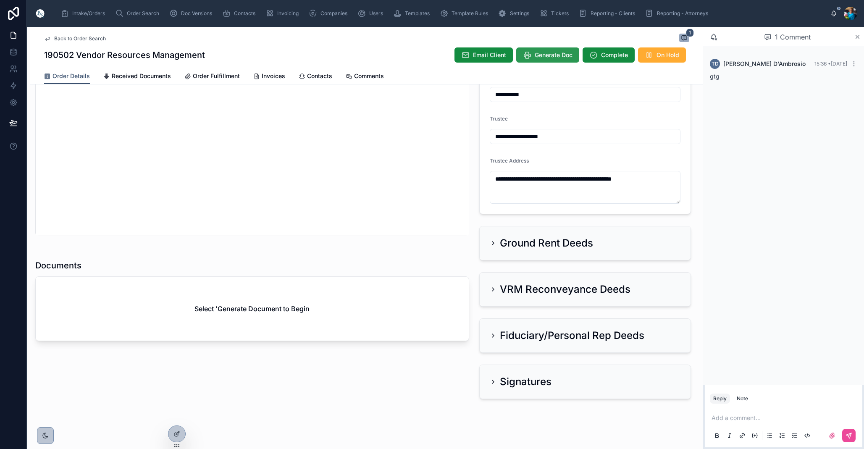
click at [555, 57] on span "Generate Doc" at bounding box center [554, 55] width 38 height 8
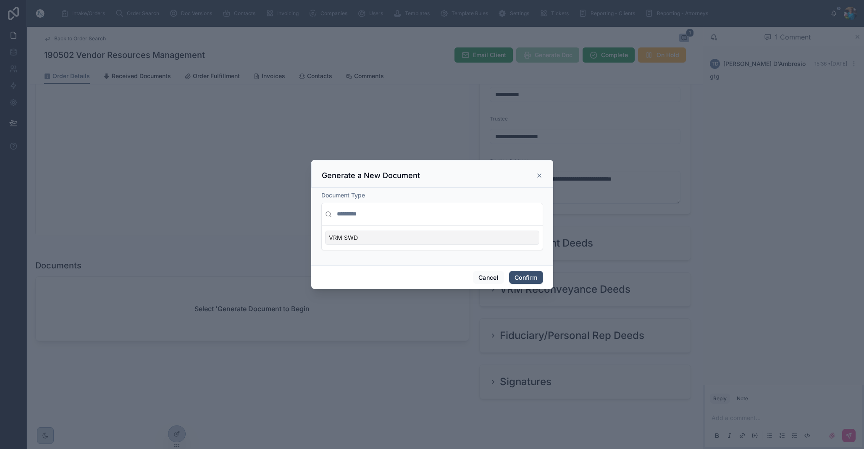
scroll to position [0, 0]
click at [442, 242] on div "VRM SWD" at bounding box center [432, 238] width 214 height 14
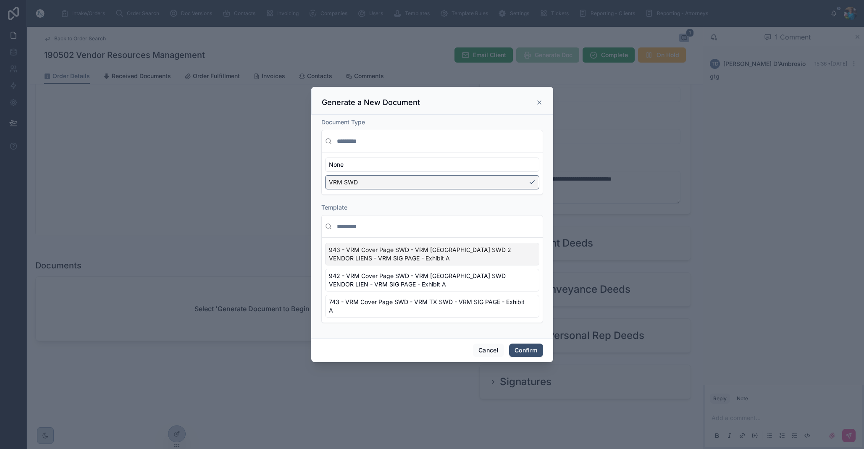
scroll to position [0, 0]
click at [521, 284] on span "942 - VRM Cover Page SWD - VRM [GEOGRAPHIC_DATA] SWD VENDOR LIEN - VRM SIG PAGE…" at bounding box center [427, 280] width 197 height 17
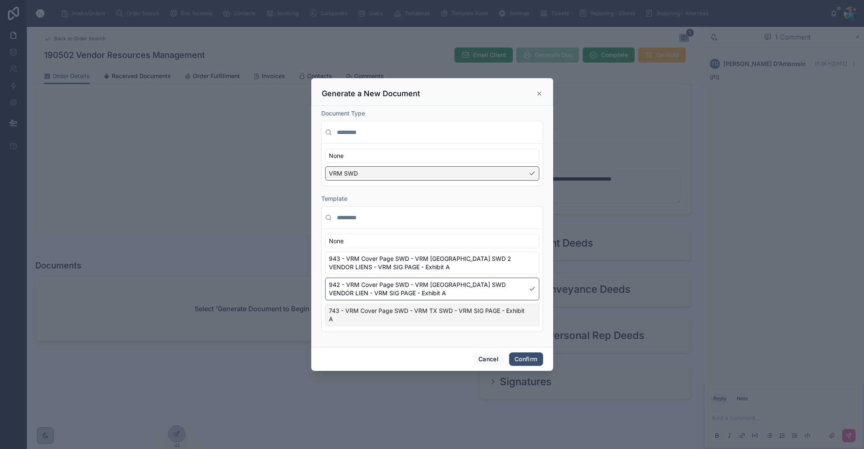
drag, startPoint x: 527, startPoint y: 362, endPoint x: 516, endPoint y: 354, distance: 13.6
click at [527, 360] on button "Confirm" at bounding box center [526, 359] width 34 height 13
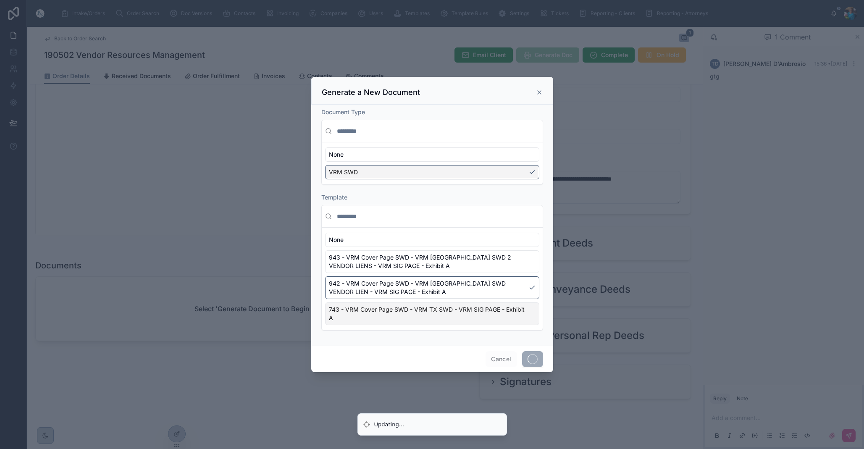
click at [729, 421] on div at bounding box center [432, 224] width 864 height 449
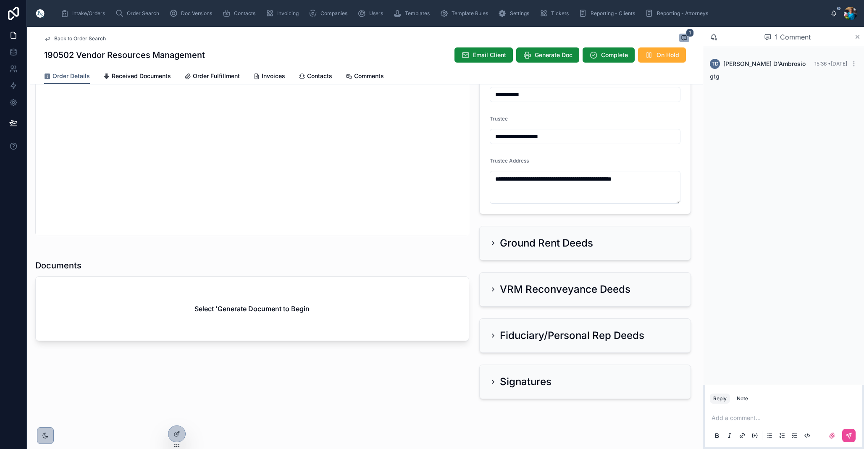
click at [721, 421] on p at bounding box center [785, 418] width 147 height 8
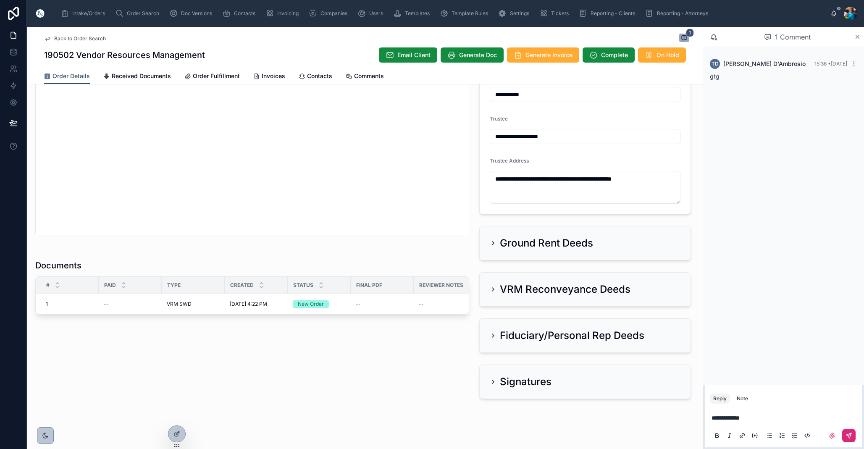
click at [847, 435] on icon at bounding box center [849, 435] width 5 height 5
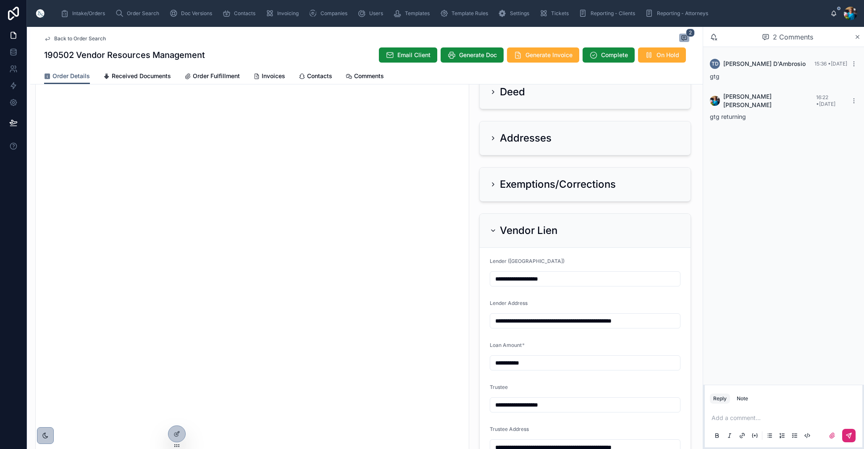
scroll to position [116, 0]
click at [492, 227] on icon at bounding box center [493, 230] width 7 height 7
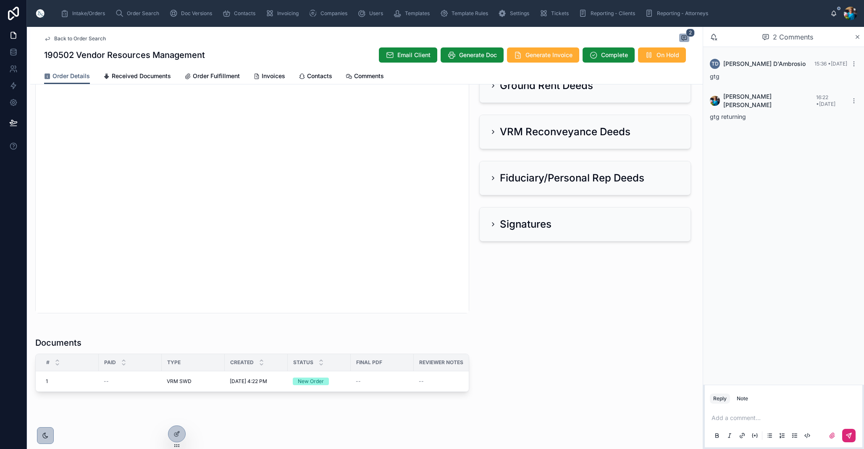
scroll to position [307, 0]
click at [347, 374] on span "Edit" at bounding box center [346, 371] width 9 height 7
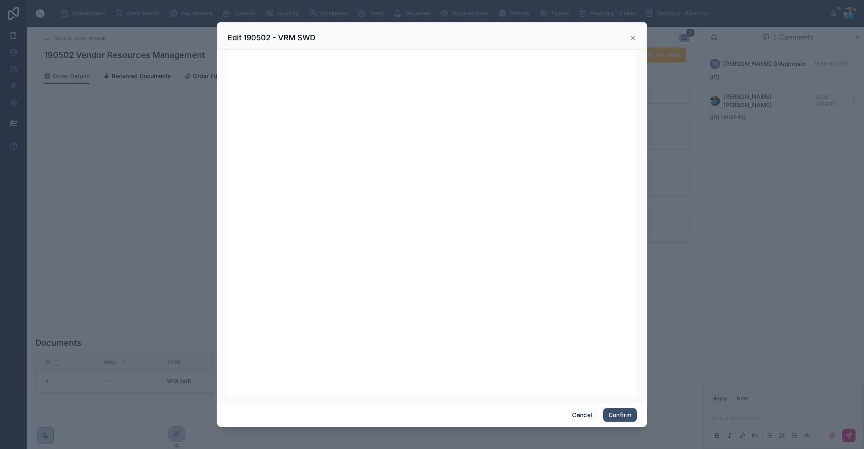
scroll to position [106, 0]
click at [621, 417] on button "Confirm" at bounding box center [620, 414] width 34 height 13
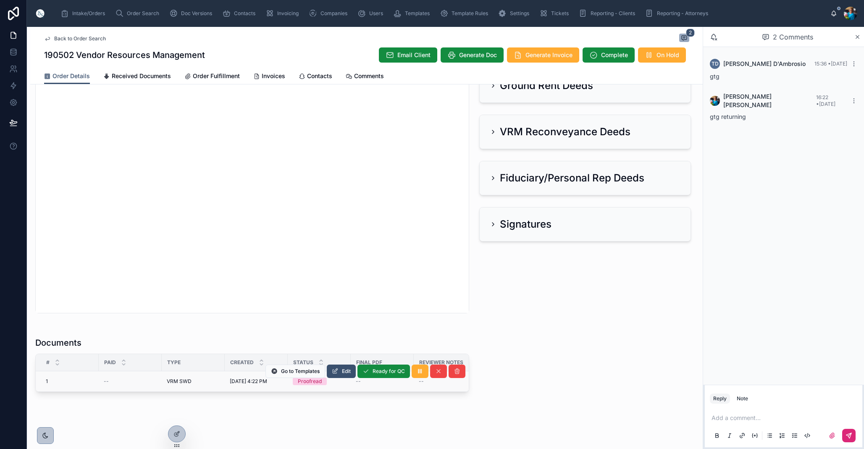
drag, startPoint x: 378, startPoint y: 373, endPoint x: 387, endPoint y: 363, distance: 13.4
click at [379, 371] on span "Ready for QC" at bounding box center [389, 371] width 32 height 7
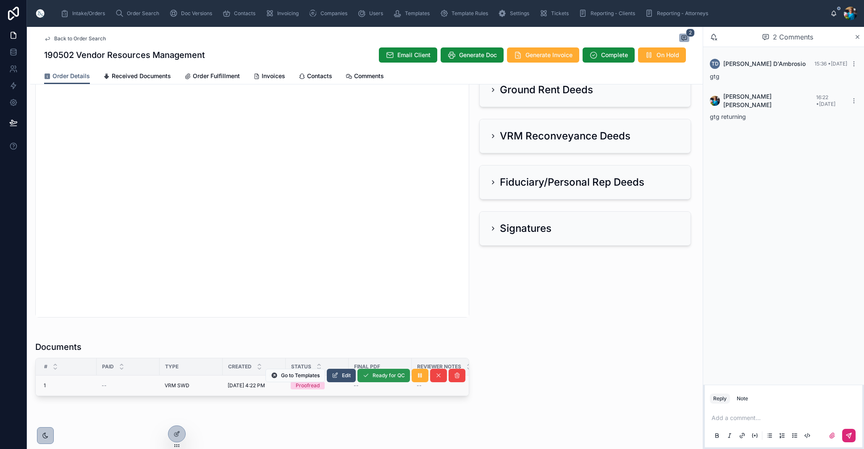
scroll to position [0, 3]
click at [0, 0] on span "Ready for QC" at bounding box center [0, 0] width 0 height 0
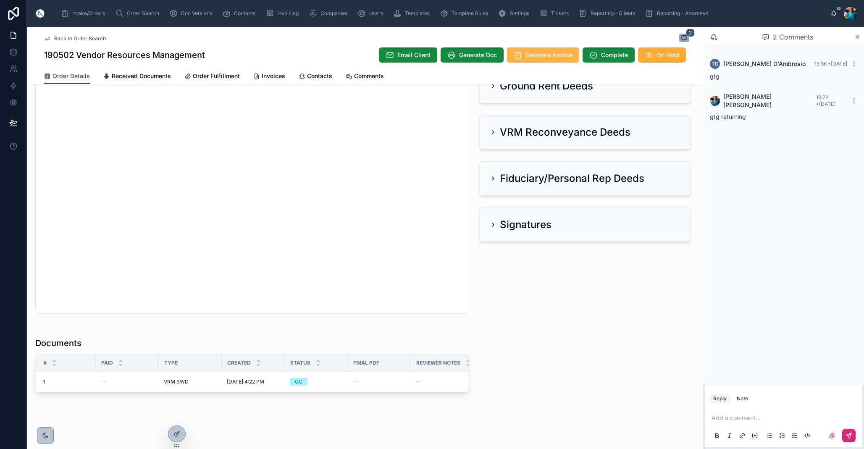
click at [526, 55] on span "Generate Invoice" at bounding box center [549, 55] width 47 height 8
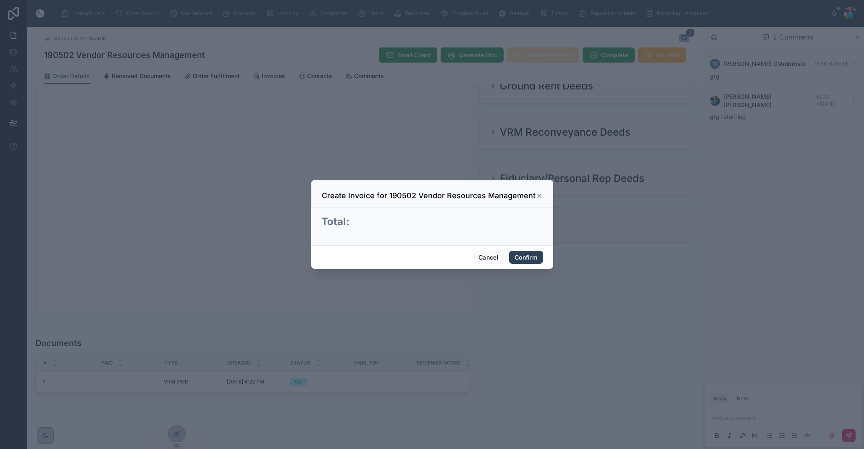
click at [531, 256] on button "Confirm" at bounding box center [526, 257] width 34 height 13
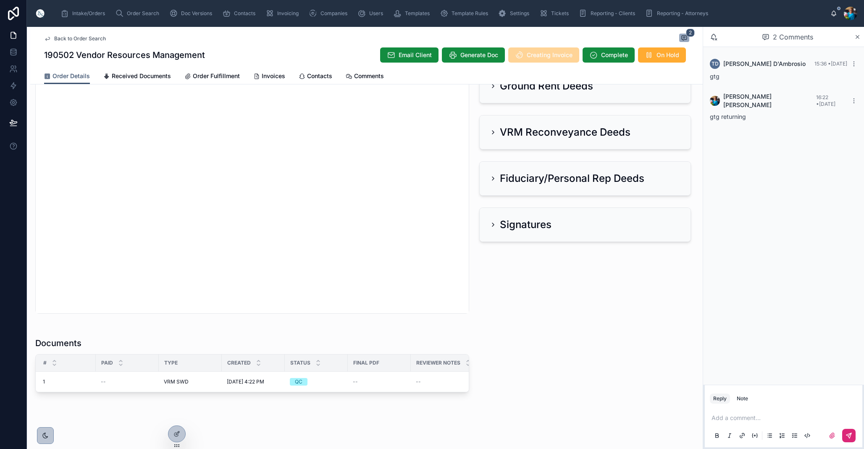
click at [0, 0] on span "Finalize Document" at bounding box center [0, 0] width 0 height 0
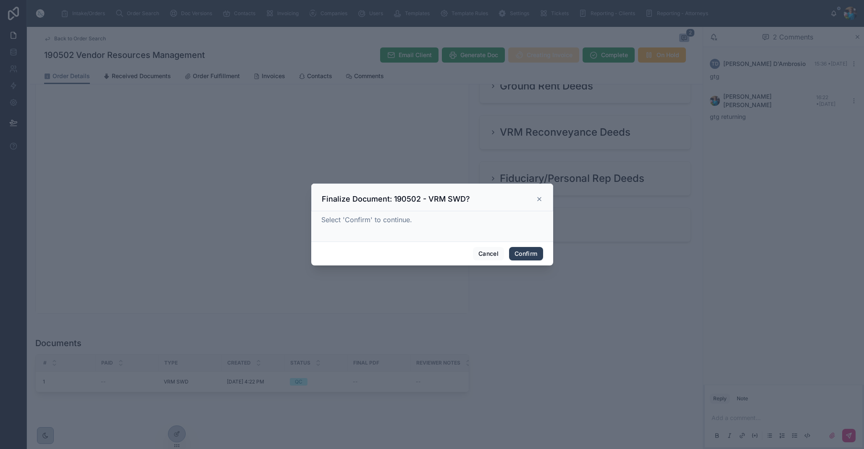
click at [523, 253] on button "Confirm" at bounding box center [526, 253] width 34 height 13
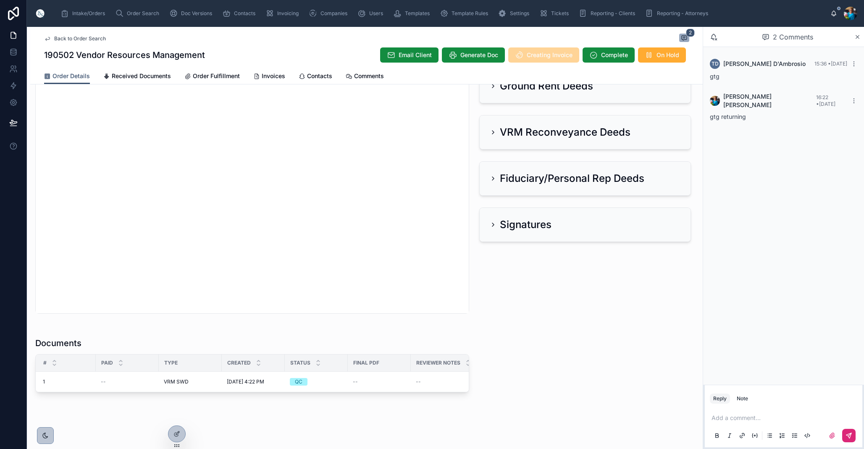
scroll to position [304, 0]
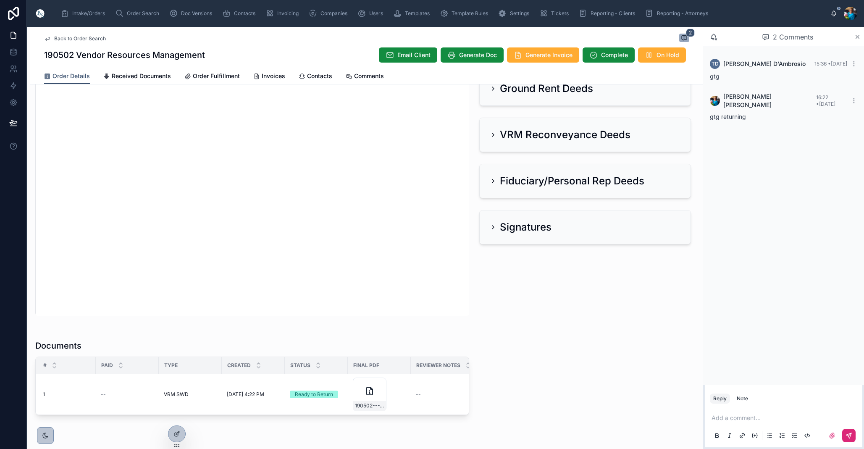
click at [375, 410] on div "190502---VRM-SWD" at bounding box center [369, 406] width 33 height 10
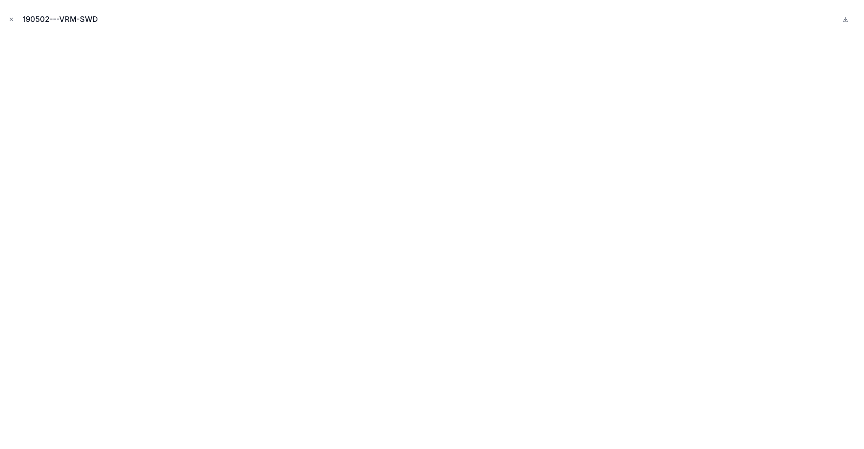
scroll to position [0, 1]
click at [12, 20] on icon "Close modal" at bounding box center [11, 19] width 6 height 6
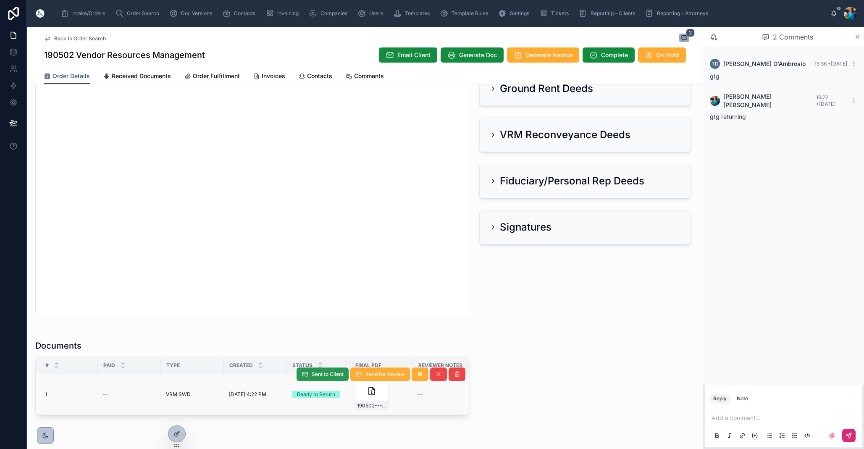
click at [327, 375] on span "Sent to Client" at bounding box center [328, 374] width 32 height 7
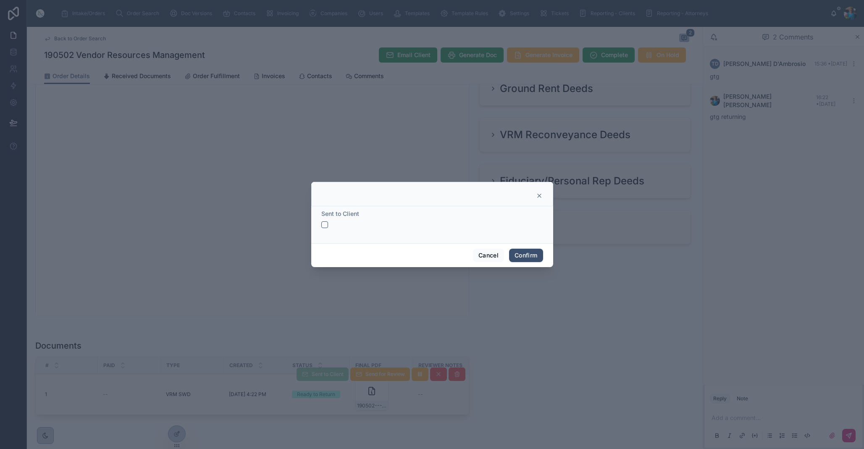
drag, startPoint x: 325, startPoint y: 224, endPoint x: 329, endPoint y: 236, distance: 13.0
click at [326, 225] on button "button" at bounding box center [324, 224] width 7 height 7
drag, startPoint x: 525, startPoint y: 255, endPoint x: 516, endPoint y: 279, distance: 26.6
click at [525, 255] on button "Confirm" at bounding box center [526, 255] width 34 height 13
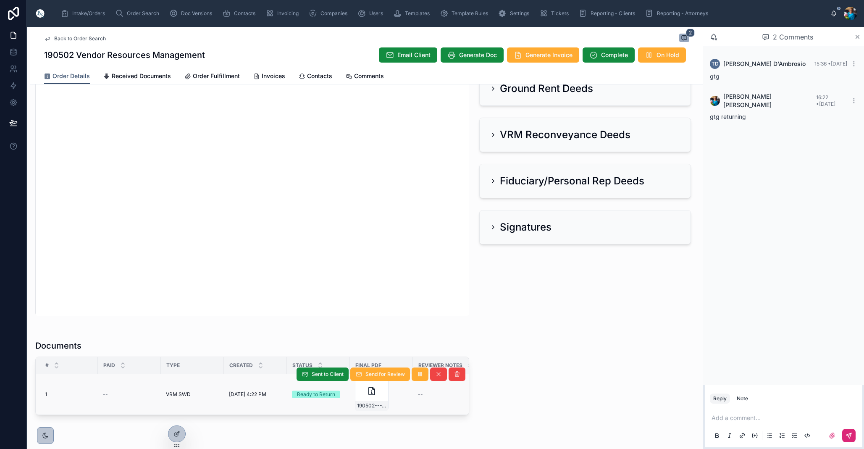
scroll to position [307, 0]
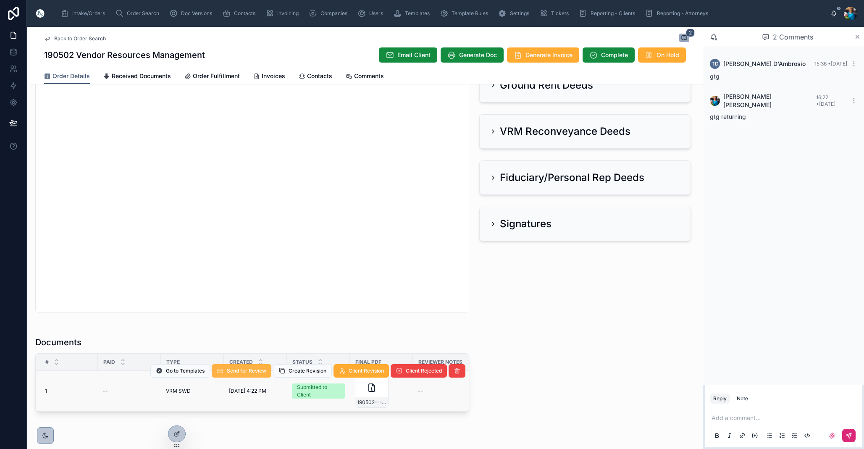
click at [245, 372] on span "Send for Review" at bounding box center [246, 371] width 39 height 7
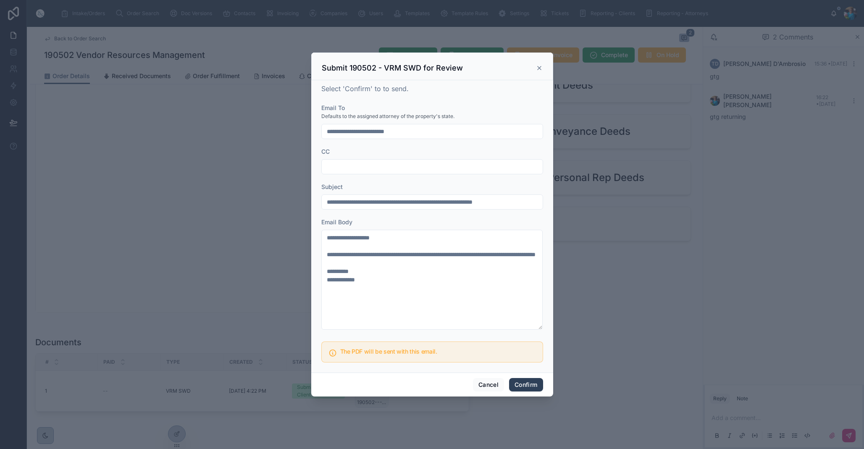
click at [519, 382] on button "Confirm" at bounding box center [526, 384] width 34 height 13
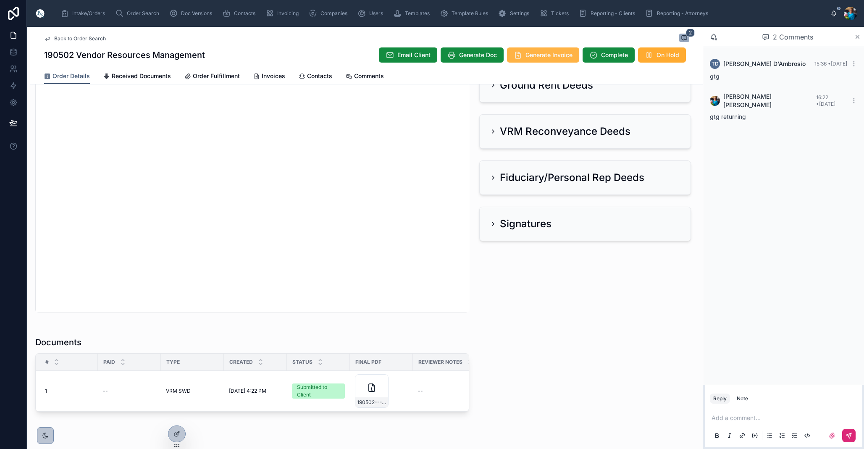
click at [556, 53] on span "Generate Invoice" at bounding box center [549, 55] width 47 height 8
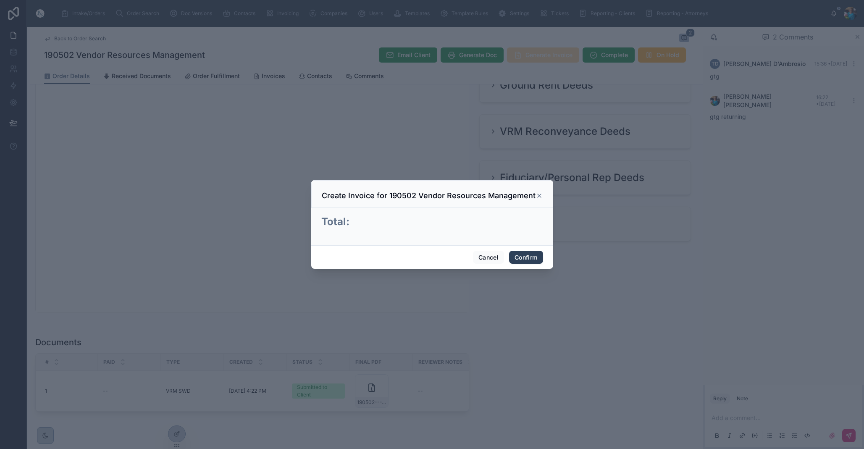
click at [528, 258] on button "Confirm" at bounding box center [526, 257] width 34 height 13
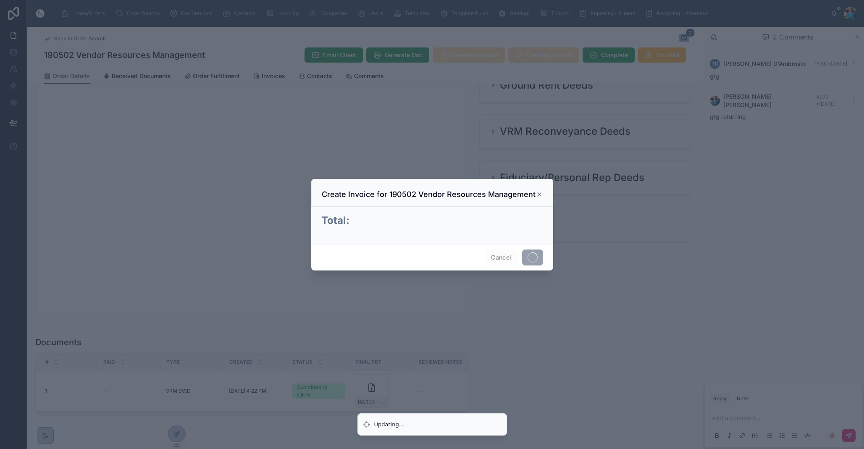
click at [528, 258] on span at bounding box center [532, 258] width 21 height 16
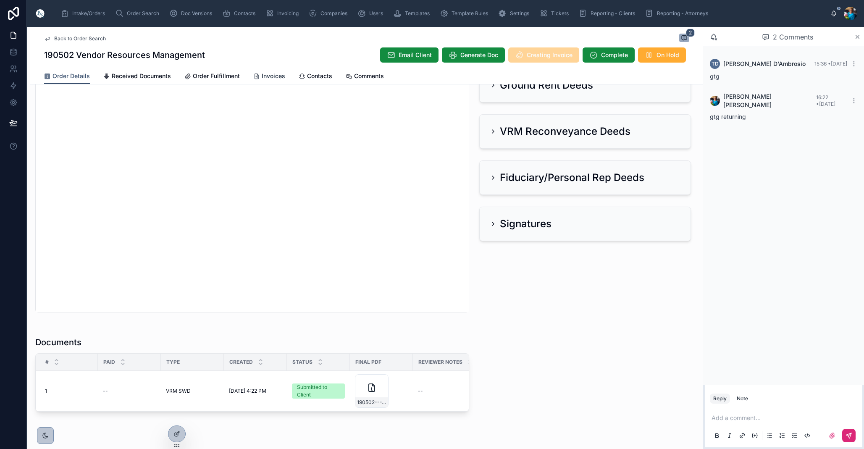
click at [275, 79] on span "Invoices" at bounding box center [274, 76] width 24 height 8
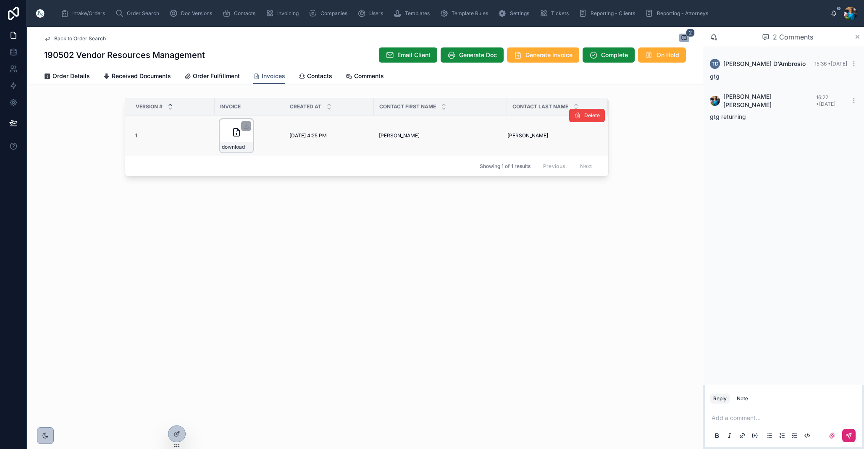
click at [244, 121] on div at bounding box center [246, 126] width 10 height 10
click at [245, 126] on icon at bounding box center [246, 126] width 3 height 1
click at [138, 14] on span "Order Search" at bounding box center [143, 13] width 32 height 7
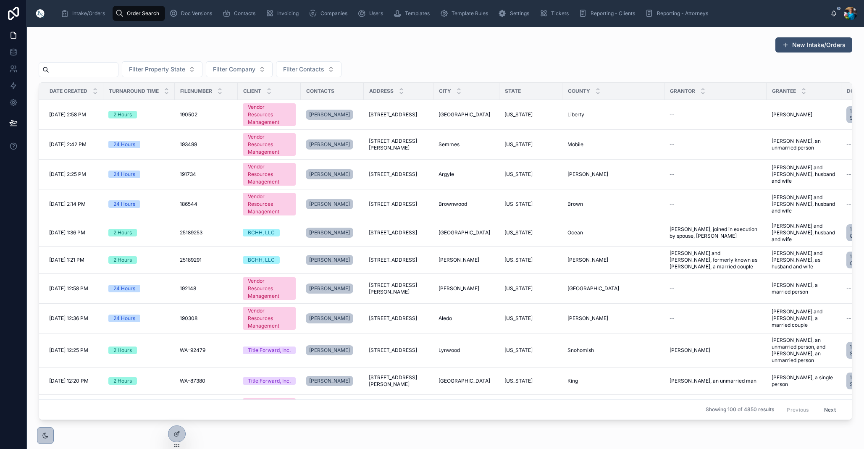
click at [118, 70] on input "text" at bounding box center [83, 70] width 69 height 12
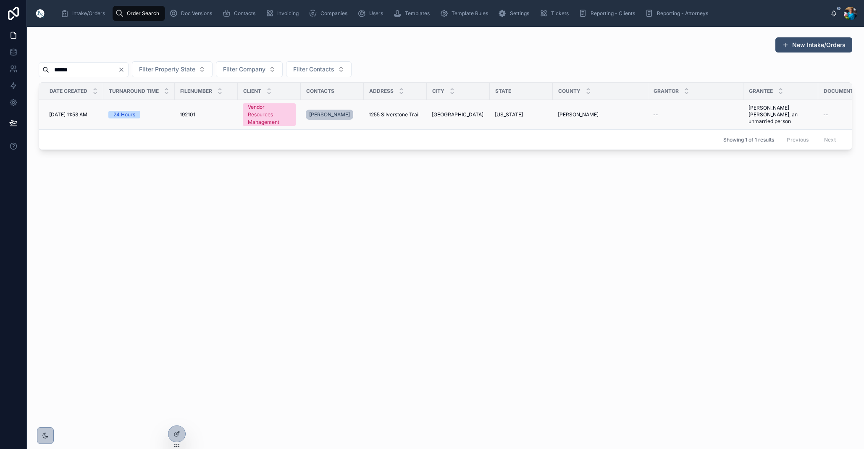
type input "******"
click at [409, 114] on span "1255 Silverstone Trail" at bounding box center [394, 114] width 51 height 7
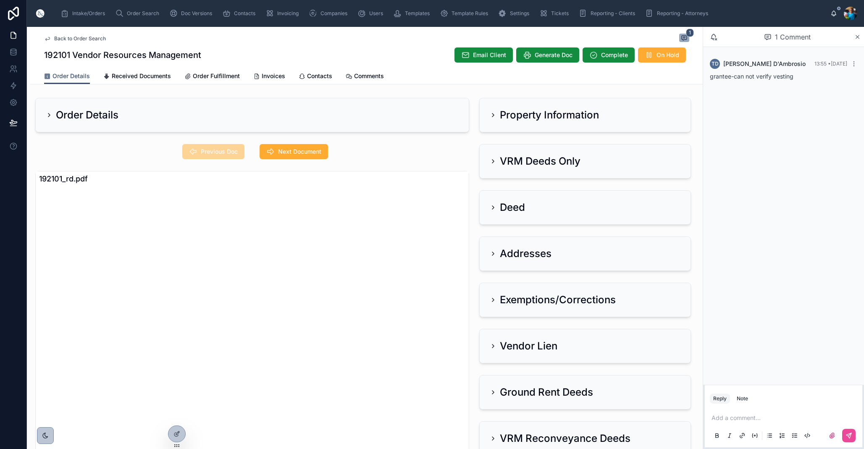
drag, startPoint x: 495, startPoint y: 114, endPoint x: 474, endPoint y: 117, distance: 21.6
click at [495, 115] on icon at bounding box center [493, 115] width 7 height 7
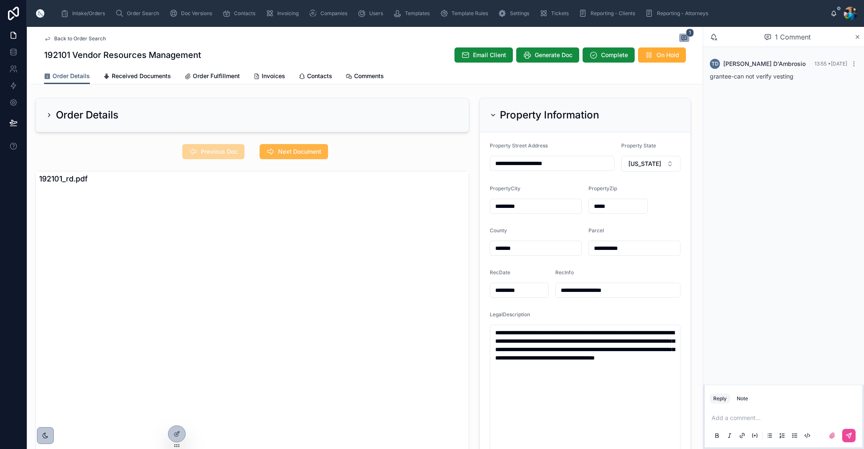
click at [307, 151] on span "Next Document" at bounding box center [299, 151] width 43 height 8
click at [225, 151] on span "Previous Doc" at bounding box center [219, 151] width 37 height 8
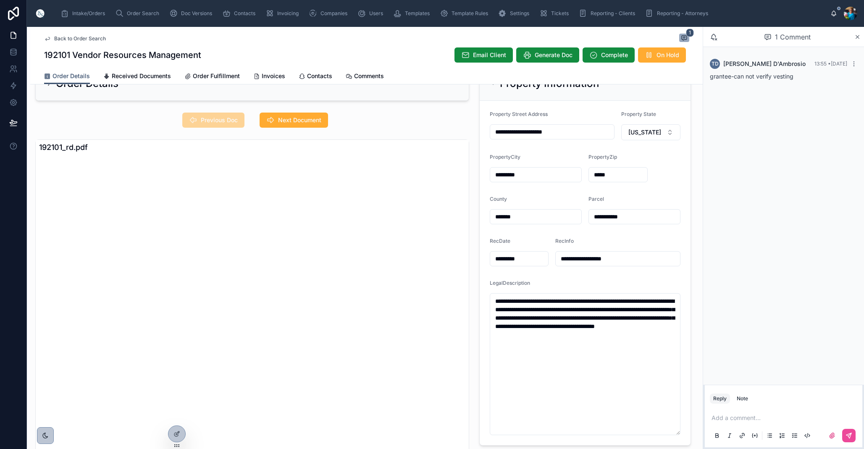
scroll to position [33, 0]
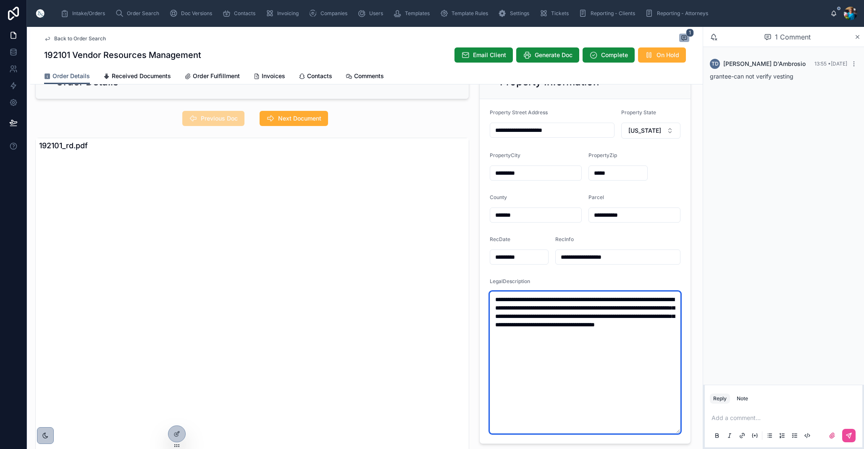
drag, startPoint x: 655, startPoint y: 337, endPoint x: 490, endPoint y: 288, distance: 171.9
click at [490, 288] on div "**********" at bounding box center [585, 355] width 191 height 155
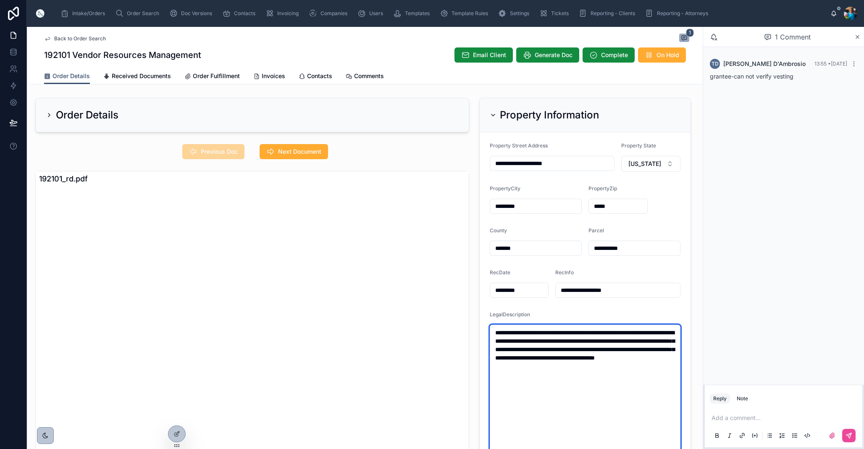
scroll to position [0, 0]
click at [494, 114] on icon at bounding box center [493, 115] width 7 height 7
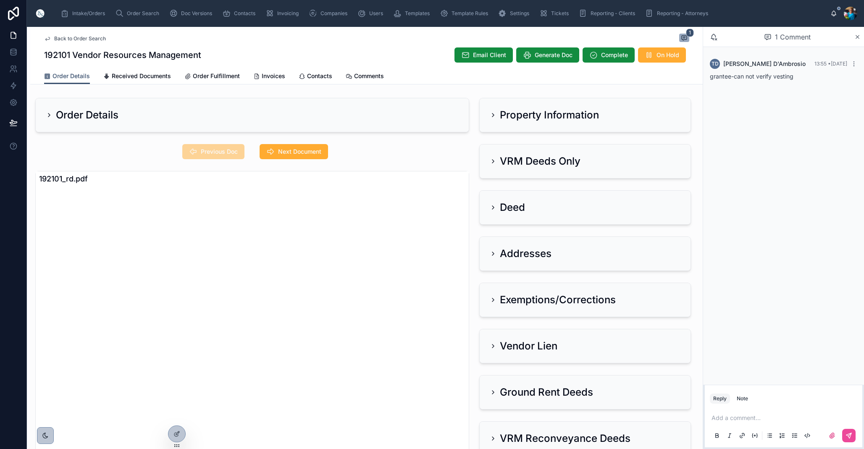
click at [492, 159] on icon at bounding box center [493, 161] width 7 height 7
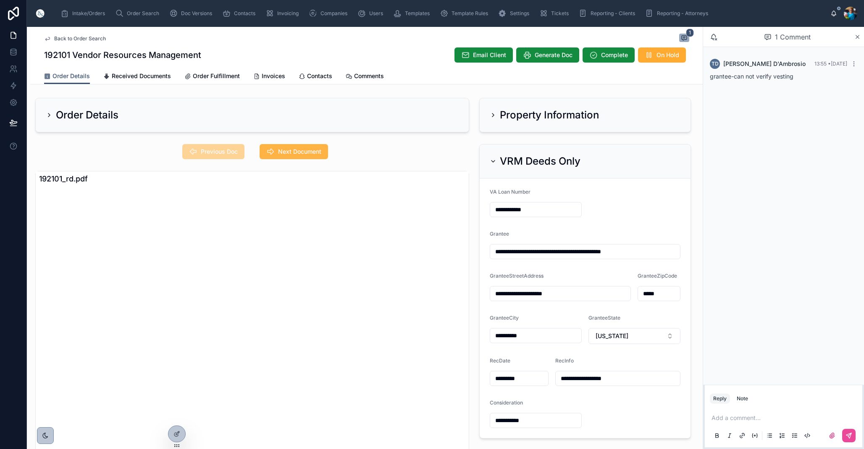
click at [314, 152] on span "Next Document" at bounding box center [299, 151] width 43 height 8
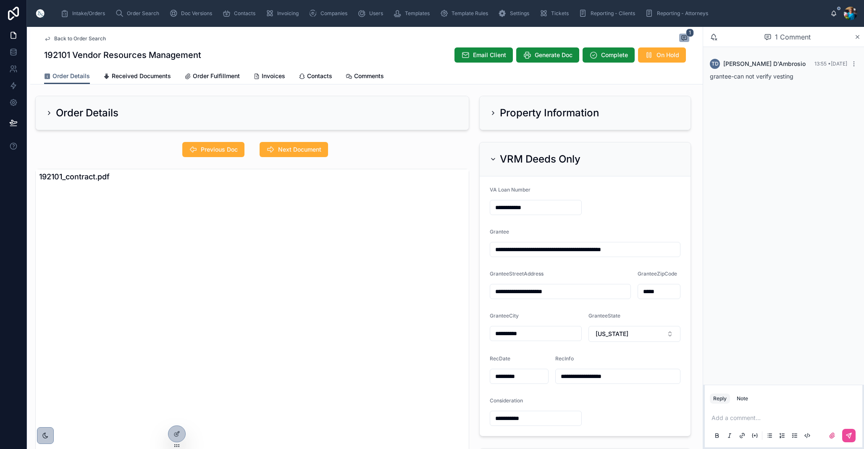
scroll to position [1, 0]
drag, startPoint x: 495, startPoint y: 160, endPoint x: 506, endPoint y: 184, distance: 27.1
click at [494, 160] on icon at bounding box center [493, 161] width 3 height 2
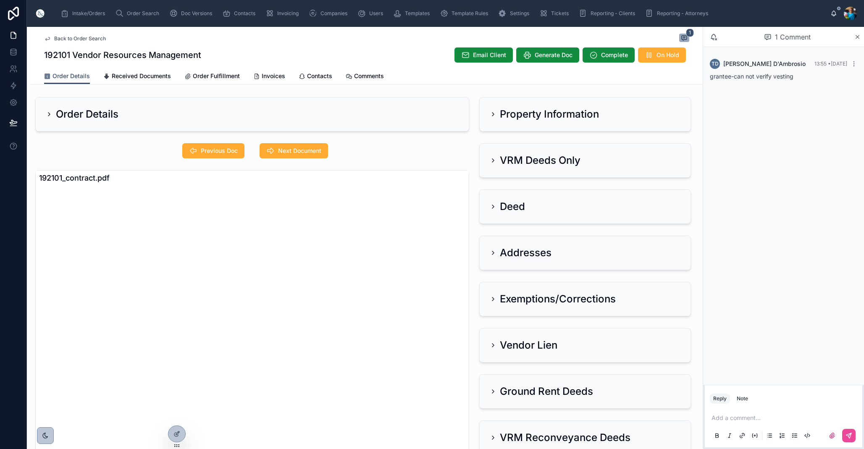
click at [494, 251] on icon at bounding box center [493, 253] width 7 height 7
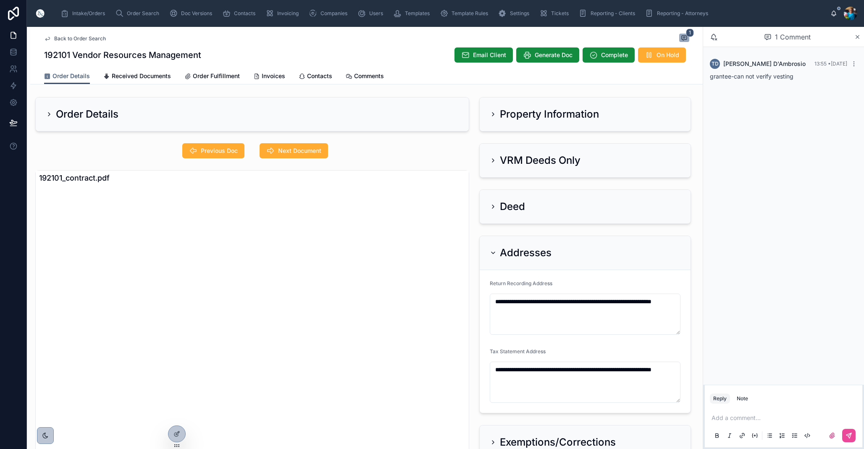
click at [493, 251] on icon at bounding box center [493, 253] width 7 height 7
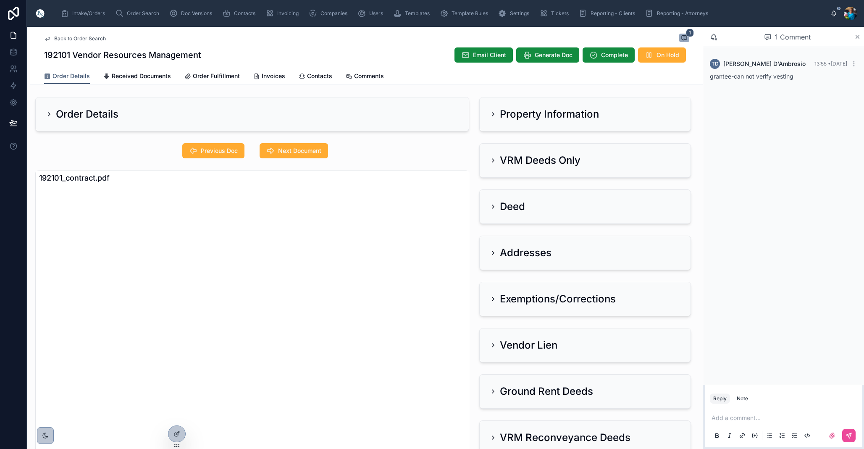
click at [720, 418] on p at bounding box center [785, 418] width 147 height 8
click at [848, 431] on button at bounding box center [848, 435] width 13 height 13
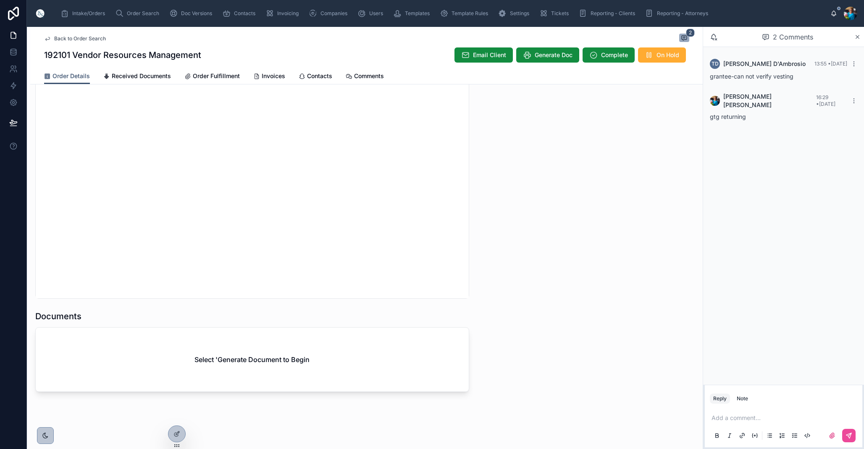
scroll to position [782, 0]
click at [560, 57] on span "Generate Doc" at bounding box center [554, 55] width 38 height 8
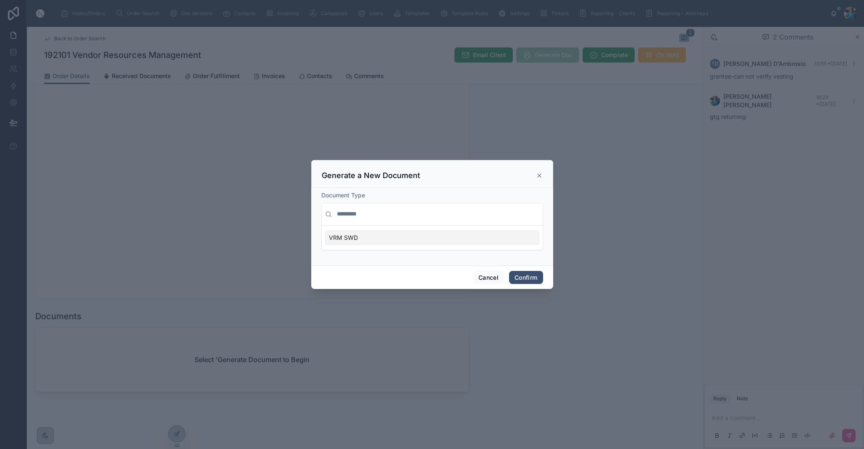
click at [526, 238] on div "VRM SWD" at bounding box center [432, 238] width 214 height 14
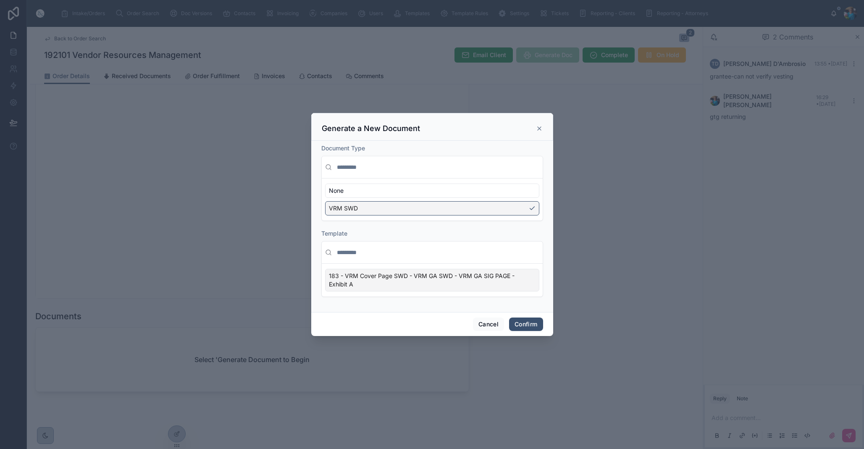
drag, startPoint x: 533, startPoint y: 285, endPoint x: 534, endPoint y: 305, distance: 20.2
click at [532, 286] on div "183 - VRM Cover Page SWD - VRM GA SWD - VRM GA SIG PAGE - Exhibit A" at bounding box center [432, 280] width 214 height 23
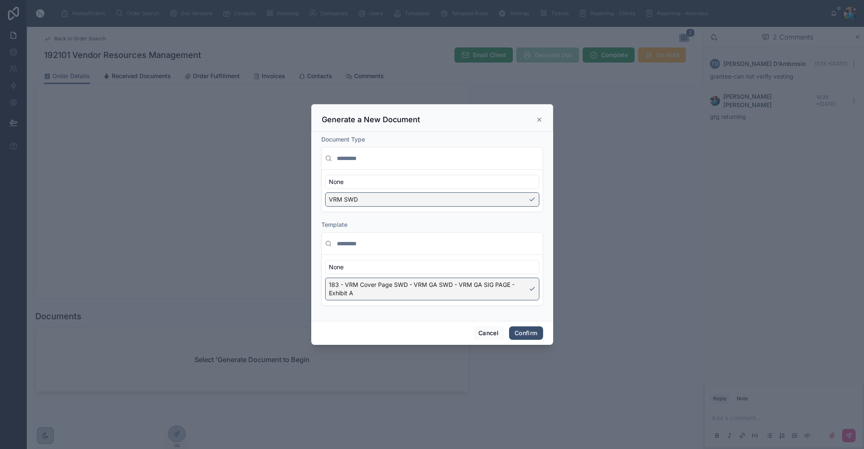
drag, startPoint x: 527, startPoint y: 332, endPoint x: 522, endPoint y: 334, distance: 5.5
click at [527, 332] on button "Confirm" at bounding box center [526, 332] width 34 height 13
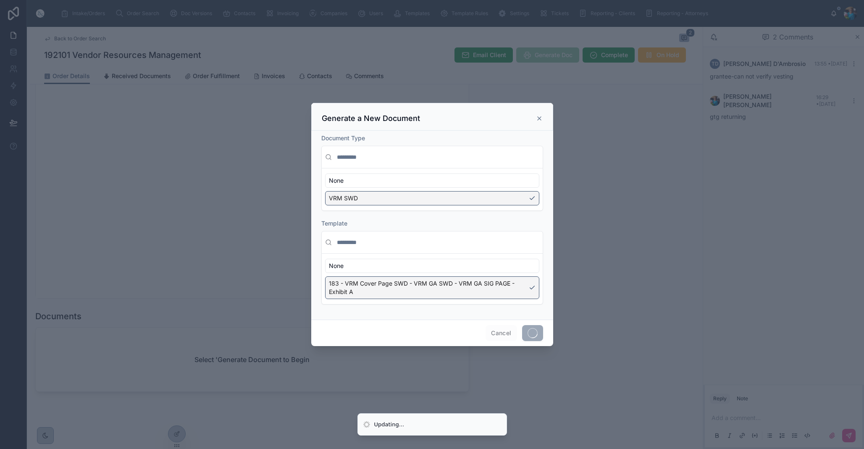
scroll to position [0, 0]
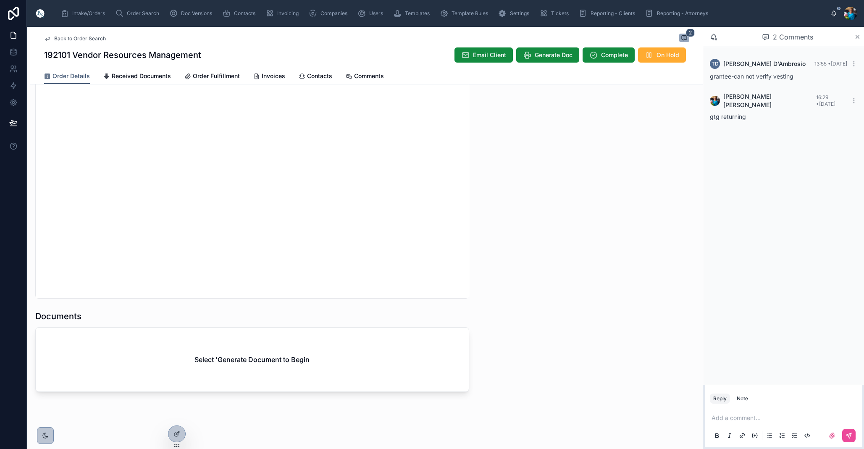
click at [342, 367] on div "Select 'Generate Document to Begin" at bounding box center [252, 360] width 433 height 64
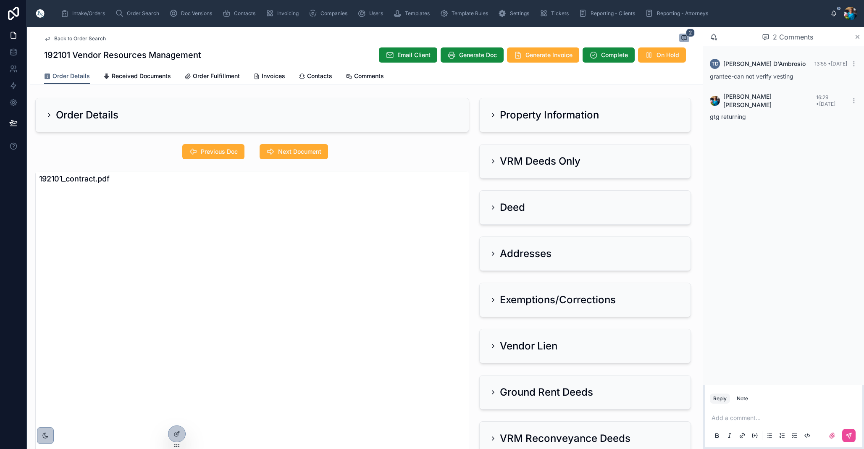
drag, startPoint x: 221, startPoint y: 153, endPoint x: 229, endPoint y: 174, distance: 22.5
click at [221, 154] on span "Previous Doc" at bounding box center [219, 151] width 37 height 8
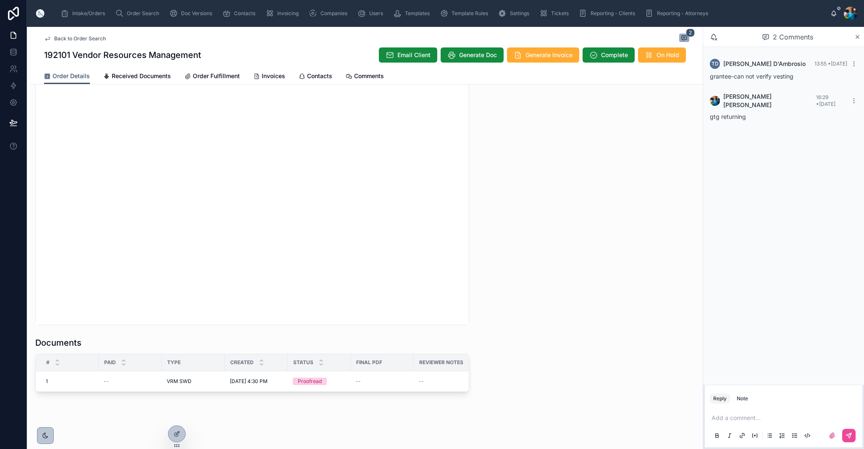
scroll to position [756, 0]
click at [338, 369] on icon at bounding box center [335, 371] width 7 height 7
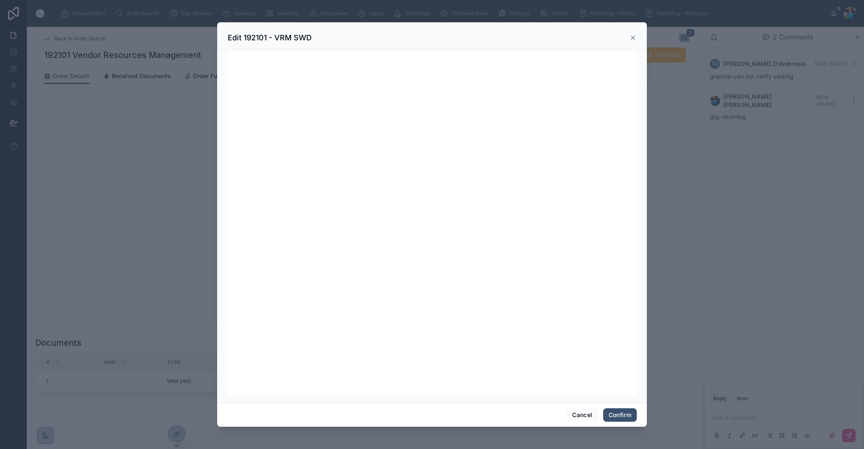
scroll to position [106, 0]
click at [619, 413] on button "Confirm" at bounding box center [620, 414] width 34 height 13
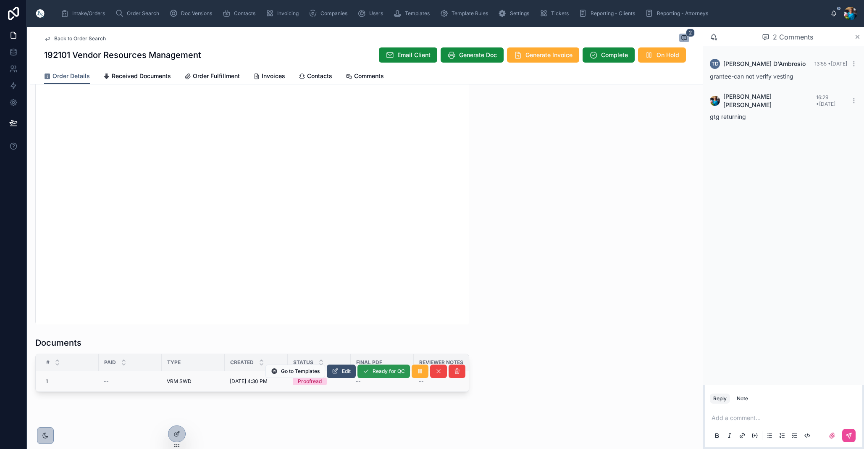
click at [379, 371] on span "Ready for QC" at bounding box center [389, 371] width 32 height 7
click at [0, 0] on span "Finalize Document" at bounding box center [0, 0] width 0 height 0
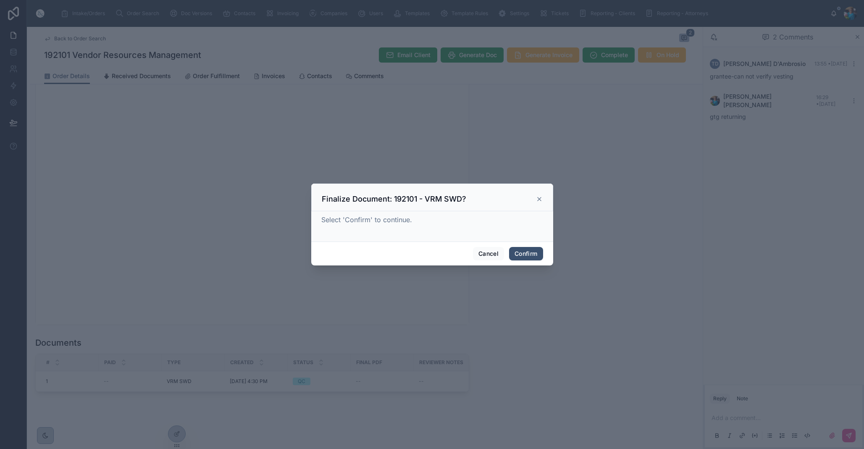
drag, startPoint x: 521, startPoint y: 254, endPoint x: 492, endPoint y: 279, distance: 37.8
click at [520, 255] on button "Confirm" at bounding box center [526, 253] width 34 height 13
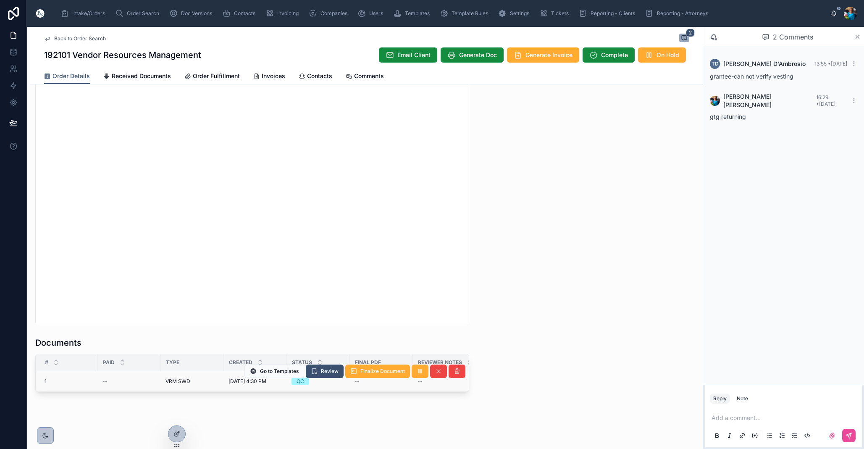
scroll to position [0, 3]
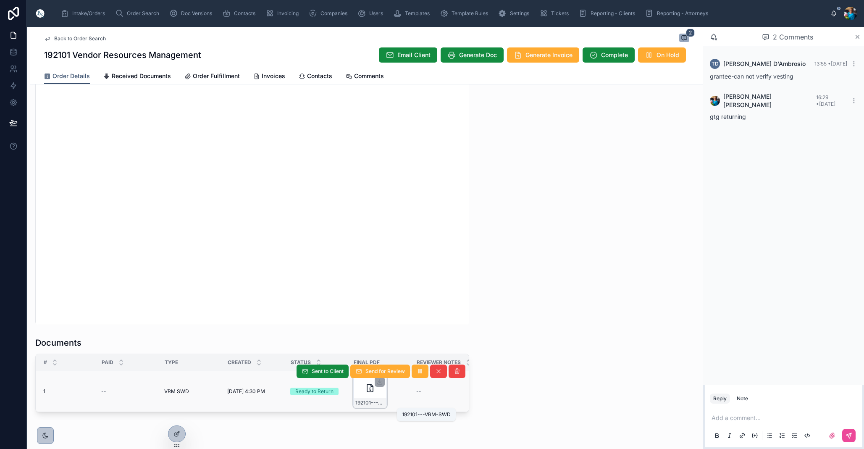
click at [374, 405] on span "192101---VRM-SWD" at bounding box center [369, 403] width 29 height 7
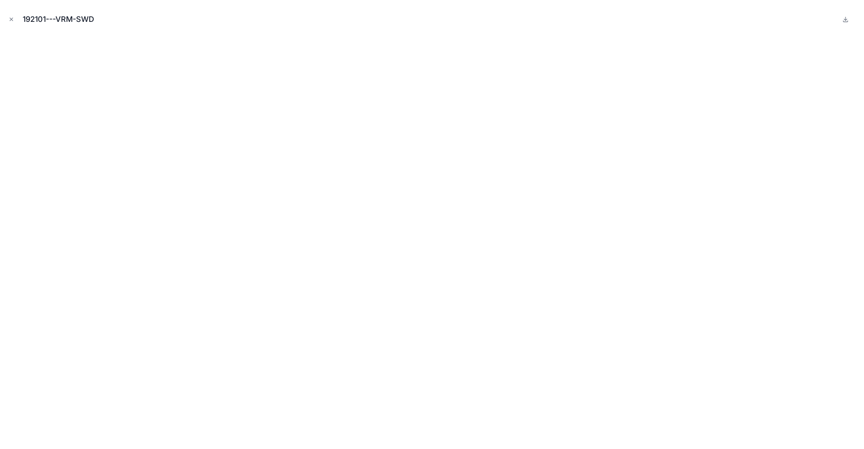
drag, startPoint x: 10, startPoint y: 18, endPoint x: 14, endPoint y: 33, distance: 16.1
click at [10, 19] on icon "Close modal" at bounding box center [11, 19] width 6 height 6
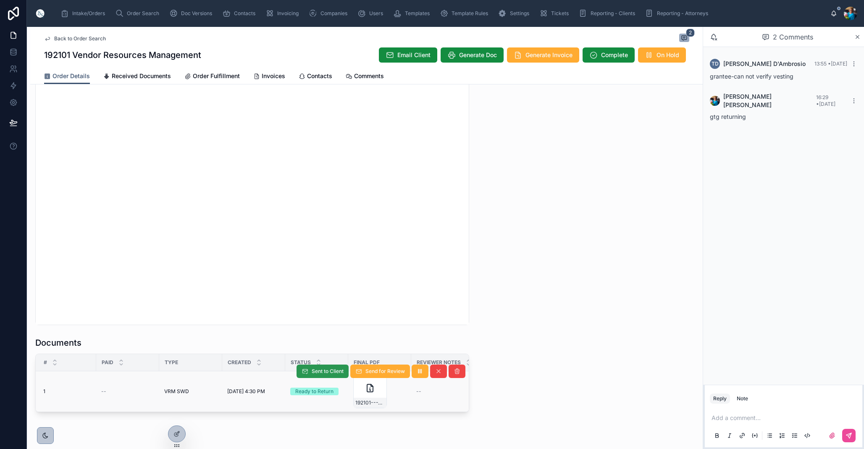
click at [317, 376] on button "Sent to Client" at bounding box center [323, 371] width 52 height 13
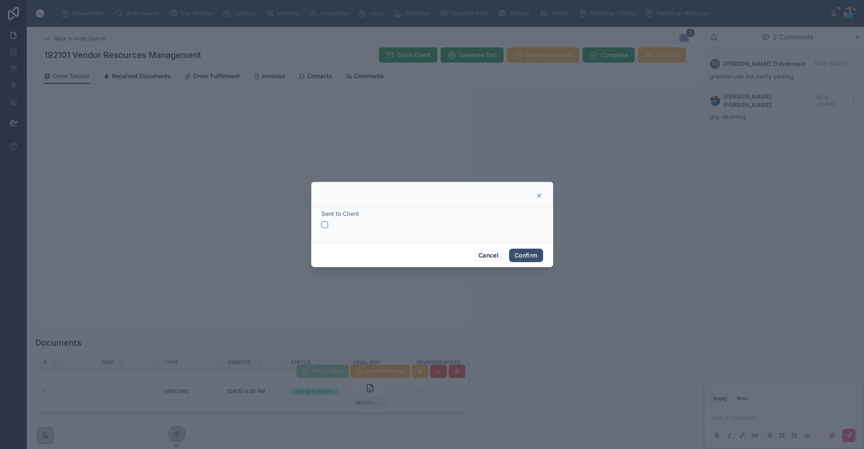
drag, startPoint x: 324, startPoint y: 224, endPoint x: 350, endPoint y: 237, distance: 28.6
click at [324, 224] on button "button" at bounding box center [324, 224] width 7 height 7
drag, startPoint x: 526, startPoint y: 257, endPoint x: 513, endPoint y: 272, distance: 20.8
click at [526, 258] on button "Confirm" at bounding box center [526, 255] width 34 height 13
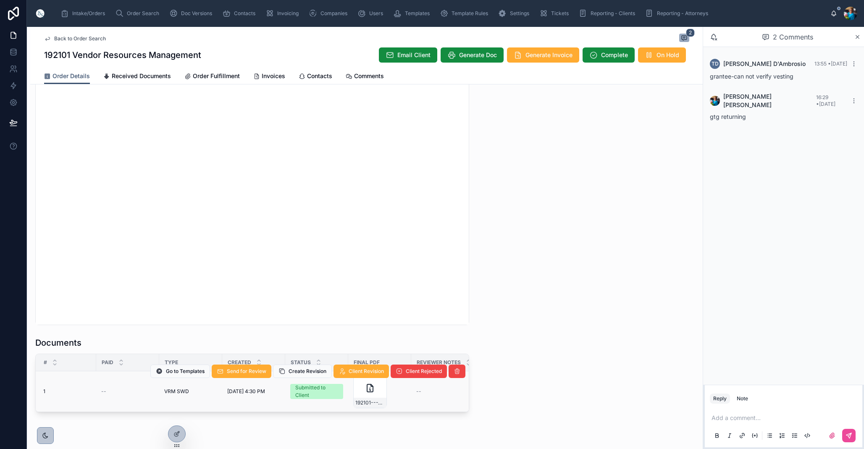
scroll to position [0, 0]
click at [253, 372] on span "Send for Review" at bounding box center [246, 371] width 39 height 7
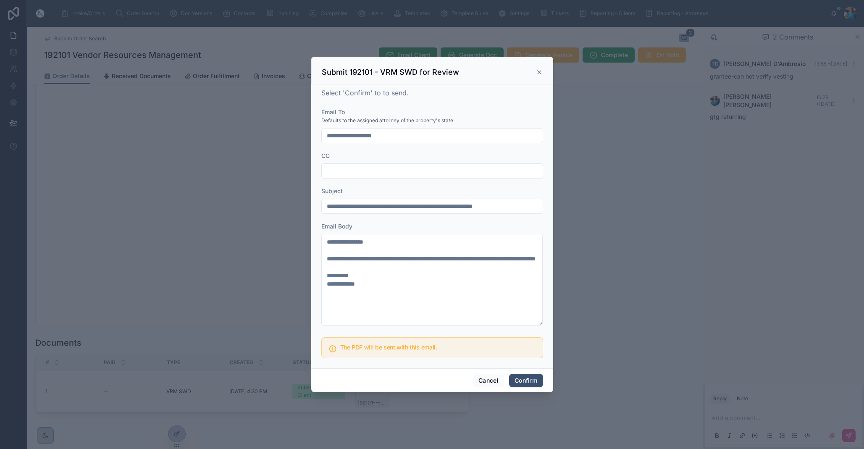
click at [538, 381] on button "Confirm" at bounding box center [526, 380] width 34 height 13
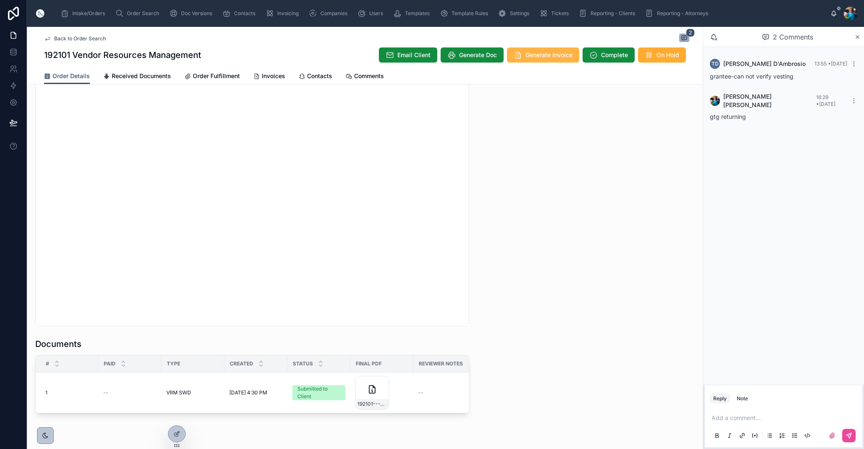
click at [530, 57] on span "Generate Invoice" at bounding box center [549, 55] width 47 height 8
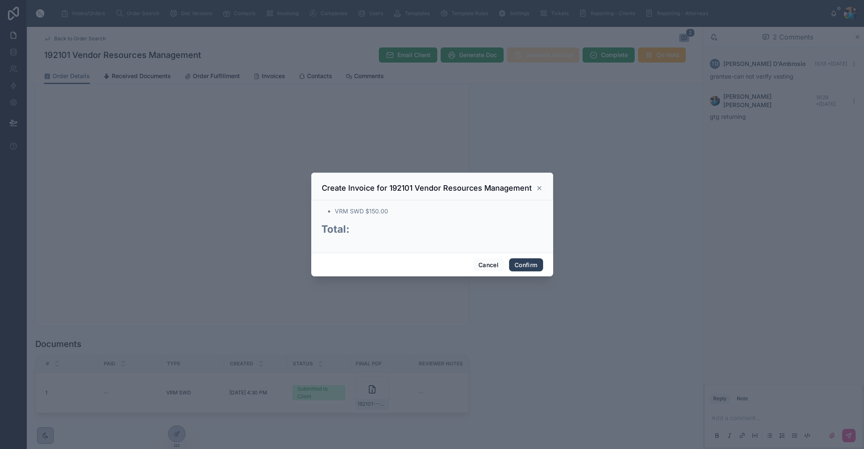
click at [522, 265] on button "Confirm" at bounding box center [526, 264] width 34 height 13
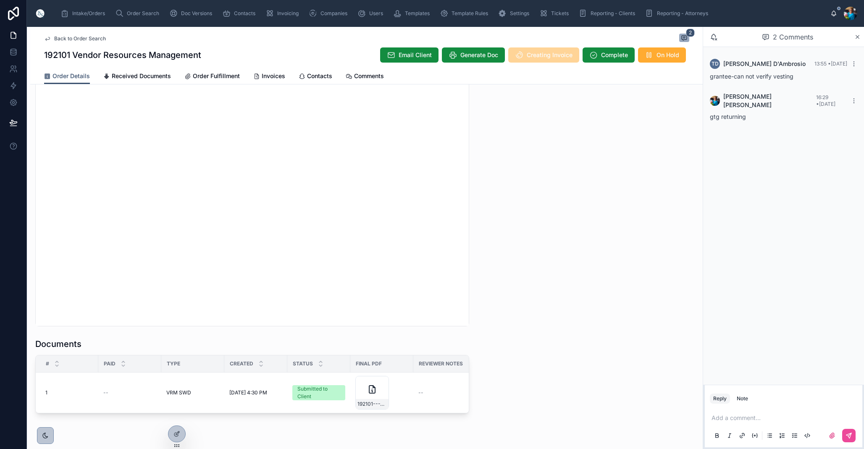
drag, startPoint x: 268, startPoint y: 75, endPoint x: 272, endPoint y: 82, distance: 8.3
click at [268, 75] on span "Invoices" at bounding box center [274, 76] width 24 height 8
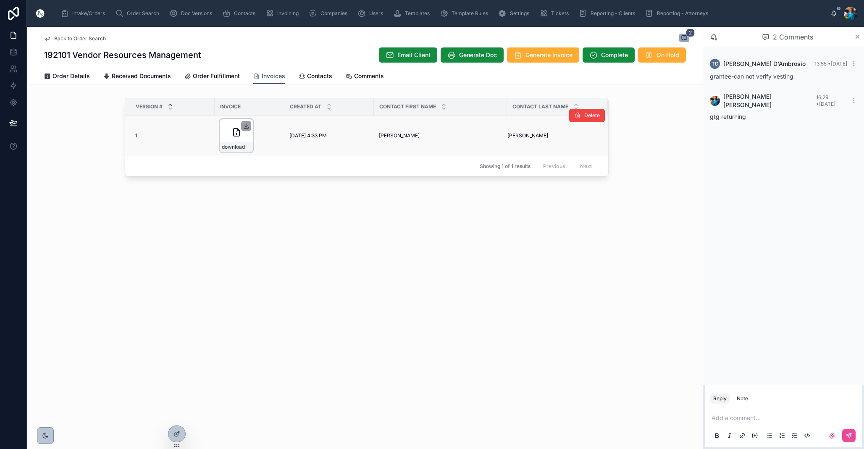
drag, startPoint x: 246, startPoint y: 129, endPoint x: 248, endPoint y: 125, distance: 5.3
click at [248, 125] on div at bounding box center [246, 126] width 10 height 10
click at [0, 0] on icon at bounding box center [0, 0] width 0 height 0
click at [139, 9] on div "Order Search" at bounding box center [138, 13] width 47 height 13
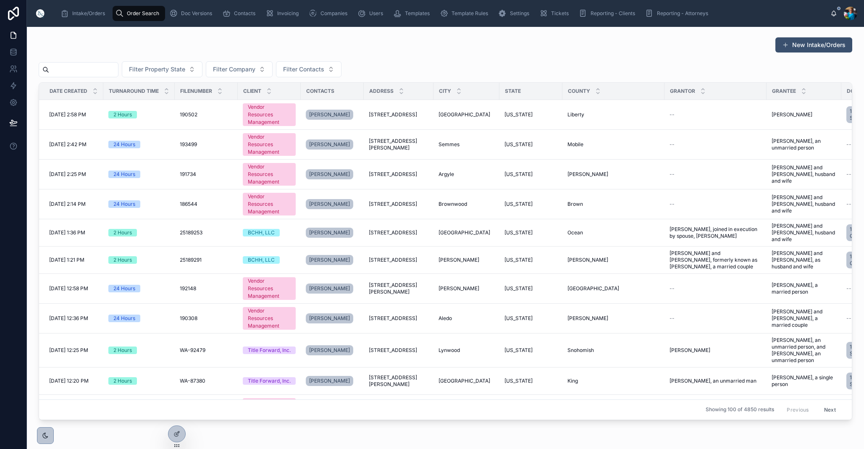
click at [118, 68] on input "text" at bounding box center [83, 70] width 69 height 12
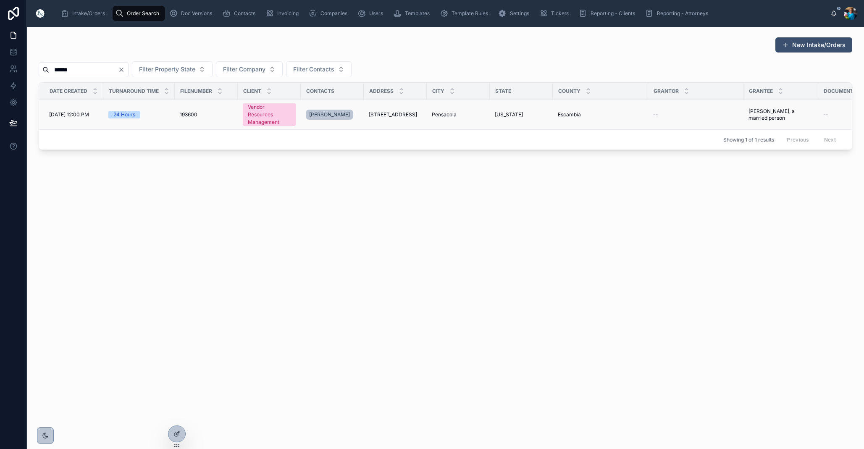
type input "******"
click at [507, 115] on span "[US_STATE]" at bounding box center [509, 114] width 28 height 7
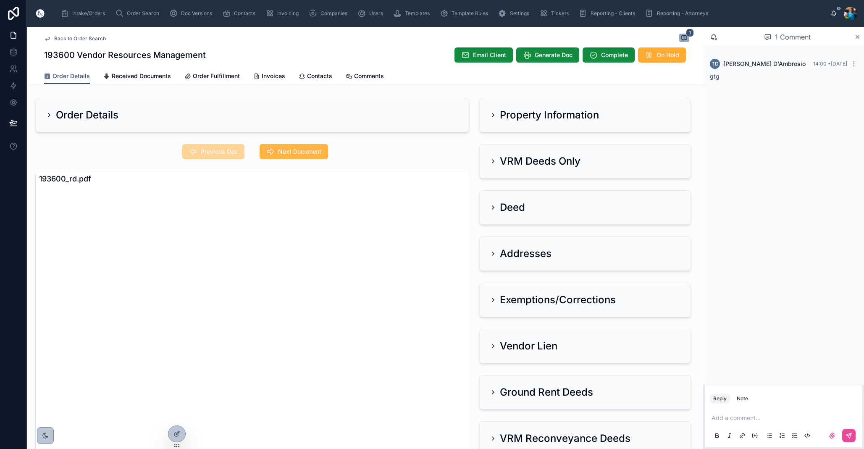
click at [296, 150] on span "Next Document" at bounding box center [299, 151] width 43 height 8
click at [493, 115] on icon at bounding box center [493, 115] width 7 height 7
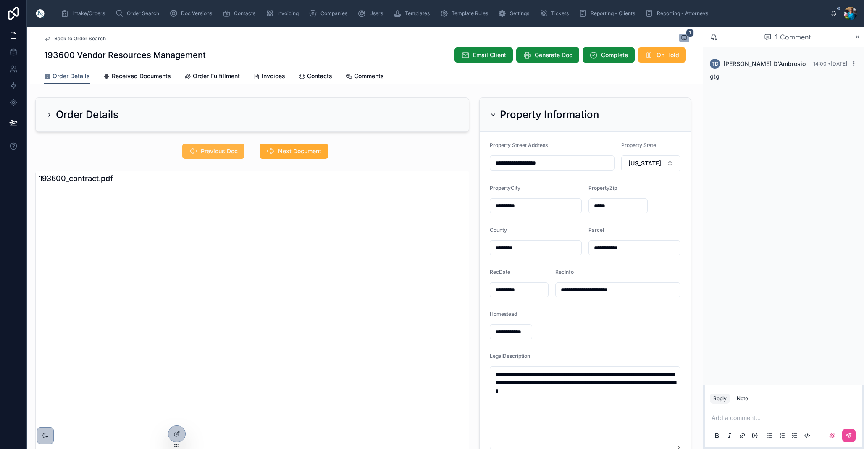
click at [207, 149] on span "Previous Doc" at bounding box center [219, 151] width 37 height 8
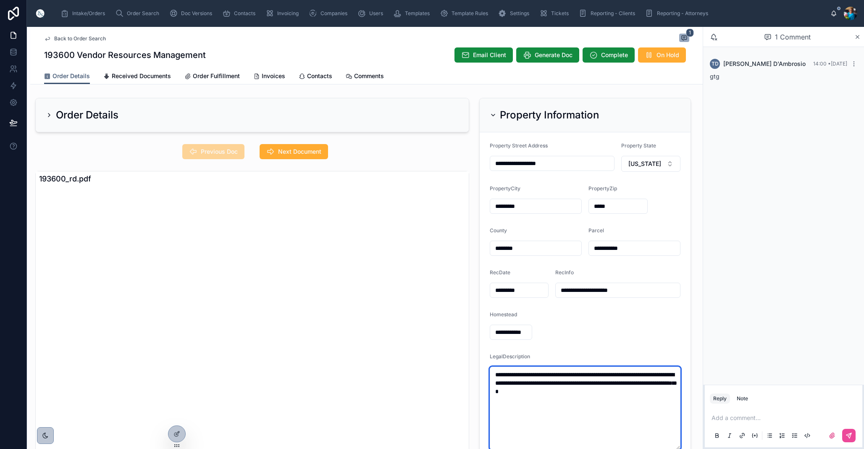
drag, startPoint x: 591, startPoint y: 389, endPoint x: 491, endPoint y: 374, distance: 101.0
click at [491, 374] on textarea "**********" at bounding box center [585, 408] width 191 height 83
click at [491, 113] on icon at bounding box center [493, 115] width 7 height 7
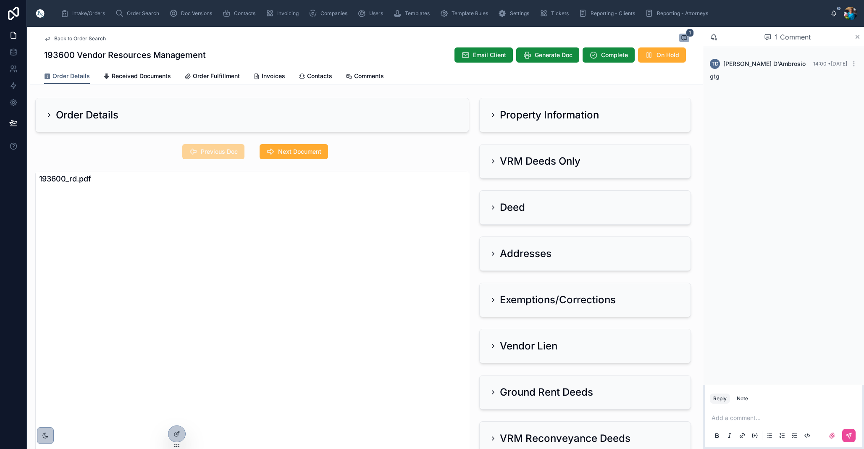
drag, startPoint x: 493, startPoint y: 160, endPoint x: 392, endPoint y: 155, distance: 100.9
click at [492, 160] on icon at bounding box center [493, 161] width 7 height 7
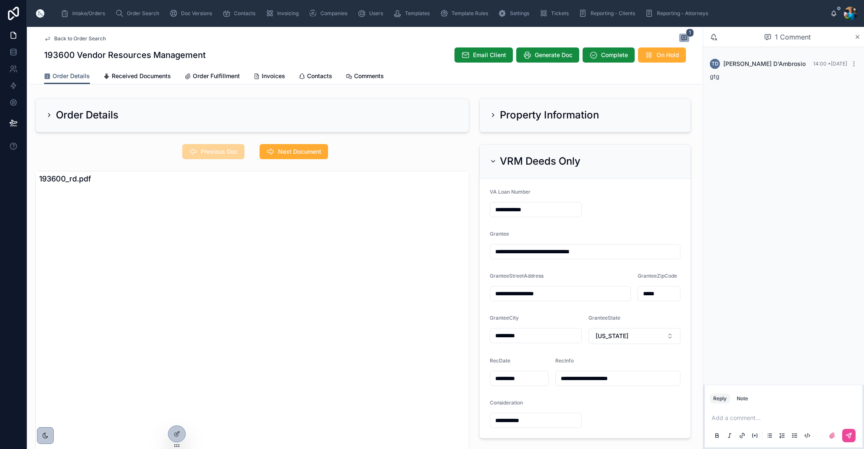
drag, startPoint x: 312, startPoint y: 153, endPoint x: 348, endPoint y: 176, distance: 42.9
click at [313, 153] on span "Next Document" at bounding box center [299, 151] width 43 height 8
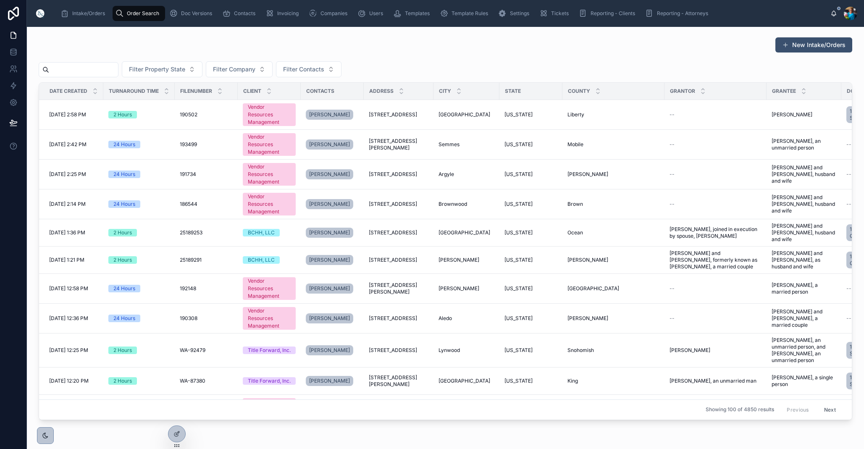
click at [112, 72] on input "text" at bounding box center [83, 70] width 69 height 12
type input "******"
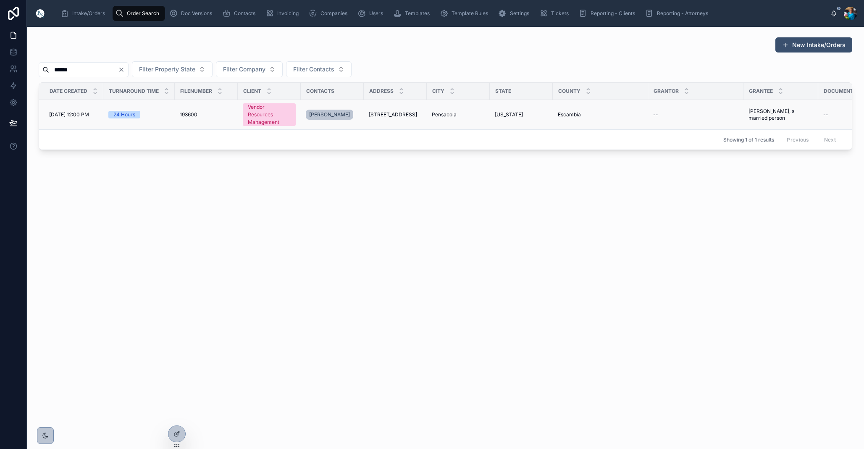
click at [453, 115] on span "Pensacola" at bounding box center [444, 114] width 25 height 7
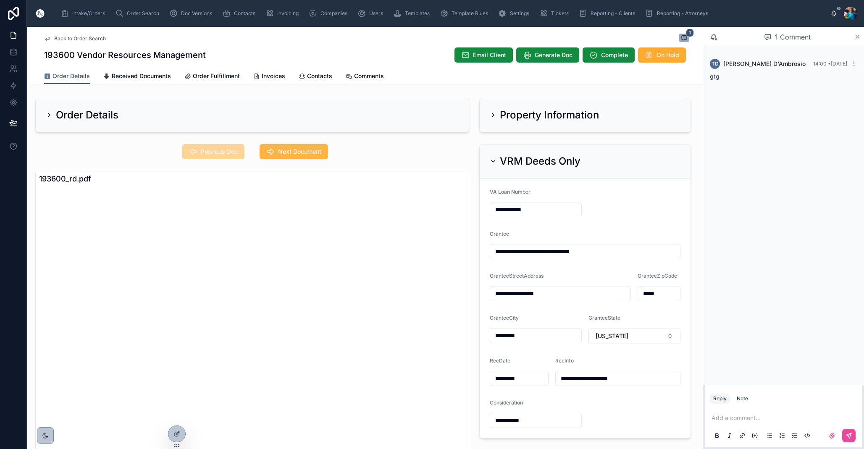
click at [290, 154] on span "Next Document" at bounding box center [299, 151] width 43 height 8
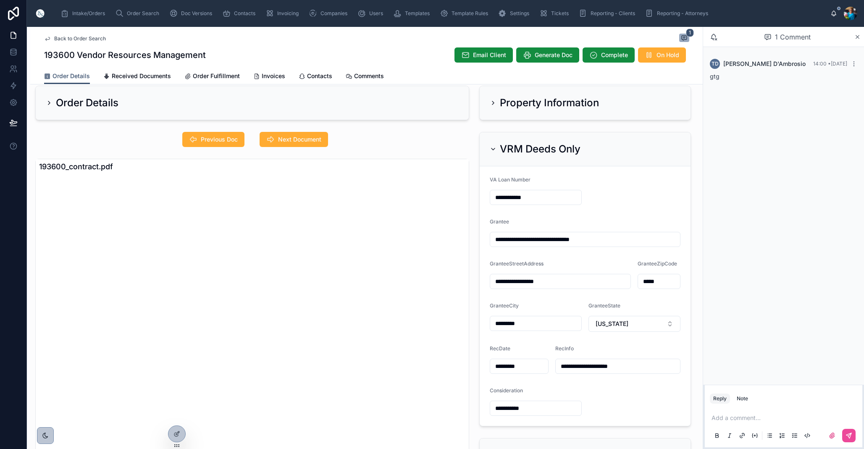
scroll to position [8, 0]
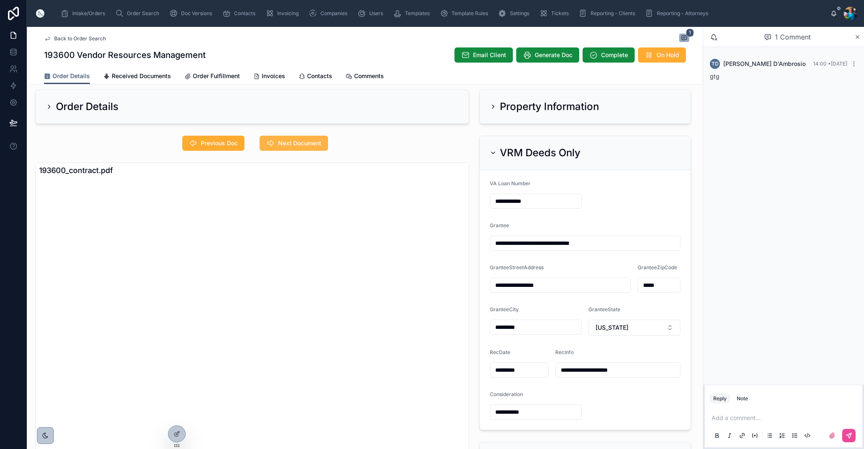
click at [307, 145] on span "Next Document" at bounding box center [299, 143] width 43 height 8
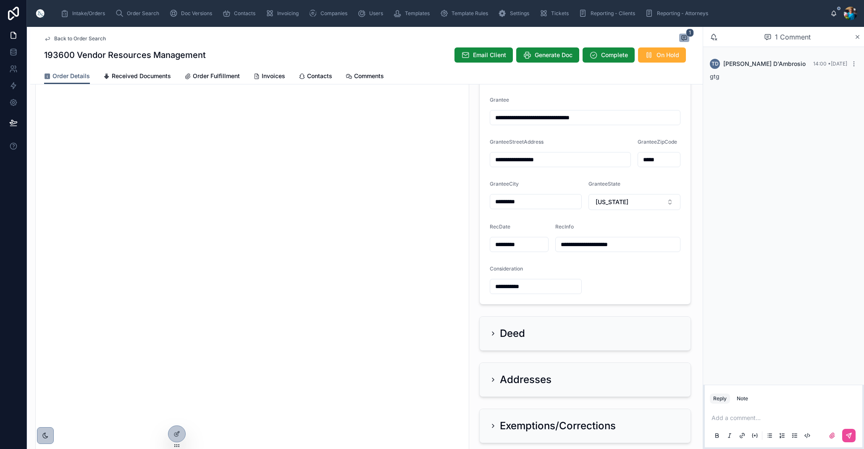
scroll to position [138, 0]
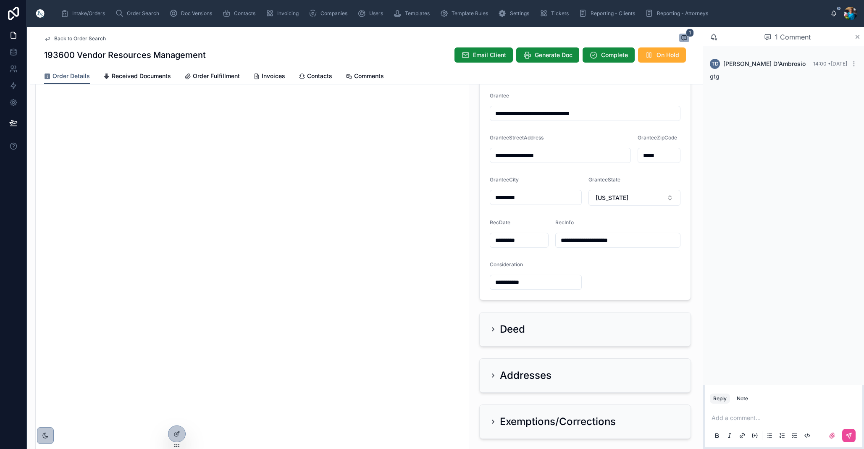
click at [493, 375] on icon at bounding box center [493, 375] width 2 height 3
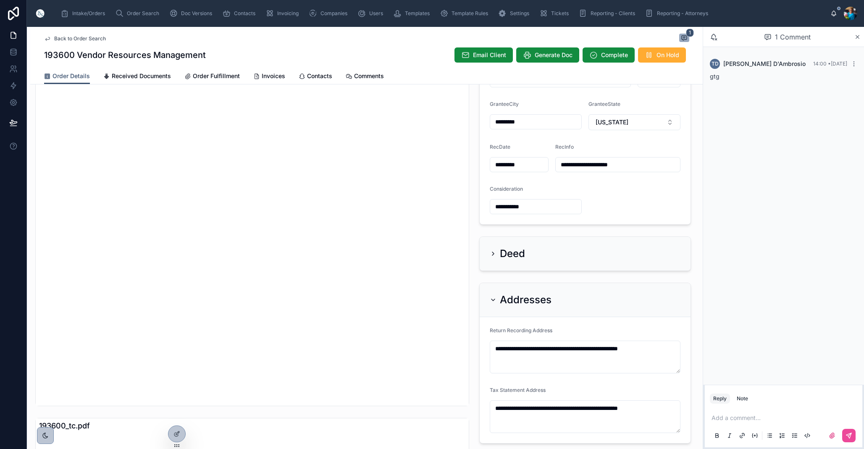
scroll to position [213, 0]
click at [491, 298] on icon at bounding box center [493, 300] width 7 height 7
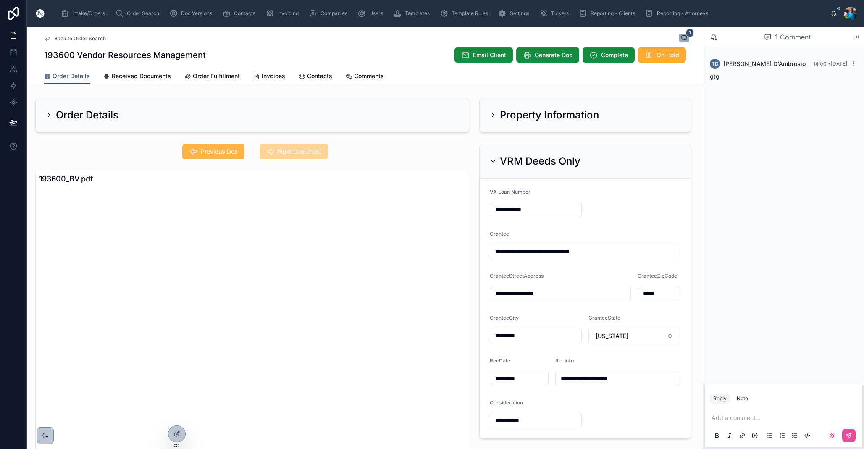
scroll to position [0, 0]
click at [233, 149] on span "Previous Doc" at bounding box center [219, 151] width 37 height 8
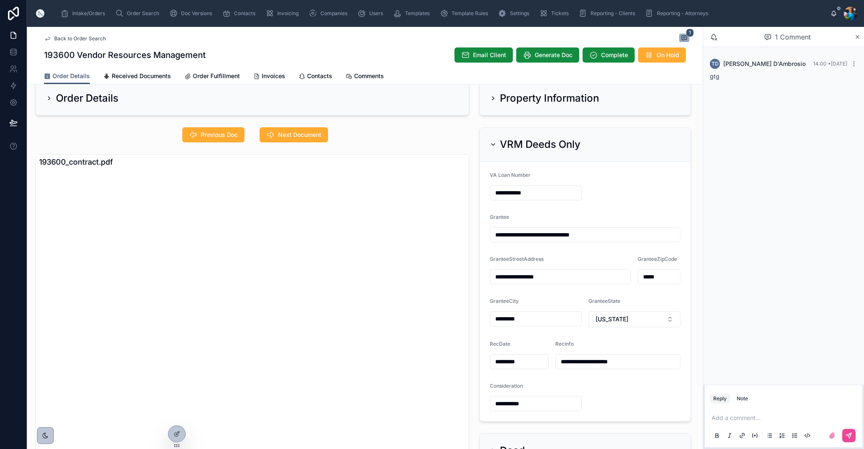
scroll to position [15, 0]
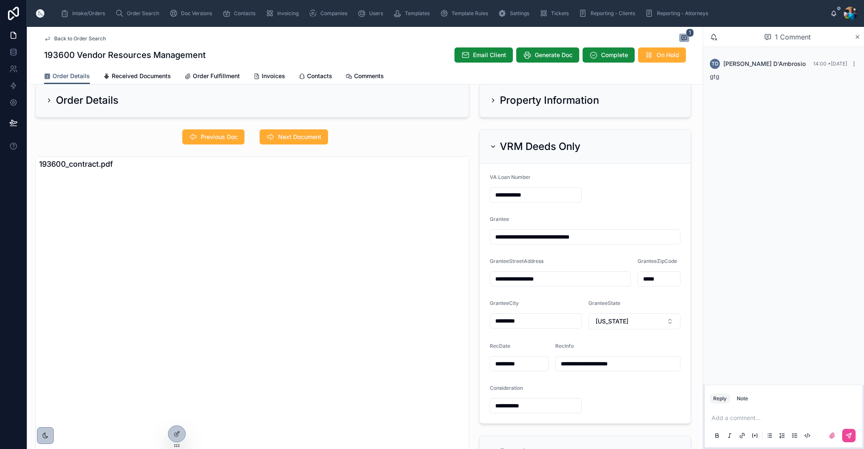
click at [494, 144] on icon at bounding box center [493, 146] width 7 height 7
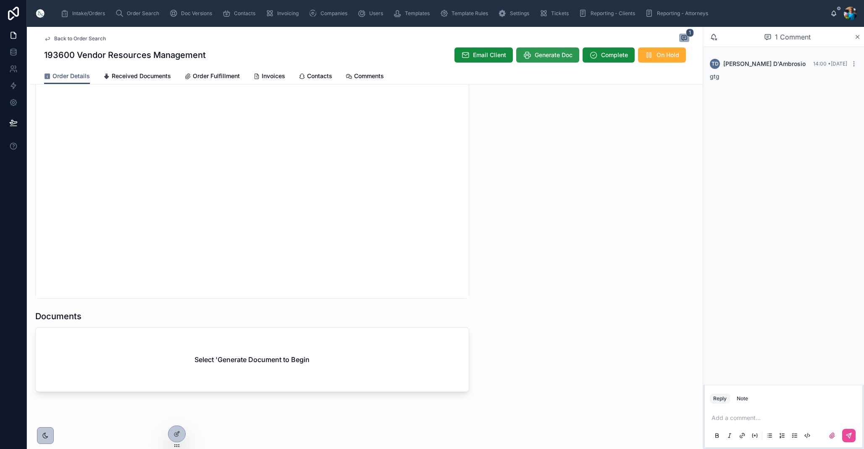
scroll to position [0, 0]
click at [555, 53] on span "Generate Doc" at bounding box center [554, 55] width 38 height 8
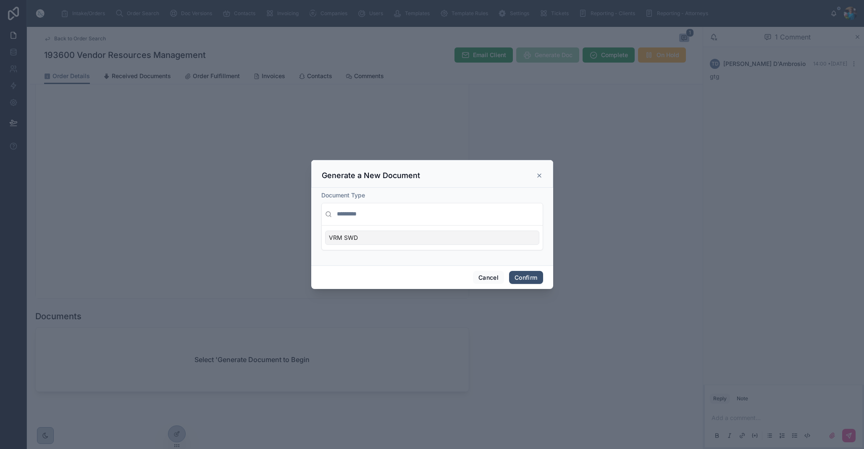
click at [528, 241] on div "VRM SWD" at bounding box center [432, 238] width 214 height 14
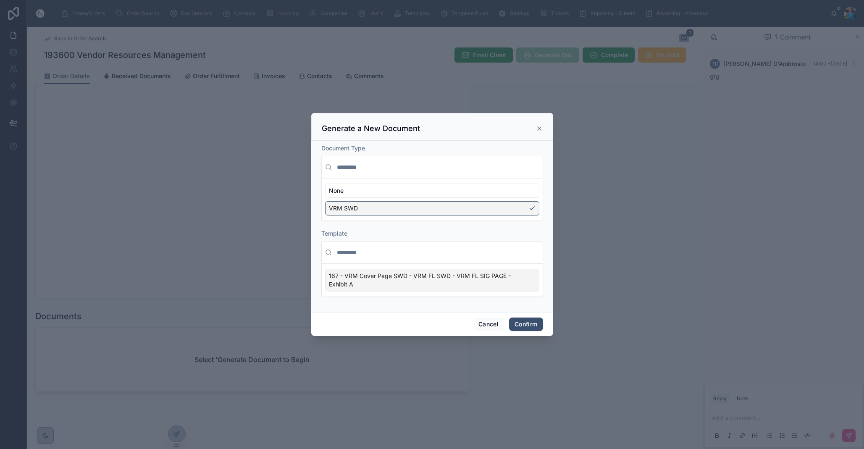
click at [530, 279] on div "167 - VRM Cover Page SWD - VRM FL SWD - VRM FL SIG PAGE - Exhibit A" at bounding box center [432, 280] width 214 height 23
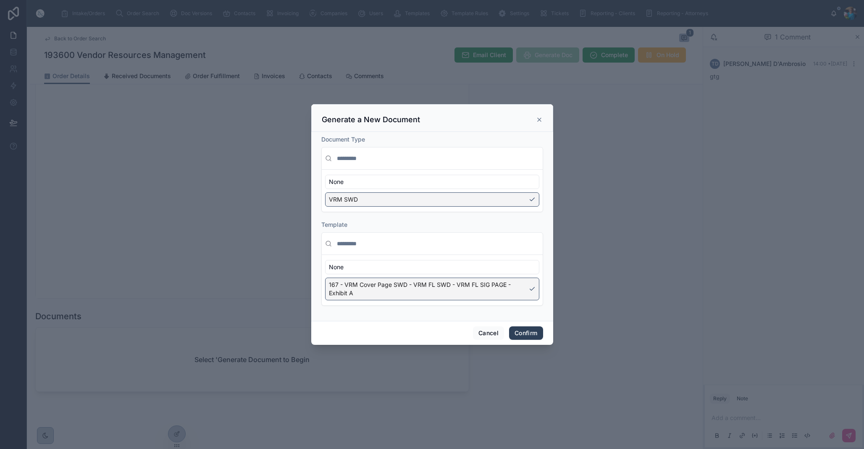
click at [530, 329] on button "Confirm" at bounding box center [526, 332] width 34 height 13
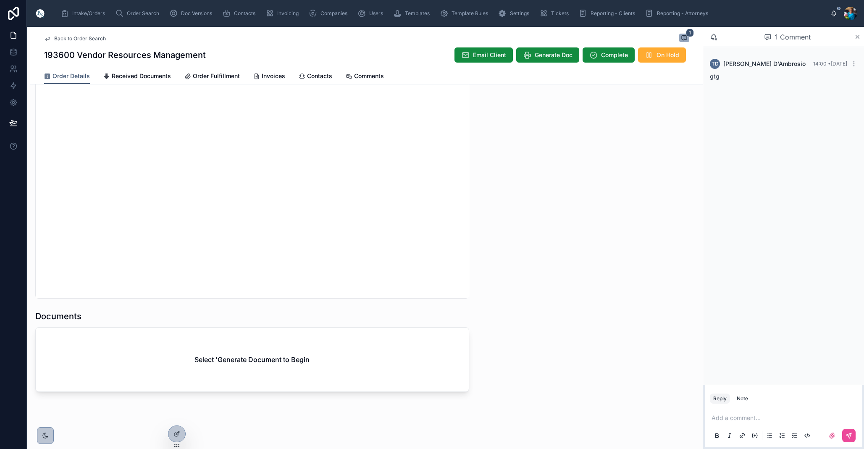
click at [358, 370] on div "Select 'Generate Document to Begin" at bounding box center [252, 360] width 433 height 64
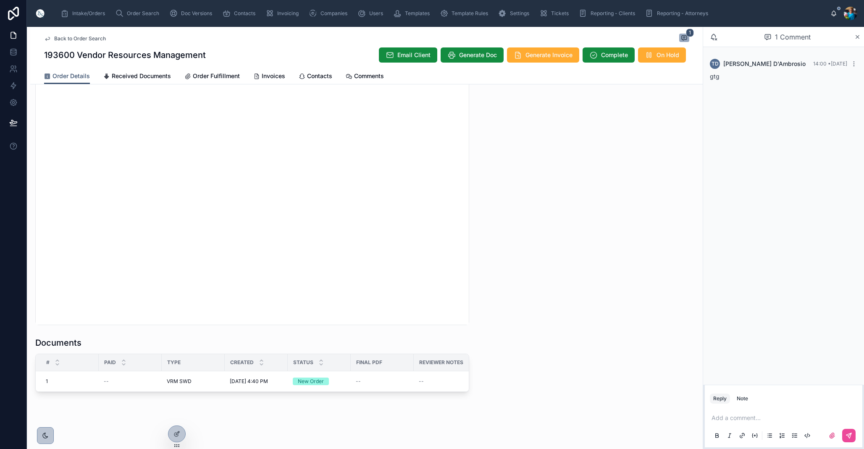
click at [740, 418] on p at bounding box center [785, 418] width 147 height 8
click at [847, 435] on icon at bounding box center [849, 435] width 5 height 5
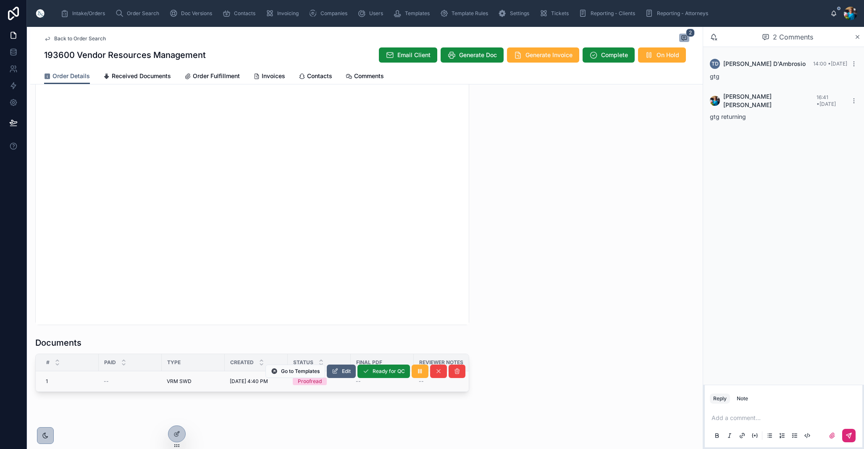
click at [349, 368] on span "Edit" at bounding box center [346, 371] width 9 height 7
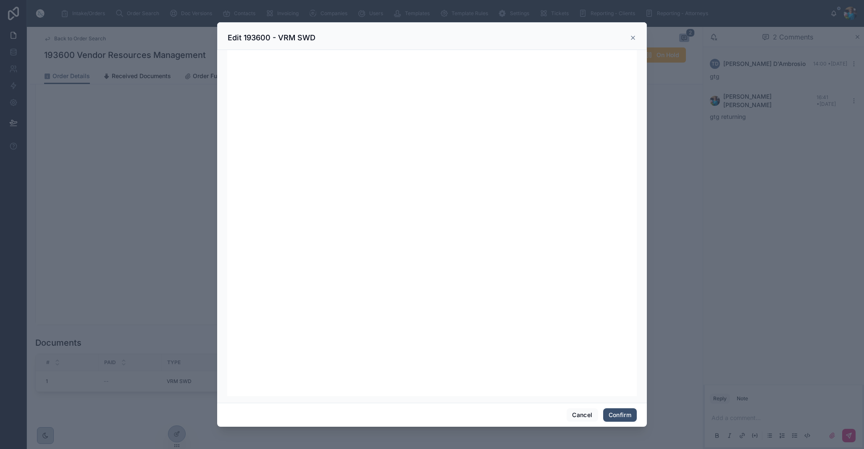
scroll to position [106, 0]
click at [619, 413] on button "Confirm" at bounding box center [620, 414] width 34 height 13
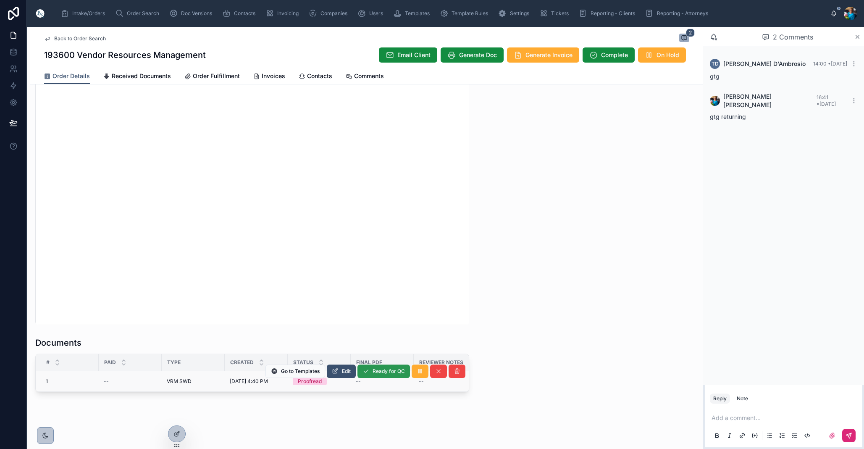
click at [382, 368] on span "Ready for QC" at bounding box center [389, 371] width 32 height 7
click at [376, 368] on span "Finalize Document" at bounding box center [382, 371] width 45 height 7
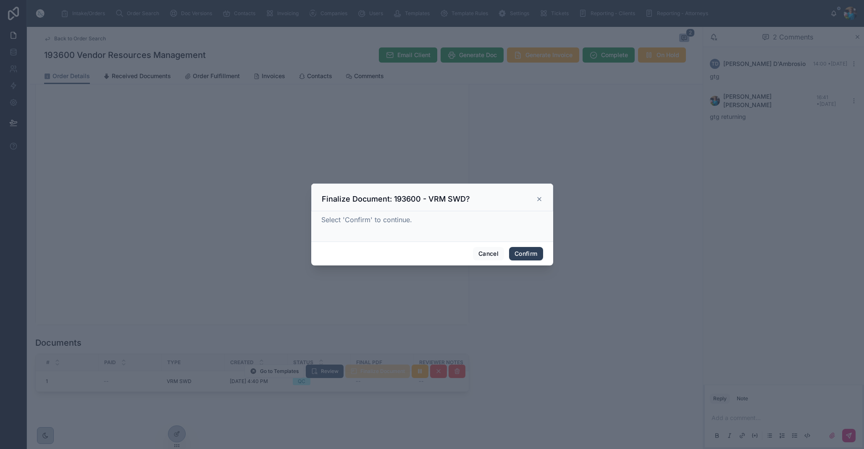
click at [527, 257] on button "Confirm" at bounding box center [526, 253] width 34 height 13
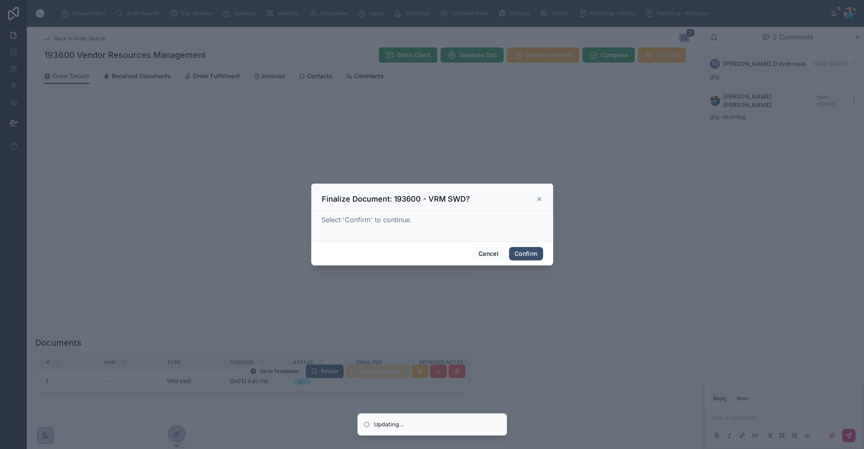
click at [526, 257] on span "Confirm" at bounding box center [526, 253] width 34 height 13
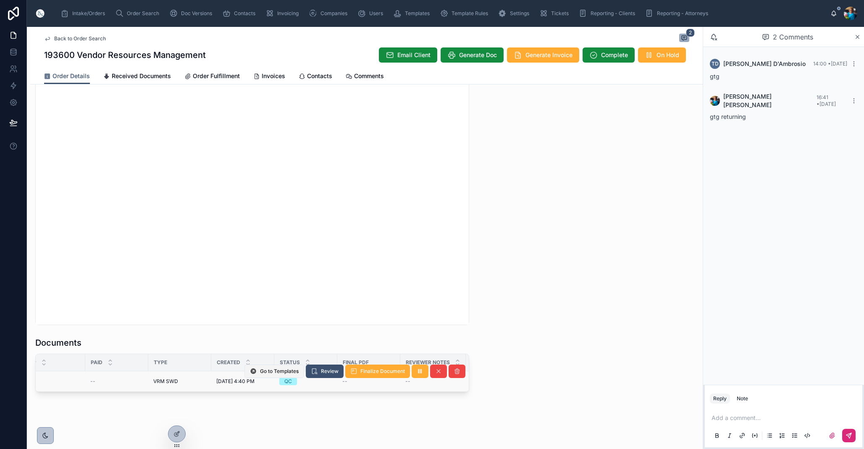
scroll to position [0, 13]
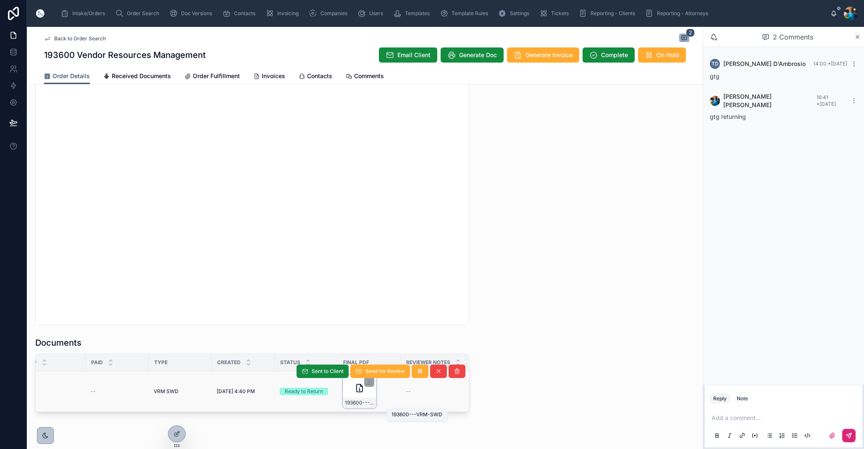
click at [362, 404] on span "193600---VRM-SWD" at bounding box center [359, 403] width 29 height 7
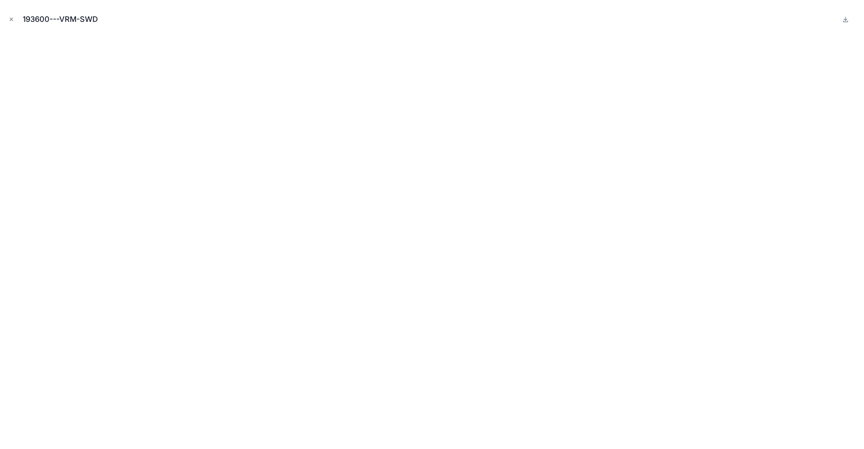
drag, startPoint x: 11, startPoint y: 20, endPoint x: 11, endPoint y: 31, distance: 10.5
click at [10, 20] on icon "Close modal" at bounding box center [11, 19] width 6 height 6
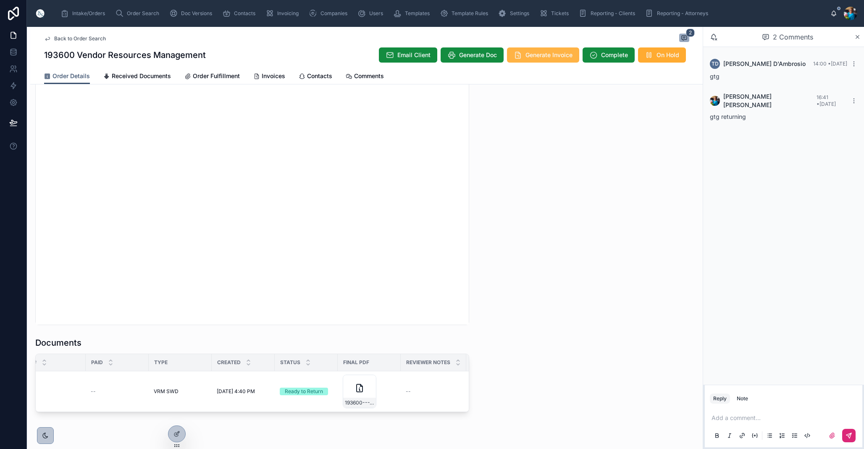
click at [542, 53] on span "Generate Invoice" at bounding box center [549, 55] width 47 height 8
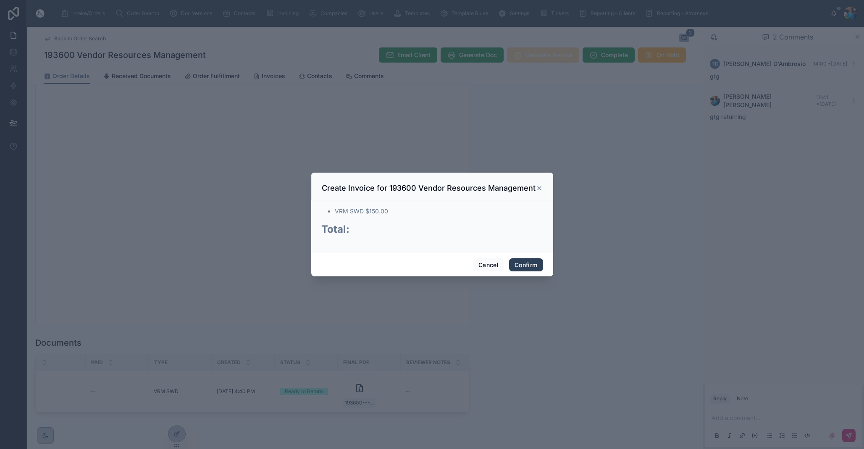
click at [530, 265] on button "Confirm" at bounding box center [526, 264] width 34 height 13
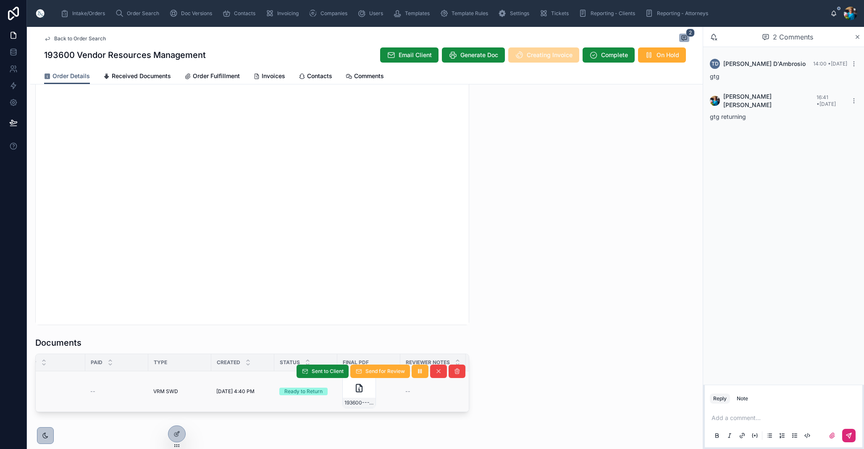
scroll to position [0, 13]
click at [321, 370] on div "Status" at bounding box center [307, 363] width 62 height 16
click at [314, 371] on span "Sent to Client" at bounding box center [328, 371] width 32 height 7
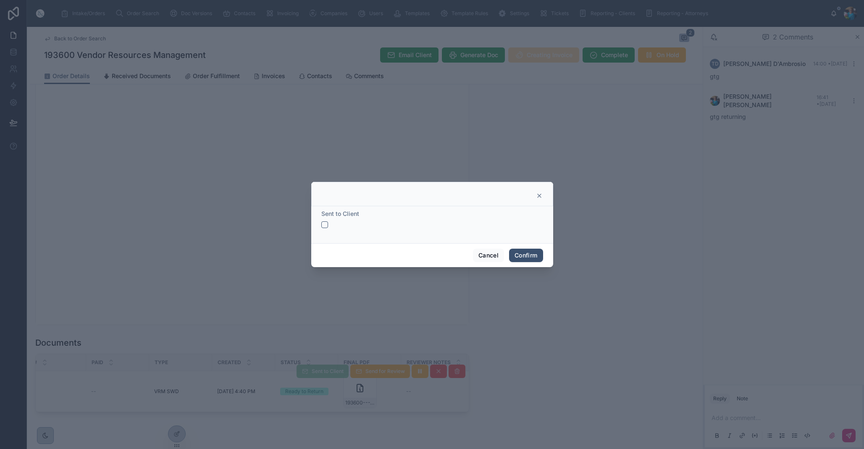
drag, startPoint x: 323, startPoint y: 224, endPoint x: 325, endPoint y: 228, distance: 4.5
click at [323, 225] on button "button" at bounding box center [324, 224] width 7 height 7
drag, startPoint x: 522, startPoint y: 255, endPoint x: 519, endPoint y: 260, distance: 5.8
click at [522, 255] on button "Confirm" at bounding box center [526, 255] width 34 height 13
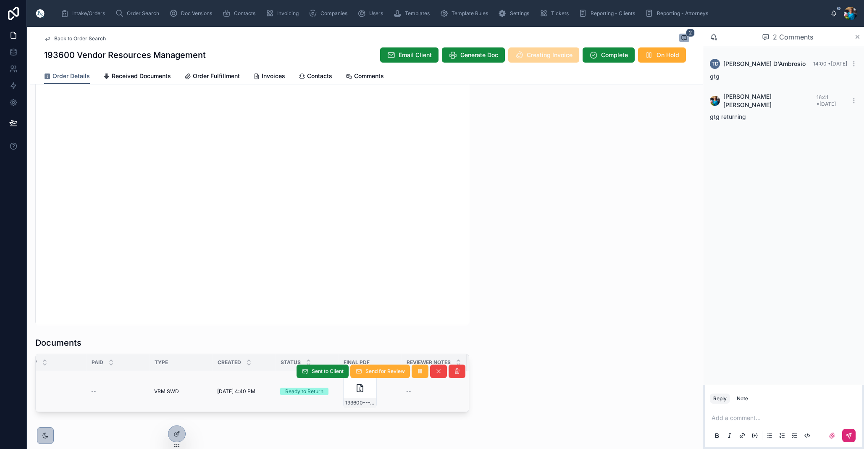
scroll to position [0, 12]
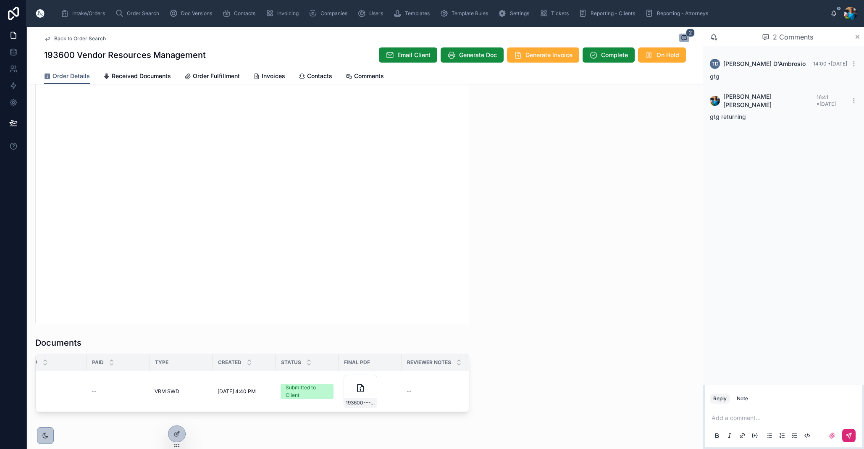
click at [248, 370] on div "Created" at bounding box center [244, 363] width 62 height 16
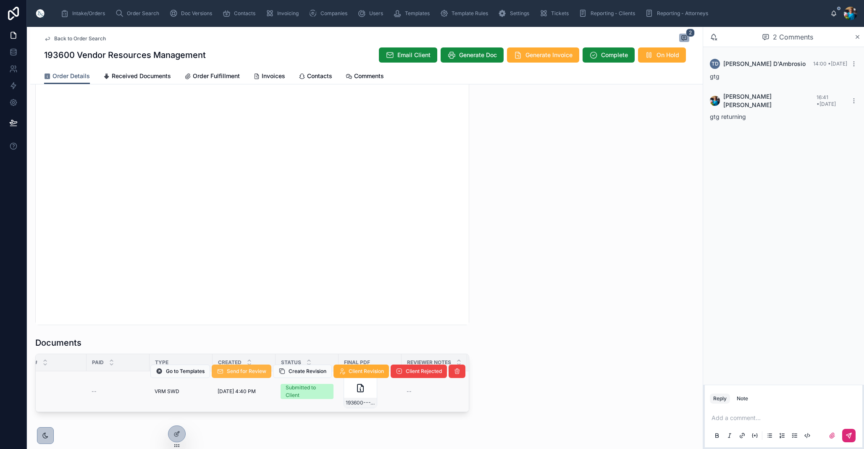
click at [246, 372] on span "Send for Review" at bounding box center [246, 371] width 39 height 7
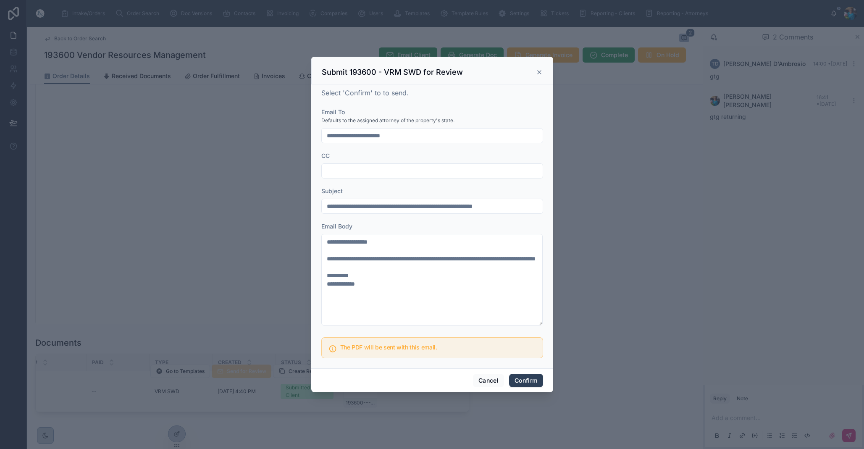
click at [516, 379] on button "Confirm" at bounding box center [526, 380] width 34 height 13
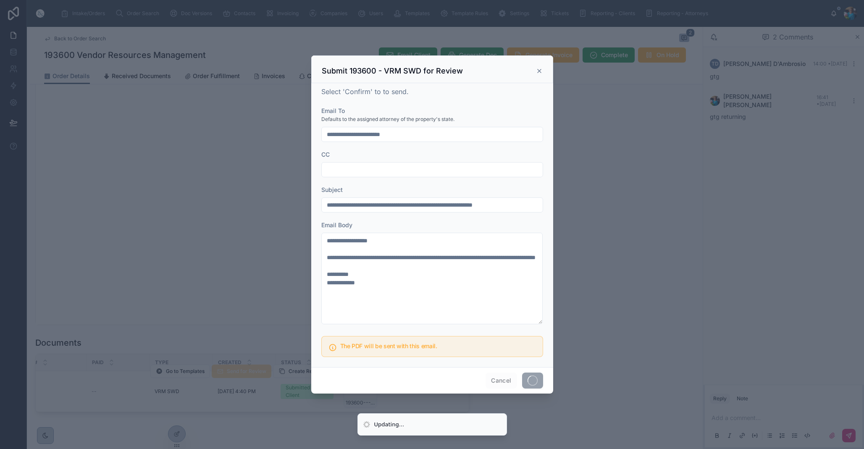
click at [516, 379] on span "Cancel" at bounding box center [501, 381] width 31 height 16
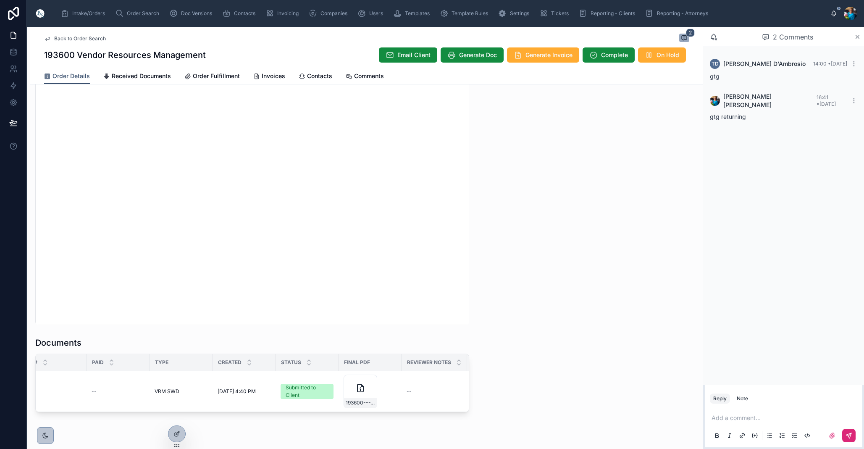
scroll to position [756, 0]
click at [268, 74] on span "Invoices" at bounding box center [274, 76] width 24 height 8
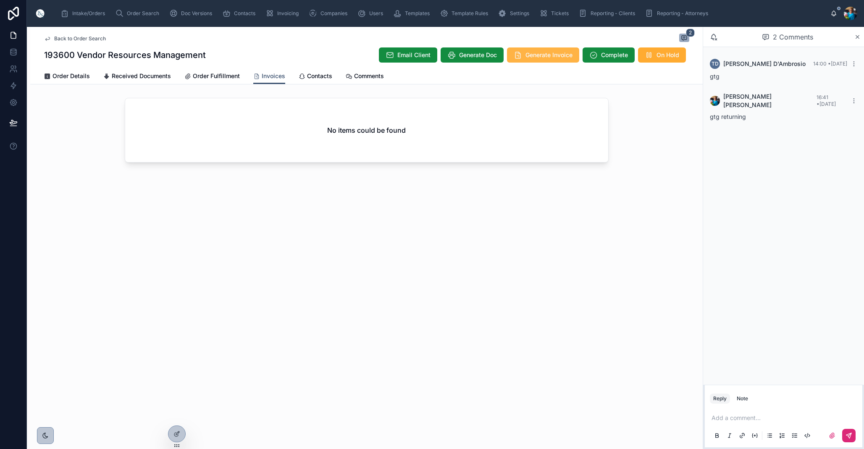
click at [552, 56] on span "Generate Invoice" at bounding box center [549, 55] width 47 height 8
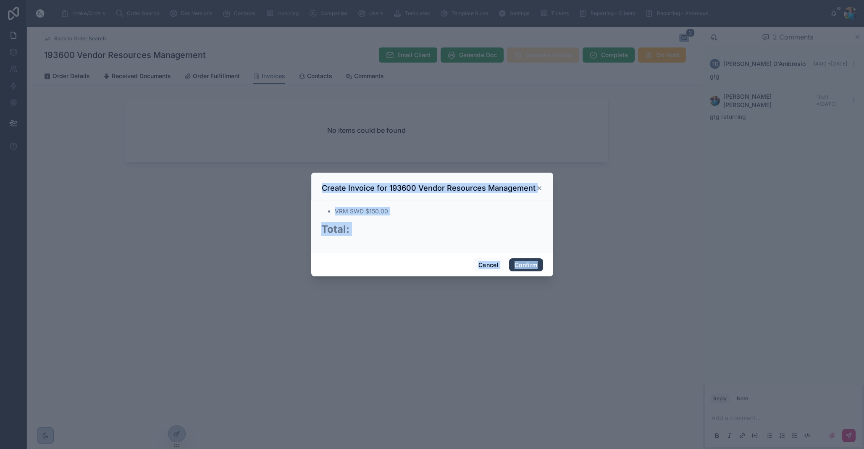
click at [528, 265] on button "Confirm" at bounding box center [526, 264] width 34 height 13
click at [528, 265] on span "Confirm" at bounding box center [526, 264] width 34 height 13
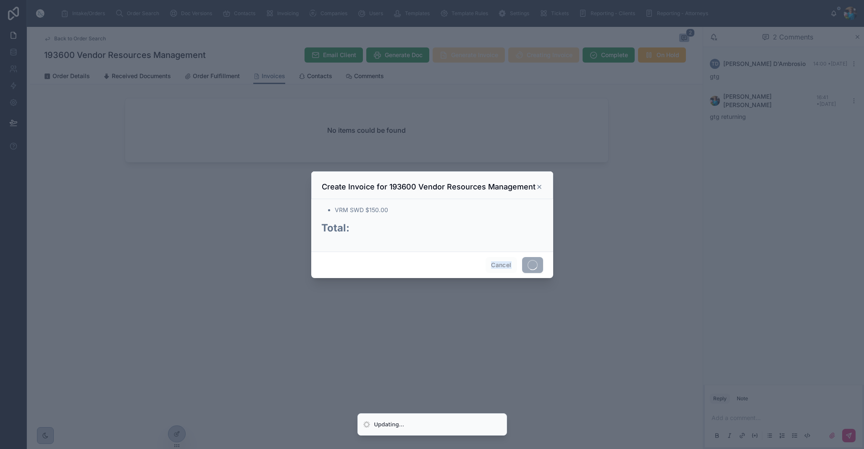
click at [528, 265] on span at bounding box center [532, 265] width 21 height 16
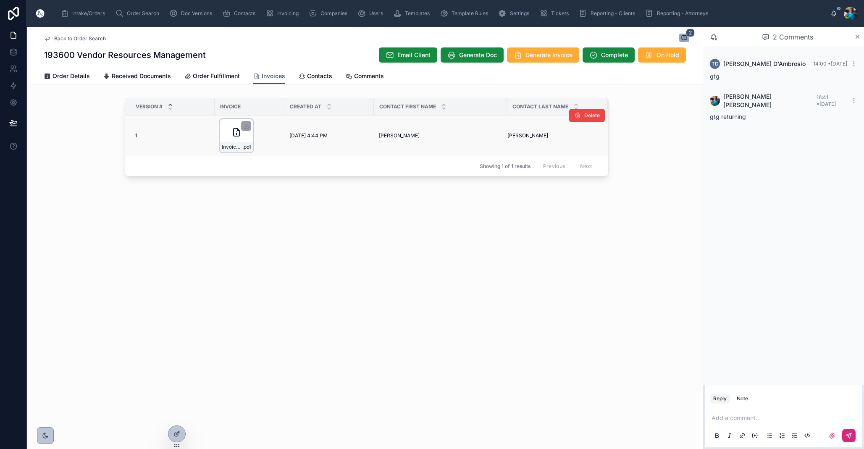
click at [244, 137] on div "Invoice---File-#193600 .pdf" at bounding box center [237, 136] width 34 height 34
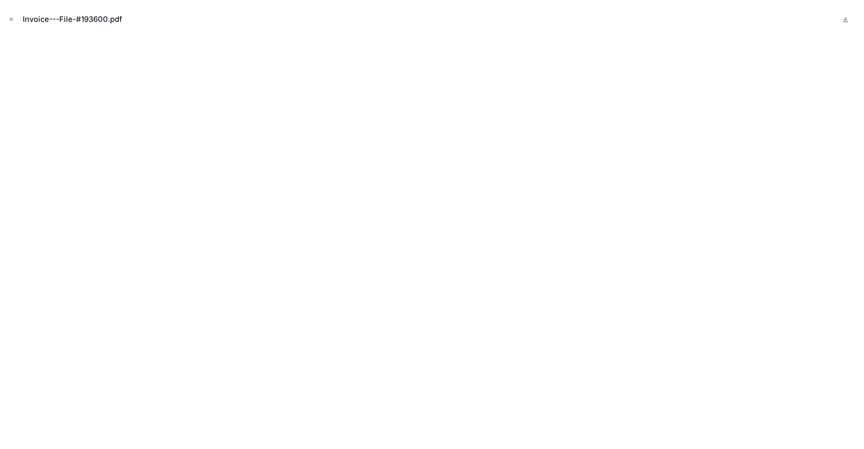
drag, startPoint x: 8, startPoint y: 18, endPoint x: 9, endPoint y: 25, distance: 7.6
click at [8, 18] on button "Close modal" at bounding box center [11, 19] width 9 height 9
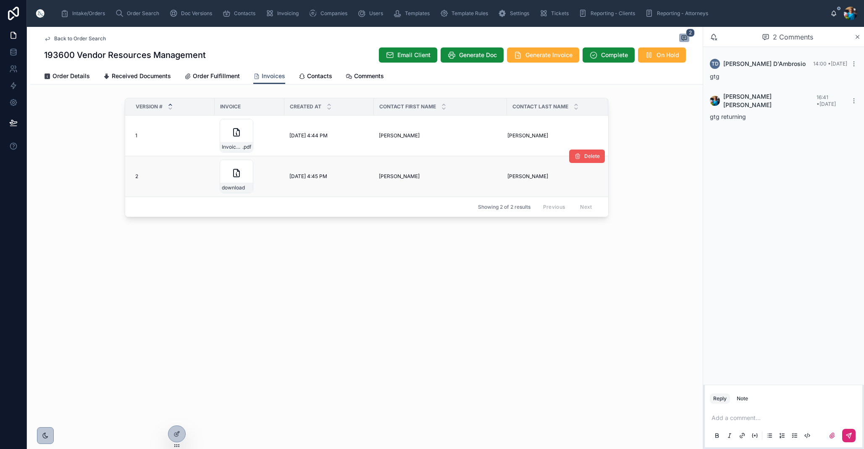
click at [592, 157] on span "Delete" at bounding box center [592, 156] width 16 height 7
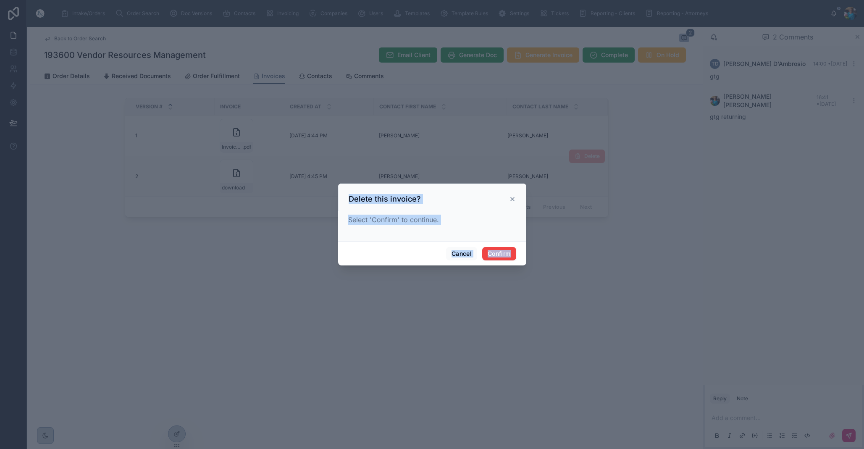
drag, startPoint x: 504, startPoint y: 251, endPoint x: 484, endPoint y: 232, distance: 27.0
click at [501, 246] on div "Cancel Confirm" at bounding box center [432, 254] width 188 height 24
